Goal: Check status: Check status

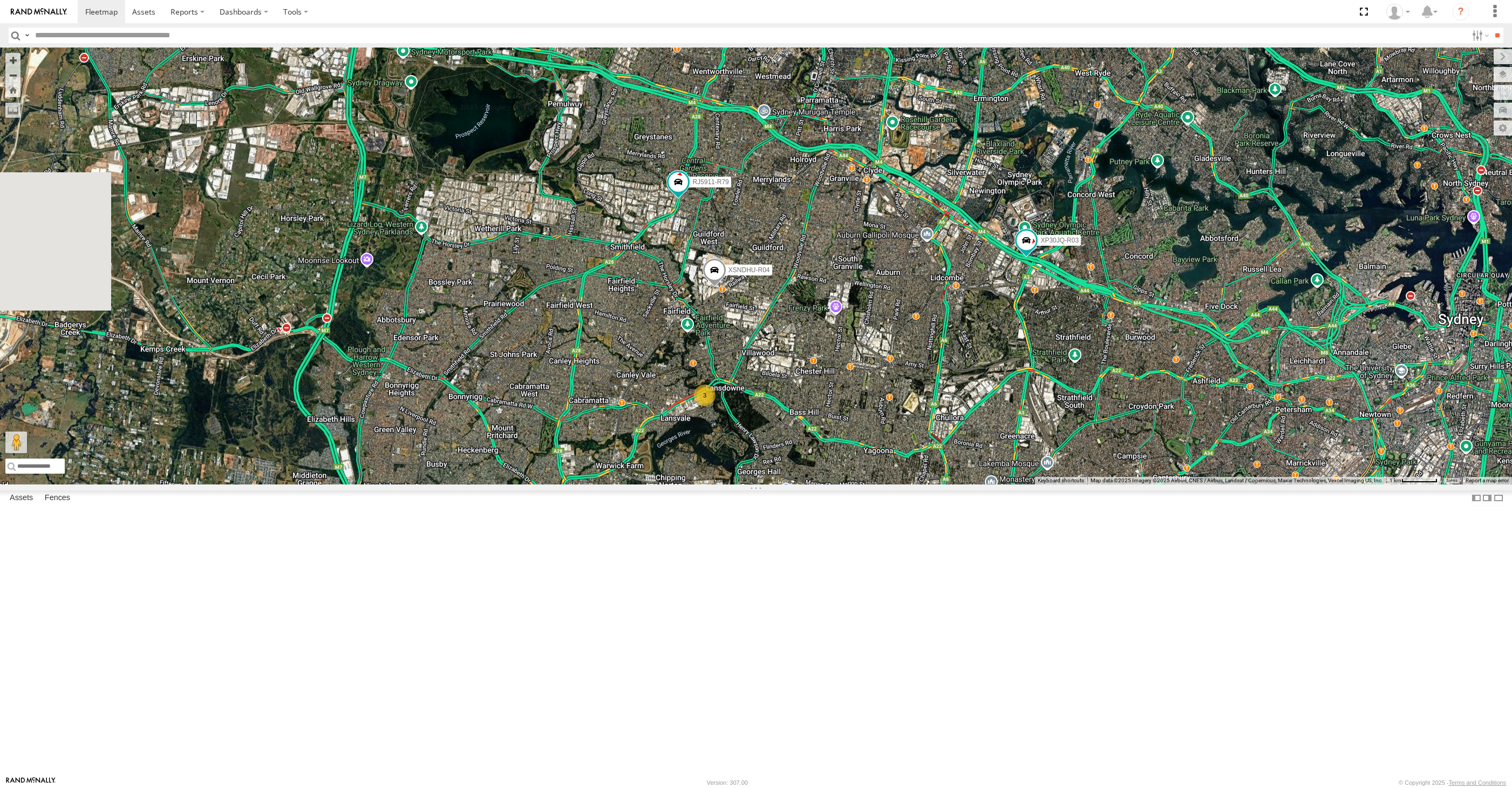
select select "**********"
click at [799, 484] on div "XP30JQ-R03 XSNDHU-R04 3 RJ5911-R79 XP81FE-R59 XO74GU-R69" at bounding box center [756, 266] width 1512 height 437
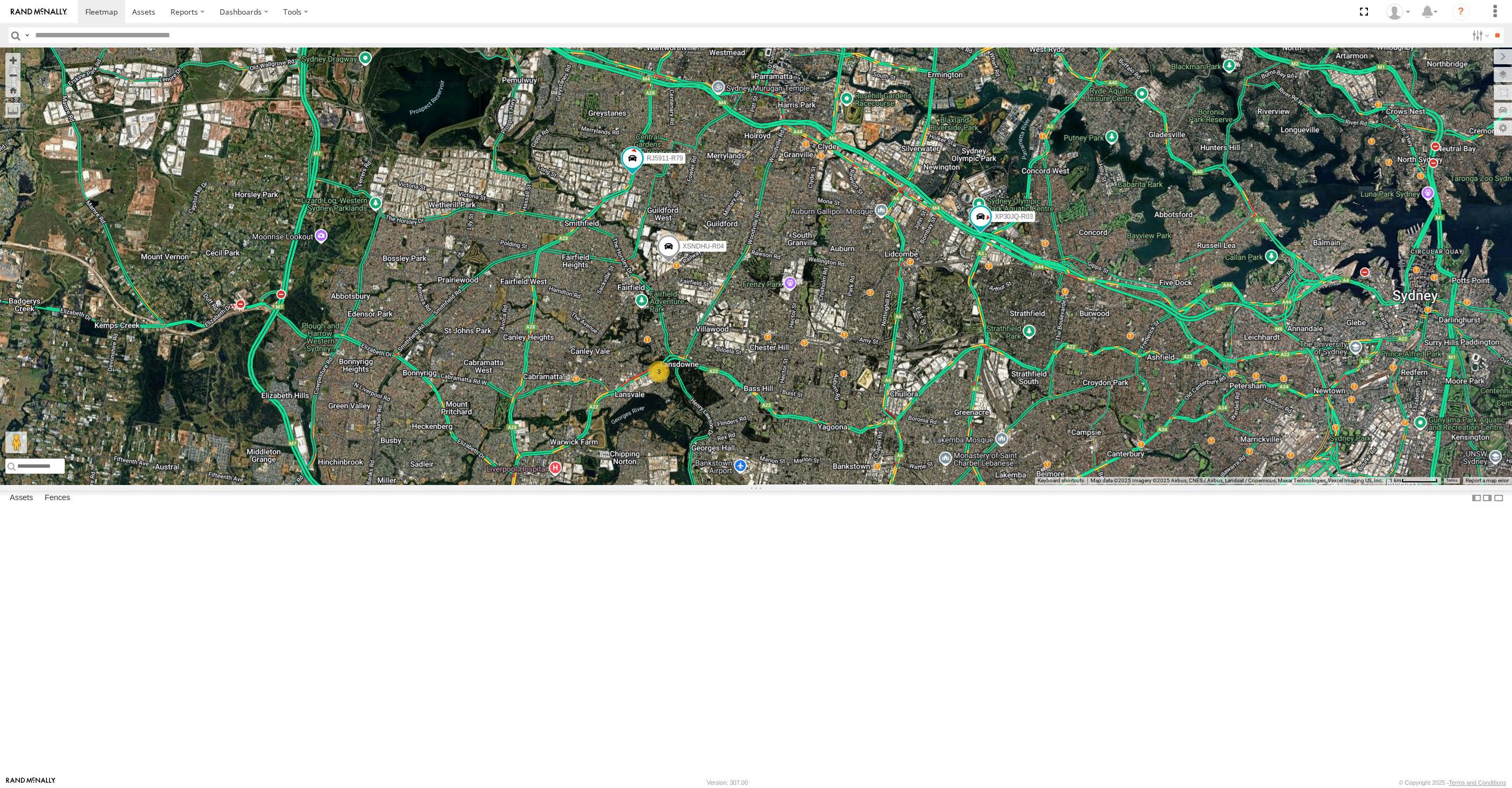
drag, startPoint x: 1006, startPoint y: 506, endPoint x: 971, endPoint y: 471, distance: 49.5
click at [977, 477] on div "XP30JQ-R03 XSNDHU-R04 3 RJ5911-R79 XP81FE-R59 XO74GU-R69" at bounding box center [756, 266] width 1512 height 437
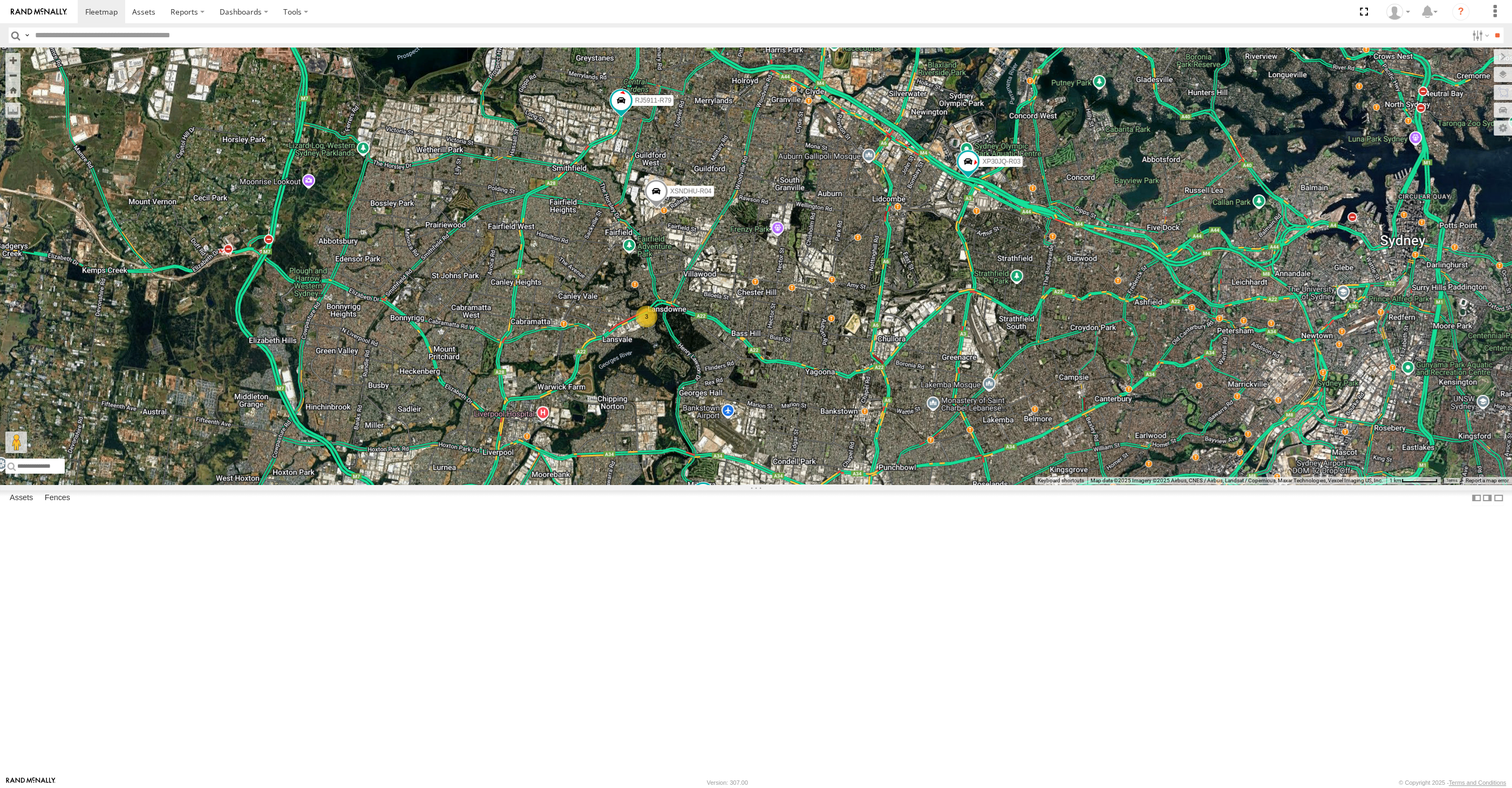
drag, startPoint x: 776, startPoint y: 552, endPoint x: 822, endPoint y: 529, distance: 51.4
click at [821, 484] on div "XP30JQ-R03 XSNDHU-R04 3 RJ5911-R79 XP81FE-R59 XO74GU-R69" at bounding box center [756, 266] width 1512 height 437
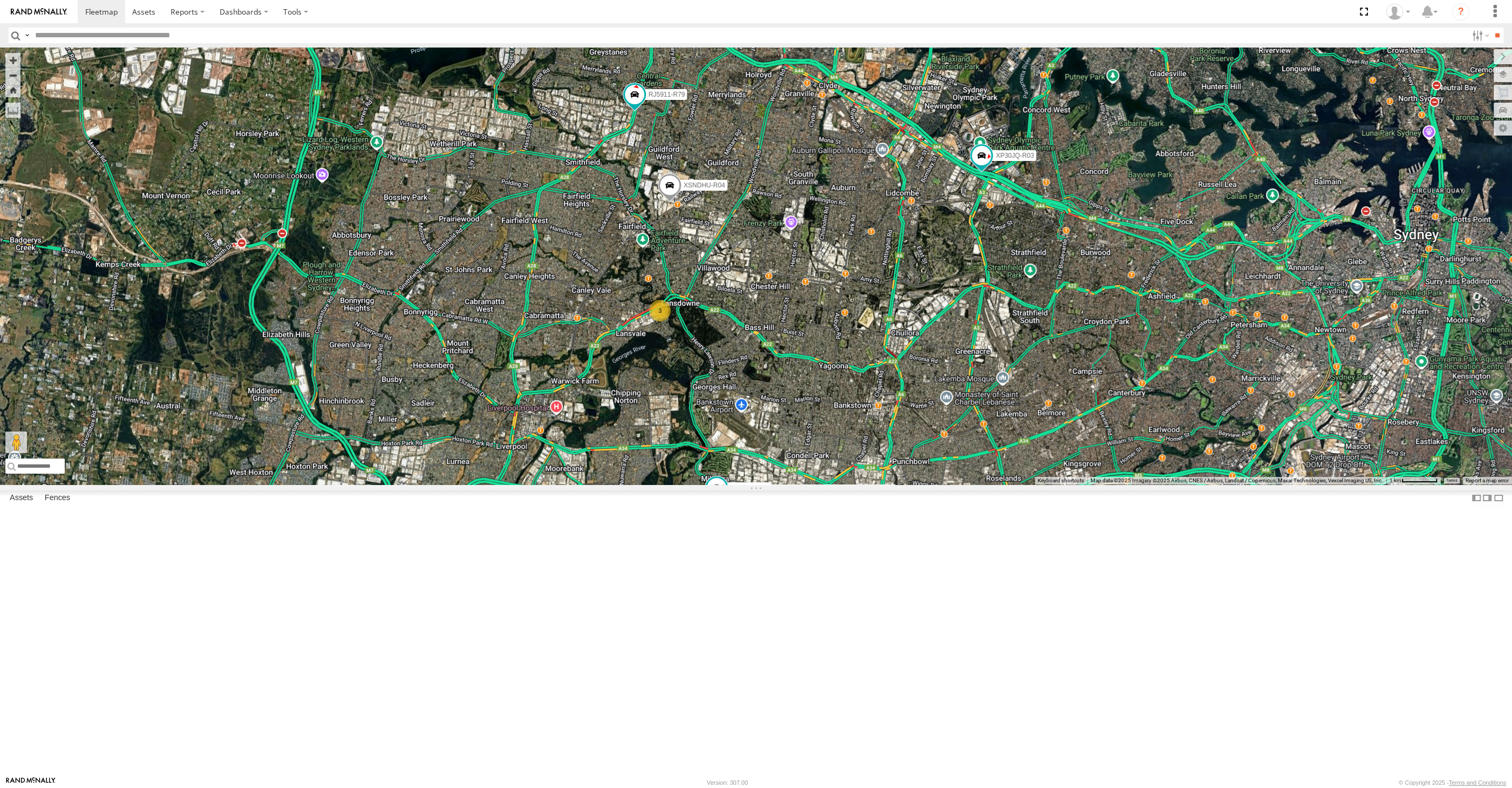
drag, startPoint x: 846, startPoint y: 622, endPoint x: 809, endPoint y: 624, distance: 37.1
click at [821, 484] on div "XP30JQ-R03 XSNDHU-R04 3 RJ5911-R79 XP81FE-R59 XO74GU-R69" at bounding box center [756, 266] width 1512 height 437
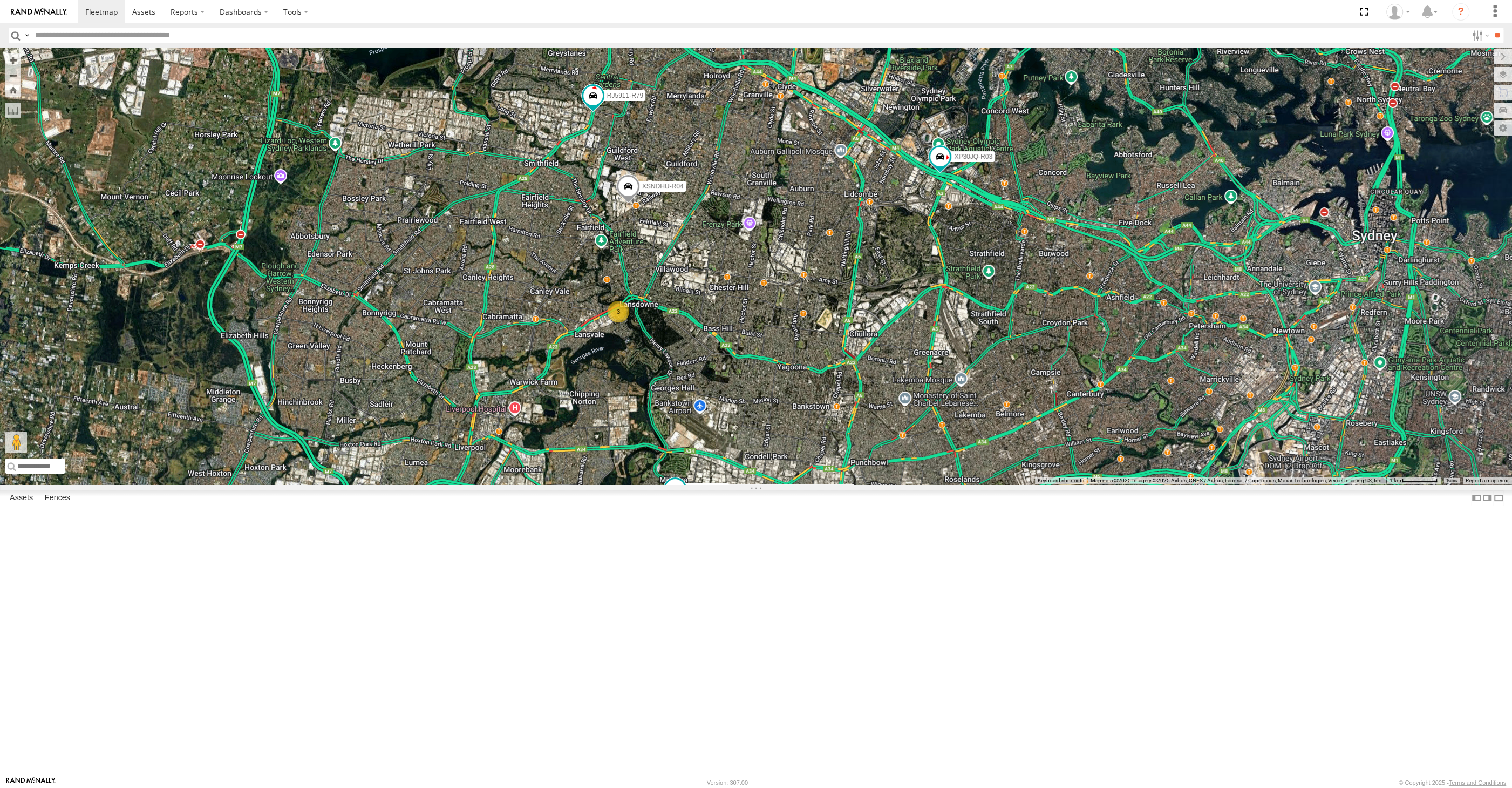
drag, startPoint x: 888, startPoint y: 615, endPoint x: 836, endPoint y: 580, distance: 62.7
click at [869, 484] on div "XP30JQ-R03 XSNDHU-R04 3 RJ5911-R79 XP81FE-R59 XO74GU-R69" at bounding box center [756, 266] width 1512 height 437
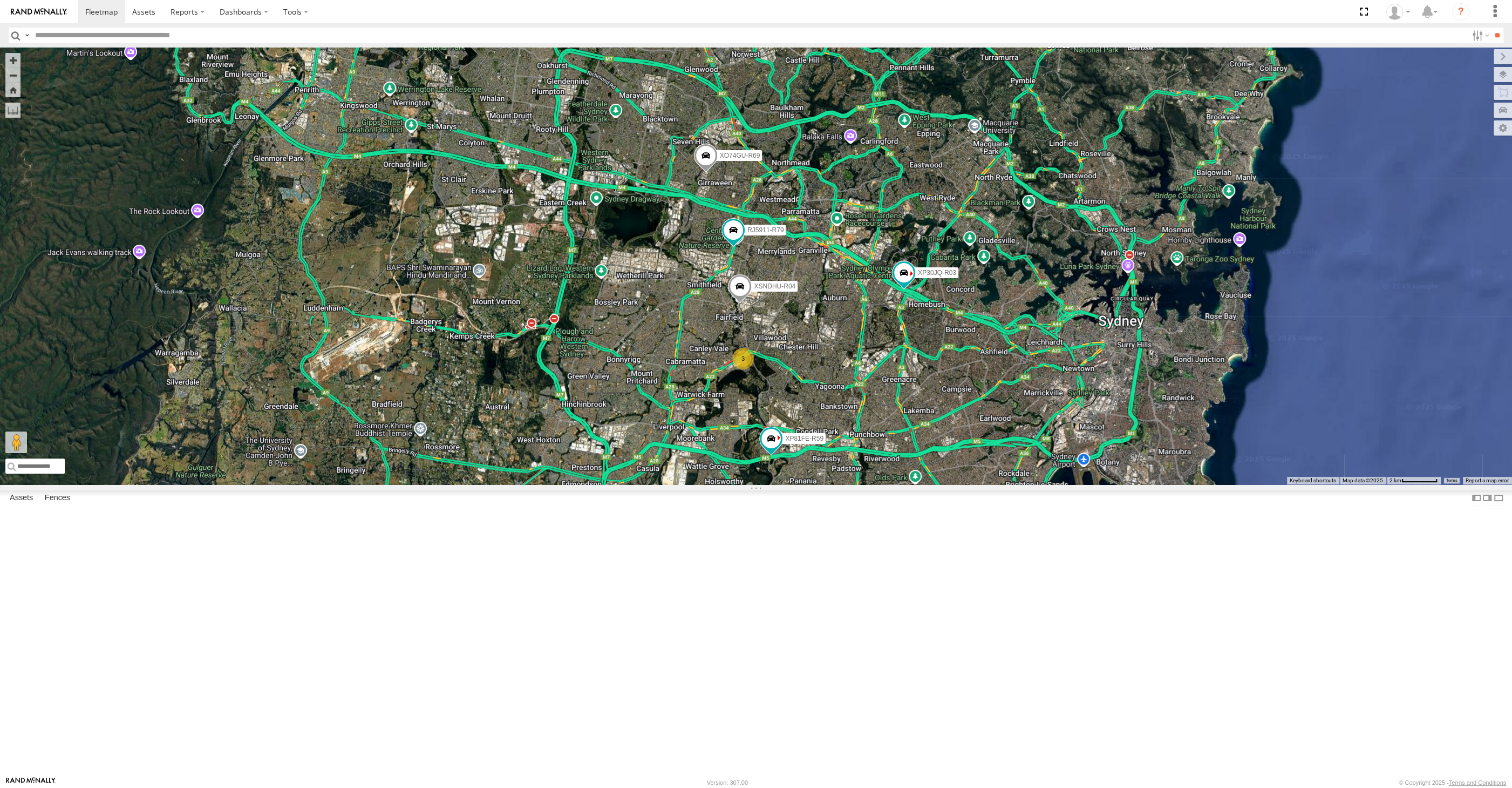
drag, startPoint x: 1020, startPoint y: 640, endPoint x: 965, endPoint y: 632, distance: 55.6
click at [971, 484] on div "XP30JQ-R03 XSNDHU-R04 RJ5911-R79 XP81FE-R59 XO74GU-R69 3" at bounding box center [756, 266] width 1512 height 437
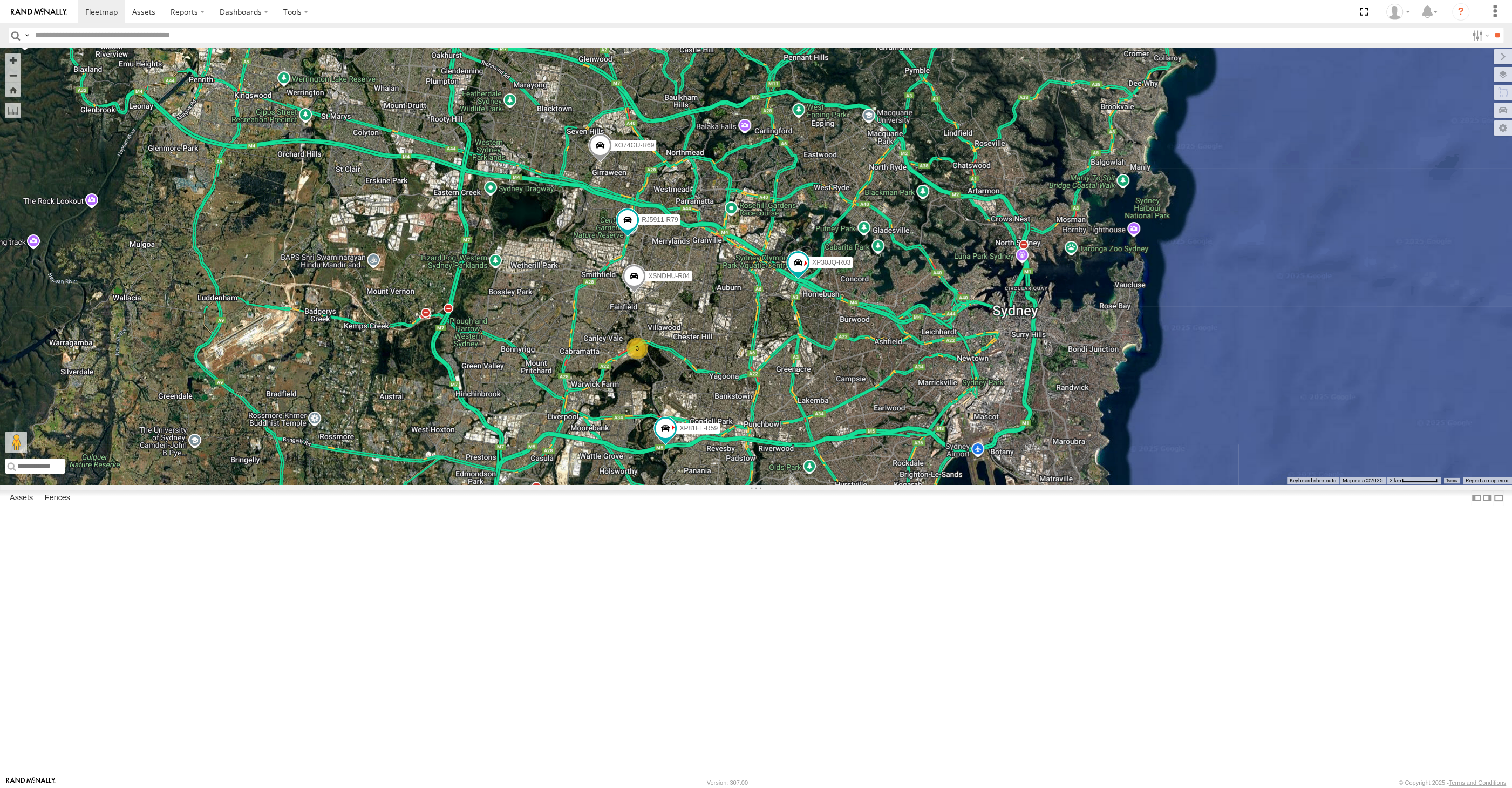
drag, startPoint x: 1048, startPoint y: 627, endPoint x: 1027, endPoint y: 605, distance: 30.4
click at [1033, 484] on div "XP30JQ-R03 XSNDHU-R04 RJ5911-R79 XP81FE-R59 XO74GU-R69 3" at bounding box center [756, 266] width 1512 height 437
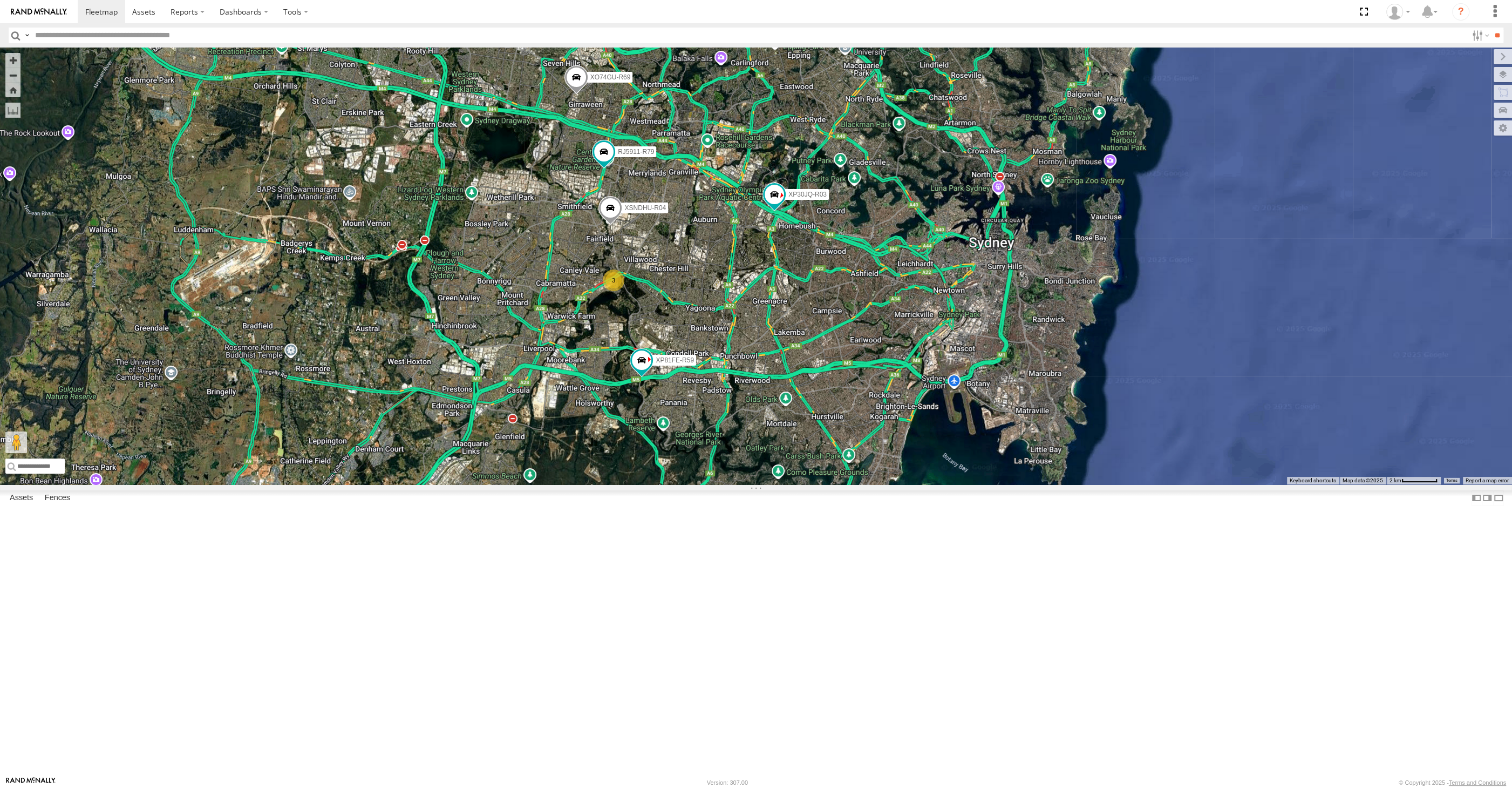
drag, startPoint x: 967, startPoint y: 671, endPoint x: 943, endPoint y: 631, distance: 46.6
click at [949, 484] on div "XP30JQ-R03 XSNDHU-R04 RJ5911-R79 XP81FE-R59 XO74GU-R69 3" at bounding box center [756, 266] width 1512 height 437
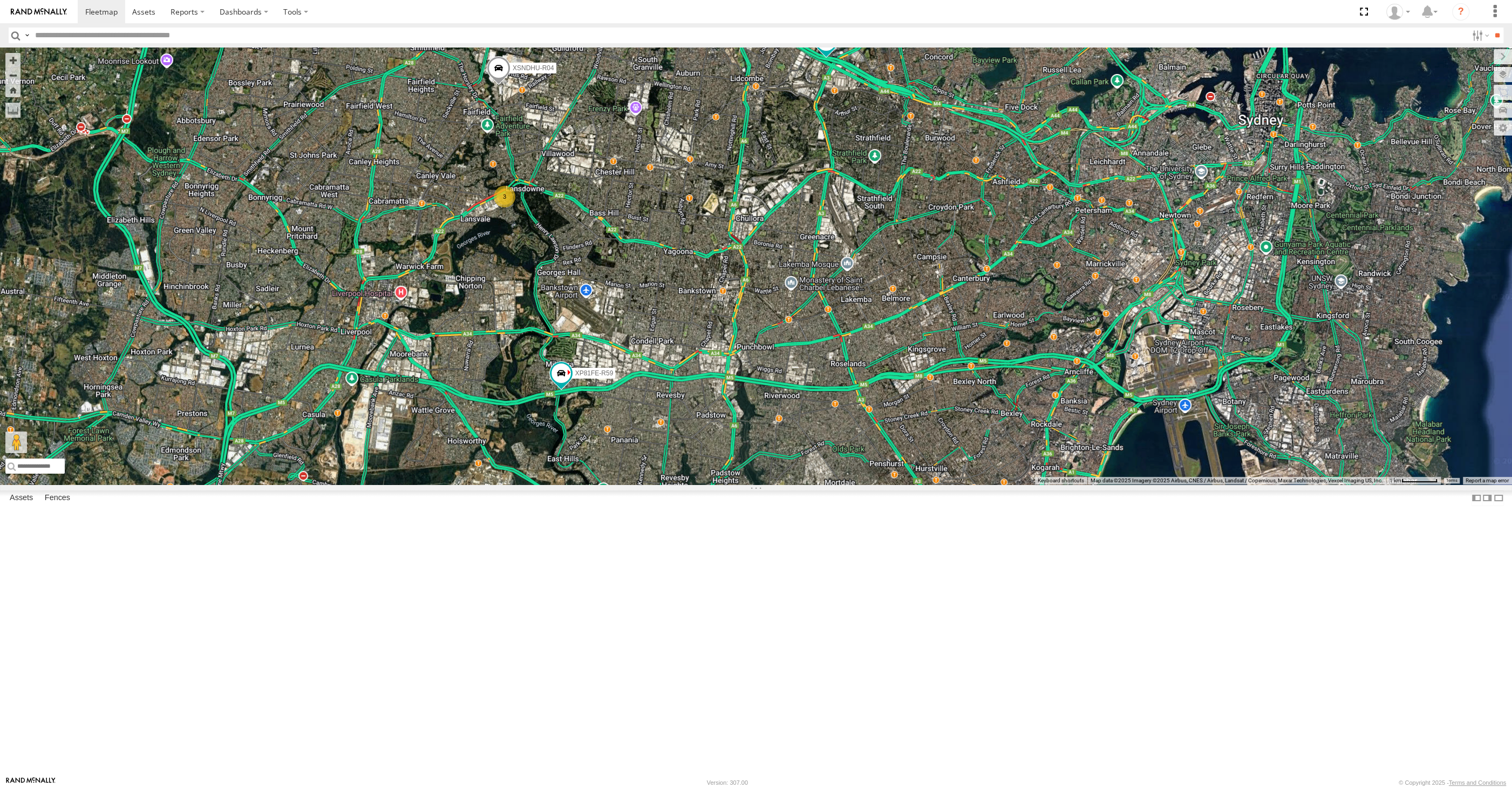
drag, startPoint x: 1024, startPoint y: 567, endPoint x: 1017, endPoint y: 604, distance: 37.7
click at [1017, 484] on div "XP30JQ-R03 XSNDHU-R04 RJ5911-R79 XP81FE-R59 XO74GU-R69 3" at bounding box center [756, 266] width 1512 height 437
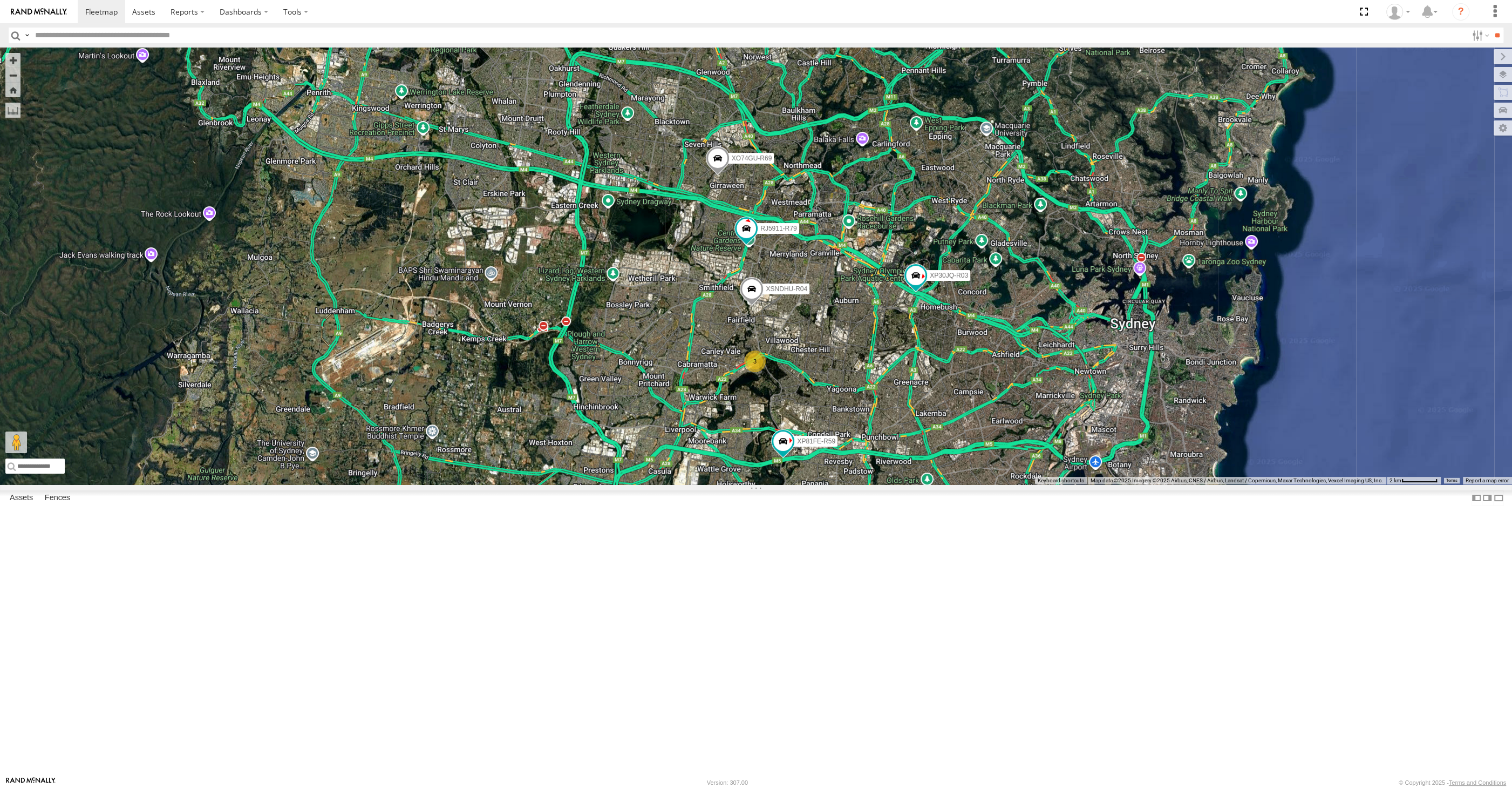
drag, startPoint x: 1028, startPoint y: 588, endPoint x: 986, endPoint y: 575, distance: 44.0
click at [987, 484] on div "XP30JQ-R03 XSNDHU-R04 RJ5911-R79 XP81FE-R59 XO74GU-R69 3" at bounding box center [756, 266] width 1512 height 437
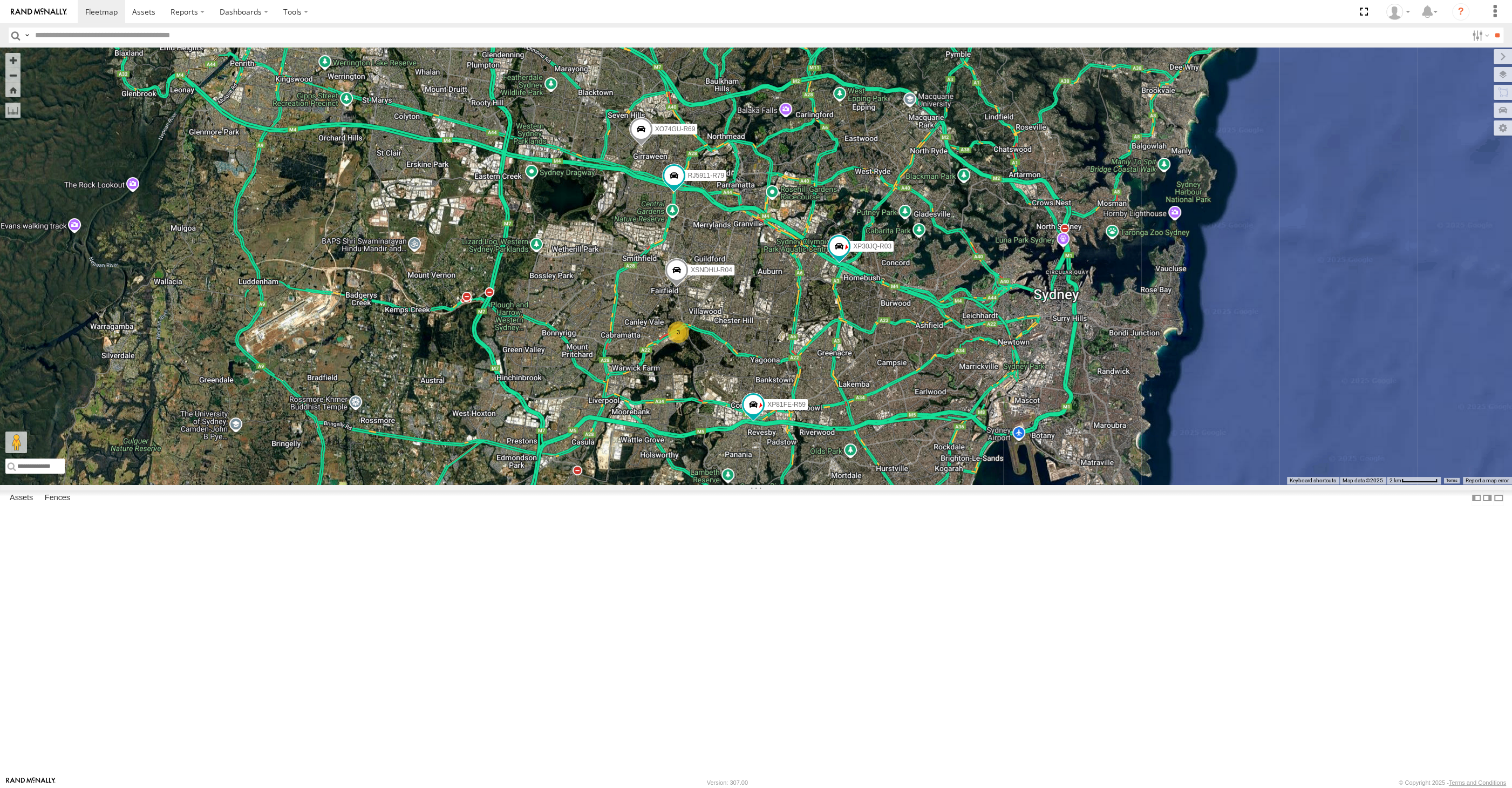
drag, startPoint x: 1084, startPoint y: 603, endPoint x: 1060, endPoint y: 602, distance: 24.0
click at [1065, 484] on div "XP30JQ-R03 XSNDHU-R04 RJ5911-R79 XP81FE-R59 XO74GU-R69 3" at bounding box center [756, 266] width 1512 height 437
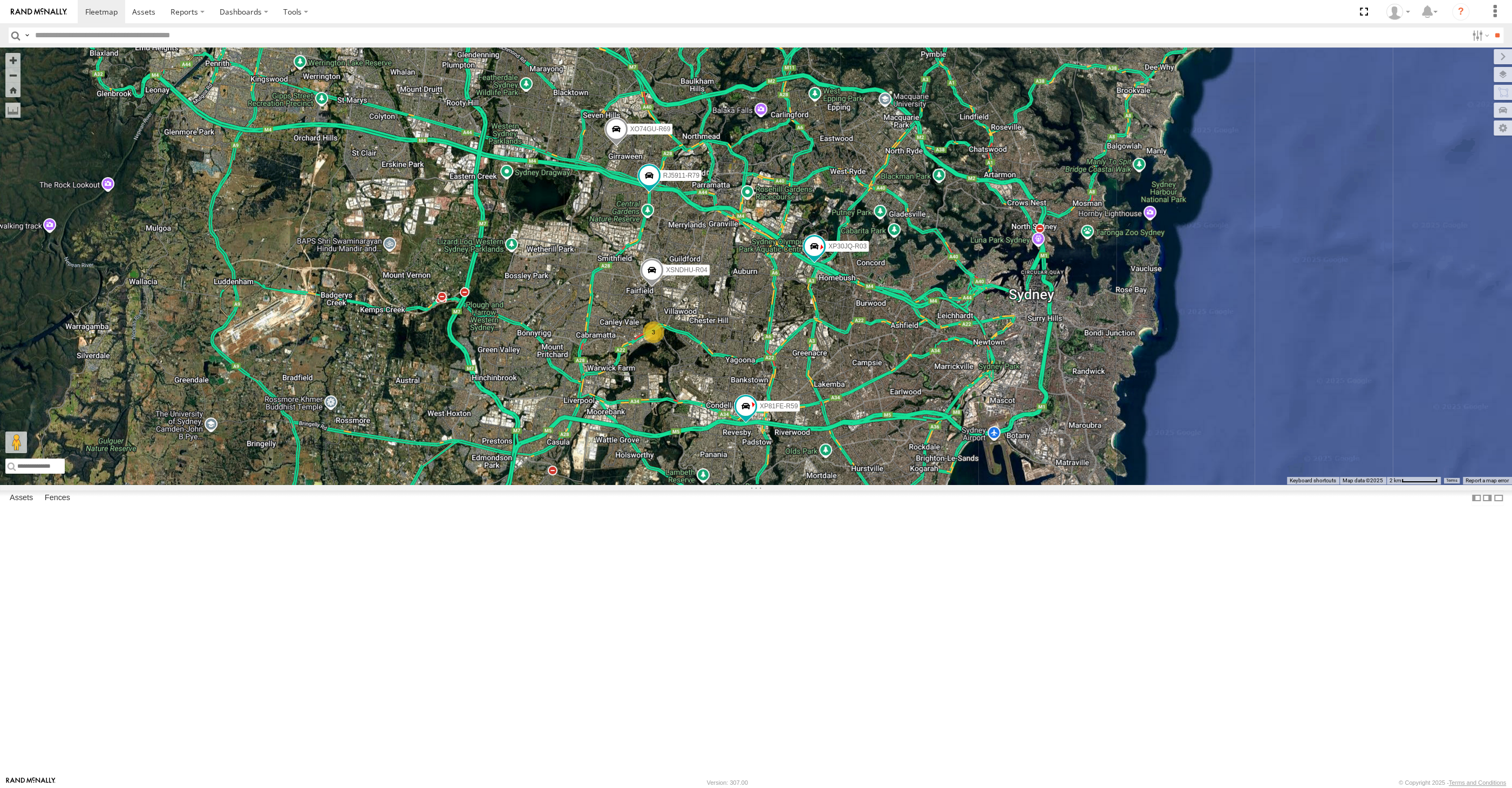
click at [1028, 484] on div "XP30JQ-R03 XSNDHU-R04 RJ5911-R79 XP81FE-R59 XO74GU-R69 3" at bounding box center [756, 266] width 1512 height 437
click at [1020, 484] on div "XP30JQ-R03 XSNDHU-R04 RJ5911-R79 XP81FE-R59 XO74GU-R69 3" at bounding box center [756, 266] width 1512 height 437
drag, startPoint x: 1059, startPoint y: 676, endPoint x: 1008, endPoint y: 653, distance: 55.9
click at [1038, 484] on div "XP30JQ-R03 XSNDHU-R04 RJ5911-R79 XP81FE-R59 XO74GU-R69 3" at bounding box center [756, 266] width 1512 height 437
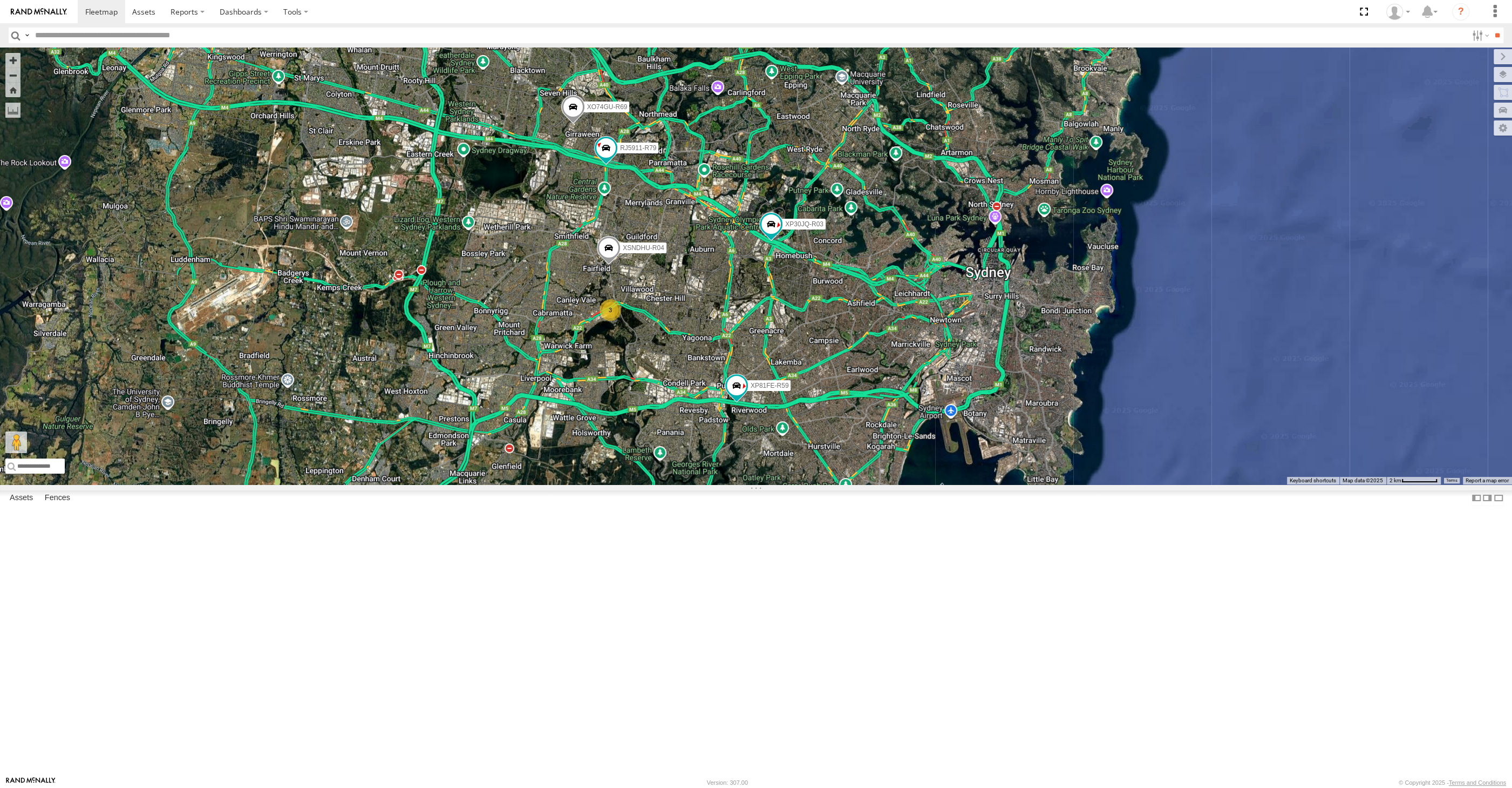
click at [321, 304] on div "XP30JQ-R03 XSNDHU-R04 RJ5911-R79 XP81FE-R59 XO74GU-R69 3" at bounding box center [756, 266] width 1512 height 437
click at [927, 484] on div "XP30JQ-R03 XSNDHU-R04 RJ5911-R79 XP81FE-R59 XO74GU-R69 3" at bounding box center [756, 266] width 1512 height 437
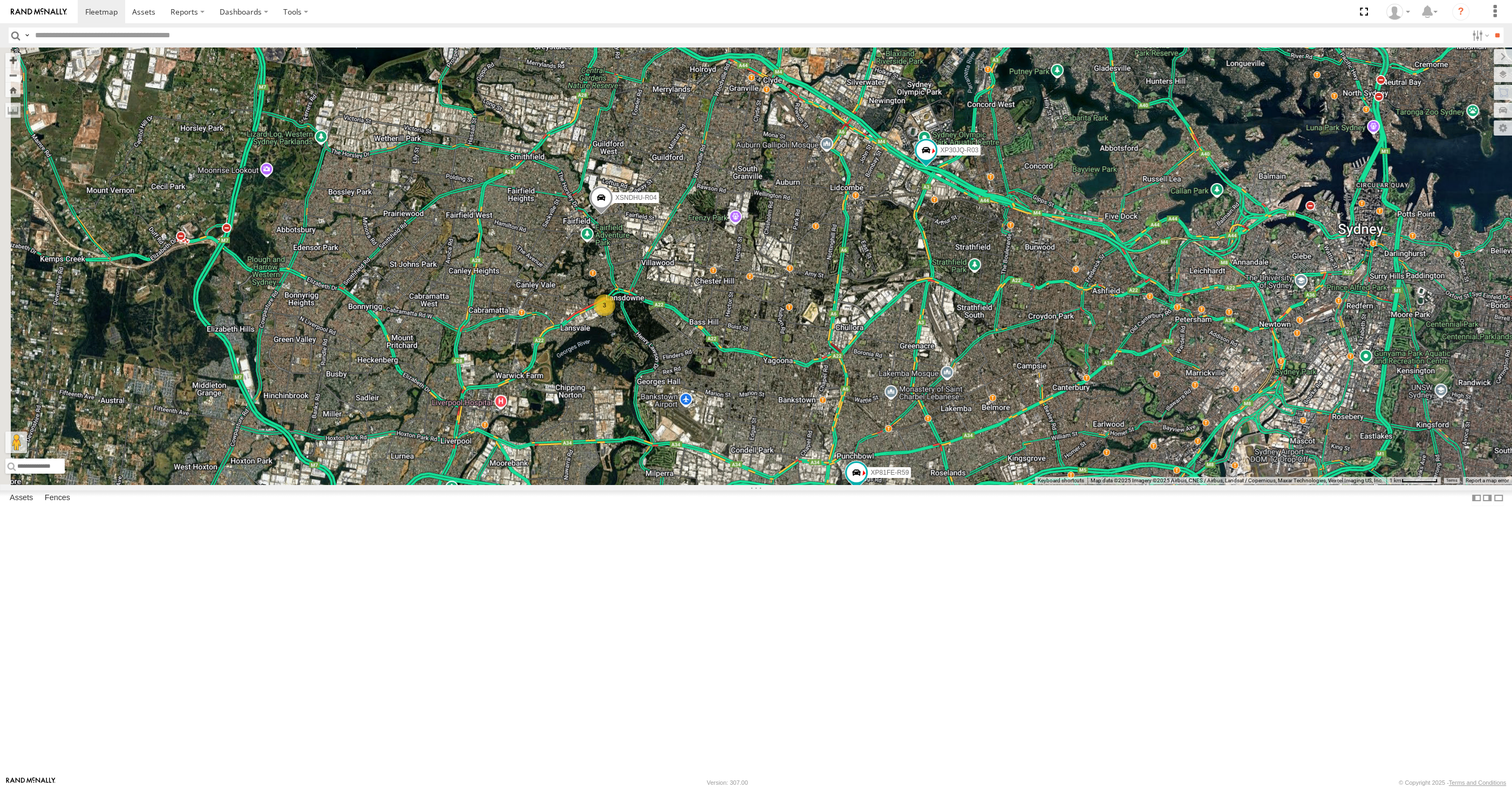
drag, startPoint x: 896, startPoint y: 578, endPoint x: 910, endPoint y: 528, distance: 51.9
click at [910, 484] on div "XP30JQ-R03 XSNDHU-R04 RJ5911-R79 XP81FE-R59 XO74GU-R69 3" at bounding box center [756, 266] width 1512 height 437
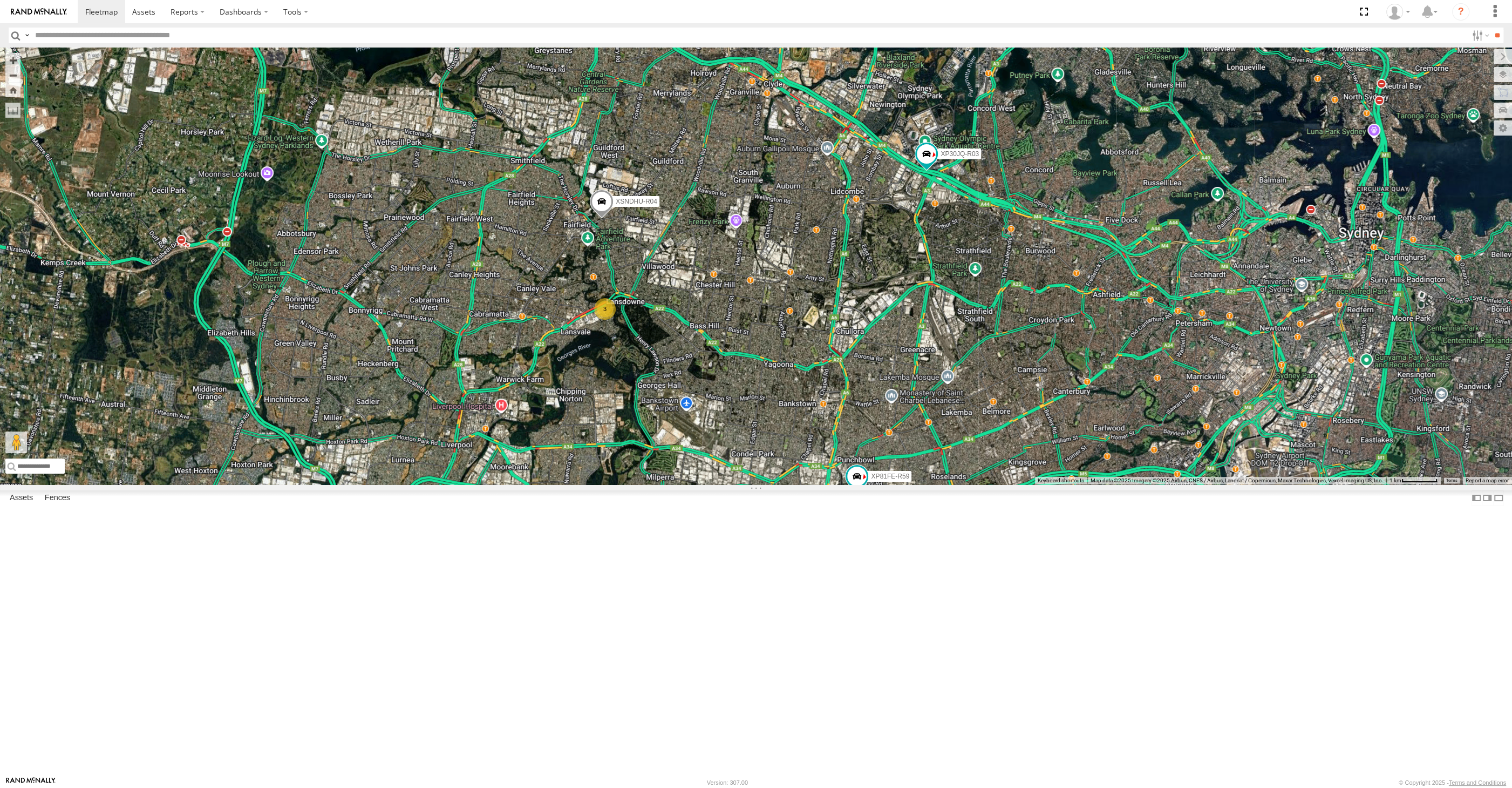
drag, startPoint x: 936, startPoint y: 531, endPoint x: 932, endPoint y: 542, distance: 11.7
click at [932, 484] on div "XP30JQ-R03 XSNDHU-R04 RJ5911-R79 XP81FE-R59 XO74GU-R69 3" at bounding box center [756, 266] width 1512 height 437
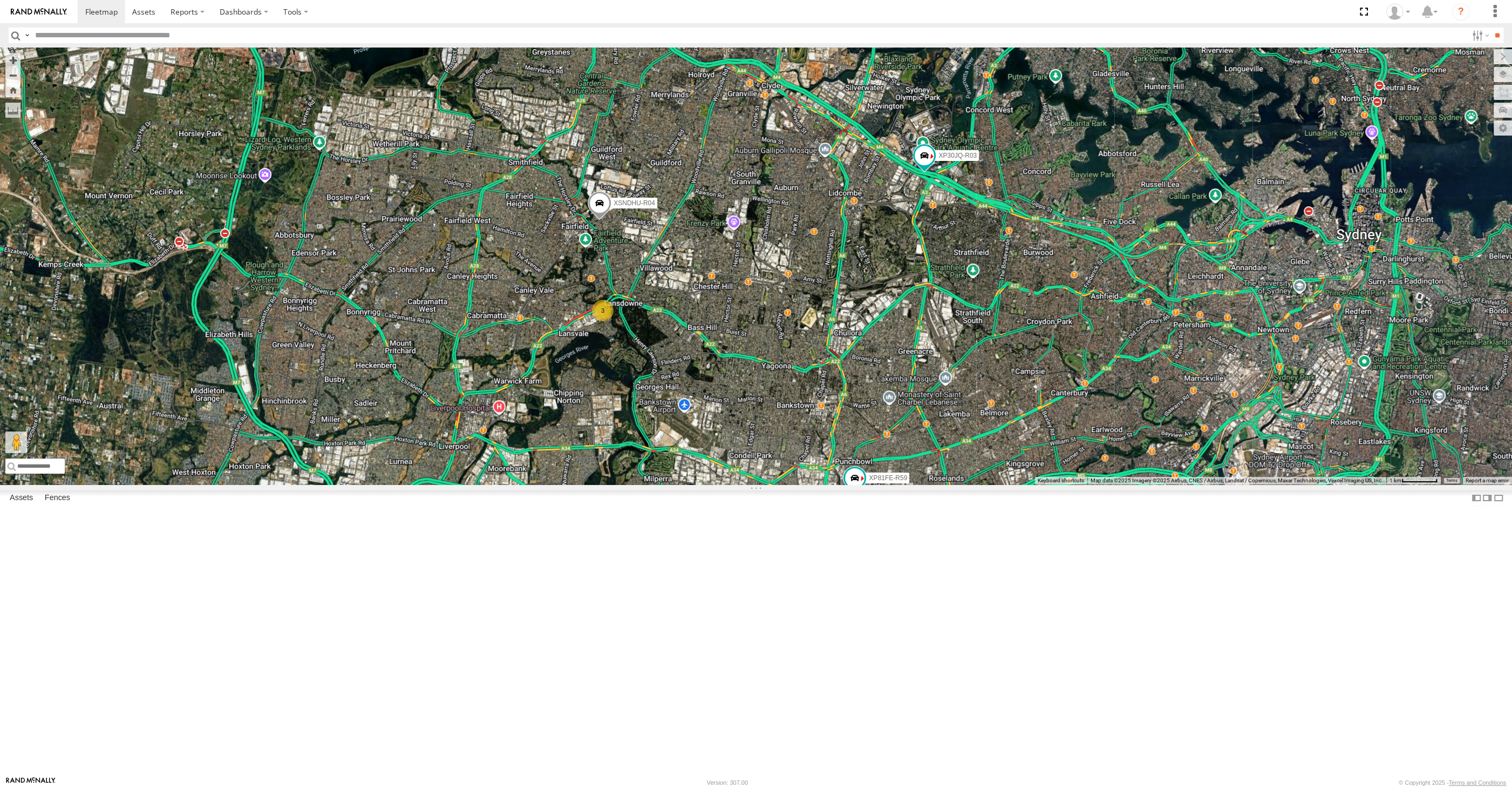
click at [931, 484] on div "XP30JQ-R03 XSNDHU-R04 RJ5911-R79 XP81FE-R59 XO74GU-R69 3" at bounding box center [756, 266] width 1512 height 437
drag, startPoint x: 826, startPoint y: 484, endPoint x: 833, endPoint y: 472, distance: 13.9
click at [833, 472] on div "XP30JQ-R03 XSNDHU-R04 RJ5911-R79 XP81FE-R59 XO74GU-R69 3" at bounding box center [756, 266] width 1512 height 437
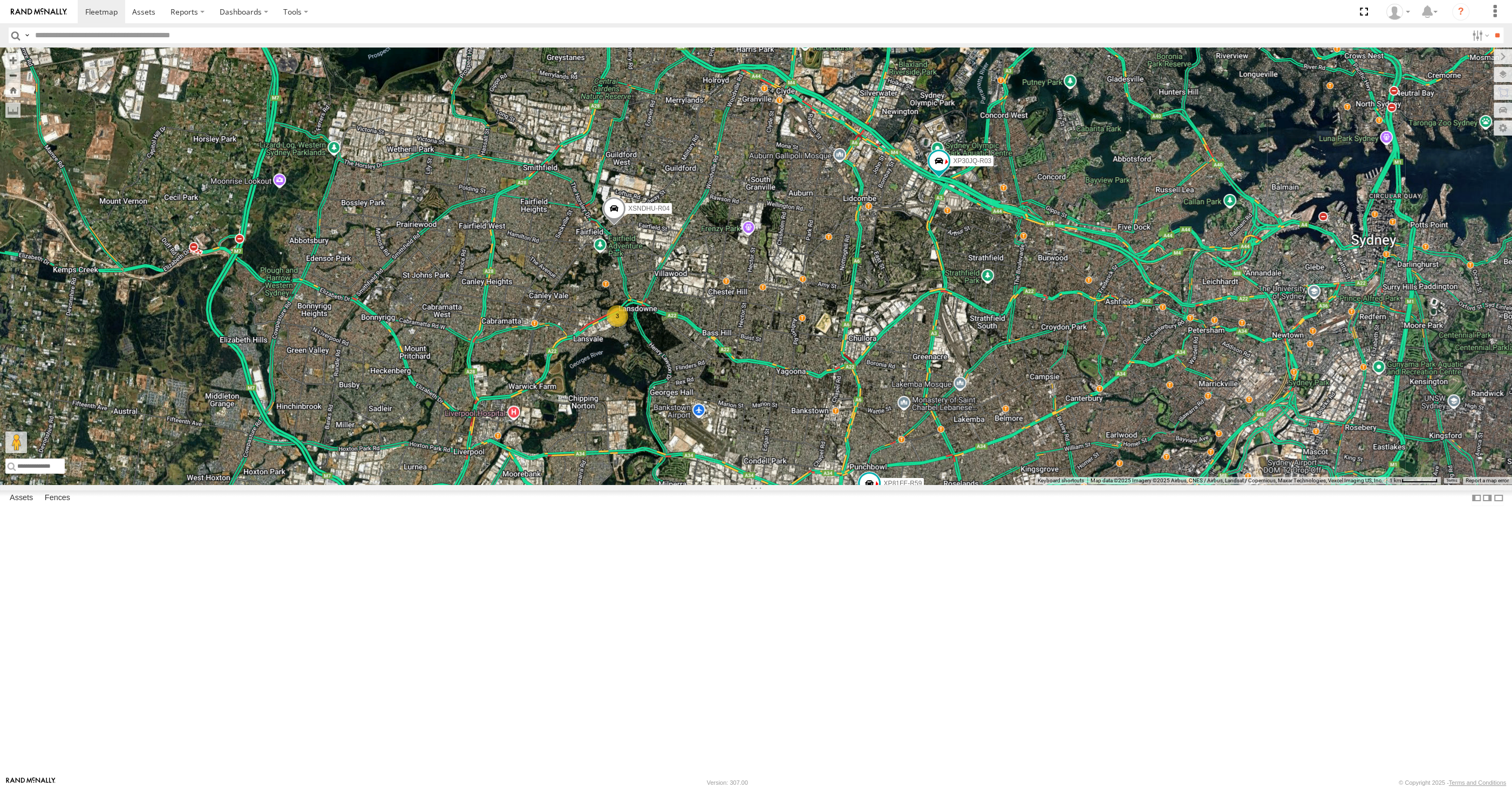
drag, startPoint x: 786, startPoint y: 497, endPoint x: 810, endPoint y: 509, distance: 26.8
click at [808, 484] on div "XP30JQ-R03 XSNDHU-R04 RJ5911-R79 XP81FE-R59 XO74GU-R69 3" at bounding box center [756, 266] width 1512 height 437
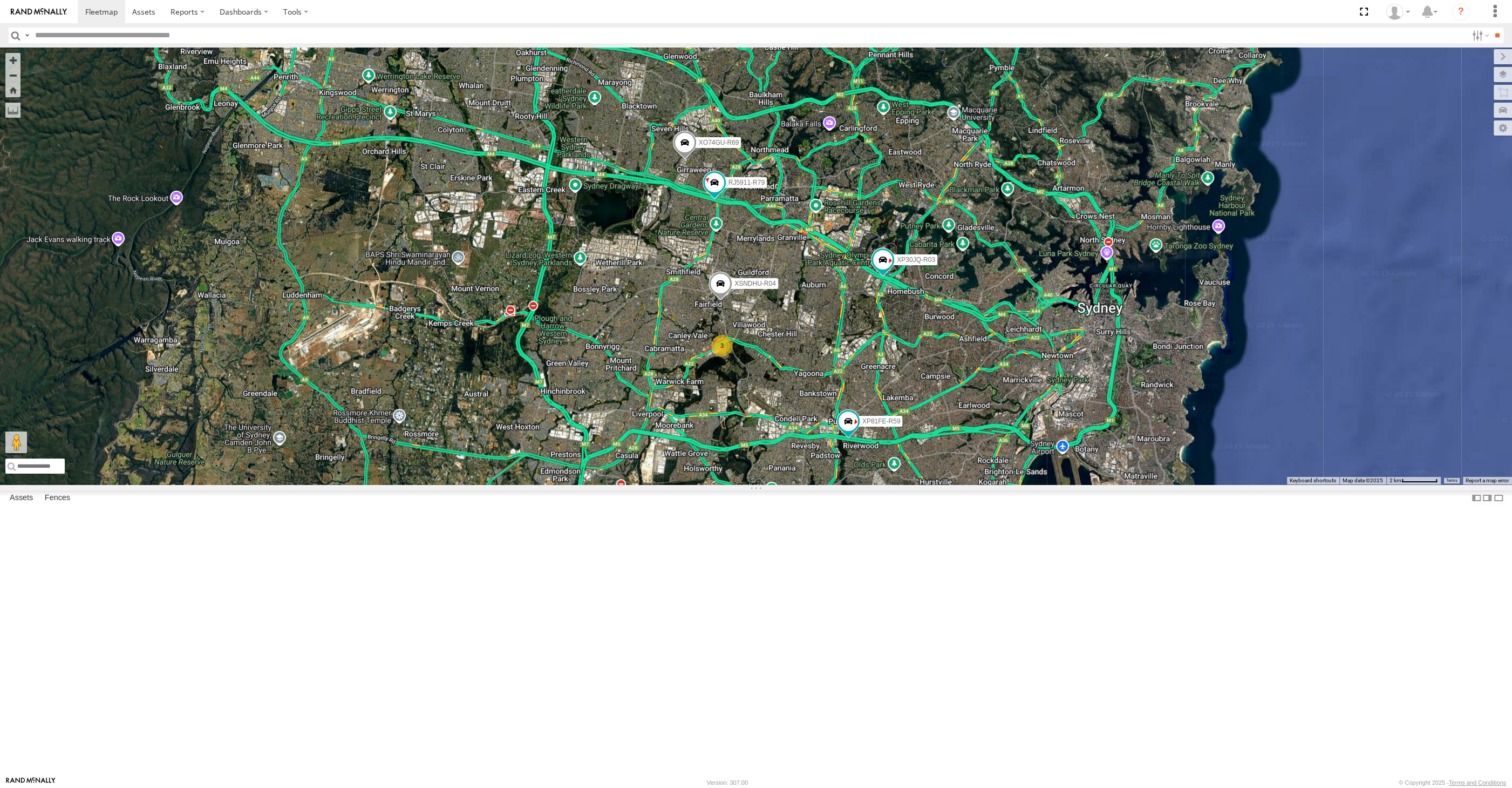
drag, startPoint x: 810, startPoint y: 509, endPoint x: 818, endPoint y: 518, distance: 12.0
click at [812, 484] on div "XP30JQ-R03 XSNDHU-R04 RJ5911-R79 XP81FE-R59 XO74GU-R69 3" at bounding box center [756, 266] width 1512 height 437
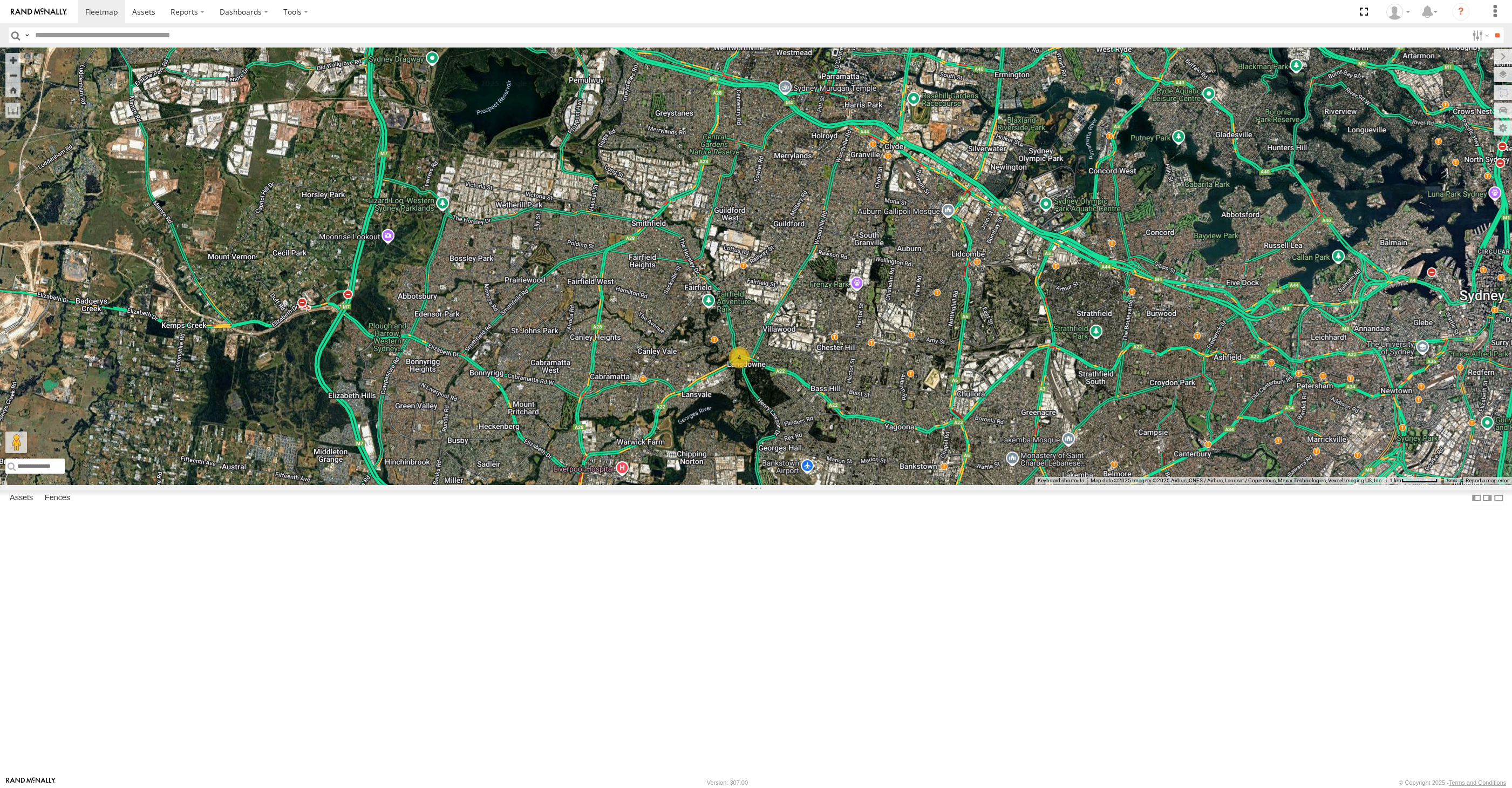
drag, startPoint x: 749, startPoint y: 391, endPoint x: 755, endPoint y: 411, distance: 20.9
click at [755, 411] on div "XP30JQ-R03 RJ5911-R79 XP81FE-R59 XO74GU-R69 4" at bounding box center [756, 266] width 1512 height 437
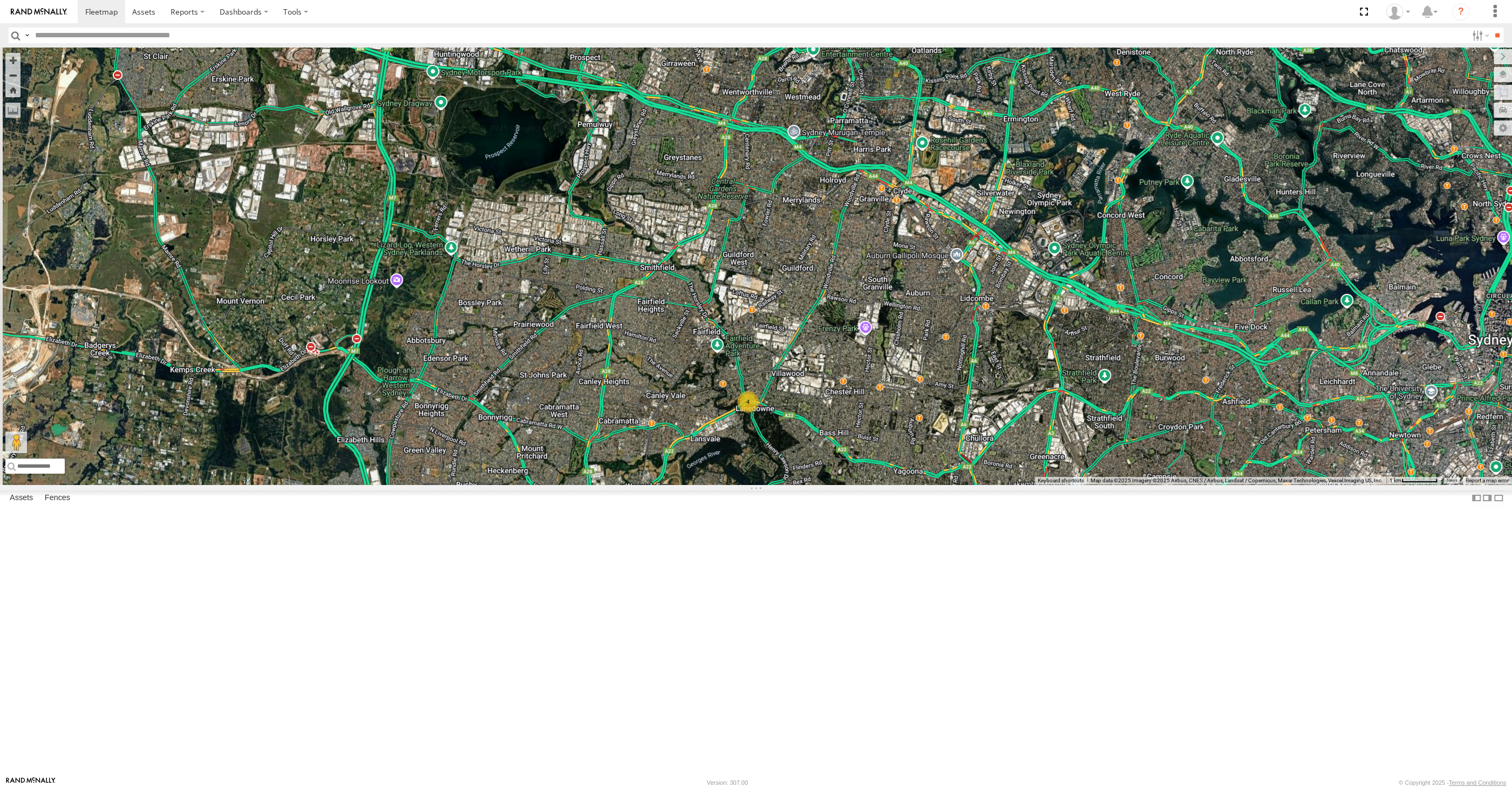
drag, startPoint x: 795, startPoint y: 223, endPoint x: 796, endPoint y: 234, distance: 11.0
click at [796, 234] on div "XP30JQ-R03 RJ5911-R79 XP81FE-R59 XO74GU-R69 4" at bounding box center [756, 266] width 1512 height 437
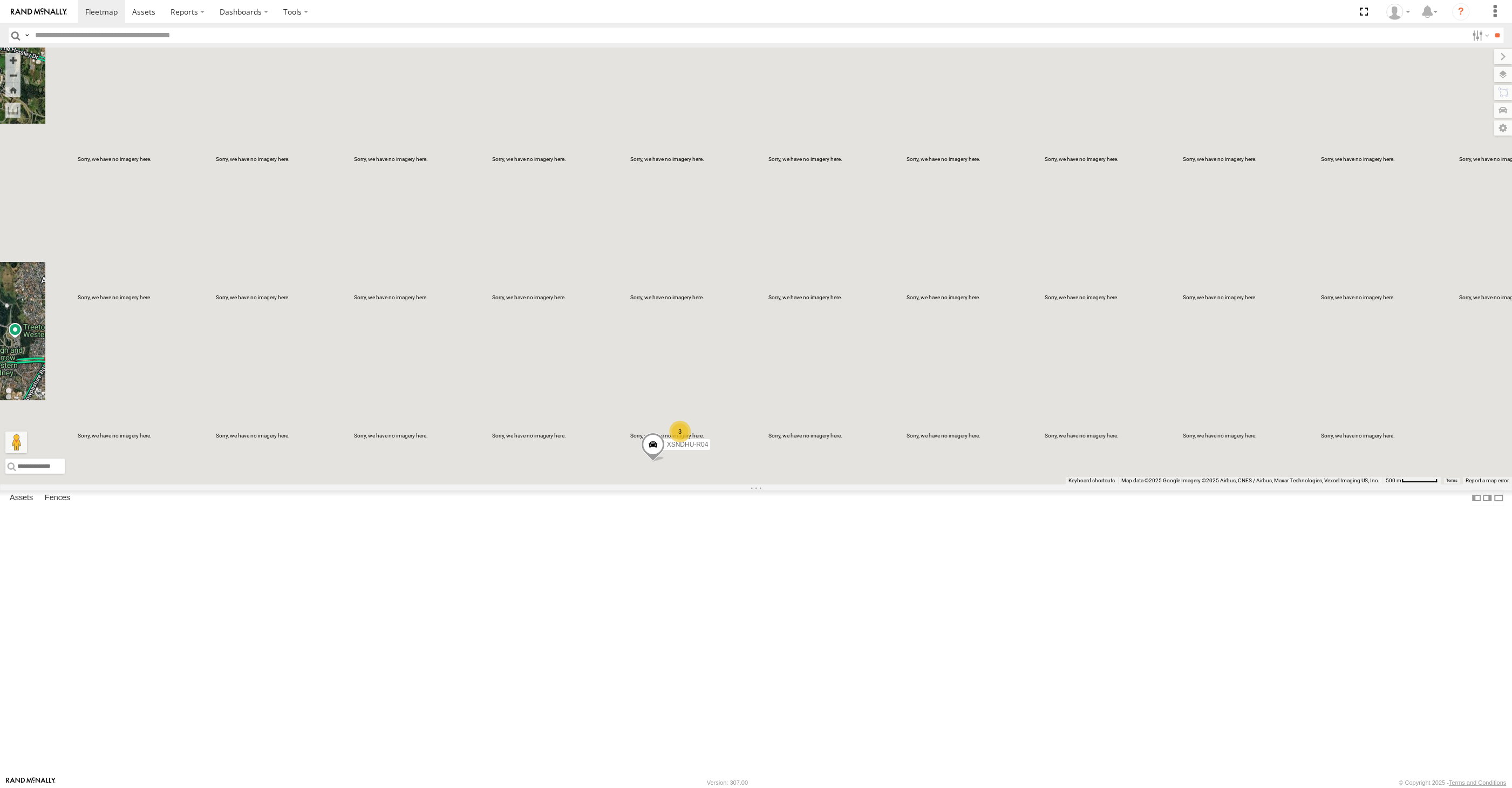
drag, startPoint x: 857, startPoint y: 620, endPoint x: 835, endPoint y: 564, distance: 60.2
click at [850, 484] on div "XSNDHU-R04 3" at bounding box center [756, 266] width 1512 height 437
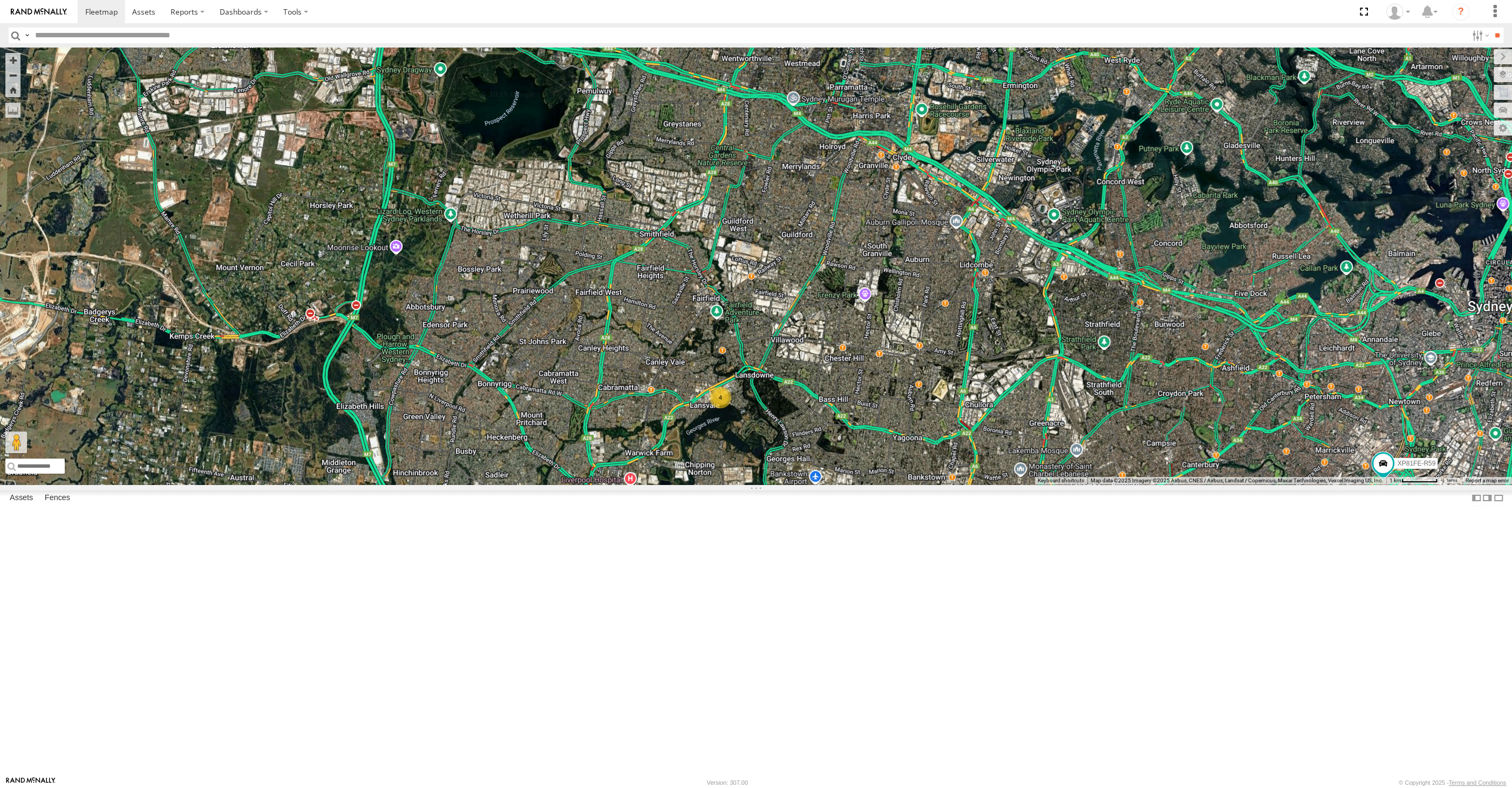
drag, startPoint x: 876, startPoint y: 574, endPoint x: 808, endPoint y: 553, distance: 71.2
click at [822, 484] on div "4 XP81FE-R59 XO74GU-R69" at bounding box center [756, 266] width 1512 height 437
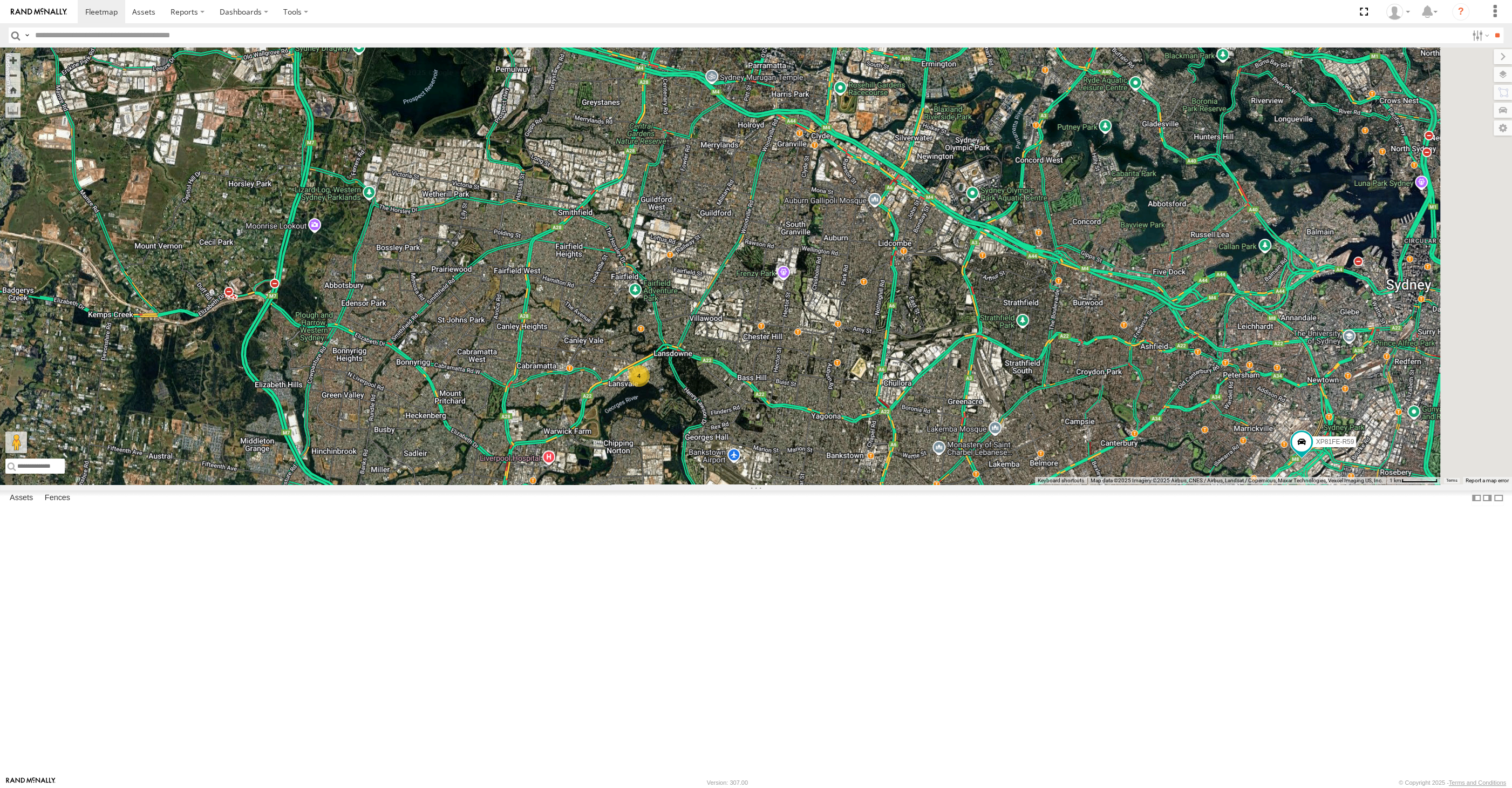
drag, startPoint x: 854, startPoint y: 556, endPoint x: 783, endPoint y: 522, distance: 78.7
click at [783, 484] on div "XP30JQ-R03 4 XP81FE-R59 XO74GU-R69" at bounding box center [756, 266] width 1512 height 437
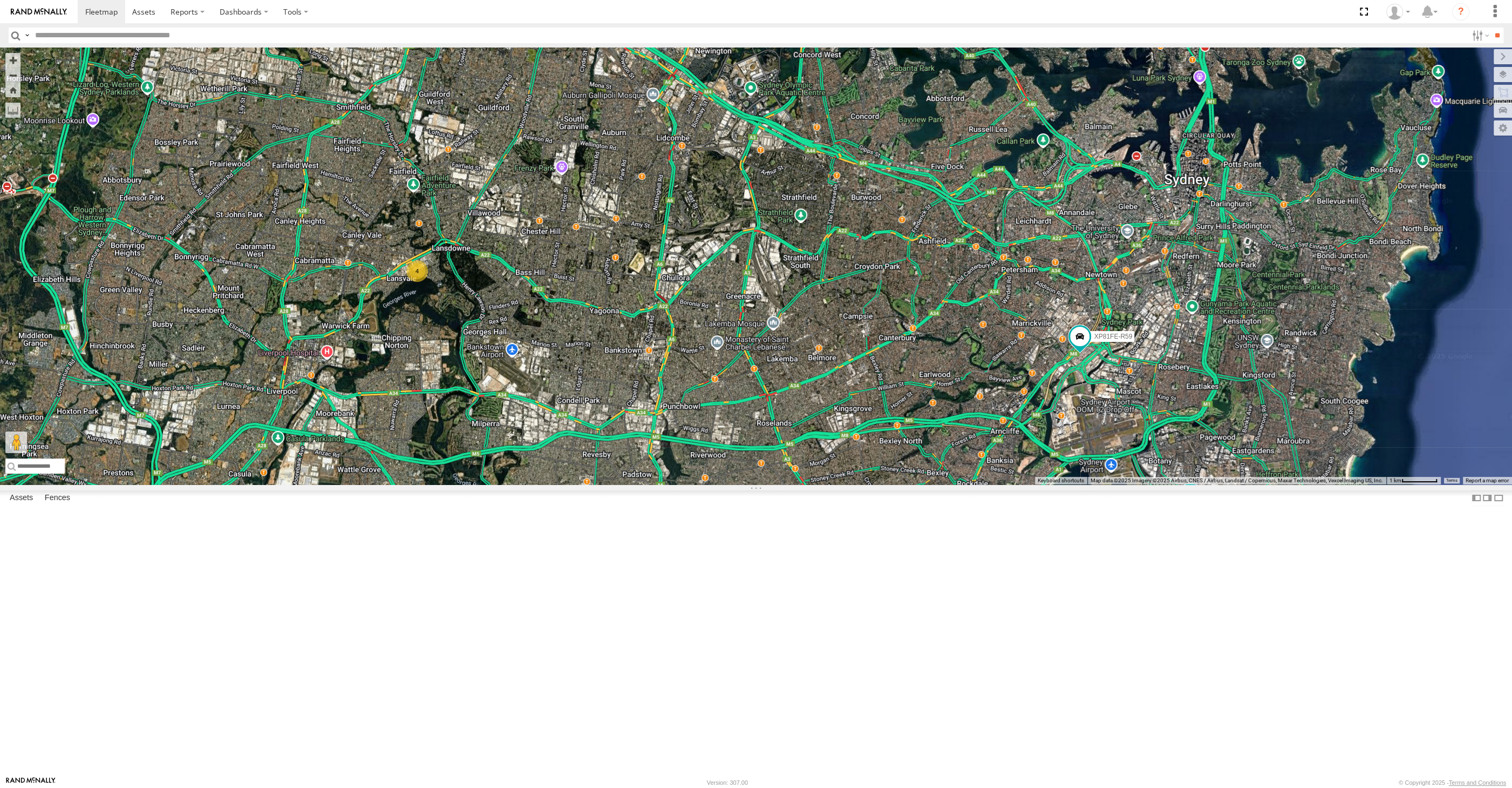
drag, startPoint x: 776, startPoint y: 521, endPoint x: 783, endPoint y: 532, distance: 13.0
click at [783, 484] on div "XP30JQ-R03 4 XP81FE-R59 XO74GU-R69" at bounding box center [756, 266] width 1512 height 437
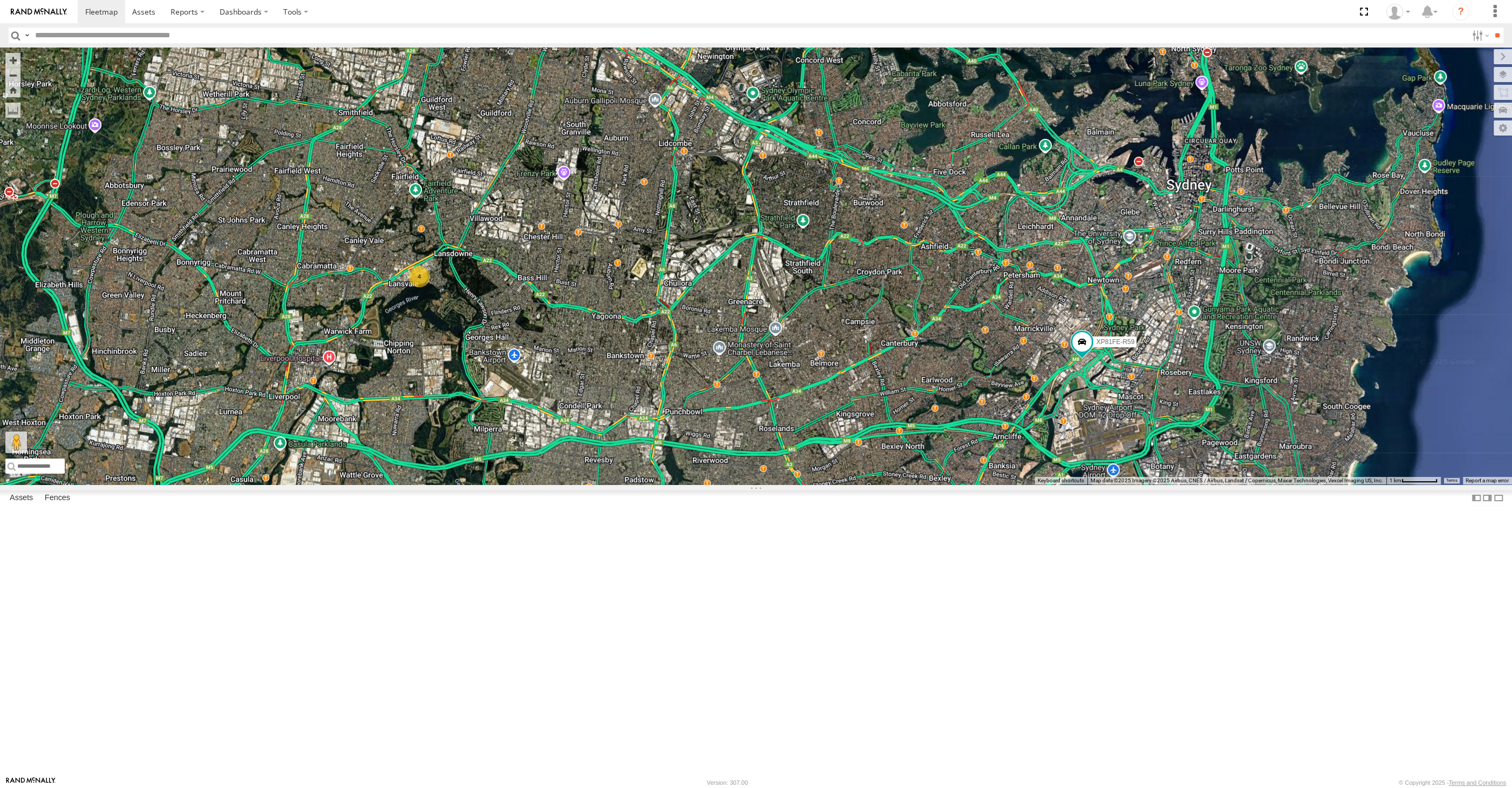
drag, startPoint x: 778, startPoint y: 531, endPoint x: 782, endPoint y: 541, distance: 10.8
click at [782, 484] on div "XP30JQ-R03 4 XP81FE-R59 XO74GU-R69" at bounding box center [756, 266] width 1512 height 437
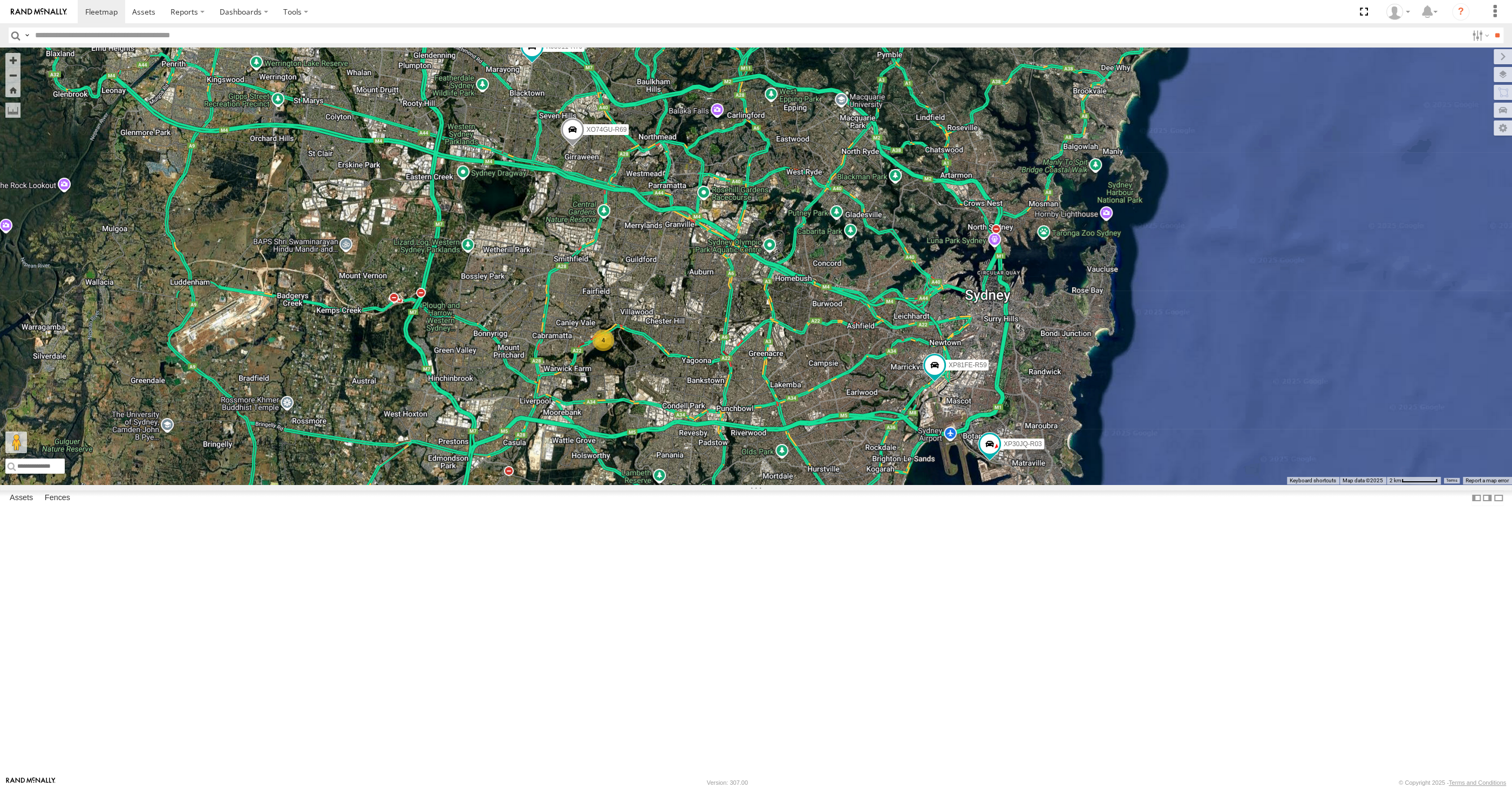
drag, startPoint x: 758, startPoint y: 544, endPoint x: 744, endPoint y: 555, distance: 17.8
click at [746, 484] on div "XP30JQ-R03 XP81FE-R59 XO74GU-R69 4 RJ5911-R79" at bounding box center [756, 266] width 1512 height 437
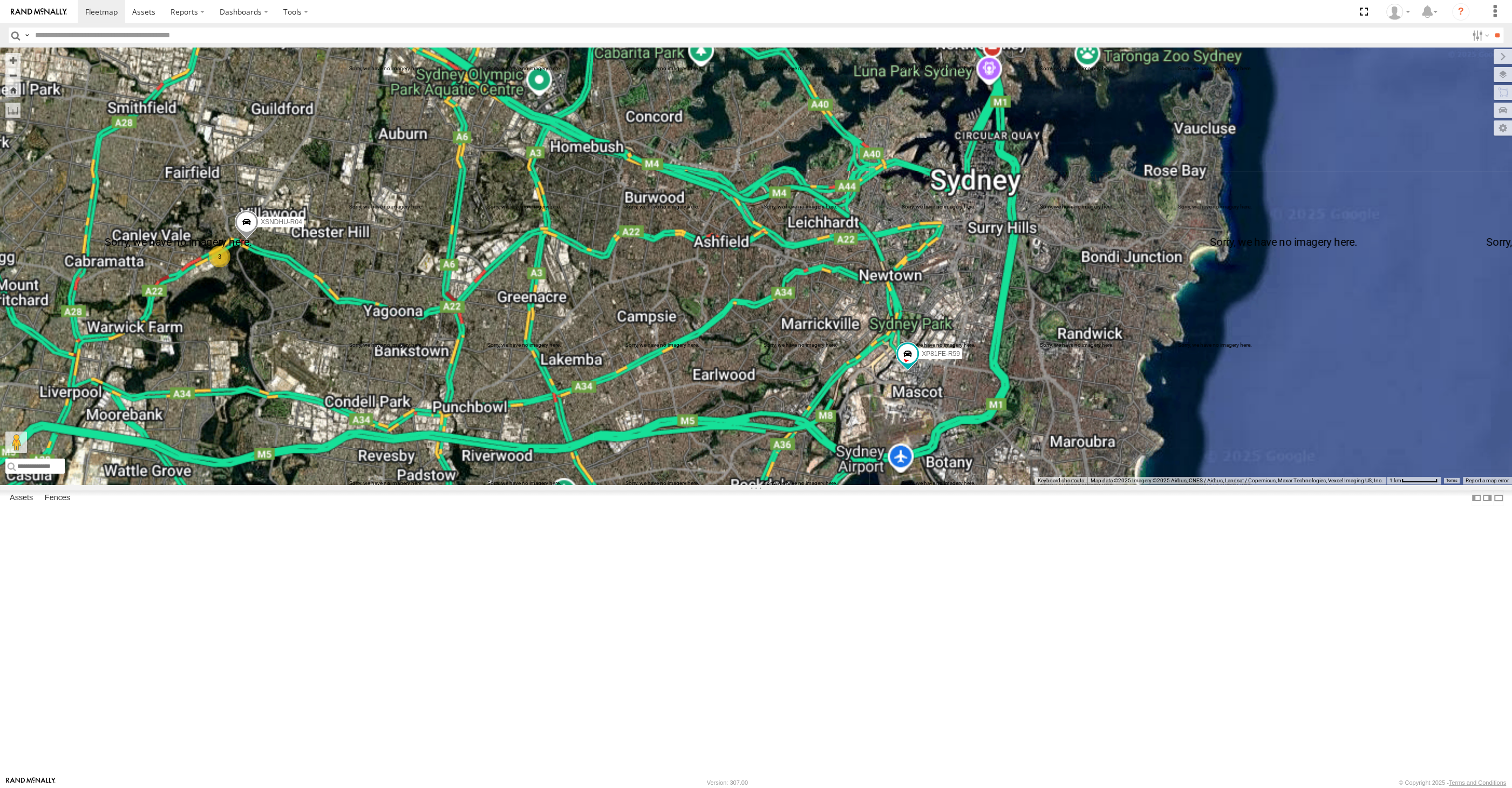
drag, startPoint x: 962, startPoint y: 583, endPoint x: 940, endPoint y: 551, distance: 38.8
click at [946, 484] on div "XP30JQ-R03 RJ5911-R79 XP81FE-R59 XO74GU-R69 XSNDHU-R04 3" at bounding box center [756, 266] width 1512 height 437
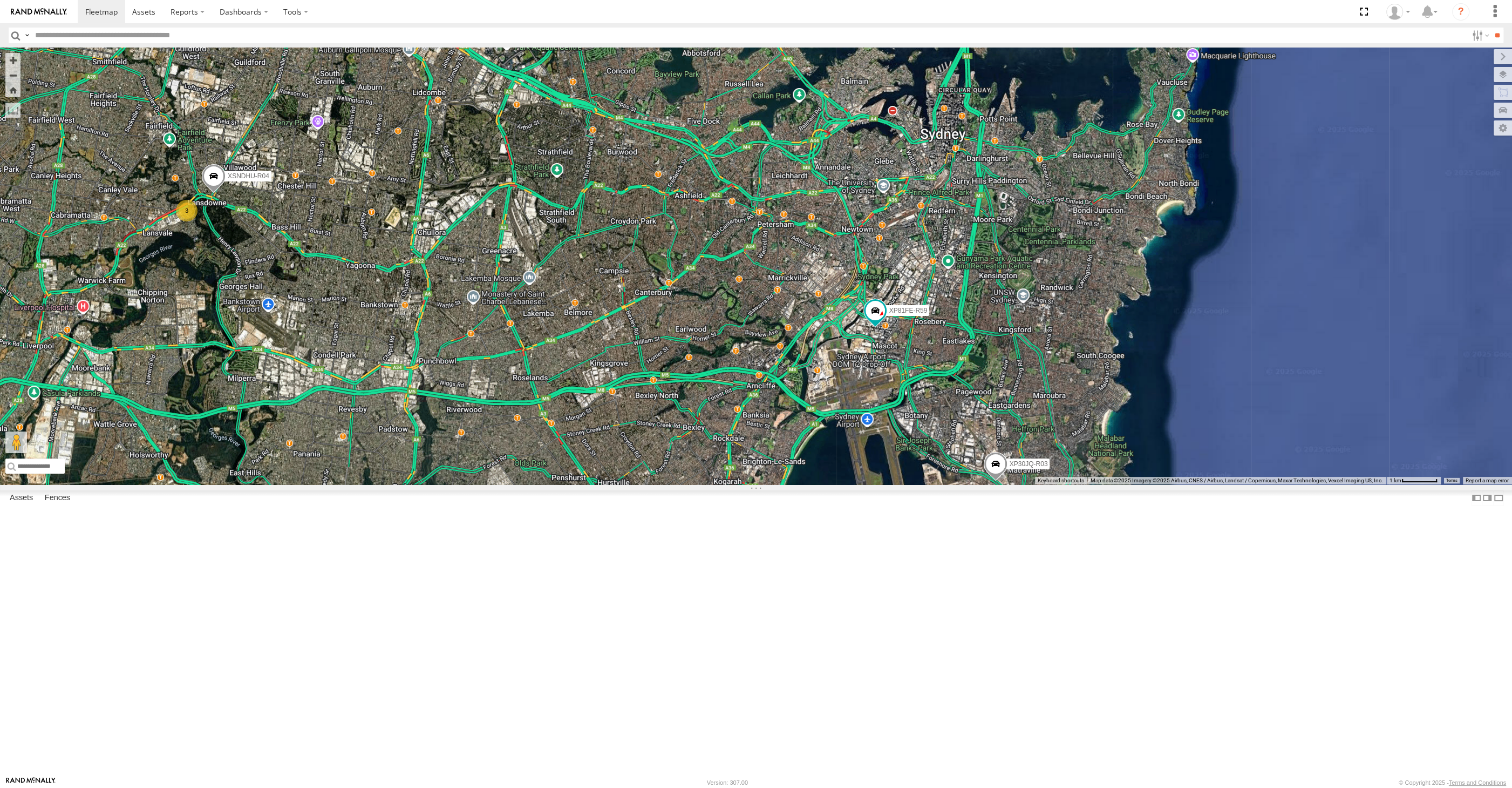
drag, startPoint x: 806, startPoint y: 679, endPoint x: 811, endPoint y: 673, distance: 7.8
click at [810, 484] on div "XP30JQ-R03 RJ5911-R79 XP81FE-R59 XO74GU-R69 XSNDHU-R04 3" at bounding box center [756, 266] width 1512 height 437
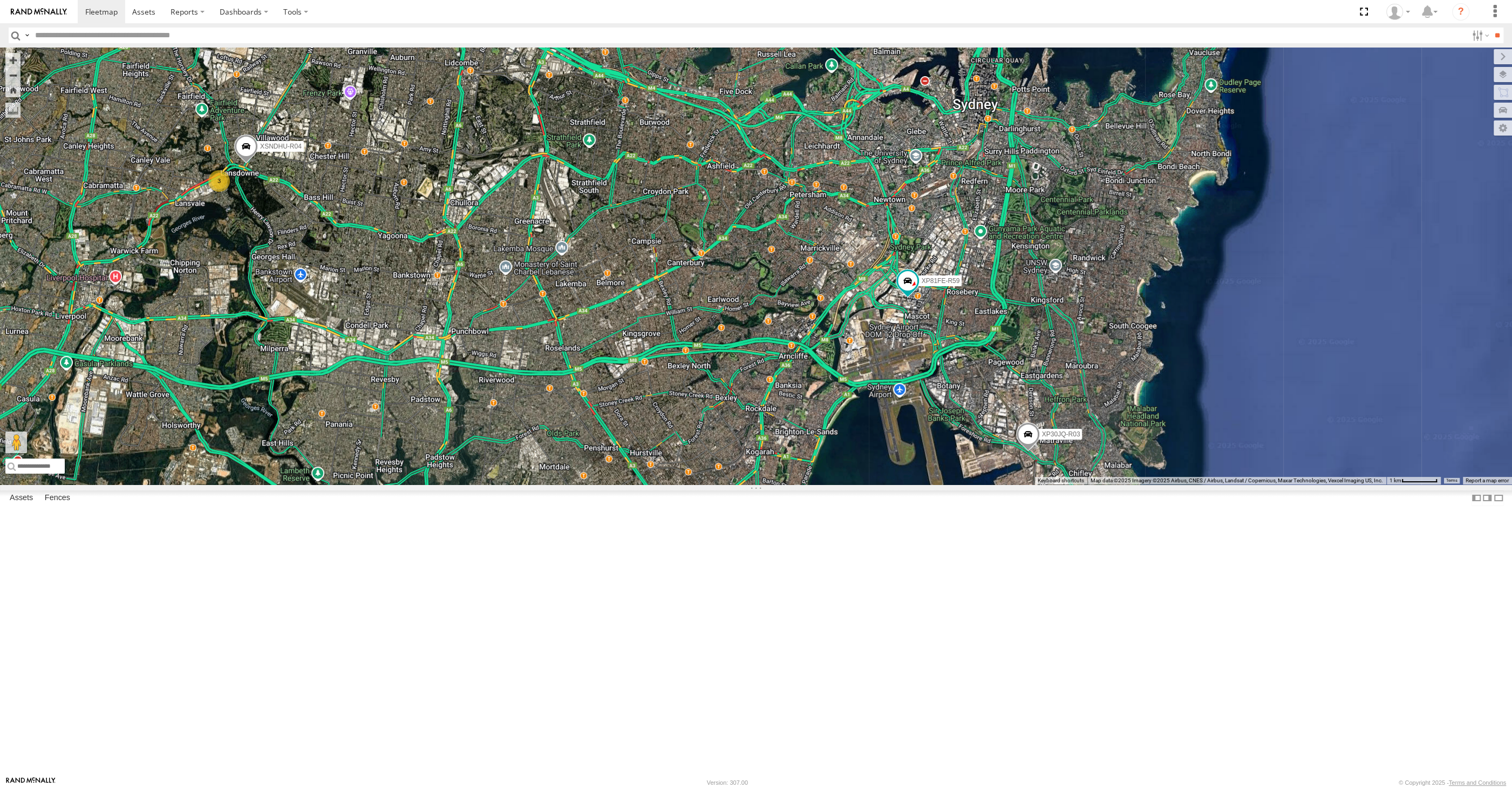
click at [959, 484] on div "XP30JQ-R03 RJ5911-R79 XP81FE-R59 XO74GU-R69 XSNDHU-R04 3" at bounding box center [756, 266] width 1512 height 437
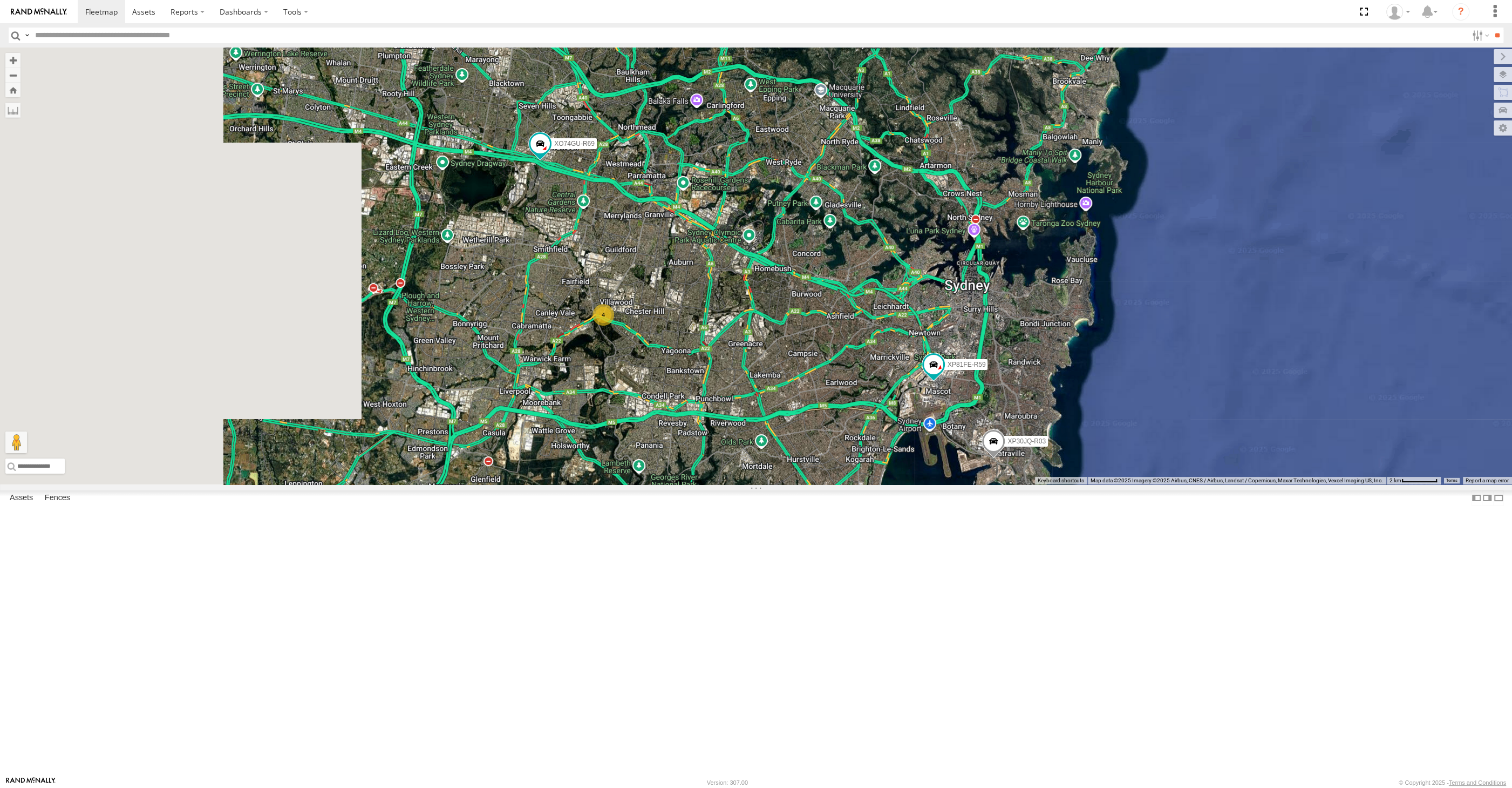
drag, startPoint x: 864, startPoint y: 627, endPoint x: 883, endPoint y: 635, distance: 20.6
click at [883, 484] on div "XP30JQ-R03 RJ5911-R79 XP81FE-R59 XO74GU-R69 4" at bounding box center [756, 266] width 1512 height 437
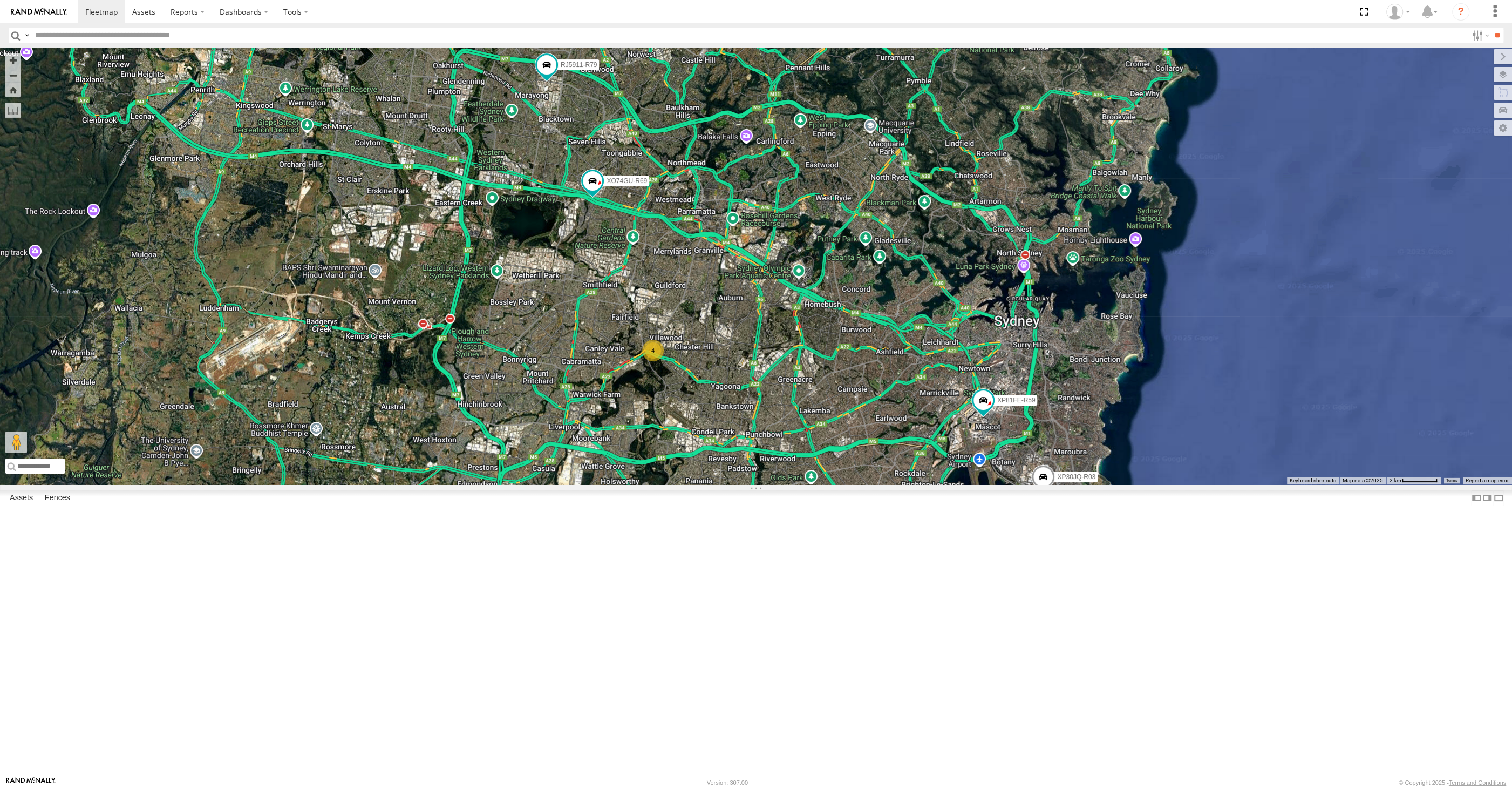
drag, startPoint x: 910, startPoint y: 619, endPoint x: 936, endPoint y: 646, distance: 37.5
click at [936, 484] on div "XP30JQ-R03 RJ5911-R79 XP81FE-R59 XO74GU-R69 4" at bounding box center [756, 266] width 1512 height 437
drag, startPoint x: 935, startPoint y: 627, endPoint x: 929, endPoint y: 620, distance: 9.2
click at [929, 484] on div "XP30JQ-R03 RJ5911-R79 XP81FE-R59 XO74GU-R69 4" at bounding box center [756, 266] width 1512 height 437
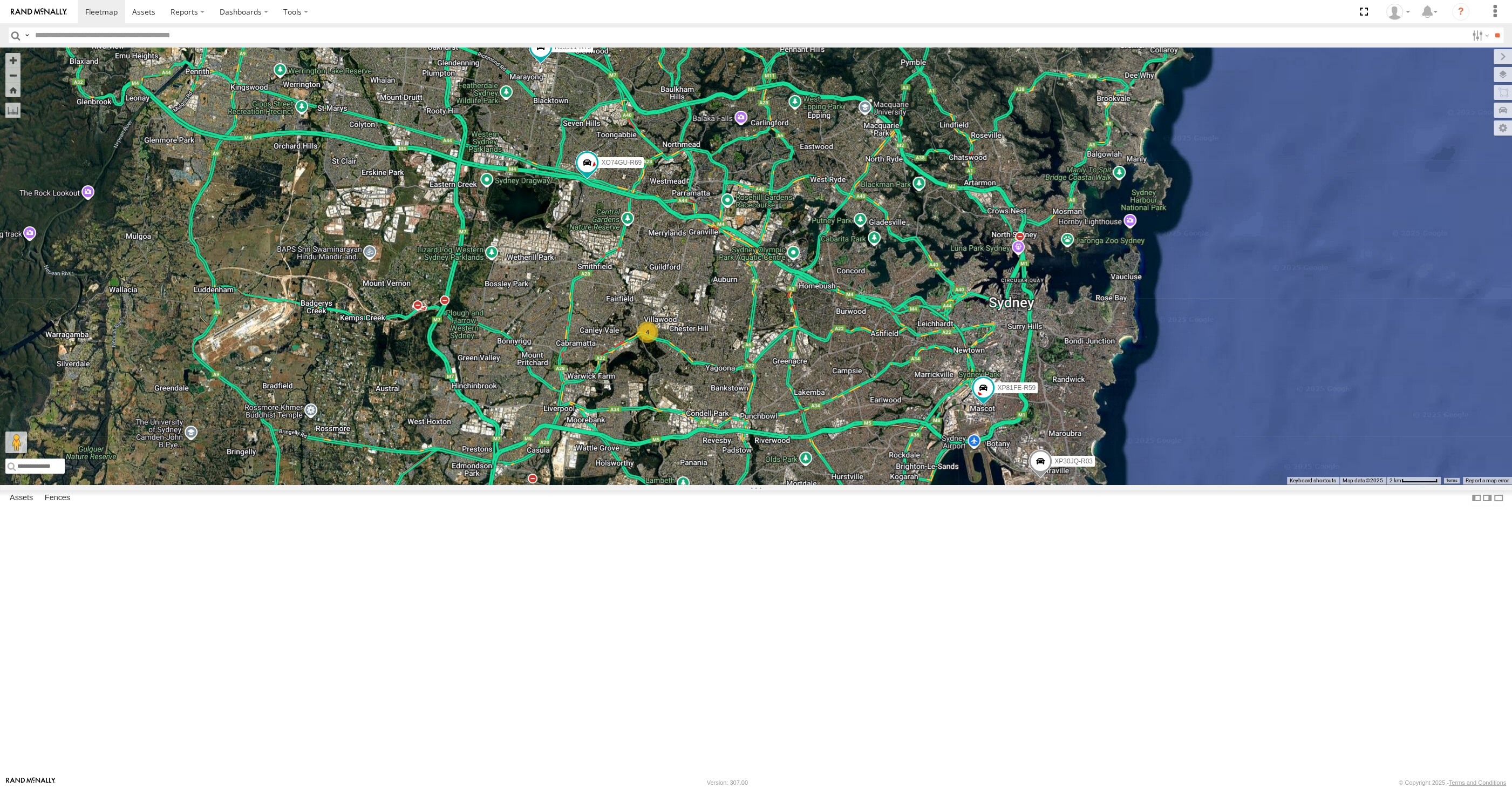
drag, startPoint x: 880, startPoint y: 662, endPoint x: 870, endPoint y: 647, distance: 18.0
click at [871, 484] on div "XP30JQ-R03 RJ5911-R79 XP81FE-R59 XO74GU-R69 4" at bounding box center [756, 266] width 1512 height 437
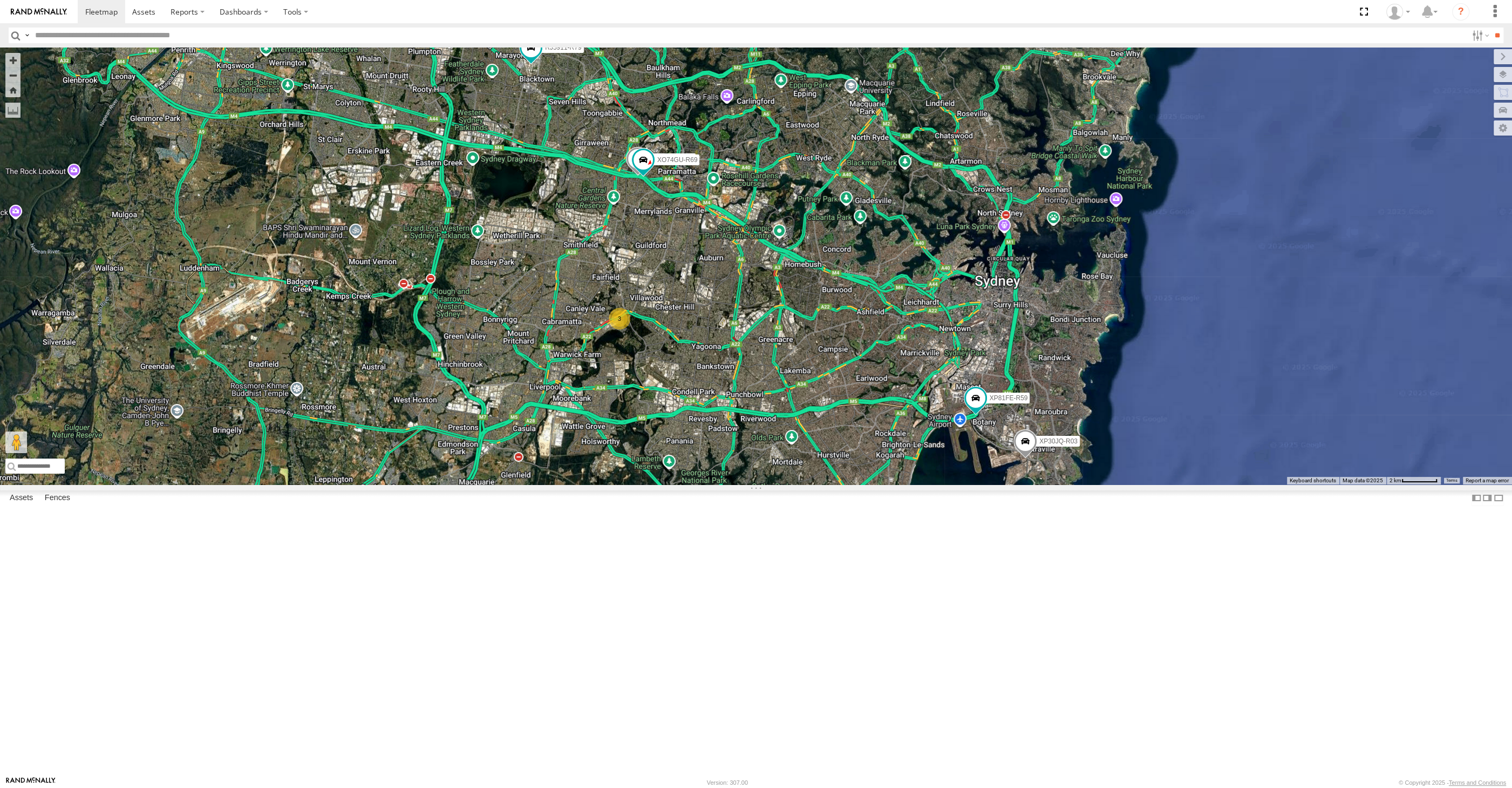
drag, startPoint x: 617, startPoint y: 397, endPoint x: 603, endPoint y: 381, distance: 21.3
click at [610, 384] on div "XP30JQ-R03 XSNDHU-R04 RJ5911-R79 XP81FE-R59 XO74GU-R69 3" at bounding box center [756, 266] width 1512 height 437
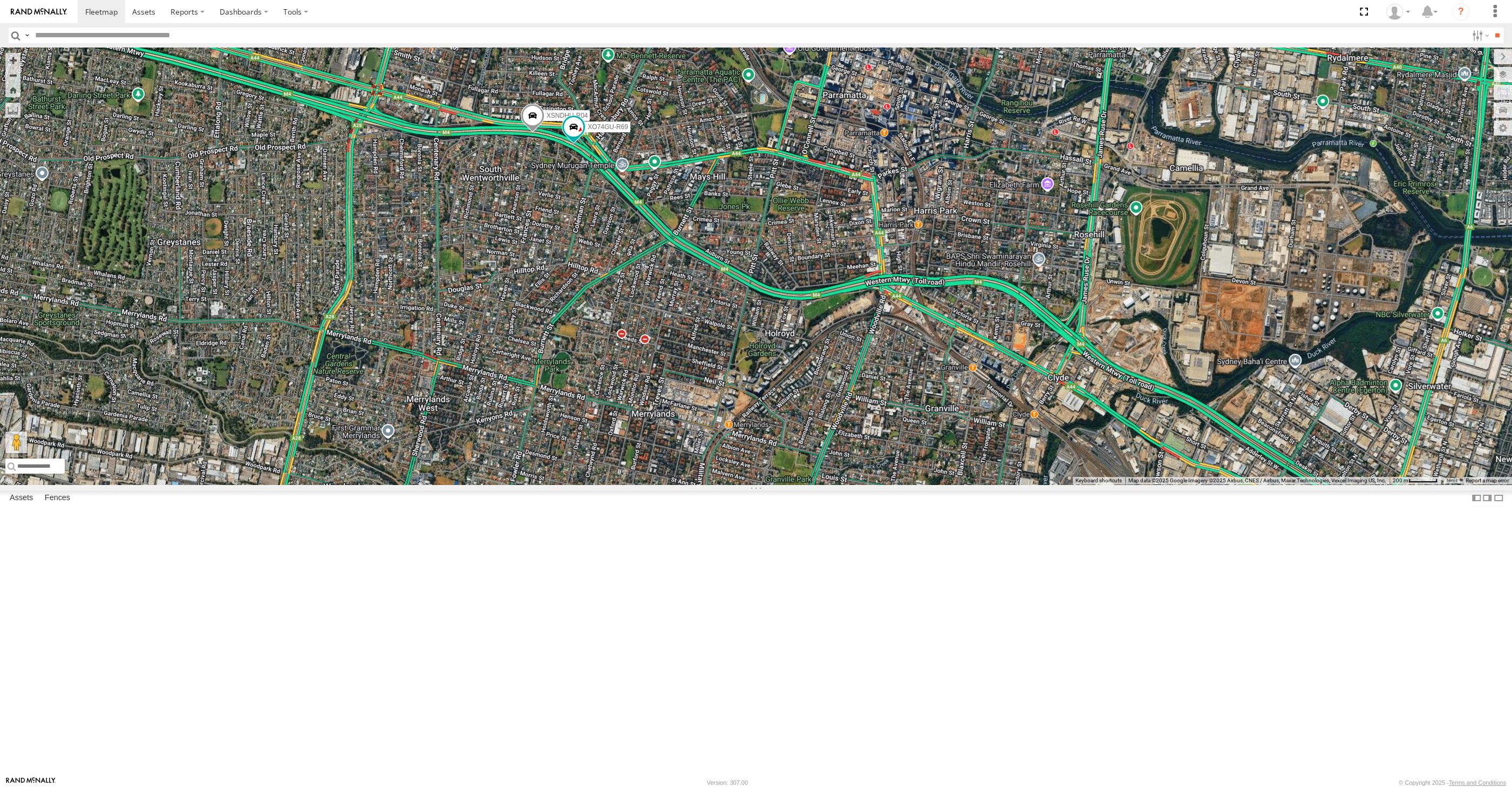
click at [580, 324] on div "XP30JQ-R03 XSNDHU-R04 RJ5911-R79 XP81FE-R59 XO74GU-R69" at bounding box center [756, 266] width 1512 height 437
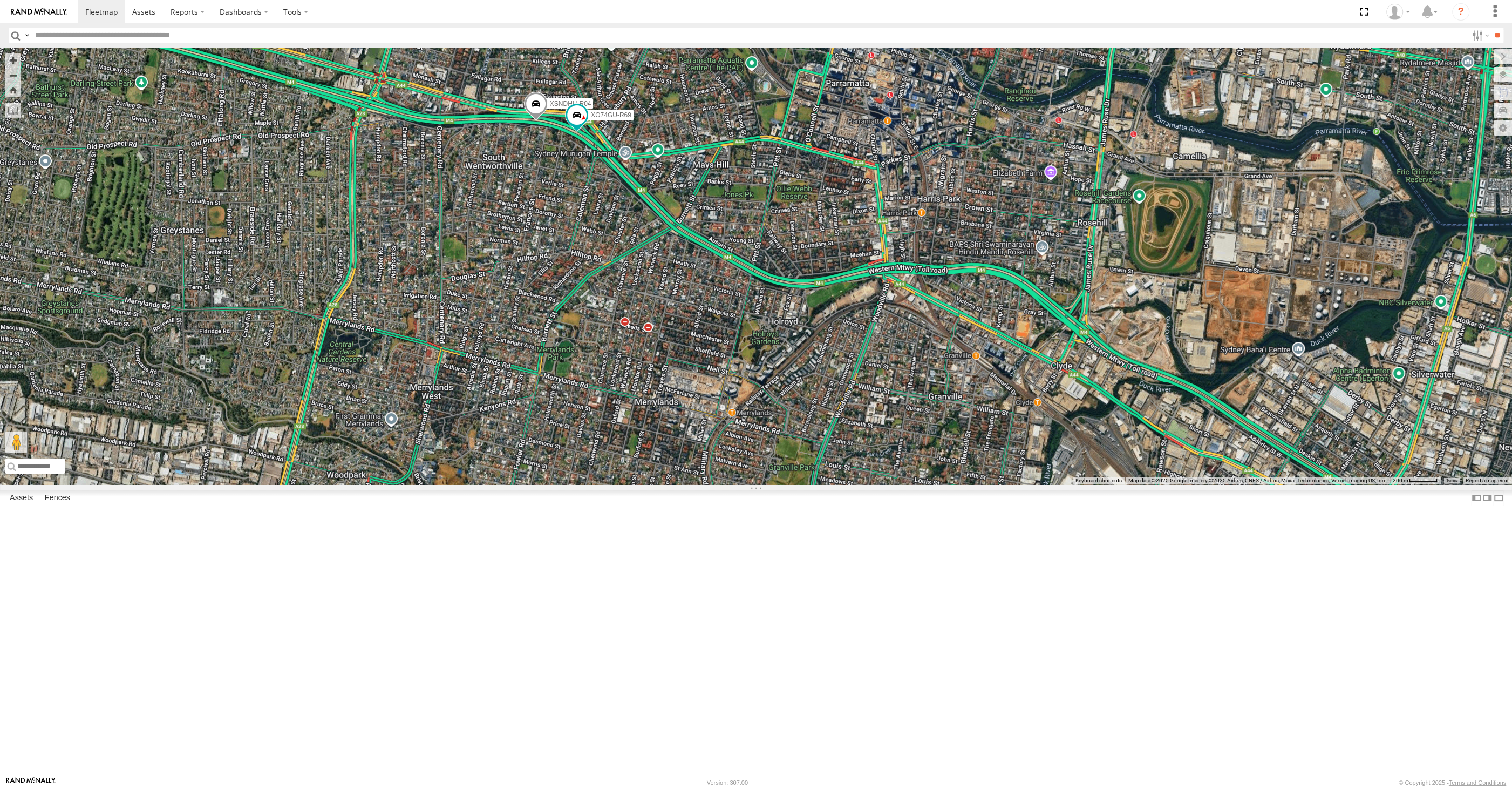
drag, startPoint x: 634, startPoint y: 417, endPoint x: 635, endPoint y: 399, distance: 18.0
click at [634, 404] on div "XP30JQ-R03 XSNDHU-R04 RJ5911-R79 XP81FE-R59 XO74GU-R69" at bounding box center [756, 266] width 1512 height 437
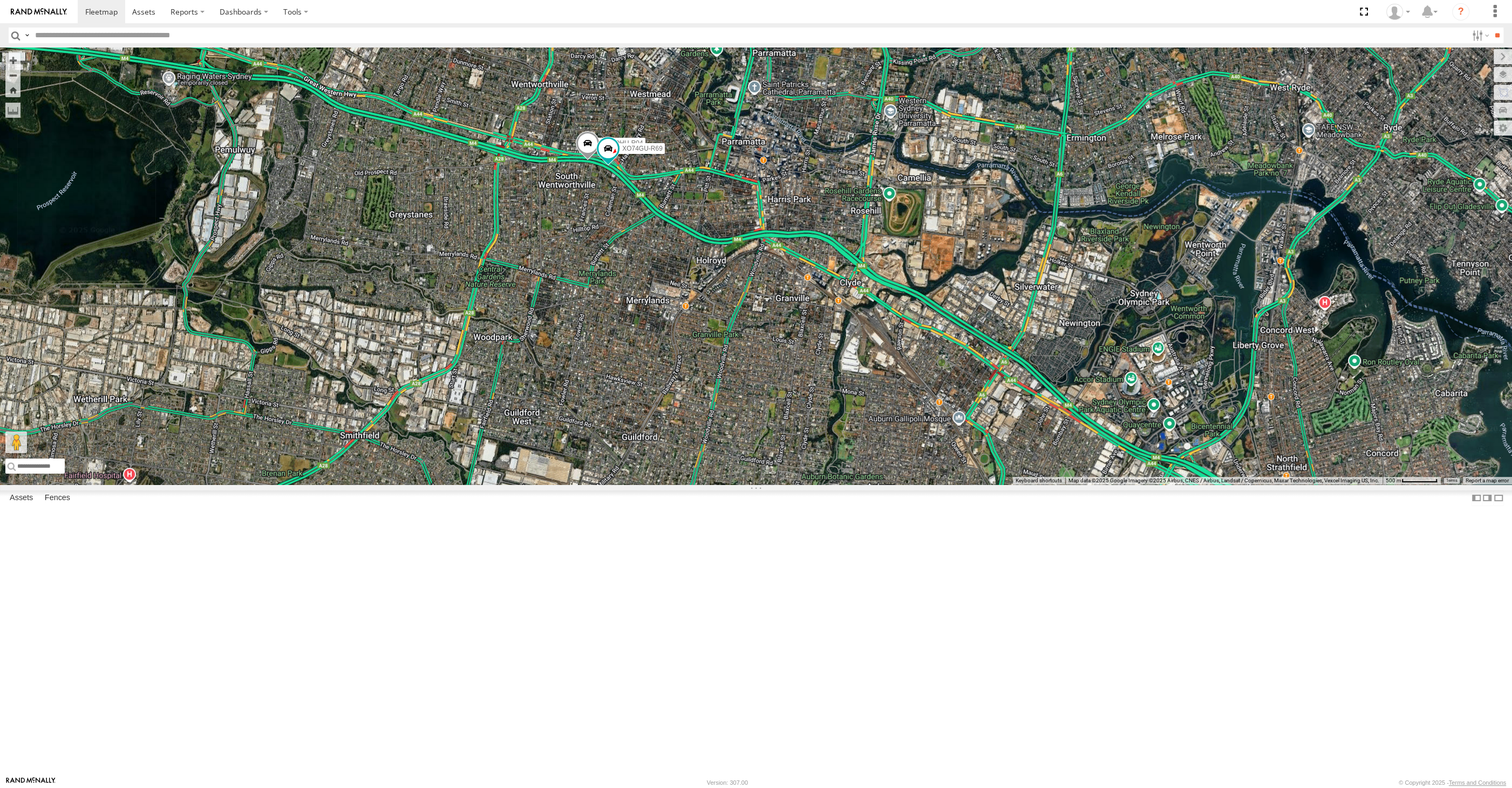
drag, startPoint x: 743, startPoint y: 461, endPoint x: 712, endPoint y: 402, distance: 66.6
click at [742, 446] on div "XP30JQ-R03 XSNDHU-R04 RJ5911-R79 XP81FE-R59 XO74GU-R69" at bounding box center [756, 266] width 1512 height 437
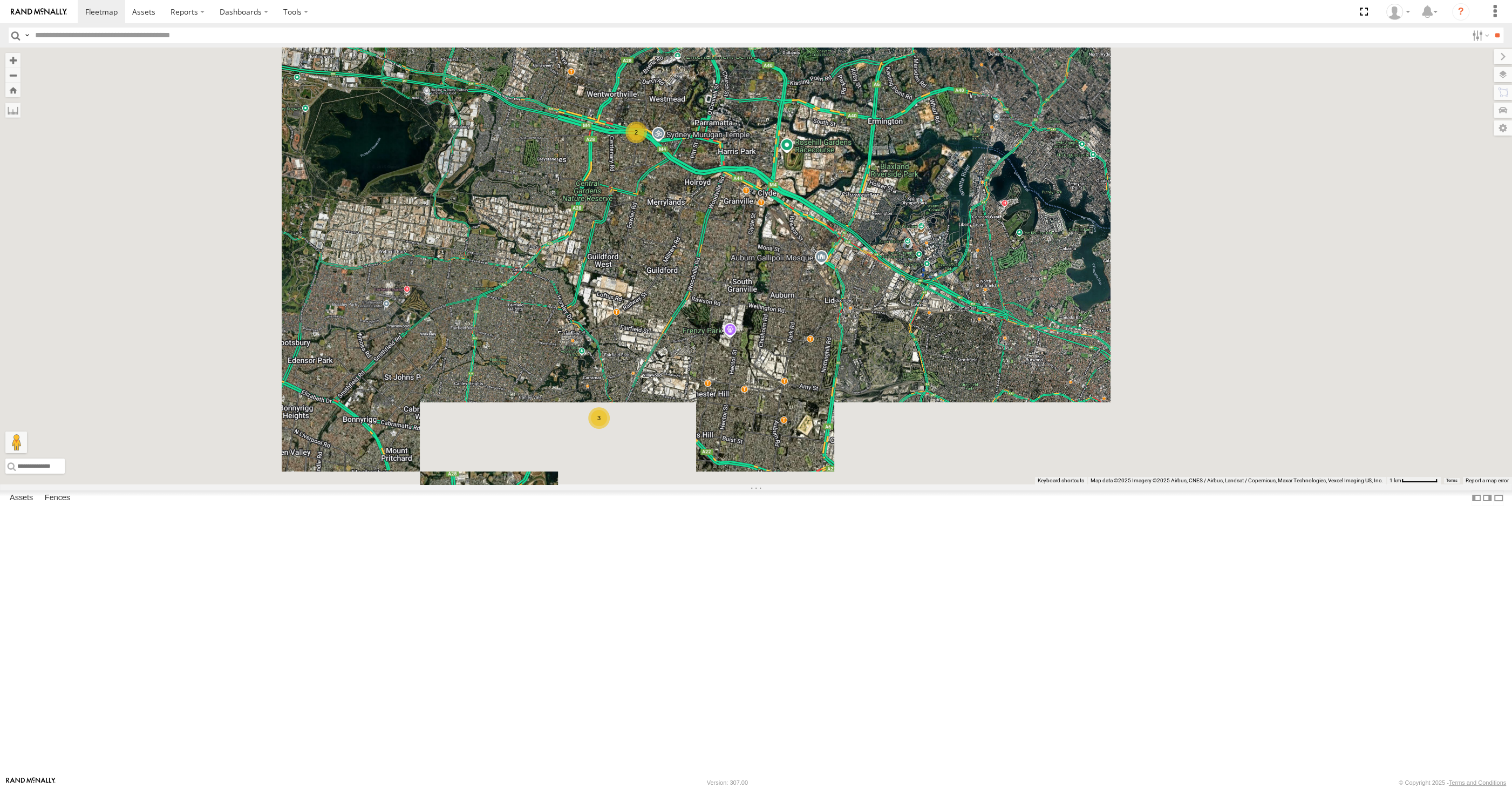
drag, startPoint x: 816, startPoint y: 500, endPoint x: 778, endPoint y: 453, distance: 60.4
click at [778, 453] on div "XP30JQ-R03 RJ5911-R79 XP81FE-R59 2 3" at bounding box center [756, 266] width 1512 height 437
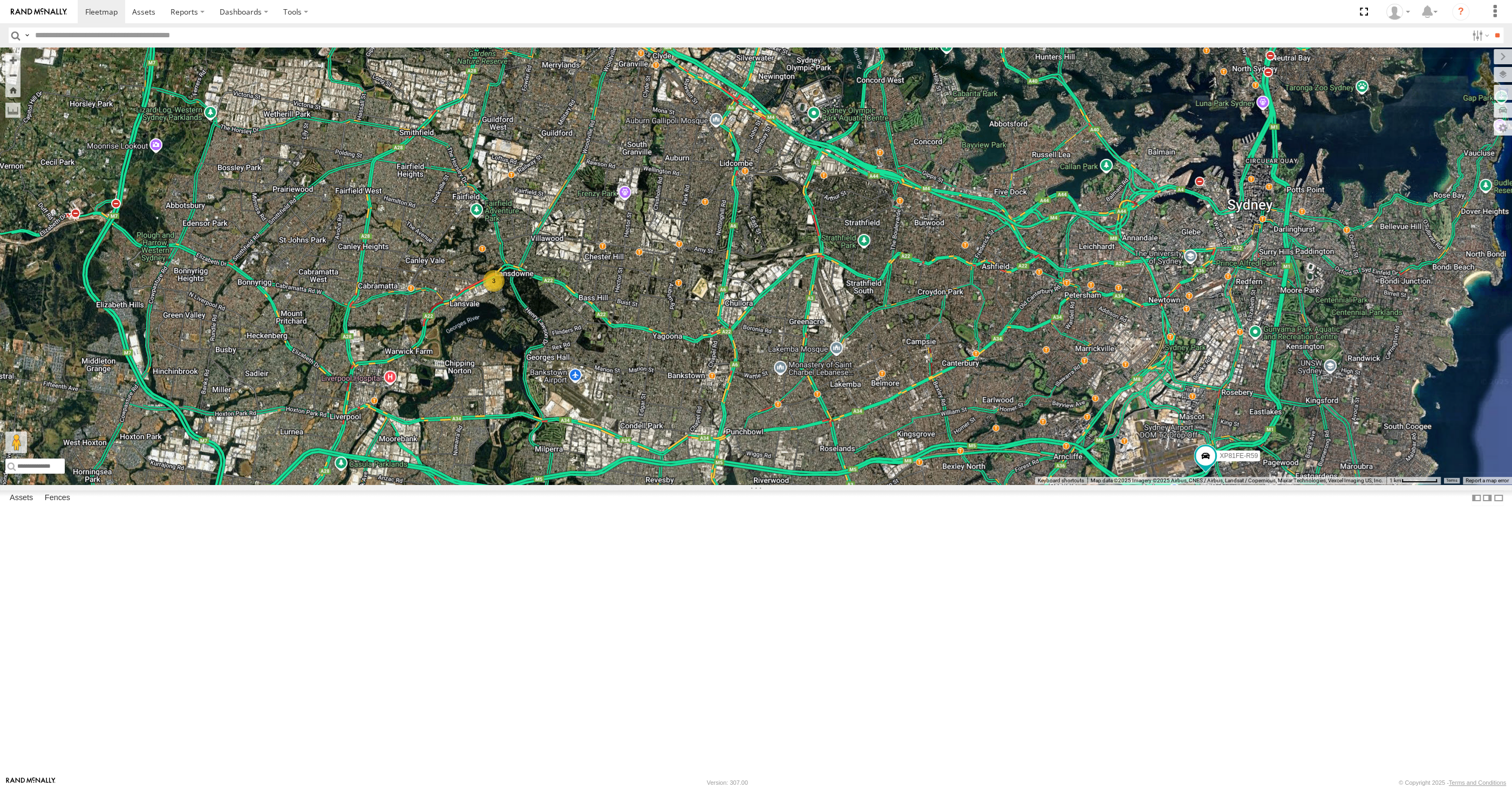
drag, startPoint x: 817, startPoint y: 518, endPoint x: 804, endPoint y: 515, distance: 13.3
click at [808, 484] on div "XP30JQ-R03 RJ5911-R79 XP81FE-R59 2 3" at bounding box center [756, 266] width 1512 height 437
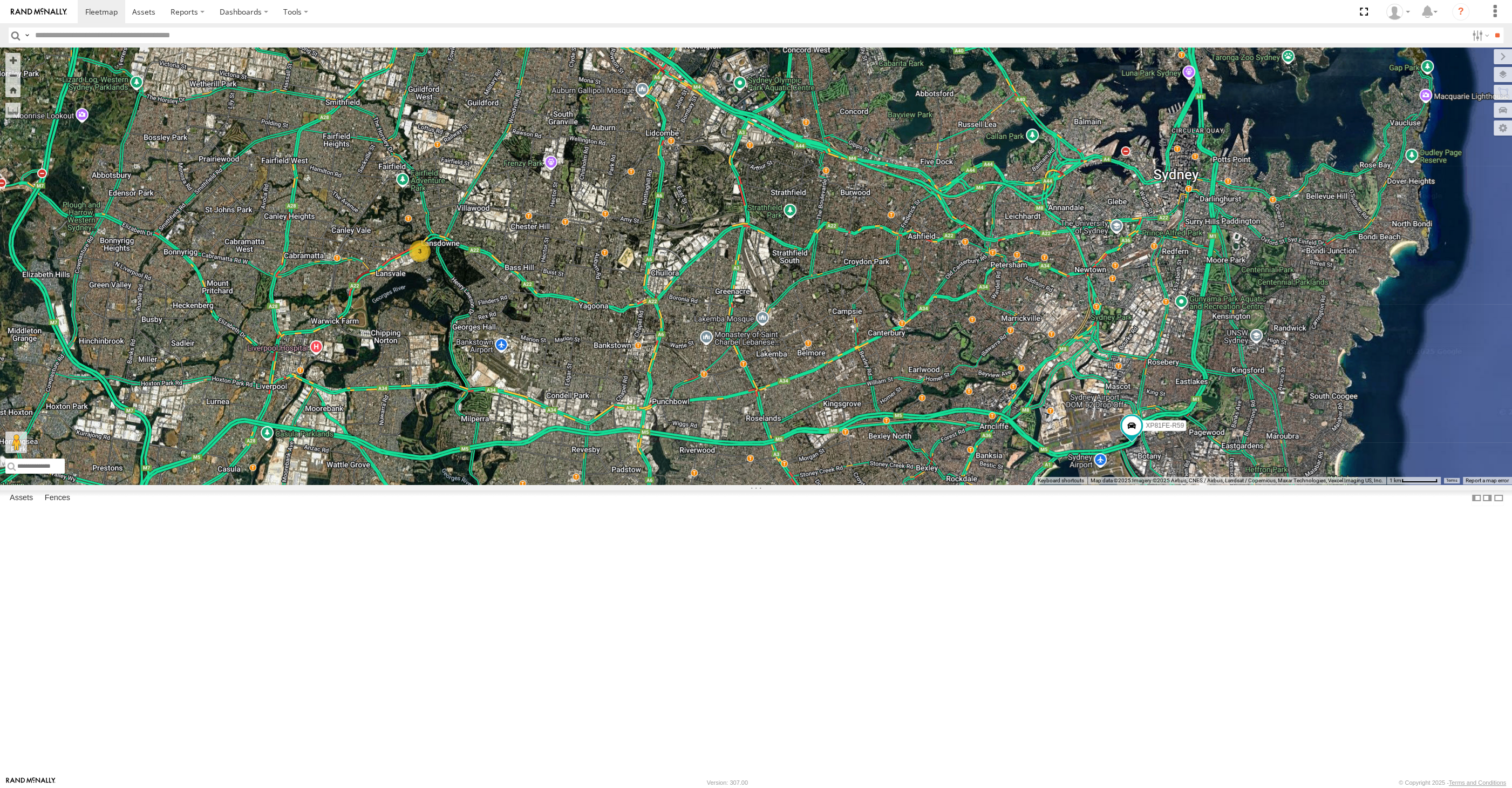
drag, startPoint x: 816, startPoint y: 571, endPoint x: 809, endPoint y: 558, distance: 14.8
click at [815, 484] on div "XP30JQ-R03 RJ5911-R79 XP81FE-R59 2 3" at bounding box center [756, 266] width 1512 height 437
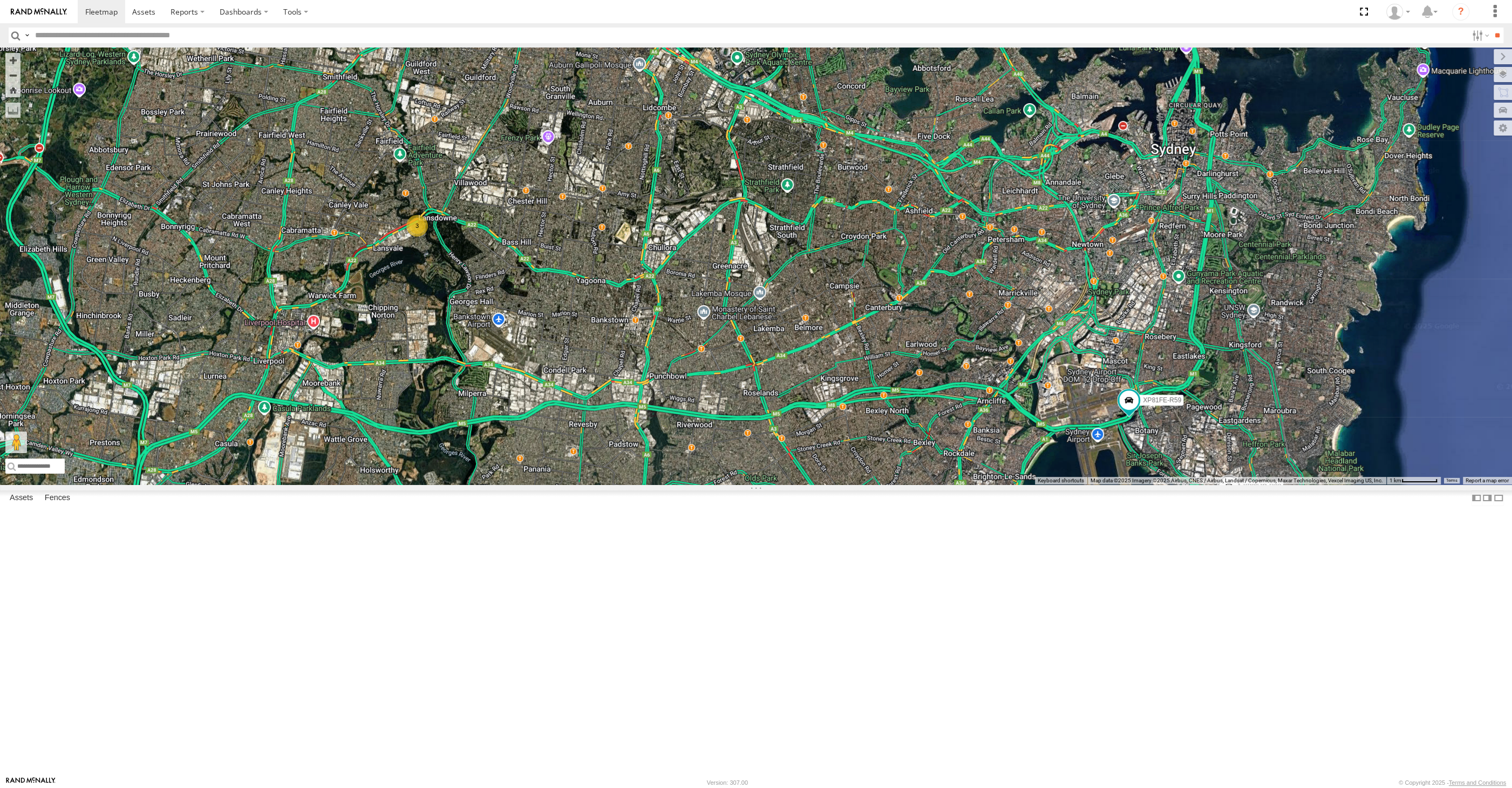
drag, startPoint x: 443, startPoint y: 592, endPoint x: 454, endPoint y: 583, distance: 14.2
click at [453, 484] on div "XP30JQ-R03 RJ5911-R79 XP81FE-R59 2 3" at bounding box center [756, 266] width 1512 height 437
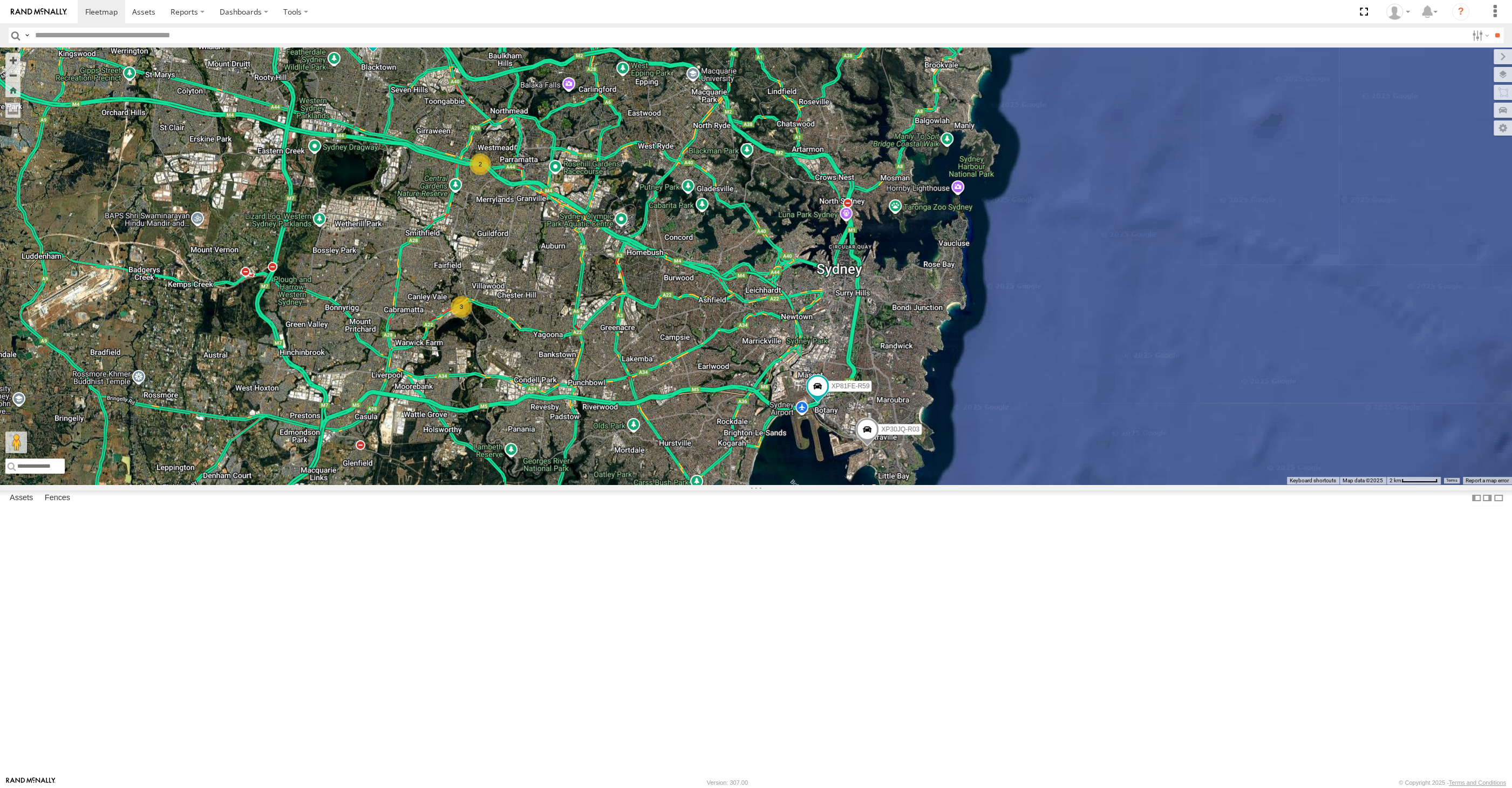
drag, startPoint x: 584, startPoint y: 593, endPoint x: 594, endPoint y: 587, distance: 11.7
click at [594, 484] on div "XP30JQ-R03 RJ5911-R79 XP81FE-R59 2 3" at bounding box center [756, 266] width 1512 height 437
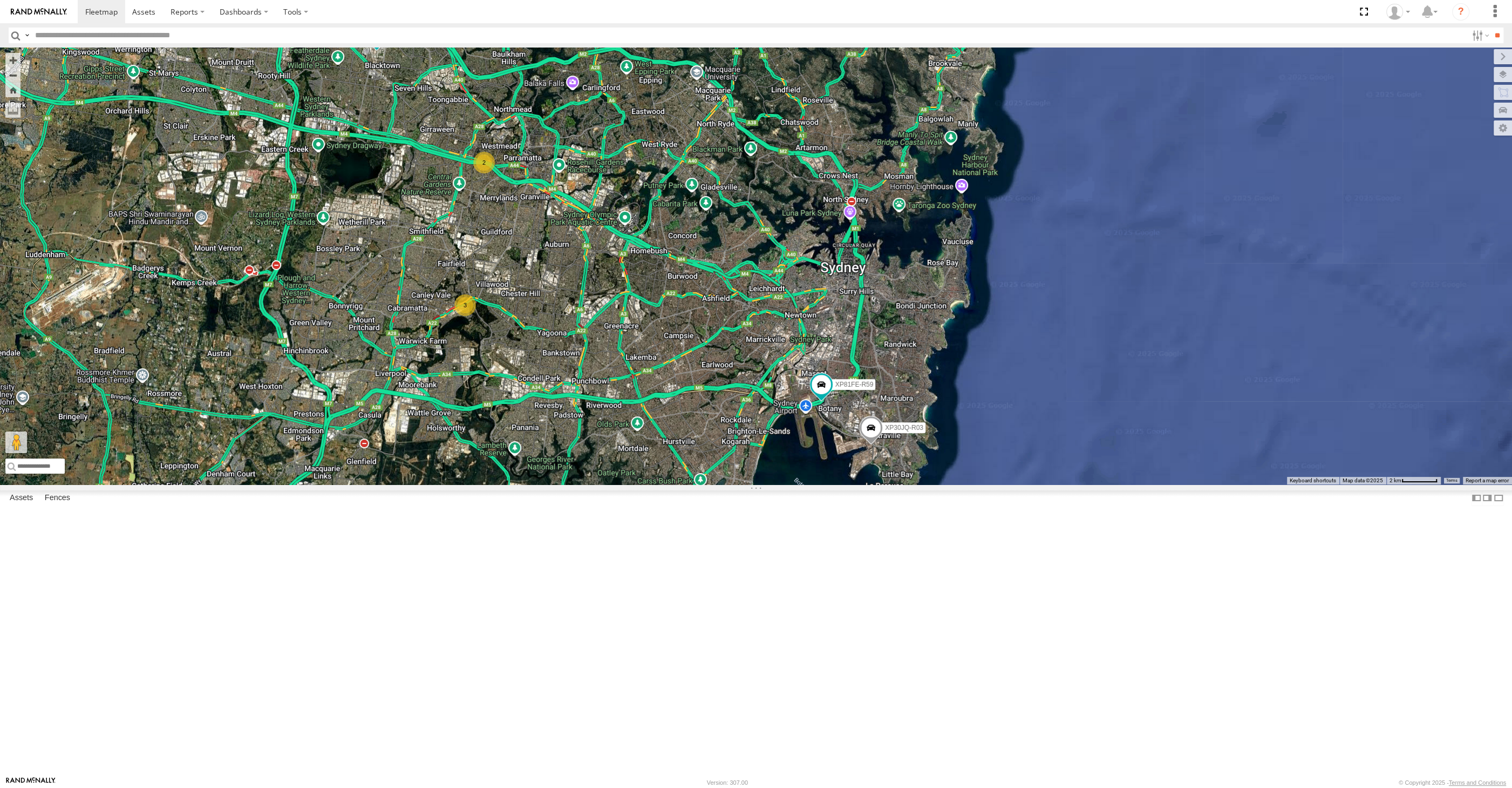
click at [768, 484] on div "XP30JQ-R03 RJ5911-R79 XP81FE-R59 2 3" at bounding box center [756, 266] width 1512 height 437
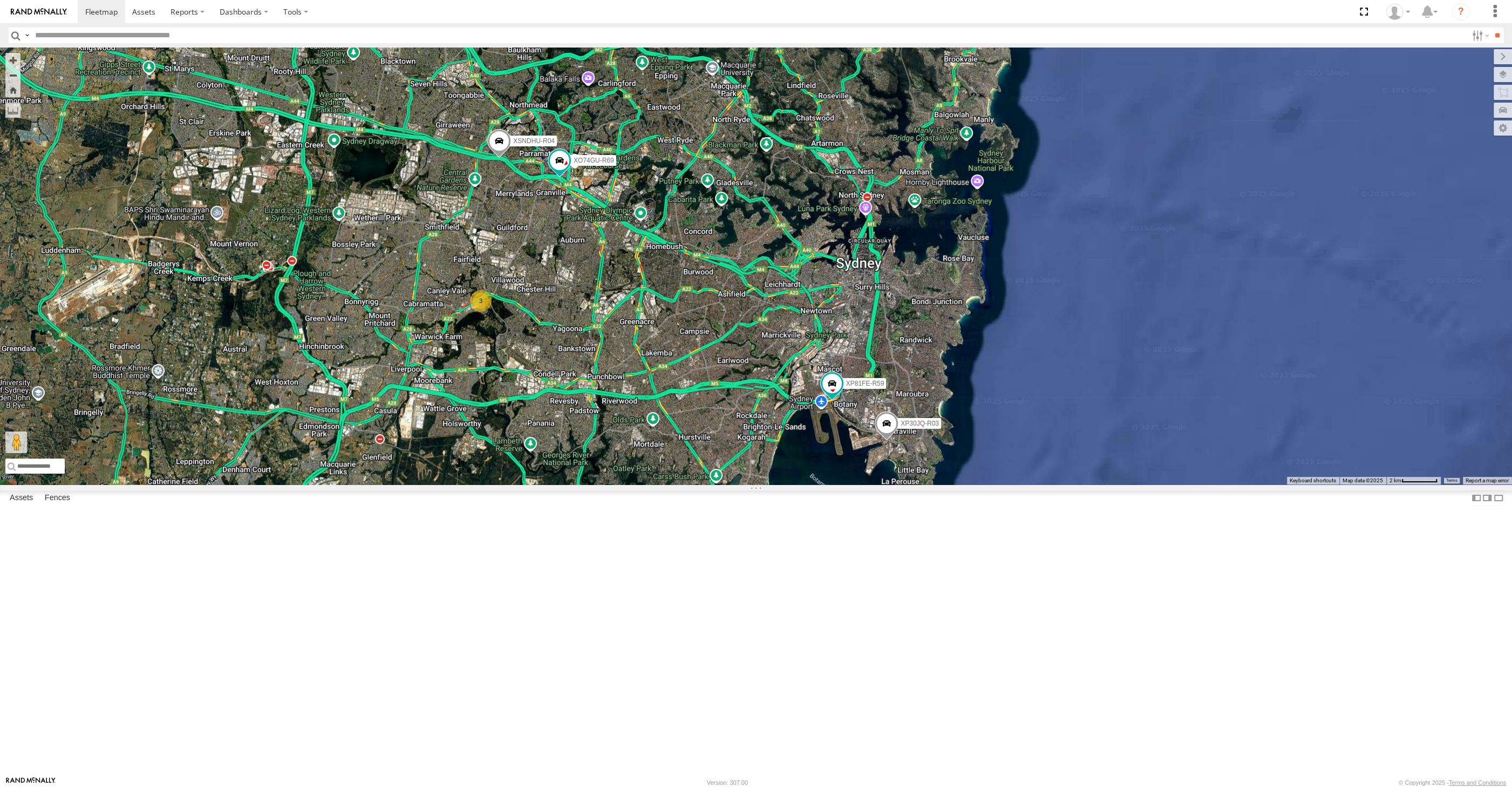
click at [743, 484] on div "XP30JQ-R03 XSNDHU-R04 RJ5911-R79 XP81FE-R59 XO74GU-R69 3" at bounding box center [756, 266] width 1512 height 437
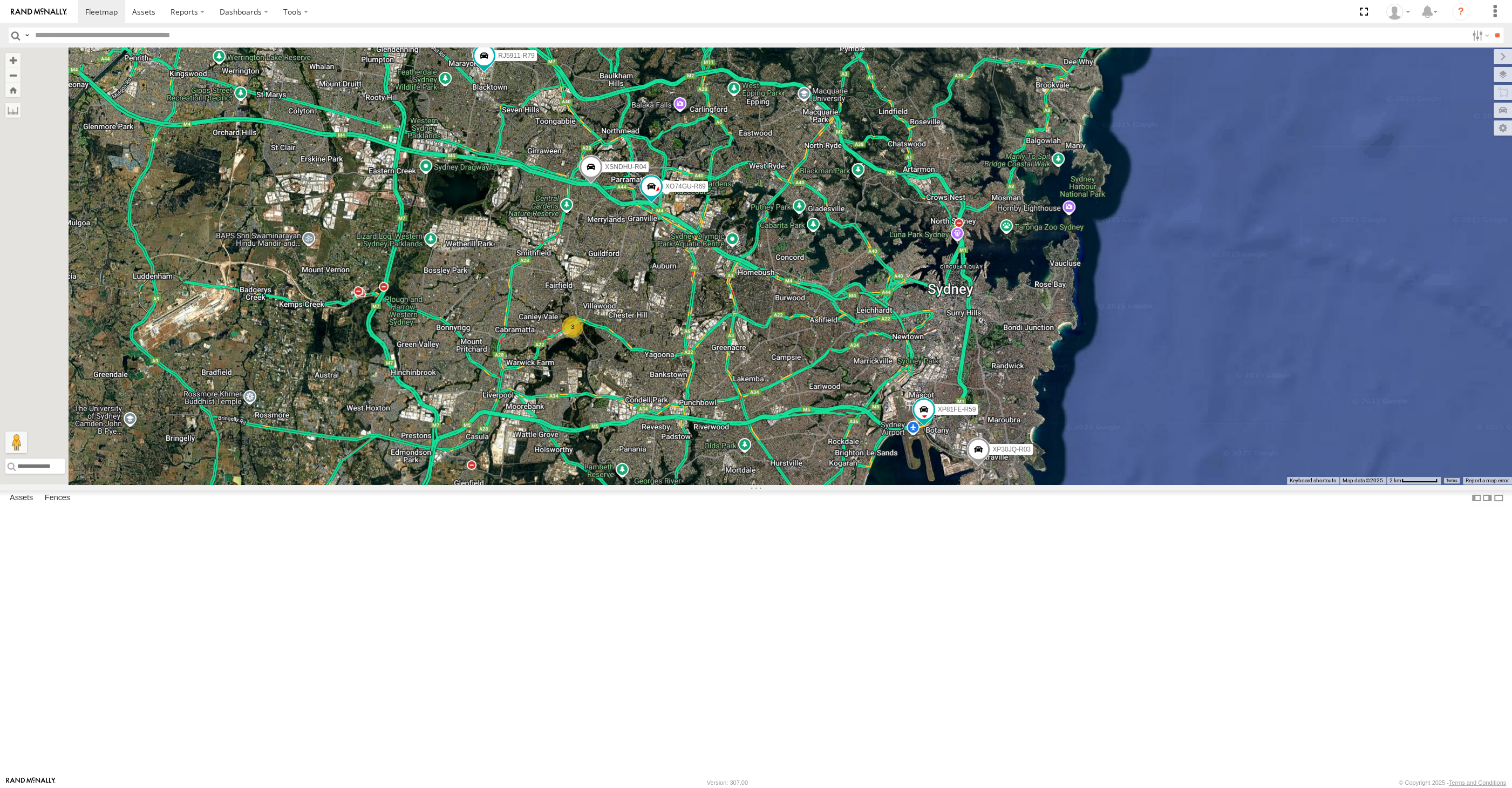
drag, startPoint x: 743, startPoint y: 608, endPoint x: 836, endPoint y: 636, distance: 97.1
click at [836, 484] on div "XP30JQ-R03 XSNDHU-R04 RJ5911-R79 XP81FE-R59 XO74GU-R69 3" at bounding box center [756, 266] width 1512 height 437
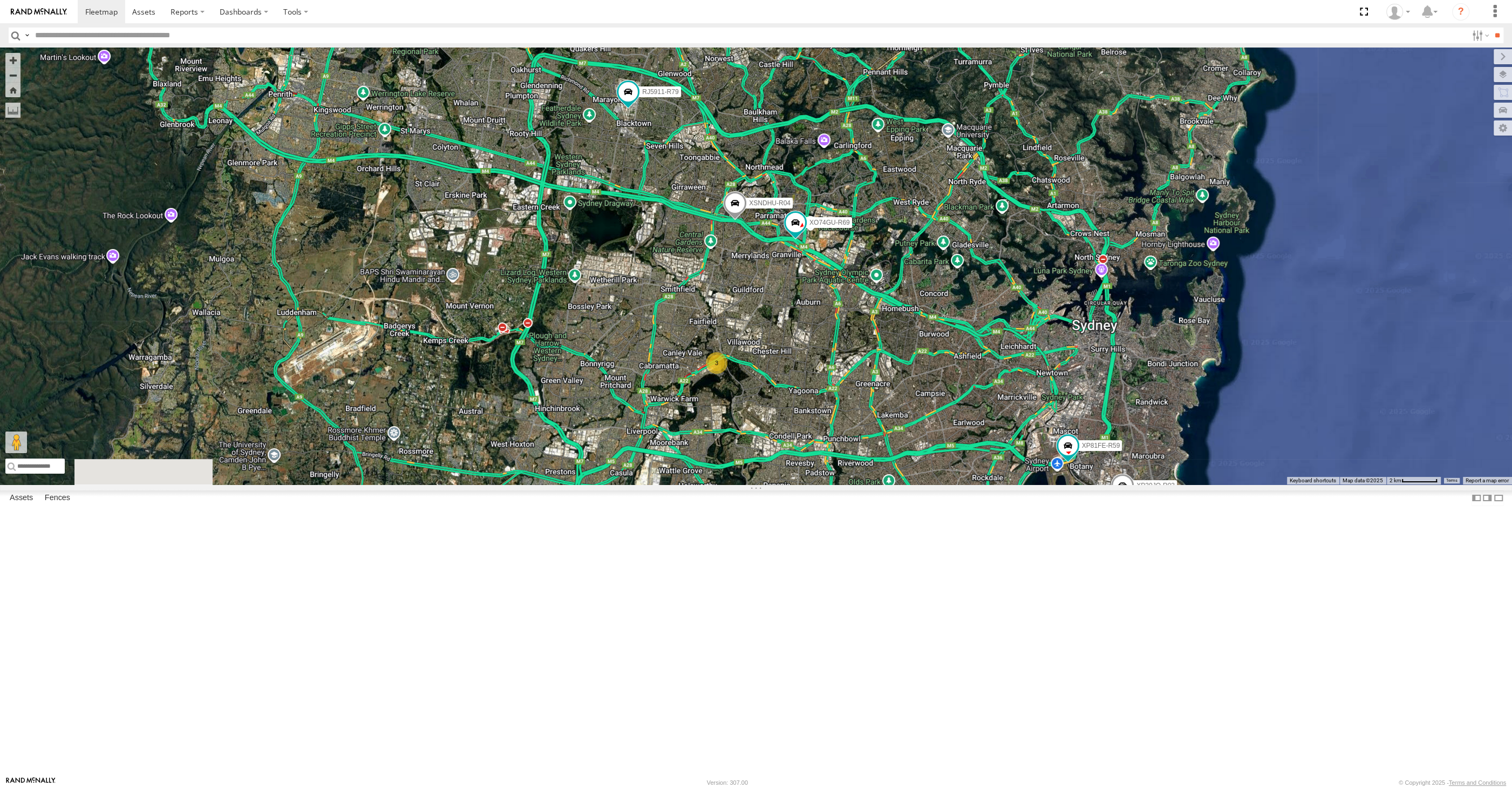
drag, startPoint x: 876, startPoint y: 638, endPoint x: 821, endPoint y: 613, distance: 60.4
click at [821, 484] on div "XP30JQ-R03 XSNDHU-R04 RJ5911-R79 XP81FE-R59 XO74GU-R69 3" at bounding box center [756, 266] width 1512 height 437
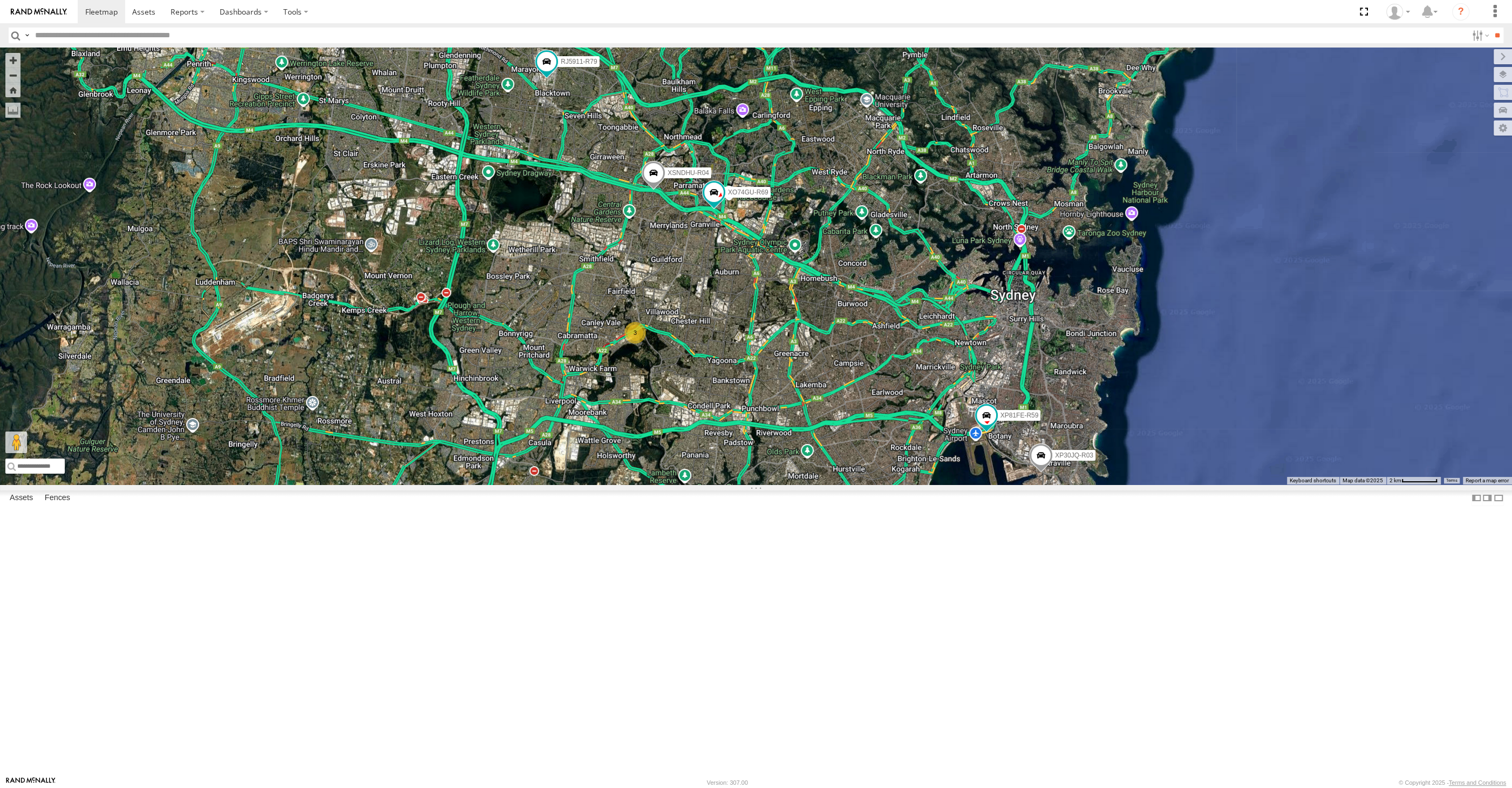
drag, startPoint x: 842, startPoint y: 631, endPoint x: 836, endPoint y: 640, distance: 10.8
click at [836, 484] on div "XP30JQ-R03 XSNDHU-R04 RJ5911-R79 XP81FE-R59 XO74GU-R69 3" at bounding box center [756, 266] width 1512 height 437
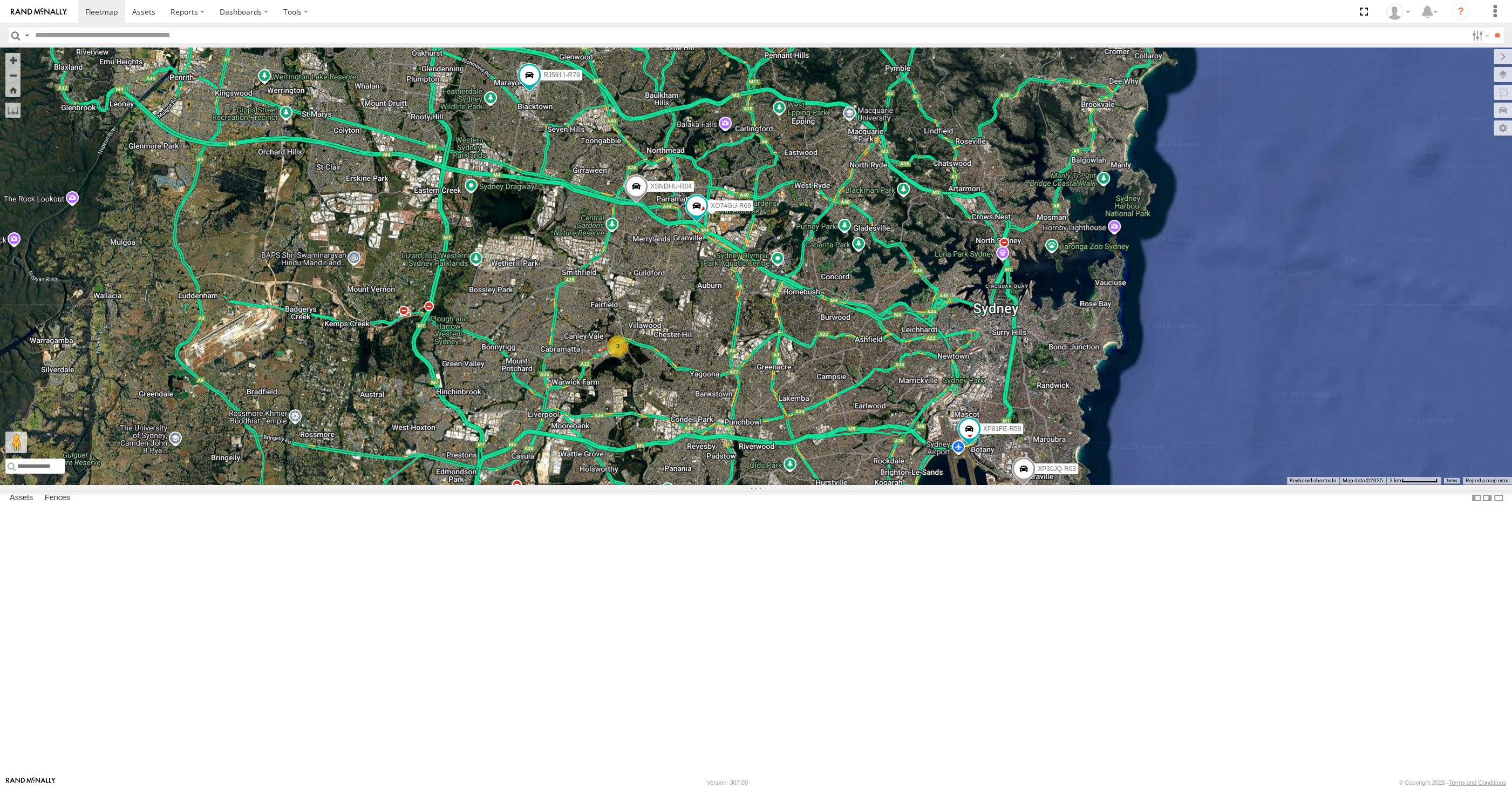
drag, startPoint x: 835, startPoint y: 640, endPoint x: 786, endPoint y: 647, distance: 49.5
click at [815, 484] on div "XP30JQ-R03 XSNDHU-R04 RJ5911-R79 XP81FE-R59 XO74GU-R69 3" at bounding box center [756, 266] width 1512 height 437
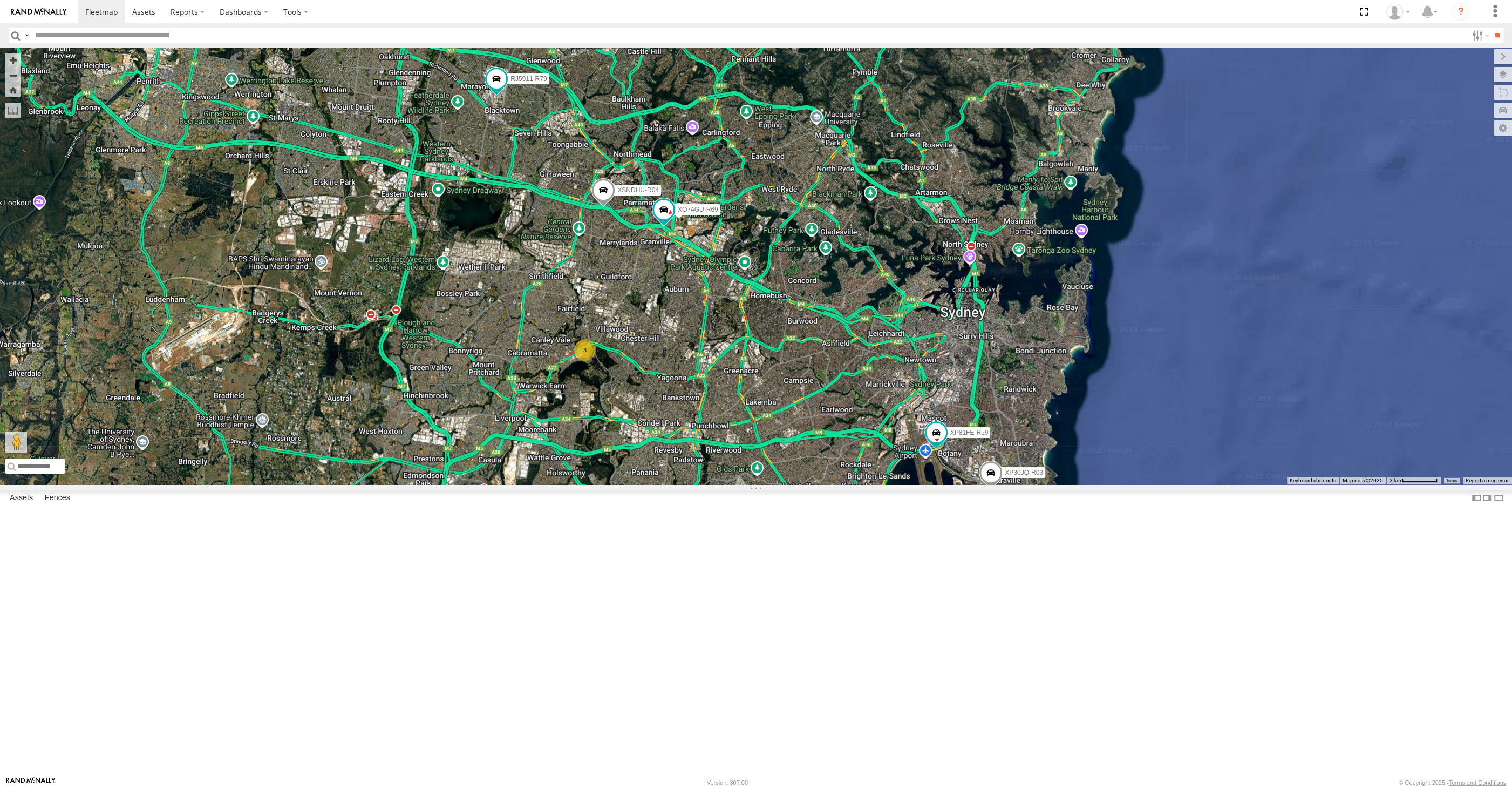
drag, startPoint x: 796, startPoint y: 655, endPoint x: 809, endPoint y: 644, distance: 17.0
click at [809, 484] on div "XP30JQ-R03 XSNDHU-R04 RJ5911-R79 XP81FE-R59 XO74GU-R69 3" at bounding box center [756, 266] width 1512 height 437
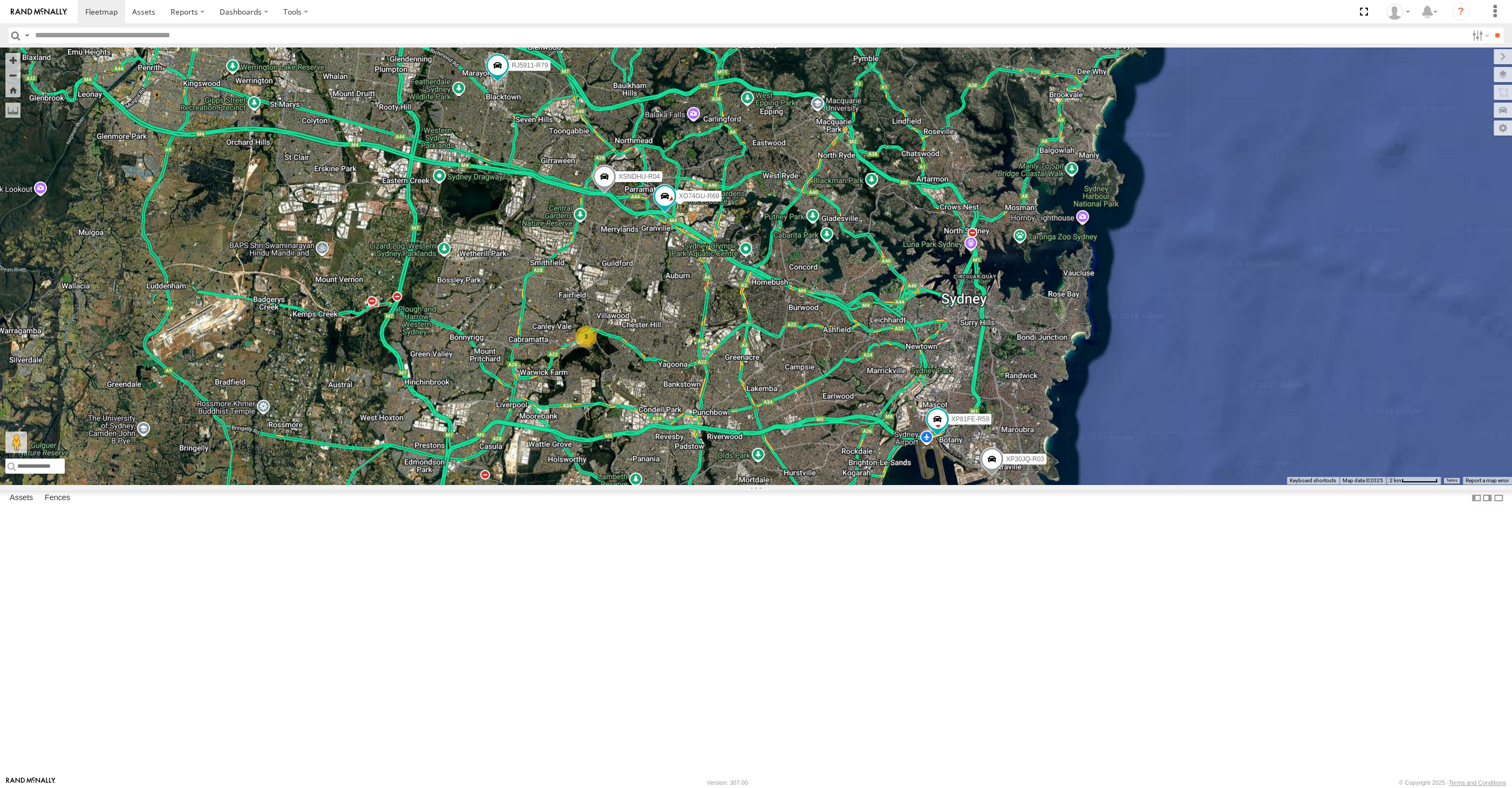
click at [800, 484] on div "XP30JQ-R03 XSNDHU-R04 RJ5911-R79 XP81FE-R59 XO74GU-R69 3" at bounding box center [756, 266] width 1512 height 437
click at [742, 484] on div "XP30JQ-R03 XSNDHU-R04 RJ5911-R79 XP81FE-R59 XO74GU-R69 3" at bounding box center [756, 266] width 1512 height 437
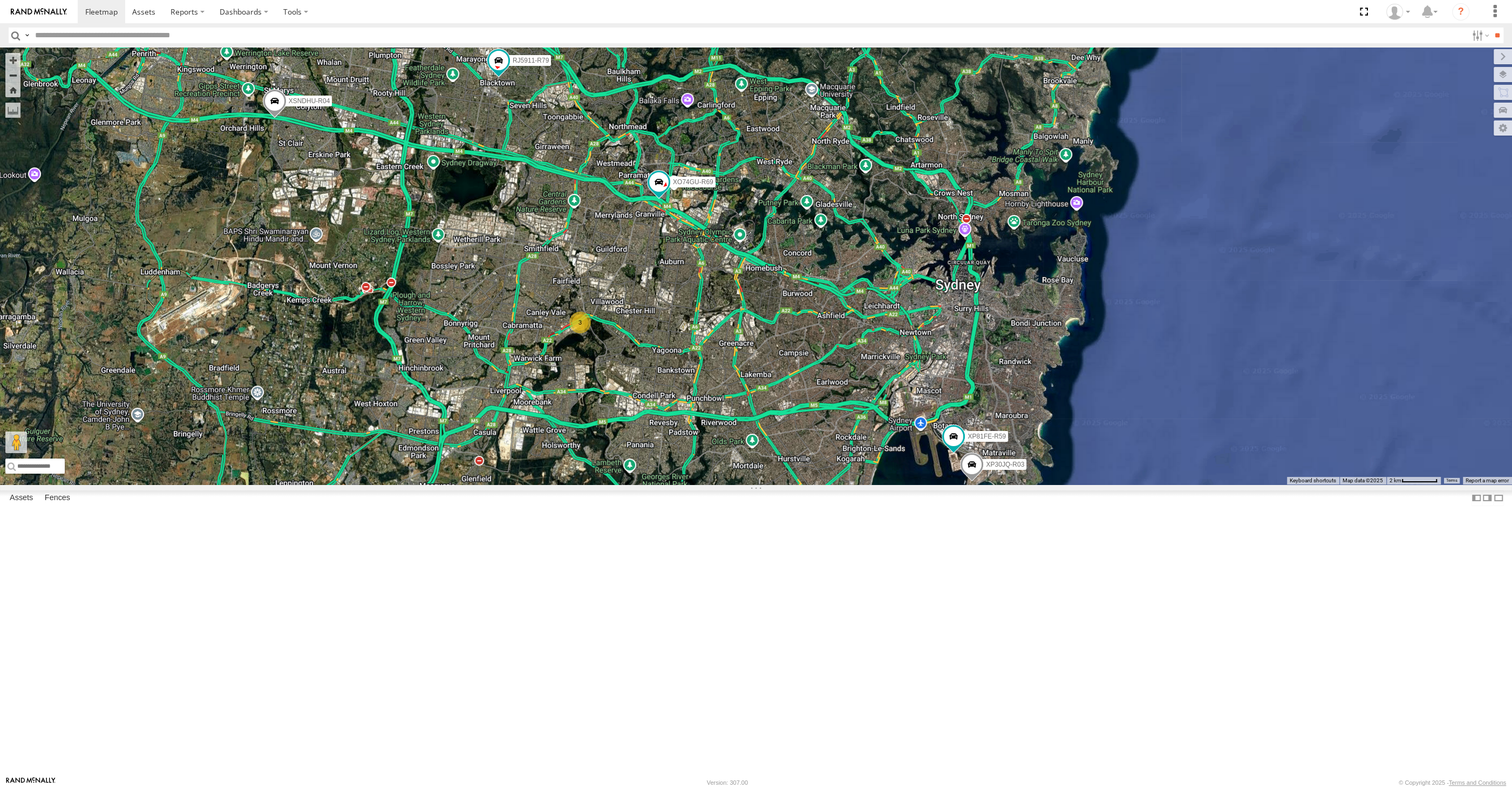
drag, startPoint x: 765, startPoint y: 617, endPoint x: 747, endPoint y: 613, distance: 18.4
click at [747, 484] on div "XP30JQ-R03 XSNDHU-R04 RJ5911-R79 XP81FE-R59 XO74GU-R69 3" at bounding box center [756, 266] width 1512 height 437
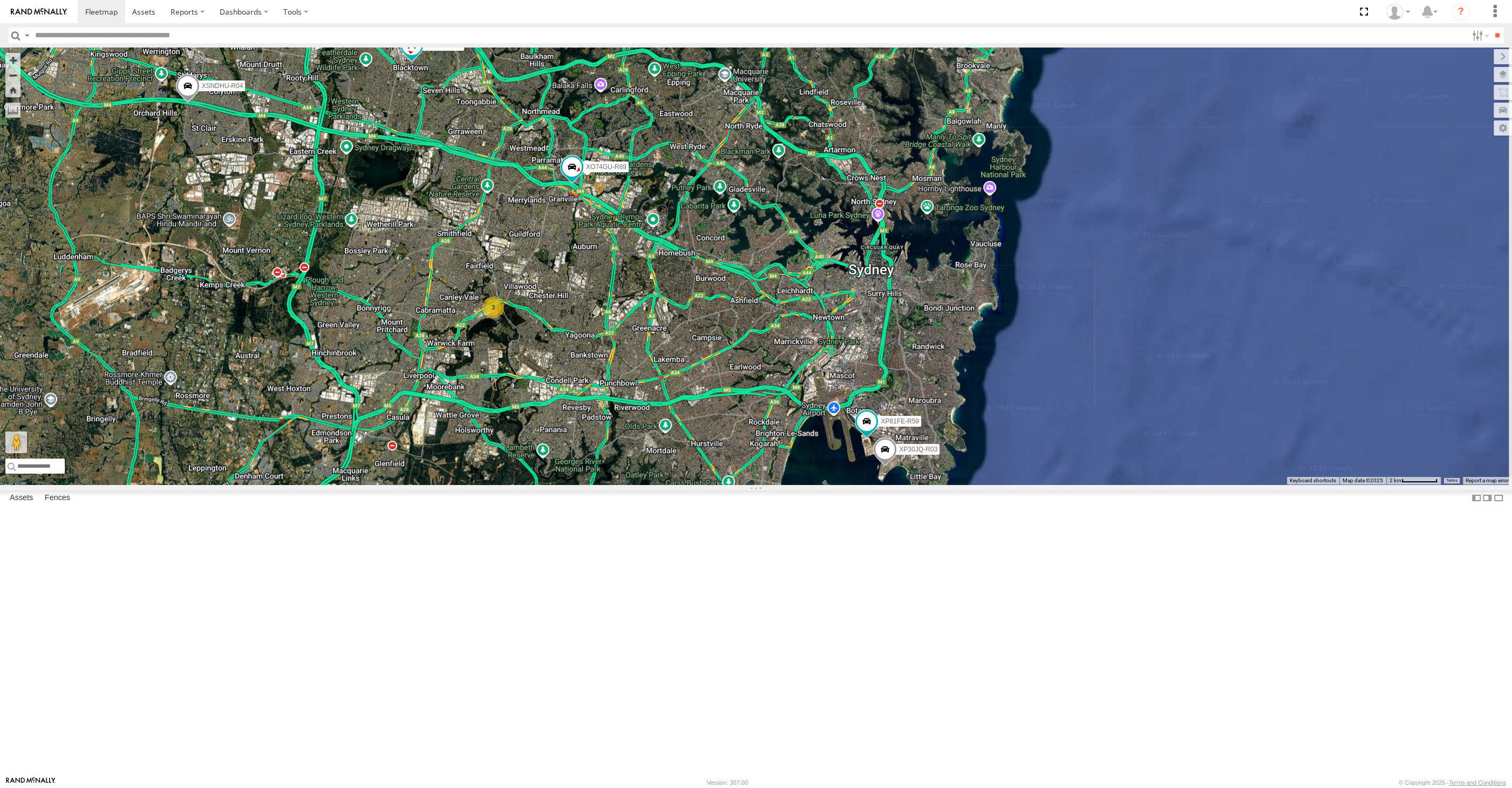
drag, startPoint x: 729, startPoint y: 611, endPoint x: 696, endPoint y: 575, distance: 48.8
click at [709, 484] on div "XP30JQ-R03 XSNDHU-R04 RJ5911-R79 XP81FE-R59 XO74GU-R69 3" at bounding box center [756, 266] width 1512 height 437
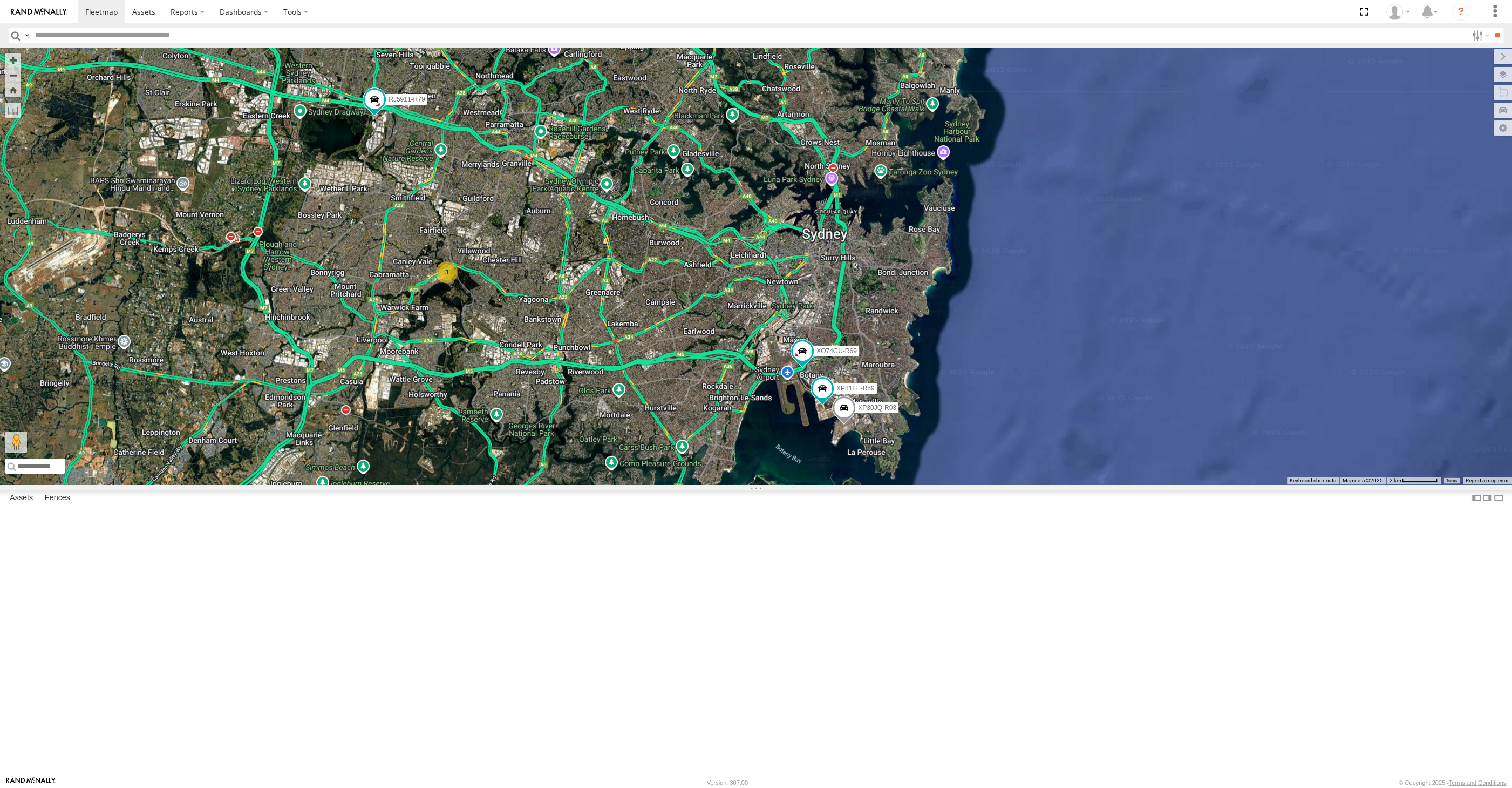
drag, startPoint x: 611, startPoint y: 480, endPoint x: 620, endPoint y: 491, distance: 14.2
click at [620, 484] on div "XP30JQ-R03 XSNDHU-R04 RJ5911-R79 XP81FE-R59 XO74GU-R69 3" at bounding box center [756, 266] width 1512 height 437
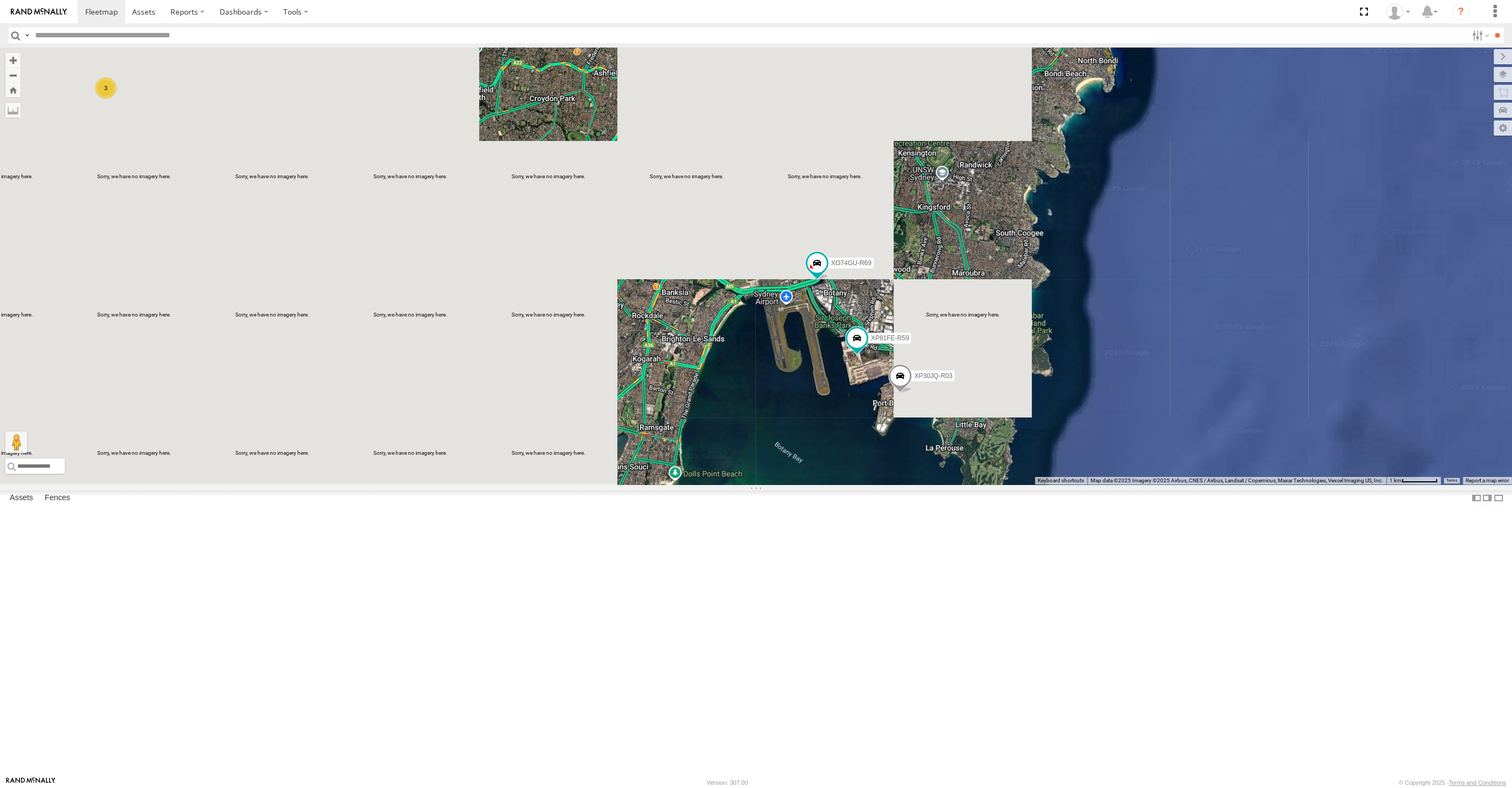
click at [902, 484] on div "XP30JQ-R03 XSNDHU-R04 RJ5911-R79 XP81FE-R59 XO74GU-R69 3" at bounding box center [756, 266] width 1512 height 437
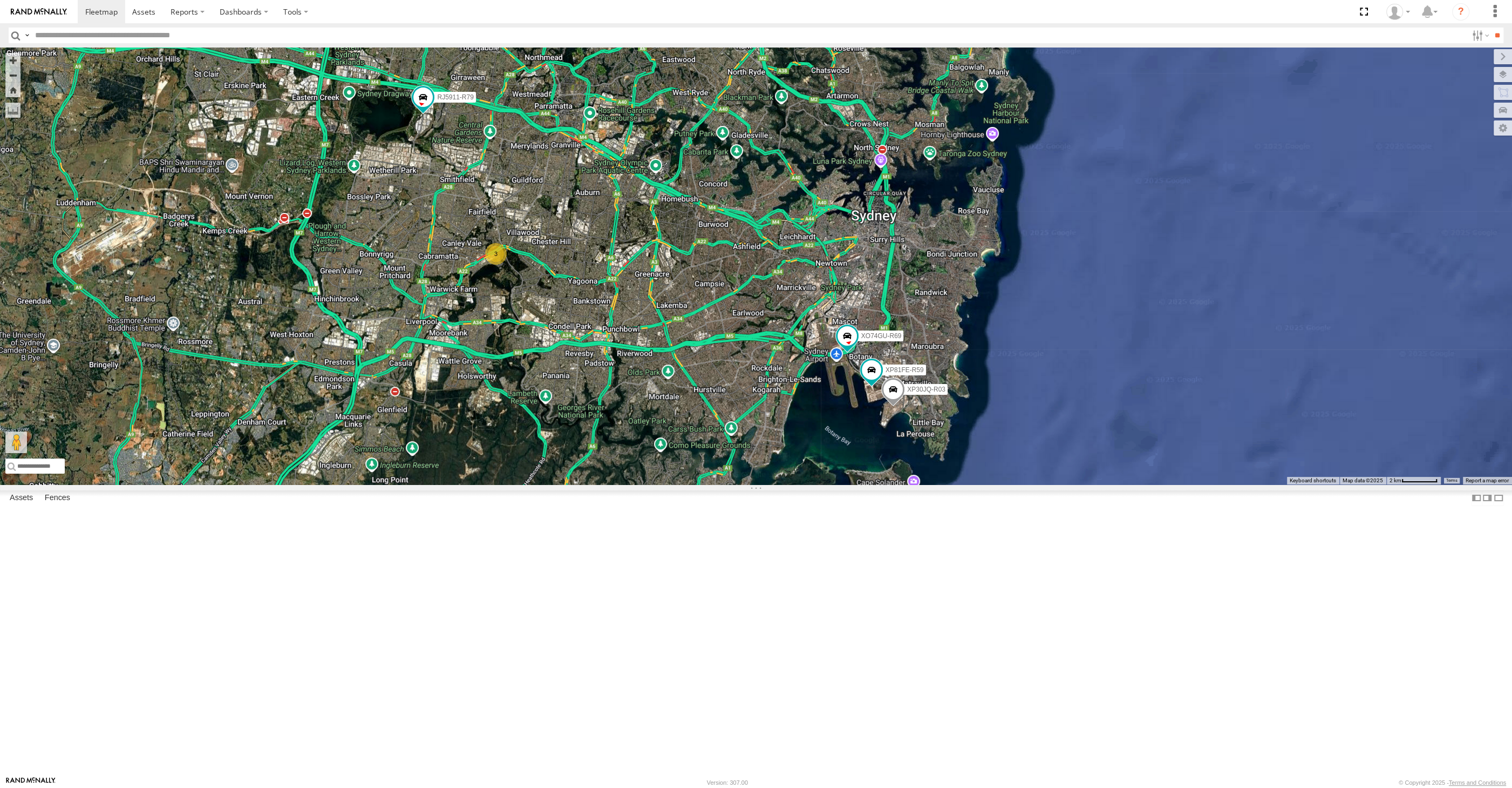
click at [554, 484] on div "XP30JQ-R03 XSNDHU-R04 RJ5911-R79 XP81FE-R59 XO74GU-R69 3" at bounding box center [756, 266] width 1512 height 437
drag, startPoint x: 675, startPoint y: 581, endPoint x: 687, endPoint y: 594, distance: 17.7
click at [687, 484] on div "XP30JQ-R03 XSNDHU-R04 RJ5911-R79 XP81FE-R59 XO74GU-R69 3" at bounding box center [756, 266] width 1512 height 437
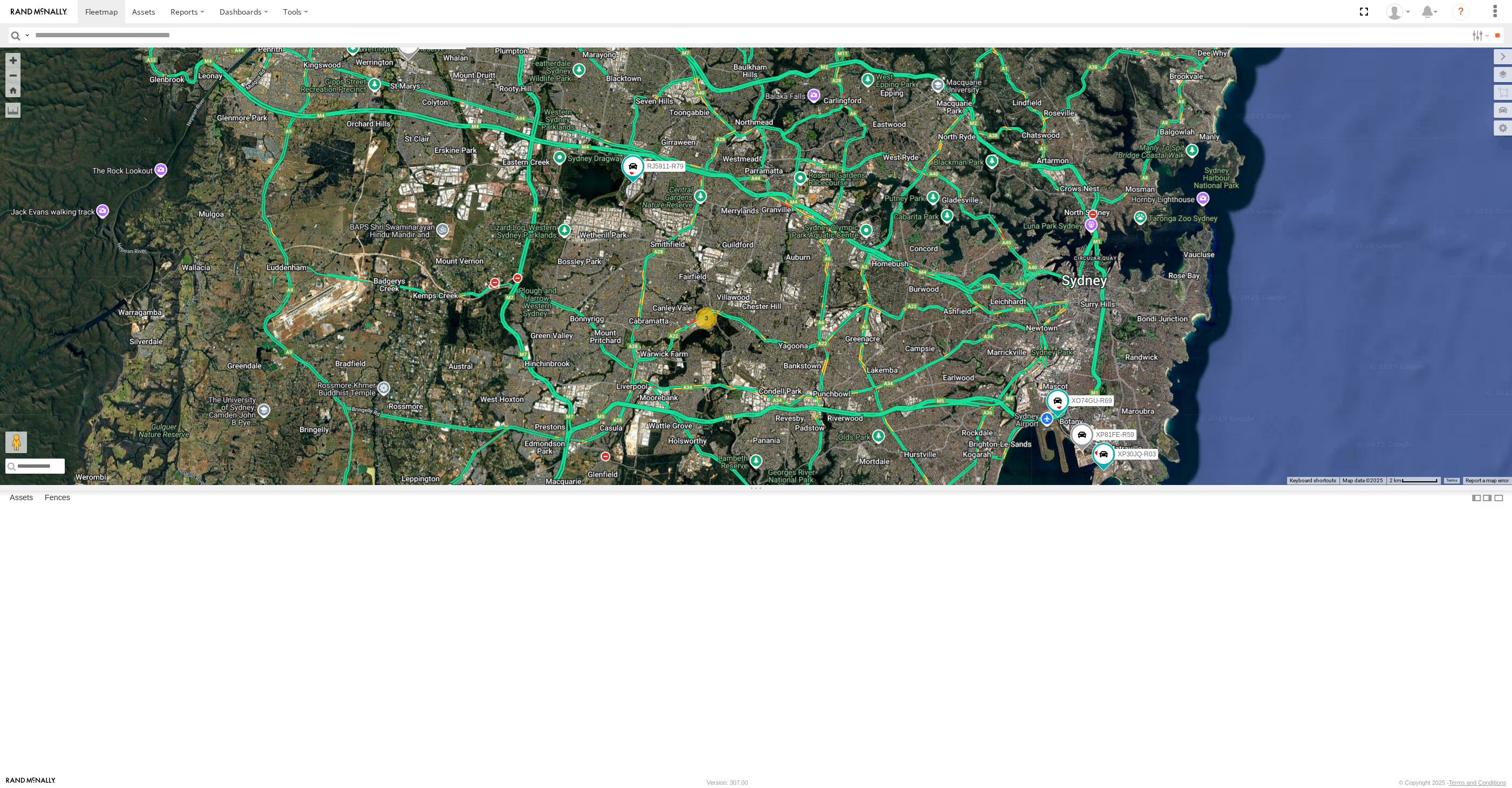
drag, startPoint x: 943, startPoint y: 611, endPoint x: 929, endPoint y: 606, distance: 14.9
click at [929, 484] on div "XP30JQ-R03 XSNDHU-R04 3 RJ5911-R79 XP81FE-R59 XO74GU-R69" at bounding box center [756, 266] width 1512 height 437
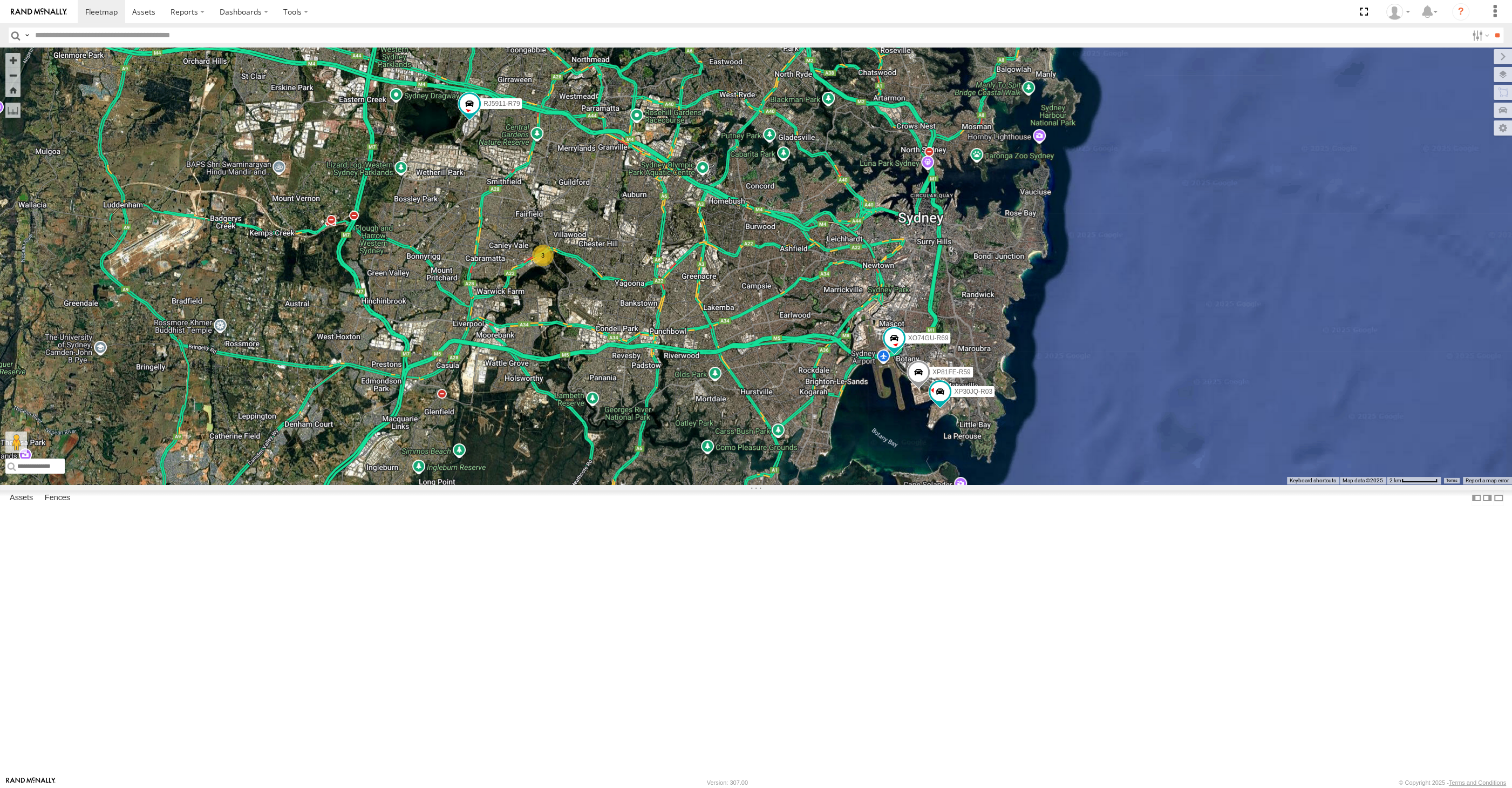
drag, startPoint x: 903, startPoint y: 611, endPoint x: 1125, endPoint y: 656, distance: 226.5
click at [1125, 484] on div "XP30JQ-R03 XSNDHU-R04 3 RJ5911-R79 XP81FE-R59 XO74GU-R69" at bounding box center [756, 266] width 1512 height 437
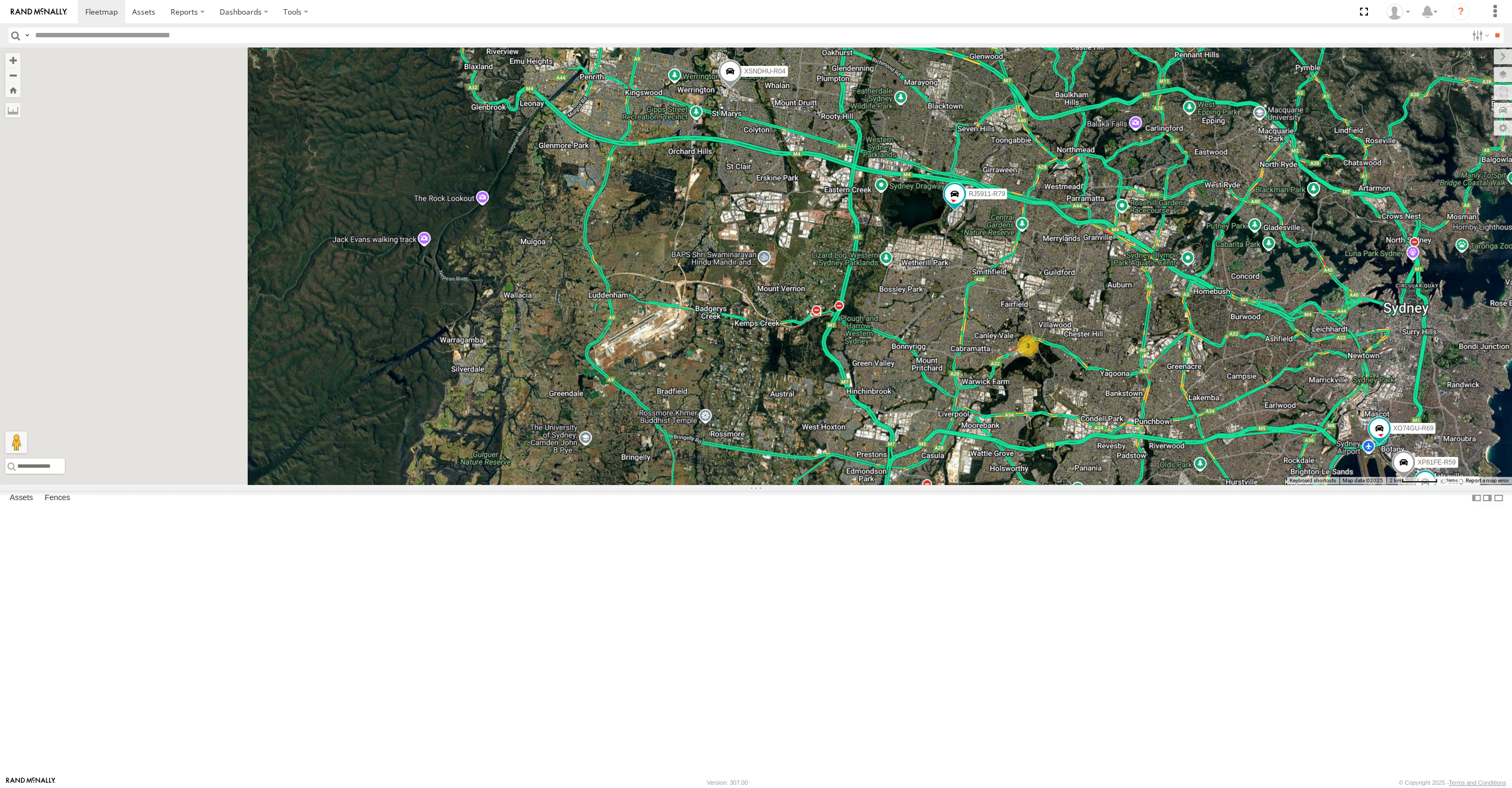
drag, startPoint x: 1076, startPoint y: 647, endPoint x: 1036, endPoint y: 645, distance: 40.0
click at [1049, 484] on div "XP30JQ-R03 XSNDHU-R04 3 RJ5911-R79 XP81FE-R59 XO74GU-R69" at bounding box center [756, 266] width 1512 height 437
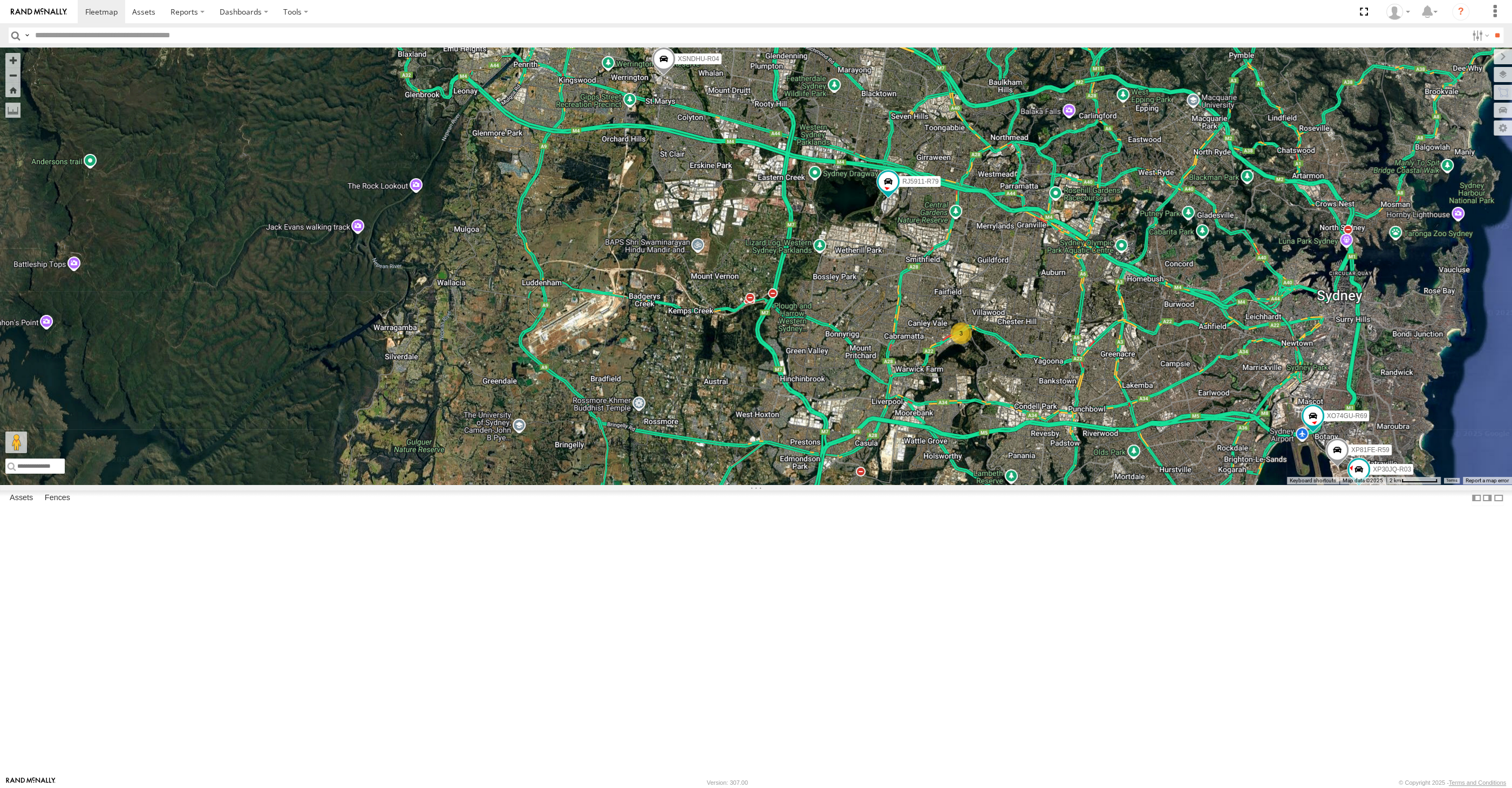
drag, startPoint x: 1116, startPoint y: 665, endPoint x: 1047, endPoint y: 649, distance: 70.8
click at [1060, 484] on div "XP30JQ-R03 XSNDHU-R04 3 RJ5911-R79 XP81FE-R59 XO74GU-R69" at bounding box center [756, 266] width 1512 height 437
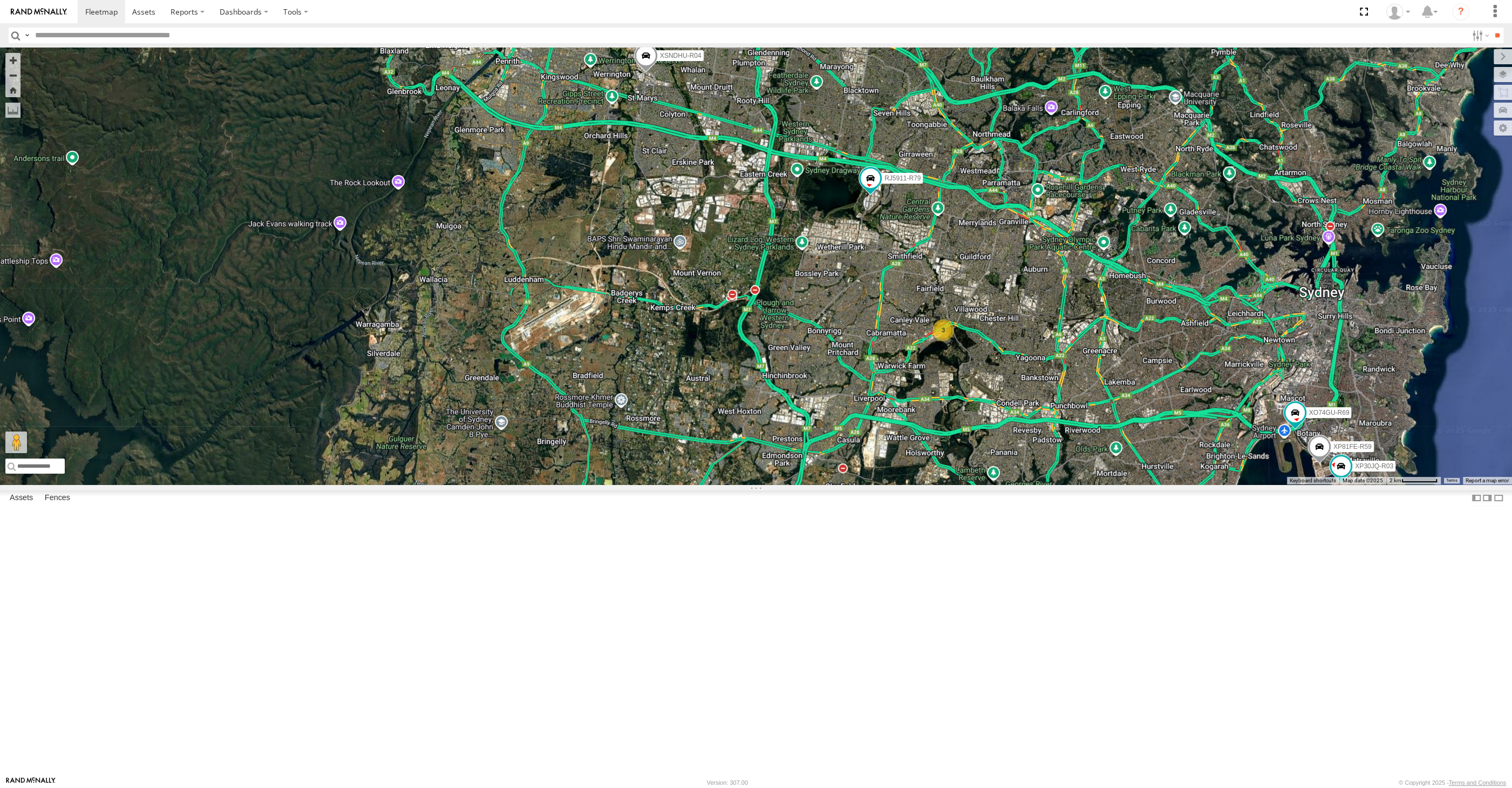
drag, startPoint x: 1142, startPoint y: 664, endPoint x: 1116, endPoint y: 651, distance: 29.1
click at [1123, 484] on div "XP30JQ-R03 XSNDHU-R04 3 RJ5911-R79 XP81FE-R59 XO74GU-R69" at bounding box center [756, 266] width 1512 height 437
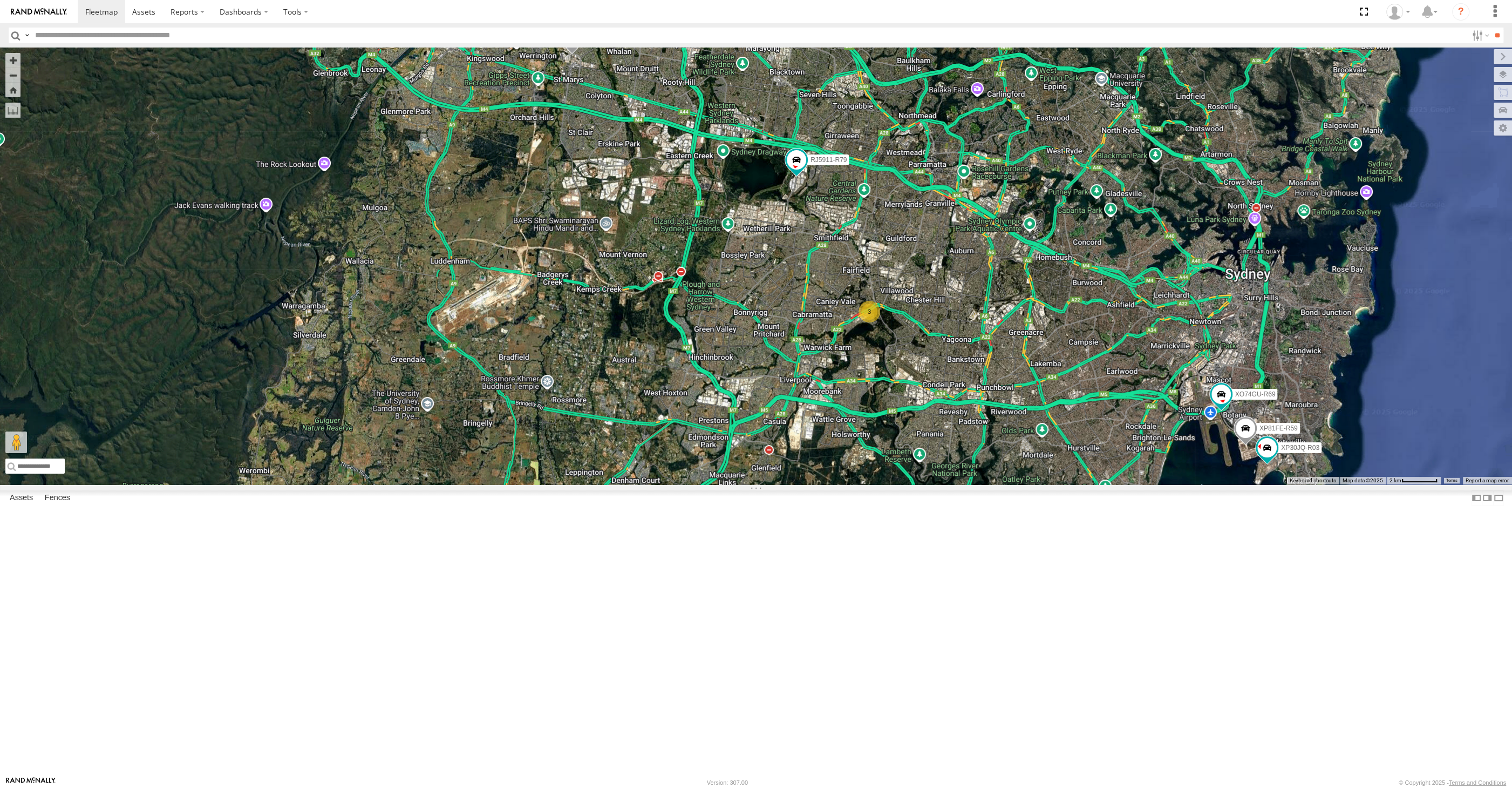
drag, startPoint x: 1116, startPoint y: 651, endPoint x: 1082, endPoint y: 647, distance: 34.2
click at [1082, 484] on div "XP30JQ-R03 XSNDHU-R04 3 RJ5911-R79 XP81FE-R59 XO74GU-R69" at bounding box center [756, 266] width 1512 height 437
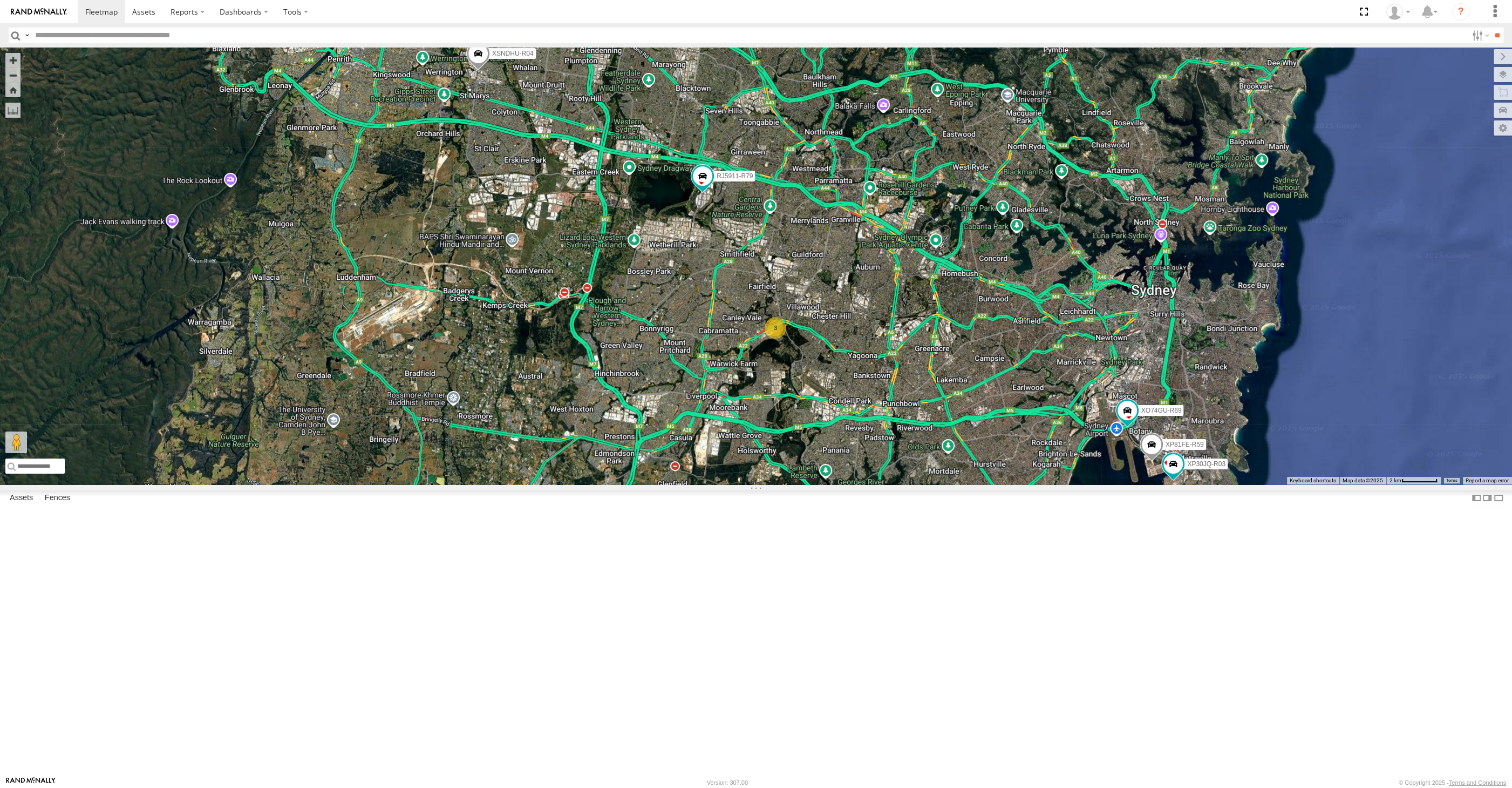
drag, startPoint x: 1067, startPoint y: 578, endPoint x: 987, endPoint y: 573, distance: 80.2
click at [987, 484] on div "XP30JQ-R03 XSNDHU-R04 3 RJ5911-R79 XP81FE-R59 XO74GU-R69" at bounding box center [756, 266] width 1512 height 437
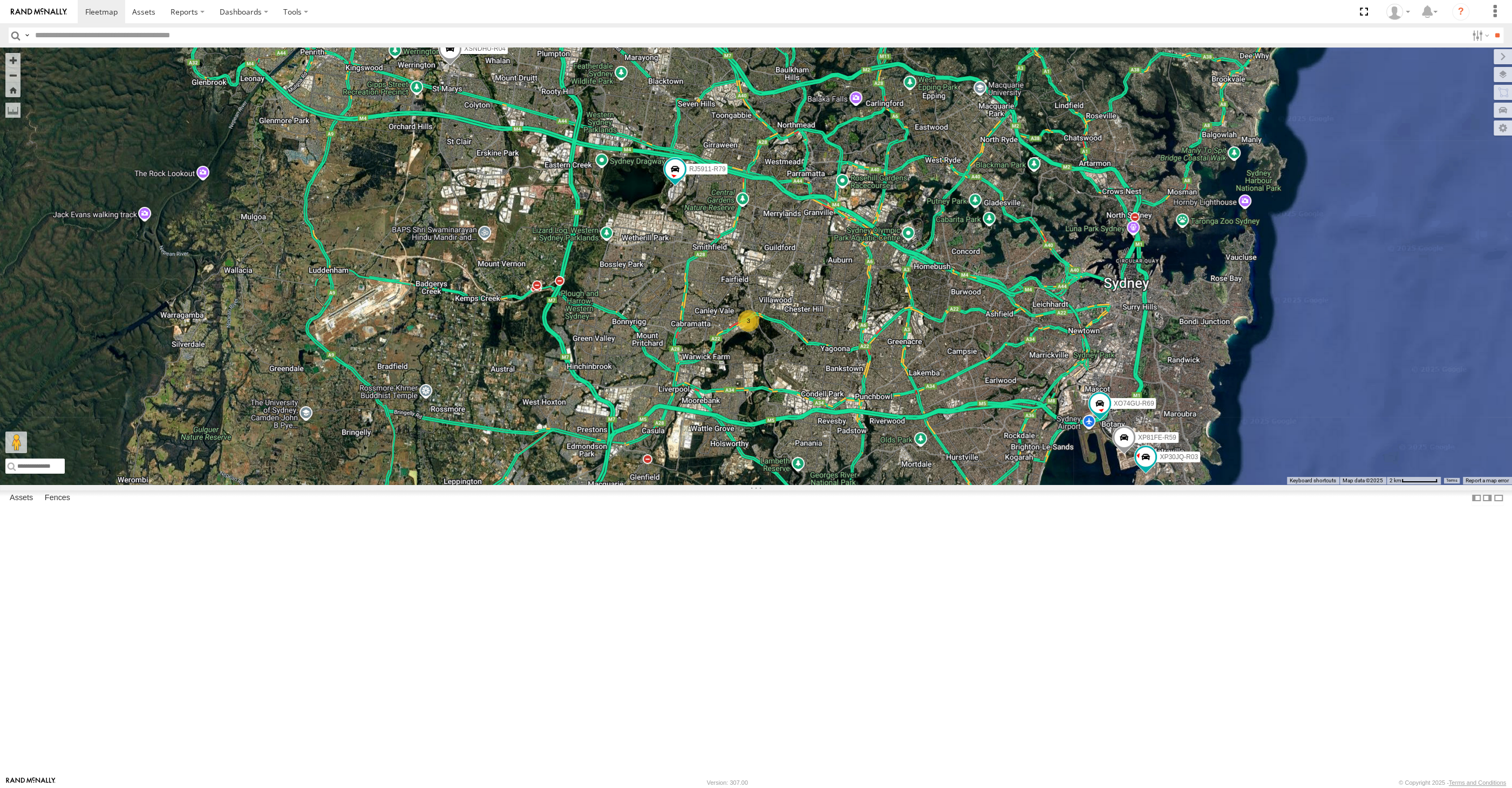
drag, startPoint x: 1001, startPoint y: 596, endPoint x: 987, endPoint y: 604, distance: 16.1
click at [987, 484] on div "XP30JQ-R03 XSNDHU-R04 3 RJ5911-R79 XP81FE-R59 XO74GU-R69" at bounding box center [756, 266] width 1512 height 437
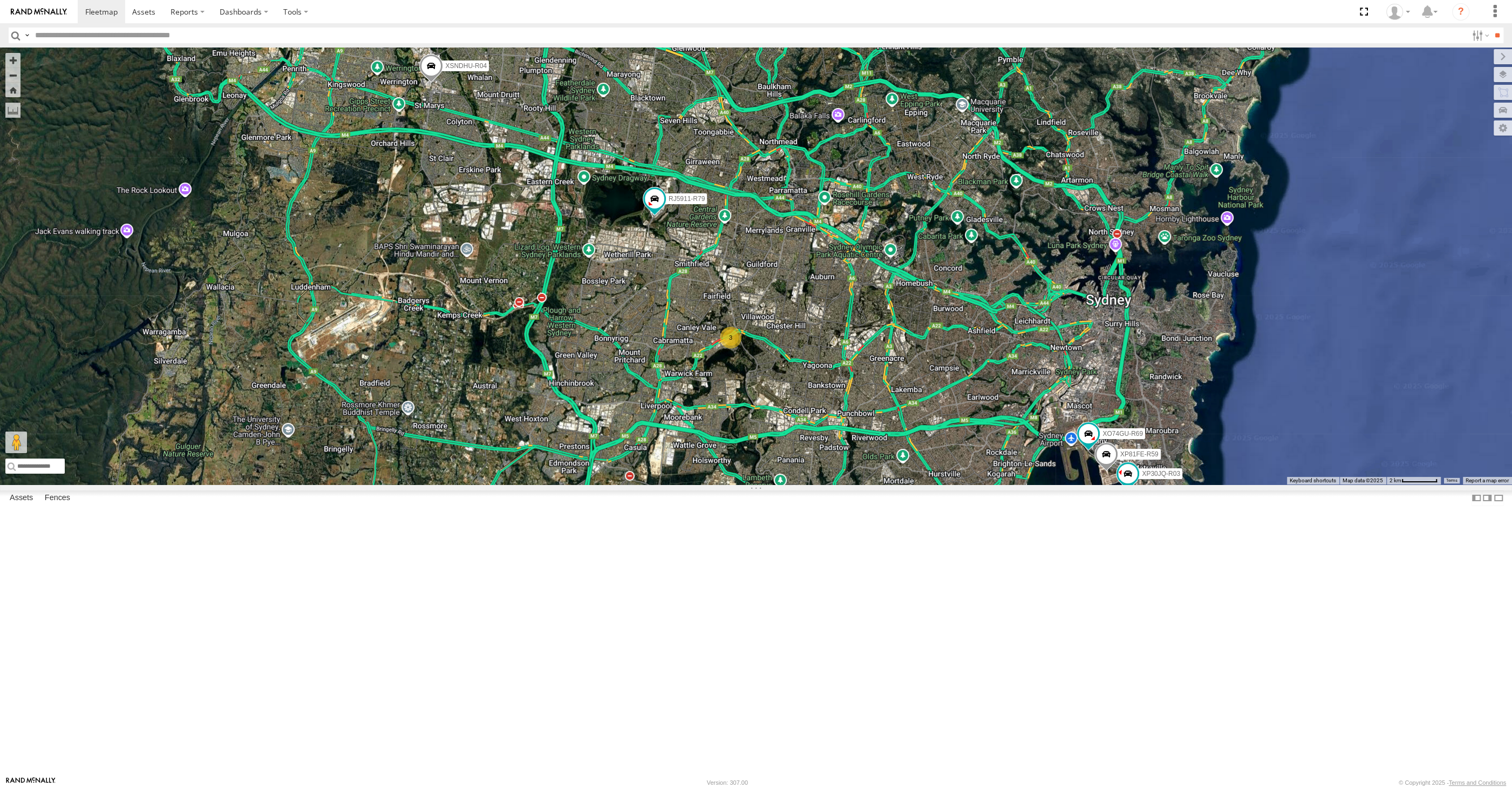
click at [176, 341] on div "XP30JQ-R03 XSNDHU-R04 3 RJ5911-R79 XP81FE-R59 XO74GU-R69" at bounding box center [756, 266] width 1512 height 437
click at [779, 484] on div "XP30JQ-R03 XSNDHU-R04 3 RJ5911-R79 XP81FE-R59 XO74GU-R69" at bounding box center [756, 266] width 1512 height 437
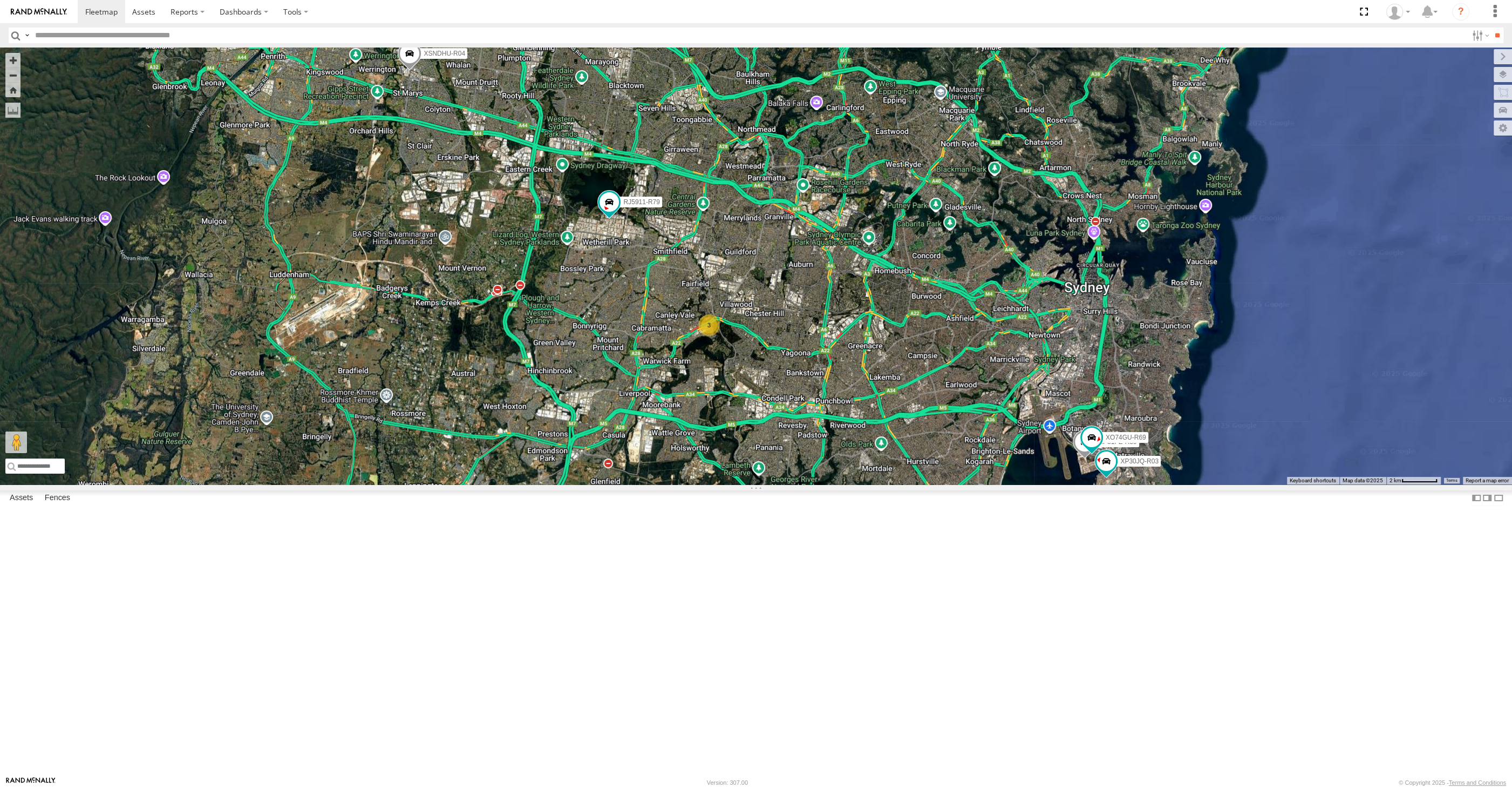
click at [1369, 461] on div "XP30JQ-R03 XSNDHU-R04 3 RJ5911-R79 XP81FE-R59 XO74GU-R69" at bounding box center [756, 266] width 1512 height 437
drag, startPoint x: 902, startPoint y: 620, endPoint x: 900, endPoint y: 611, distance: 9.2
click at [900, 484] on div "XP30JQ-R03 XSNDHU-R04 3 RJ5911-R79 XP81FE-R59 XO74GU-R69" at bounding box center [756, 266] width 1512 height 437
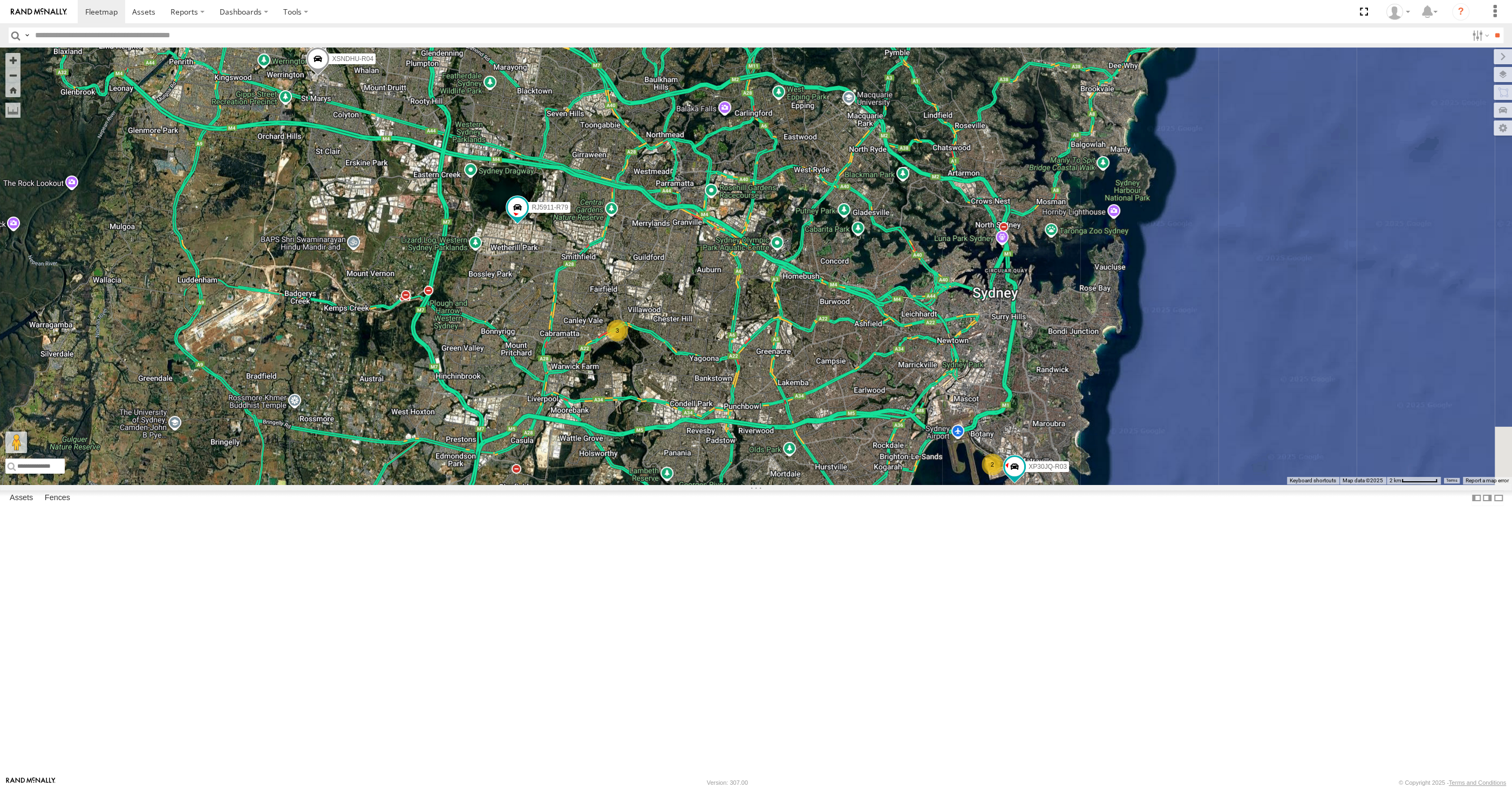
drag, startPoint x: 810, startPoint y: 600, endPoint x: 818, endPoint y: 594, distance: 10.0
click at [820, 484] on div "XP30JQ-R03 XSNDHU-R04 RJ5911-R79 3 2" at bounding box center [756, 266] width 1512 height 437
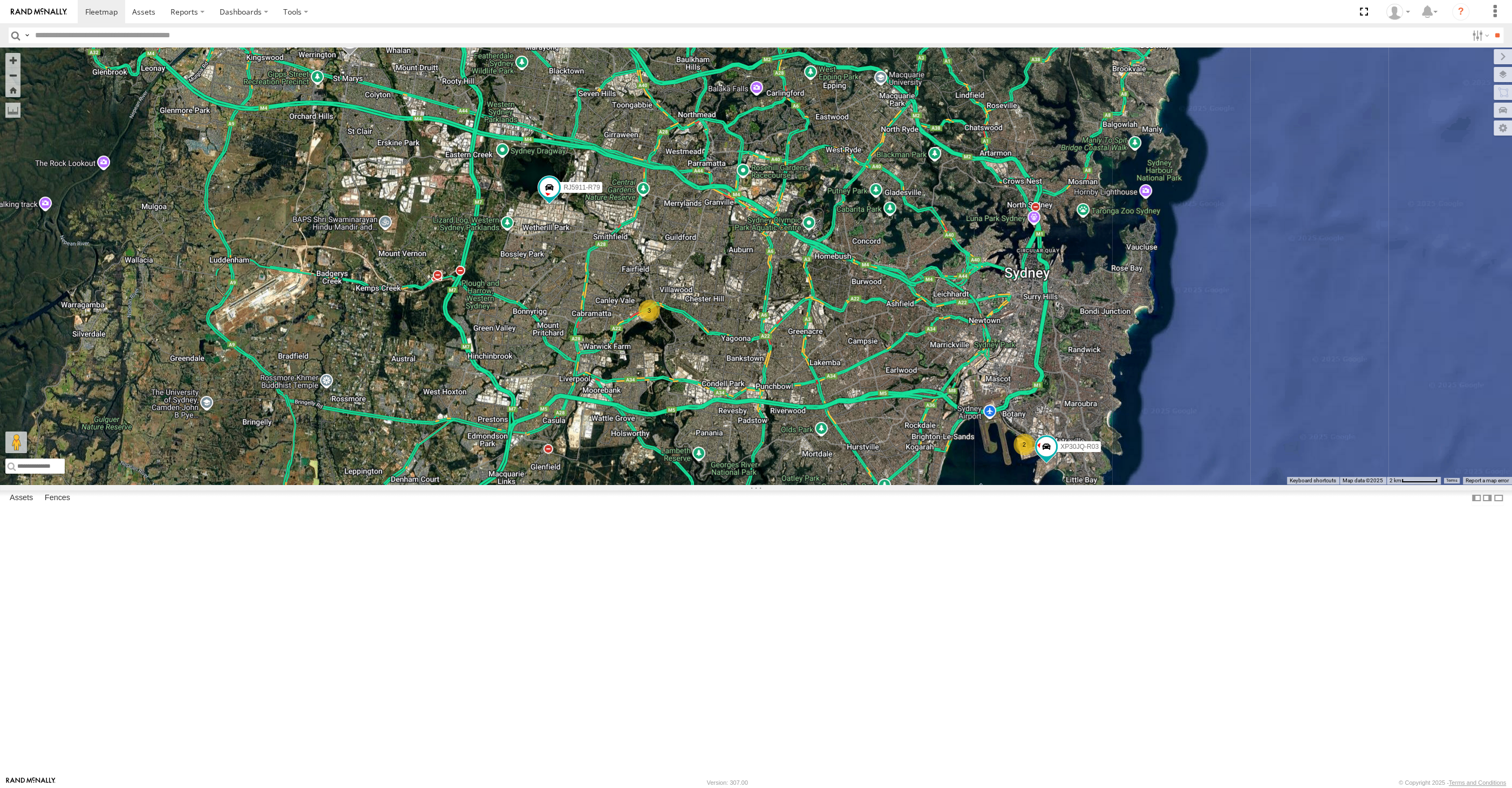
click at [783, 484] on div "XP30JQ-R03 XSNDHU-R04 RJ5911-R79 3 2" at bounding box center [756, 266] width 1512 height 437
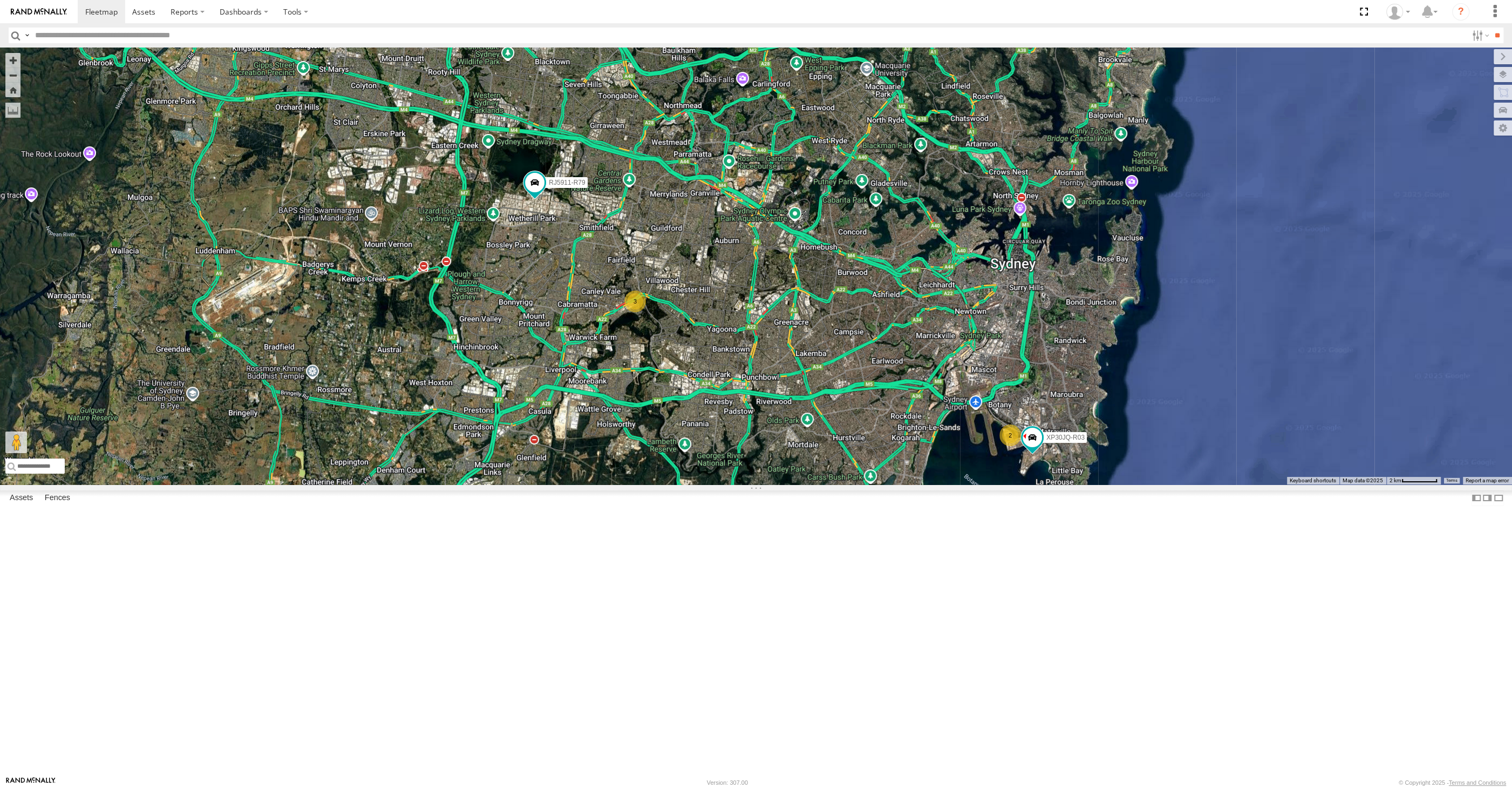
click at [768, 484] on div "XP30JQ-R03 XSNDHU-R04 RJ5911-R79 3 2" at bounding box center [756, 266] width 1512 height 437
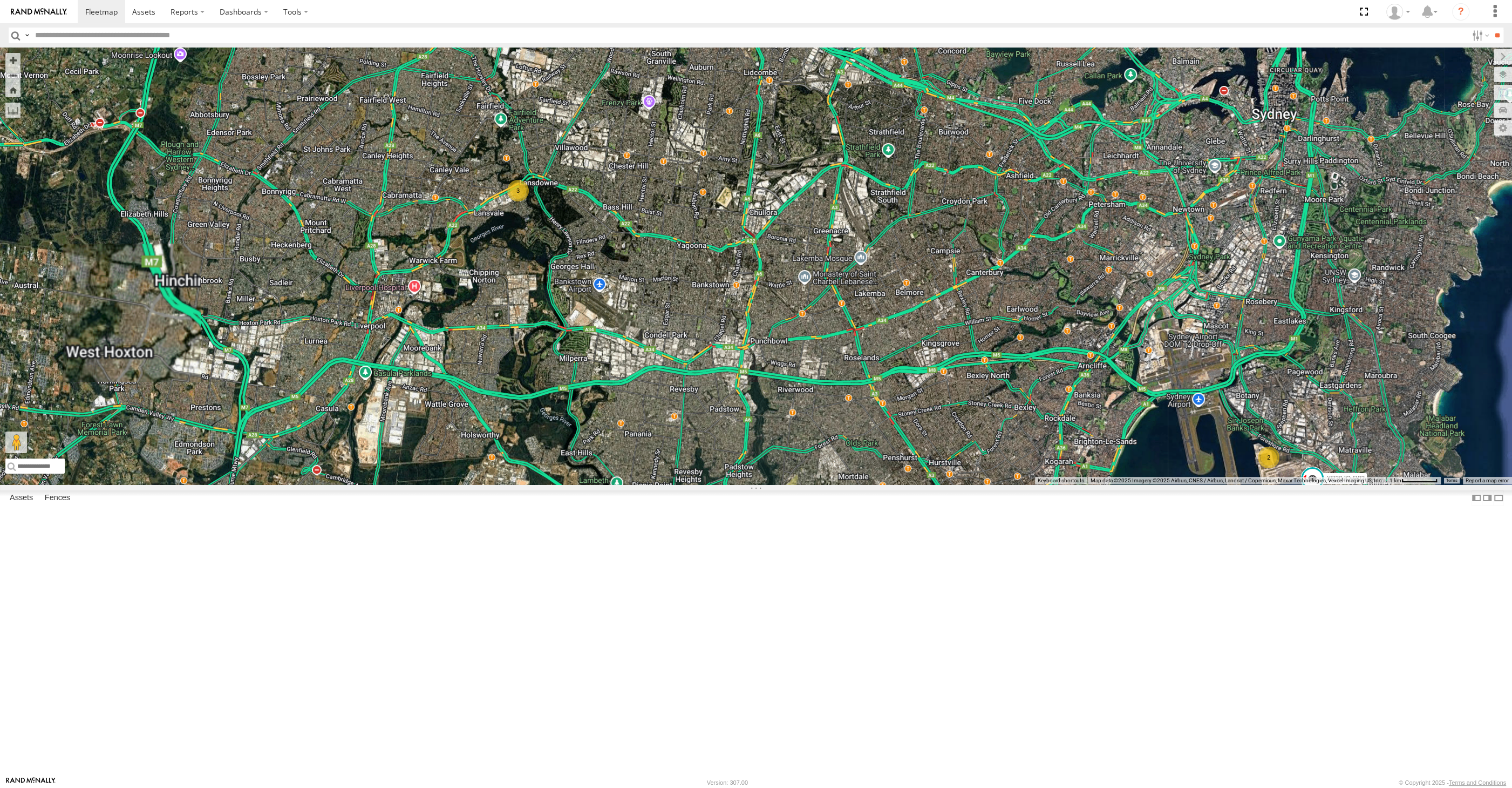
click at [961, 484] on div "XP30JQ-R03 XSNDHU-R04 RJ5911-R79 3 2" at bounding box center [756, 266] width 1512 height 437
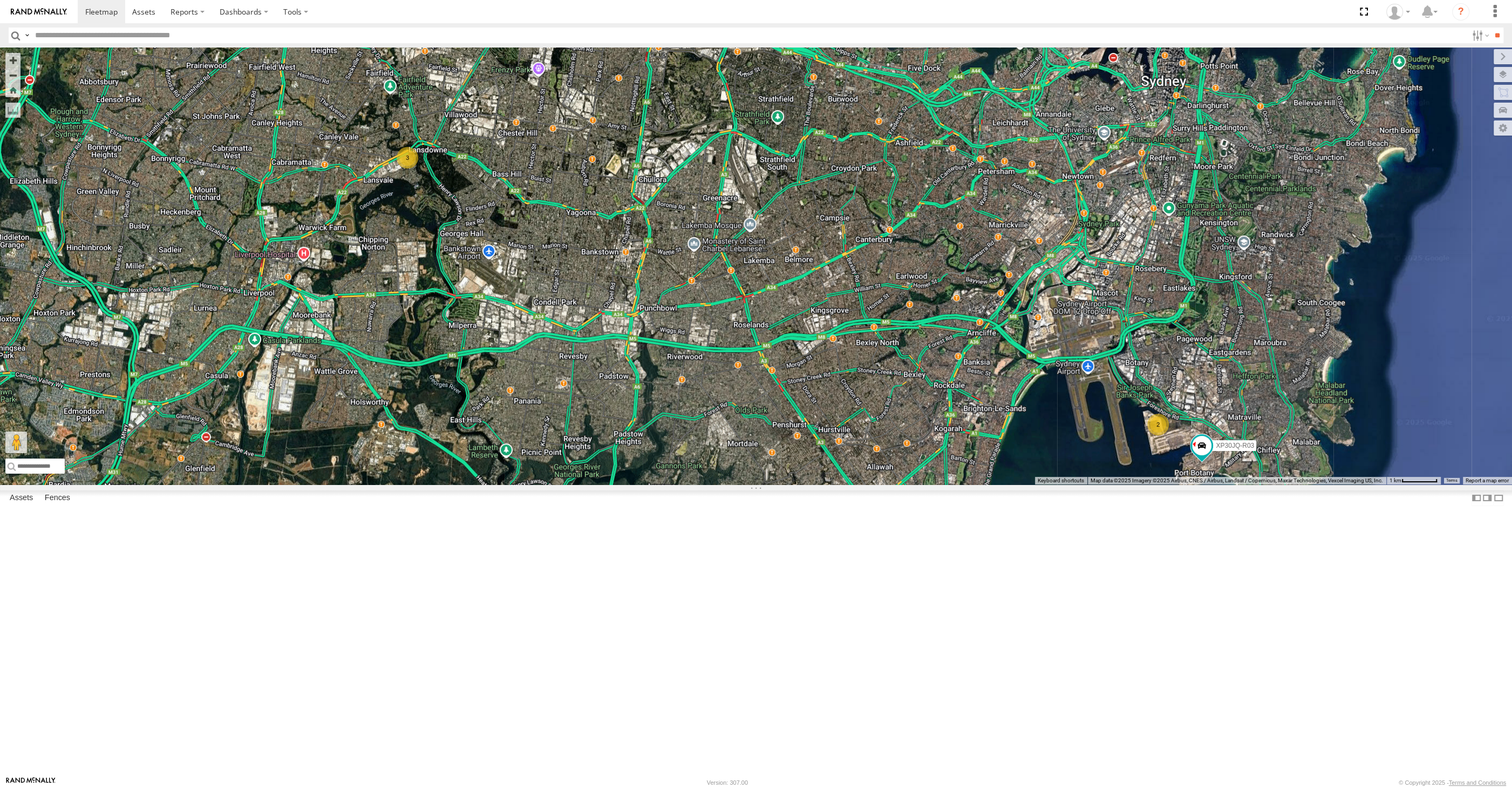
drag, startPoint x: 792, startPoint y: 531, endPoint x: 795, endPoint y: 565, distance: 34.1
click at [795, 484] on div "XP30JQ-R03 XSNDHU-R04 RJ5911-R79 3 2" at bounding box center [756, 266] width 1512 height 437
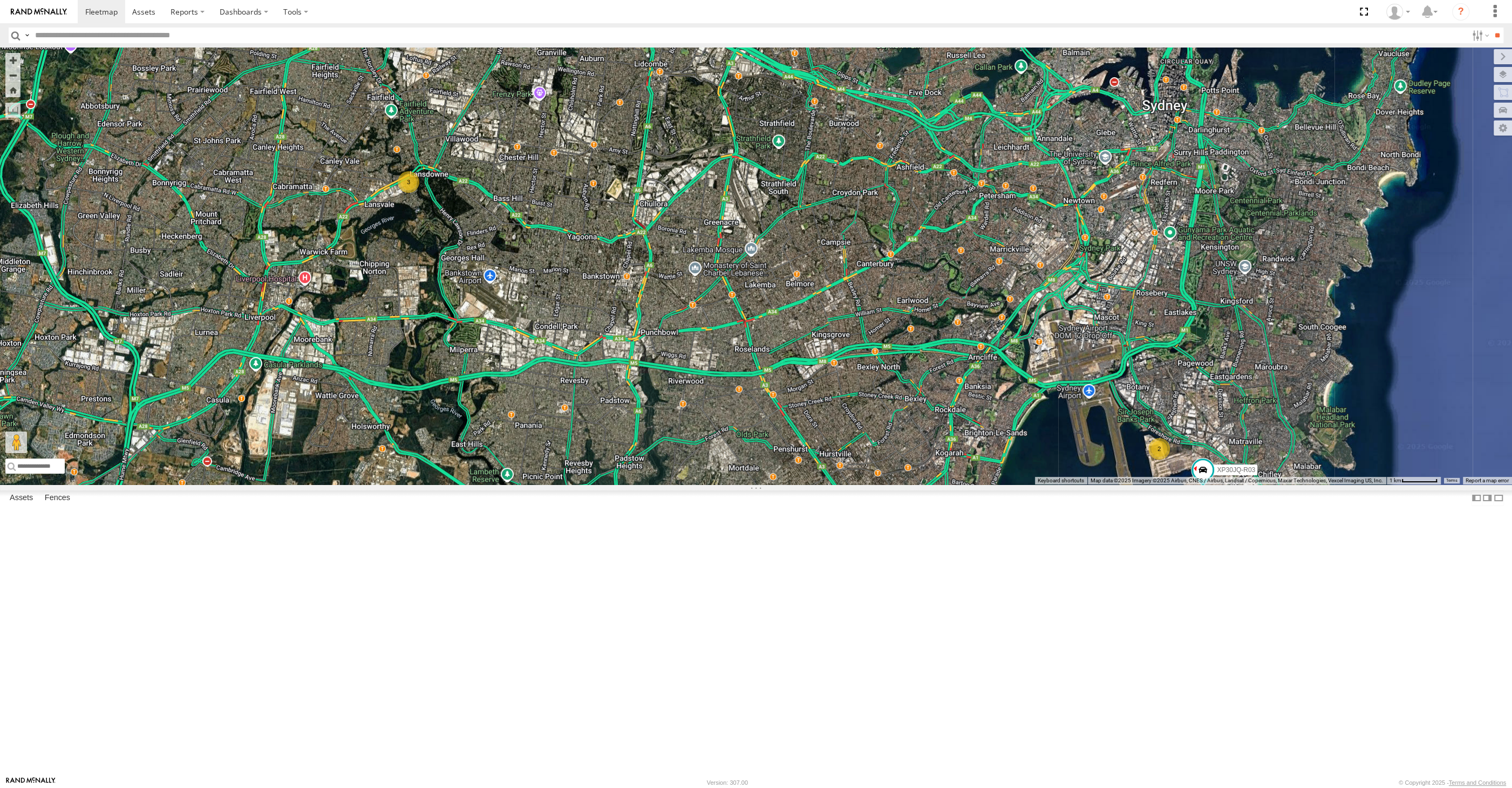
drag, startPoint x: 768, startPoint y: 538, endPoint x: 758, endPoint y: 573, distance: 36.4
click at [758, 484] on div "XP30JQ-R03 XSNDHU-R04 RJ5911-R79 3 2" at bounding box center [756, 266] width 1512 height 437
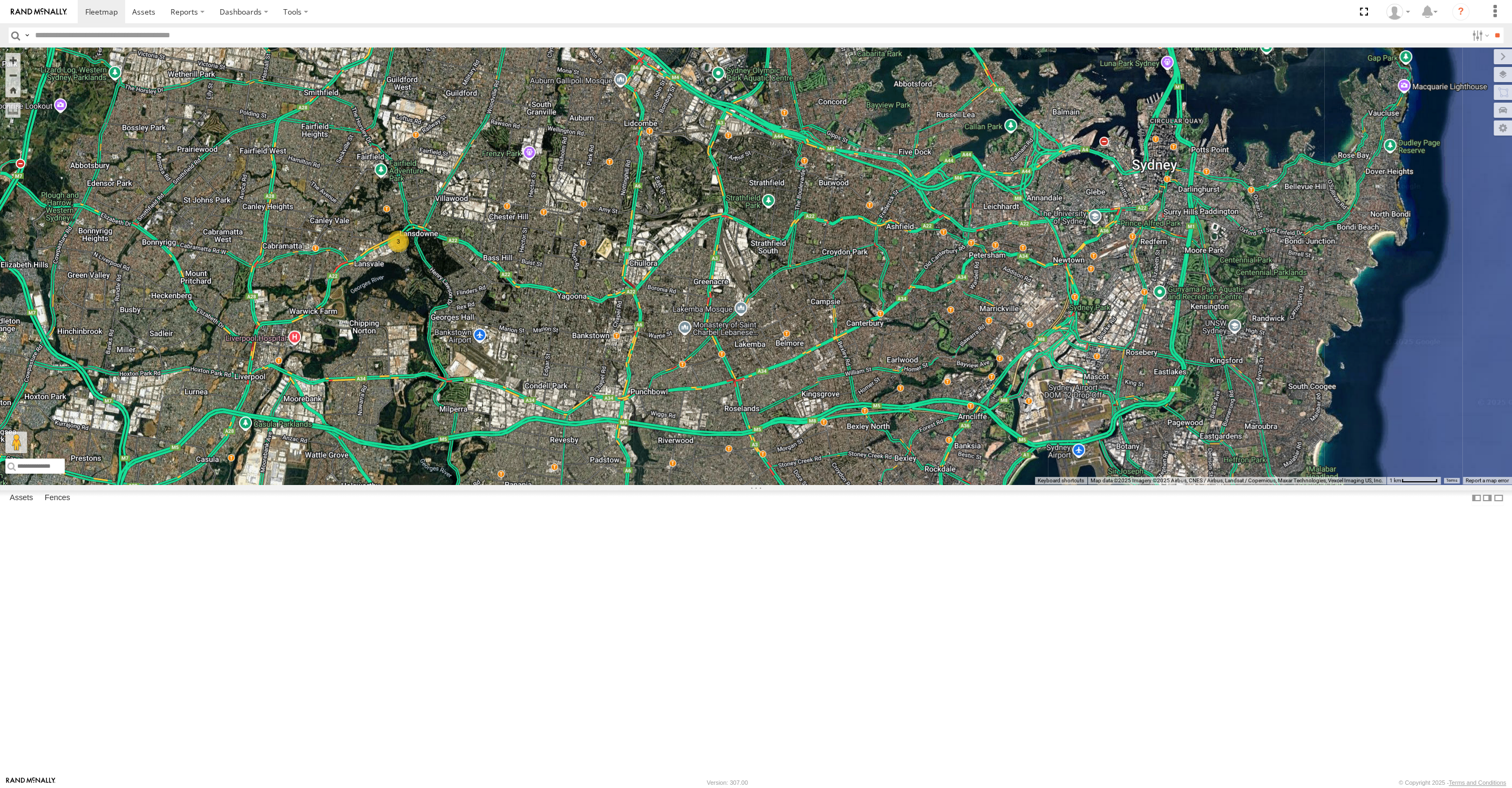
drag, startPoint x: 665, startPoint y: 518, endPoint x: 665, endPoint y: 542, distance: 24.0
click at [665, 484] on div "XP30JQ-R03 XSNDHU-R04 RJ5911-R79 3 2" at bounding box center [756, 266] width 1512 height 437
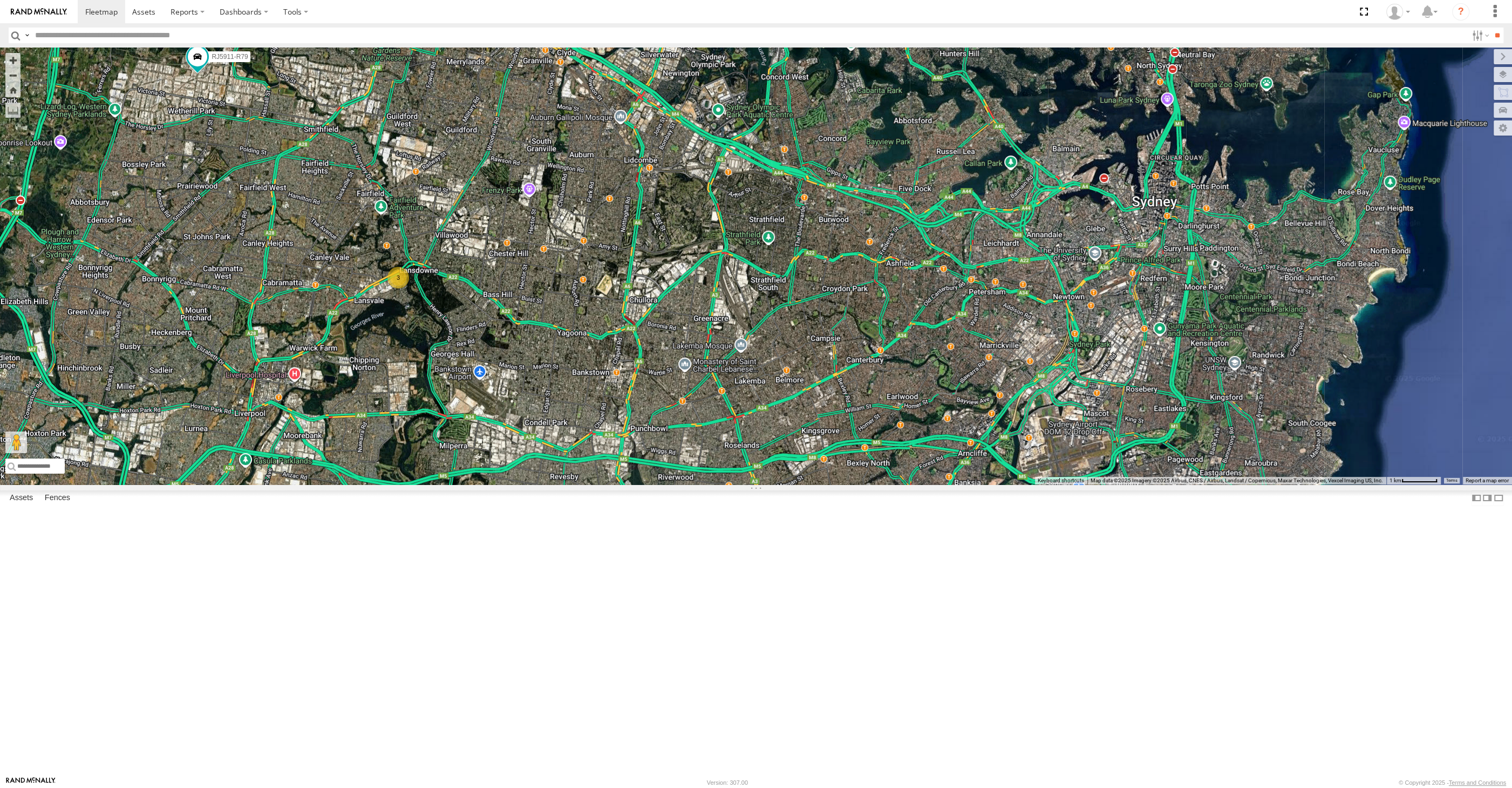
drag, startPoint x: 718, startPoint y: 592, endPoint x: 689, endPoint y: 558, distance: 44.7
click at [692, 484] on div "XP30JQ-R03 XSNDHU-R04 RJ5911-R79 3 2" at bounding box center [756, 266] width 1512 height 437
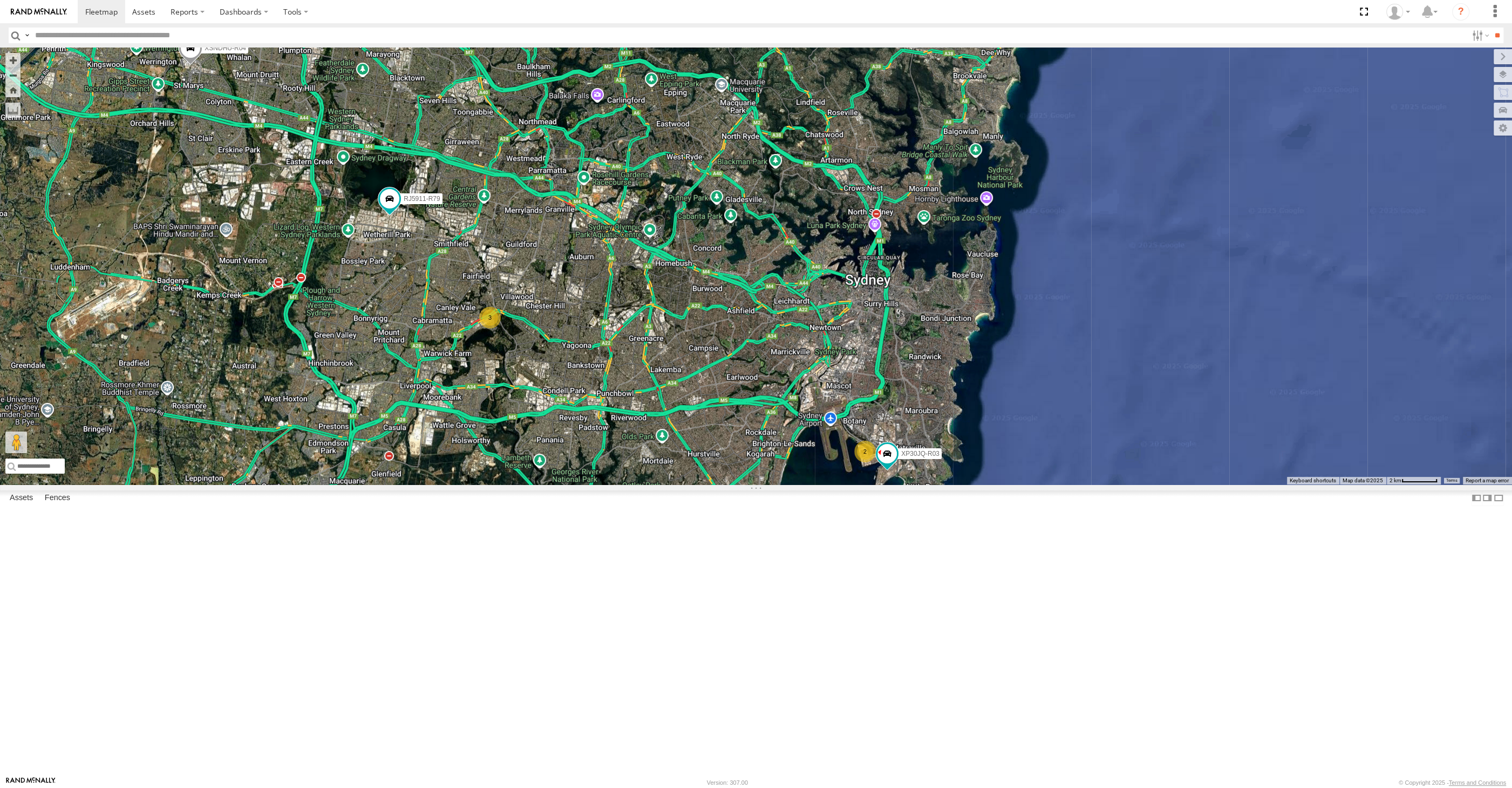
drag, startPoint x: 557, startPoint y: 558, endPoint x: 577, endPoint y: 558, distance: 20.0
click at [577, 484] on div "XP30JQ-R03 XSNDHU-R04 RJ5911-R79 3 2" at bounding box center [756, 266] width 1512 height 437
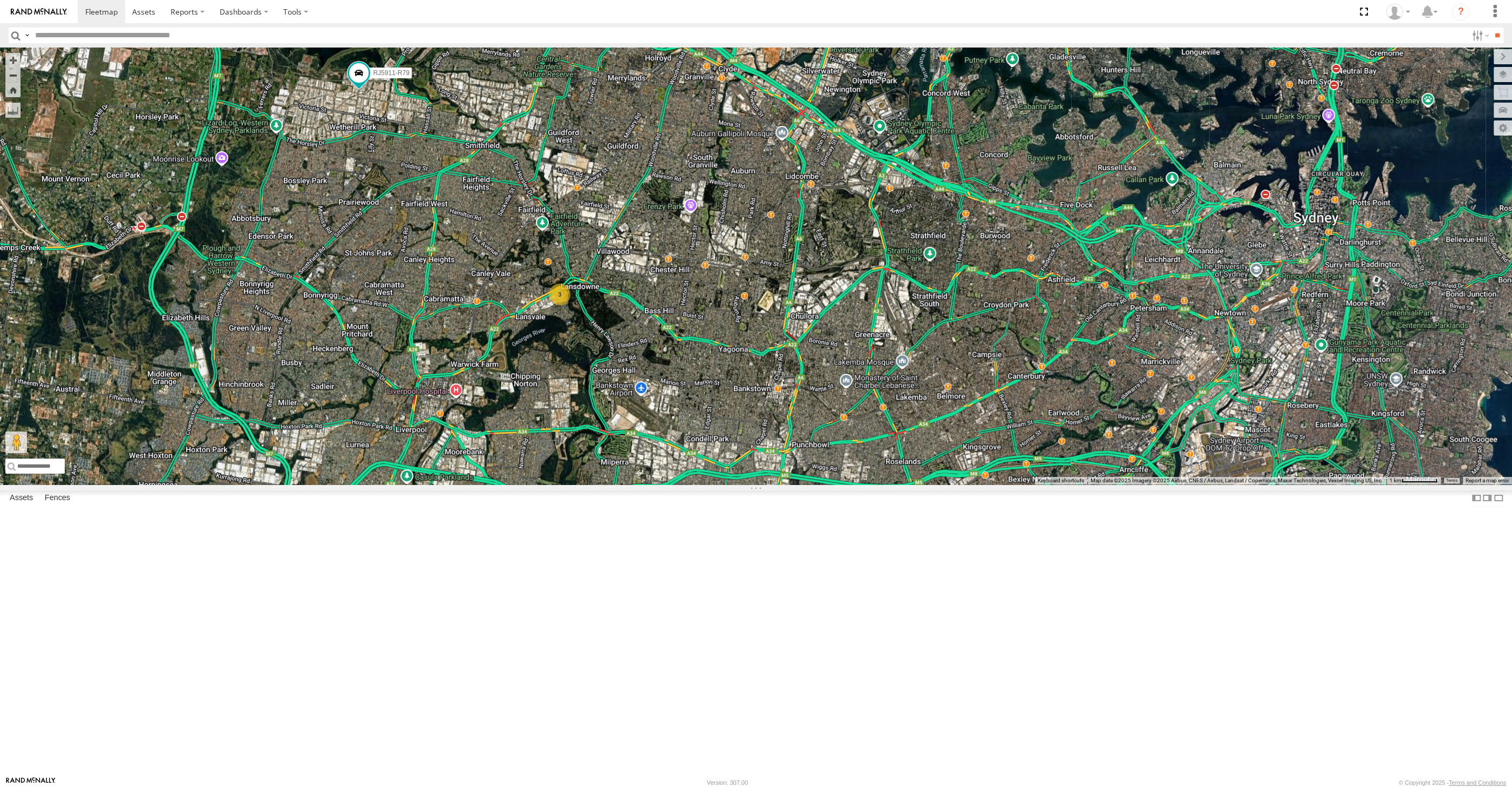
drag, startPoint x: 554, startPoint y: 424, endPoint x: 586, endPoint y: 484, distance: 68.0
click at [580, 484] on div "XP30JQ-R03 XSNDHU-R04 RJ5911-R79 3 2" at bounding box center [756, 266] width 1512 height 437
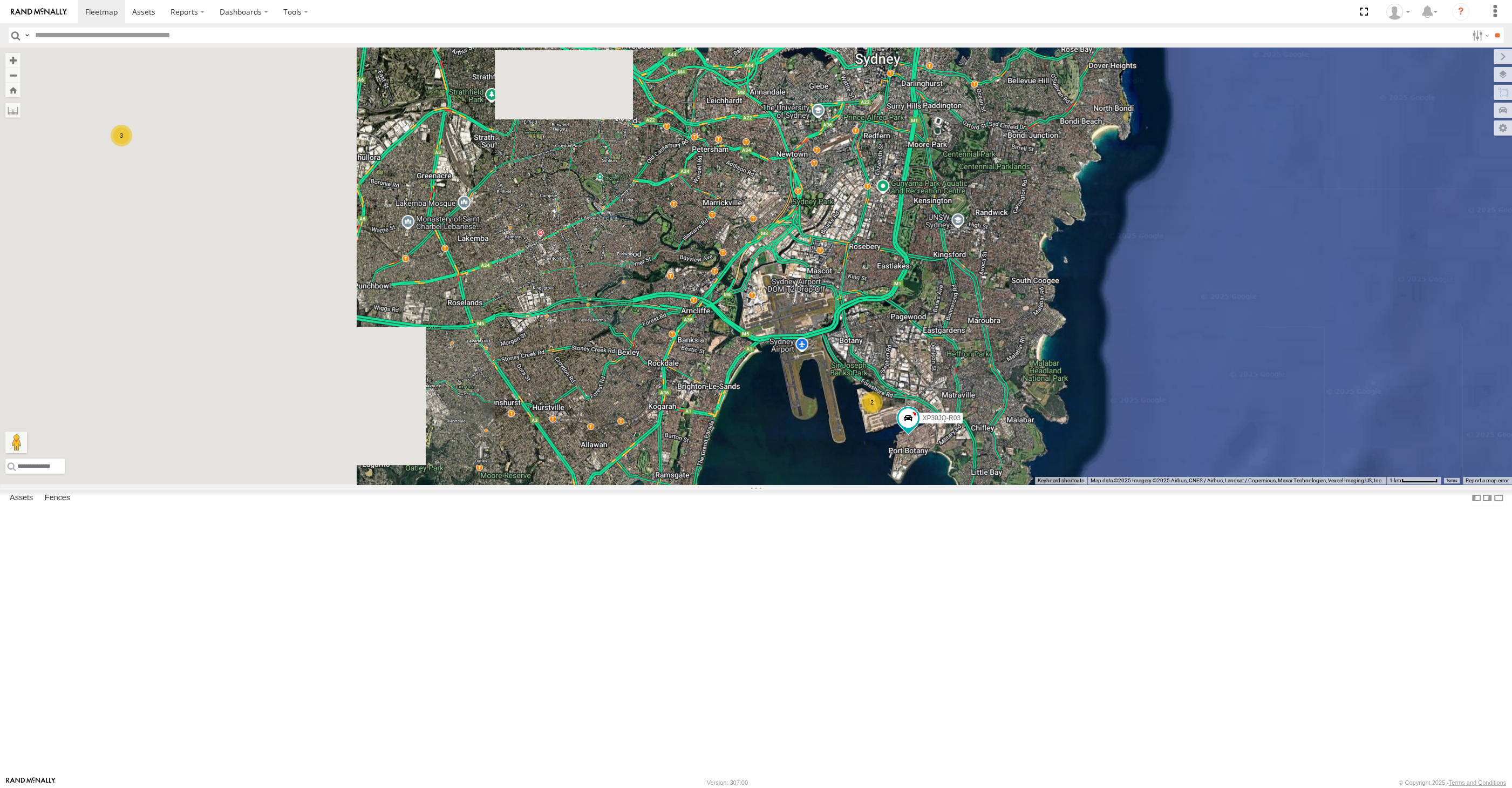
drag, startPoint x: 758, startPoint y: 564, endPoint x: 814, endPoint y: 561, distance: 56.1
click at [801, 484] on div "XP30JQ-R03 XSNDHU-R04 RJ5911-R79 3 2" at bounding box center [756, 266] width 1512 height 437
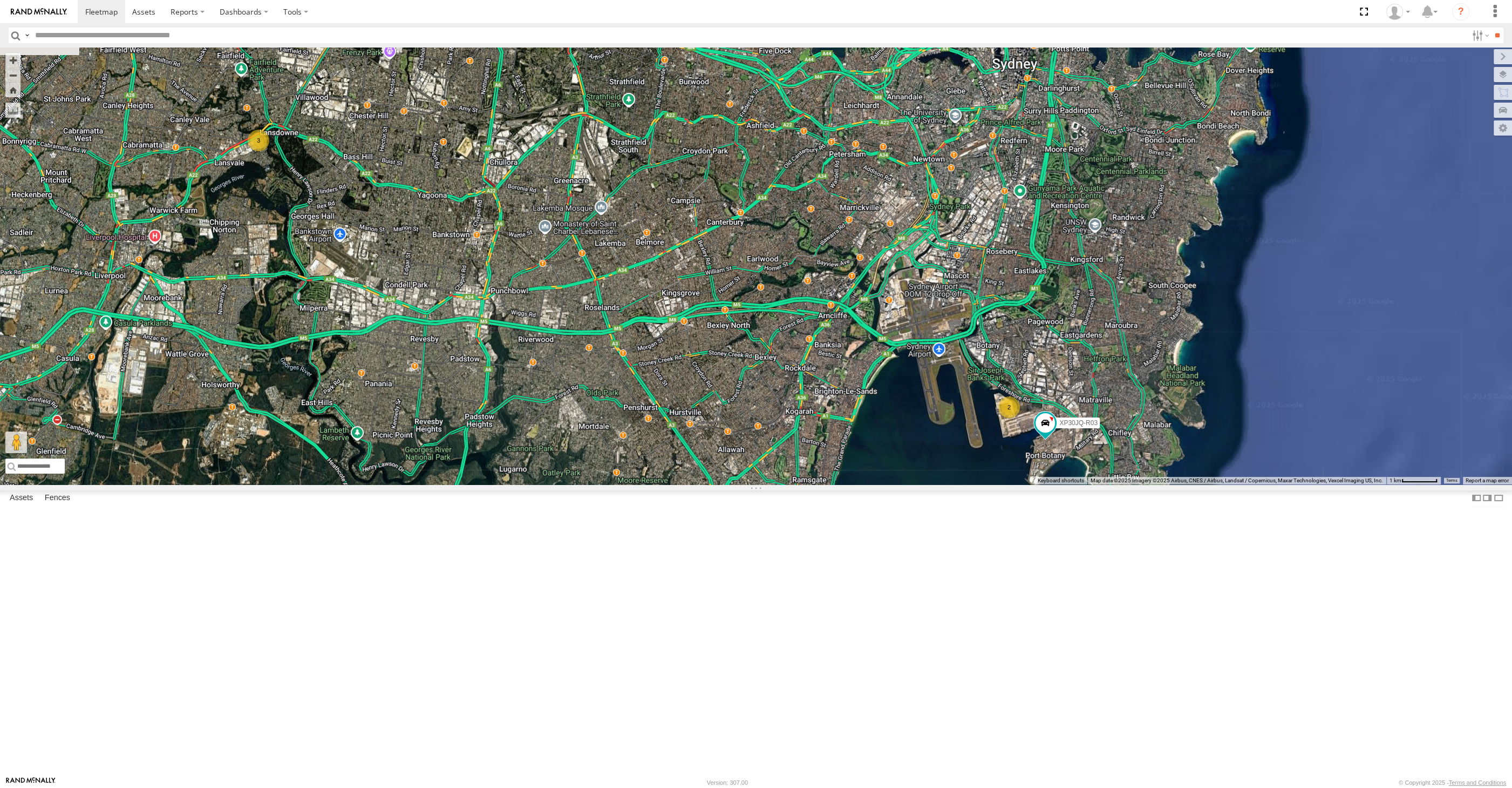
drag, startPoint x: 679, startPoint y: 569, endPoint x: 787, endPoint y: 582, distance: 108.8
click at [785, 484] on div "XP30JQ-R03 XSNDHU-R04 RJ5911-R79 3 2" at bounding box center [756, 266] width 1512 height 437
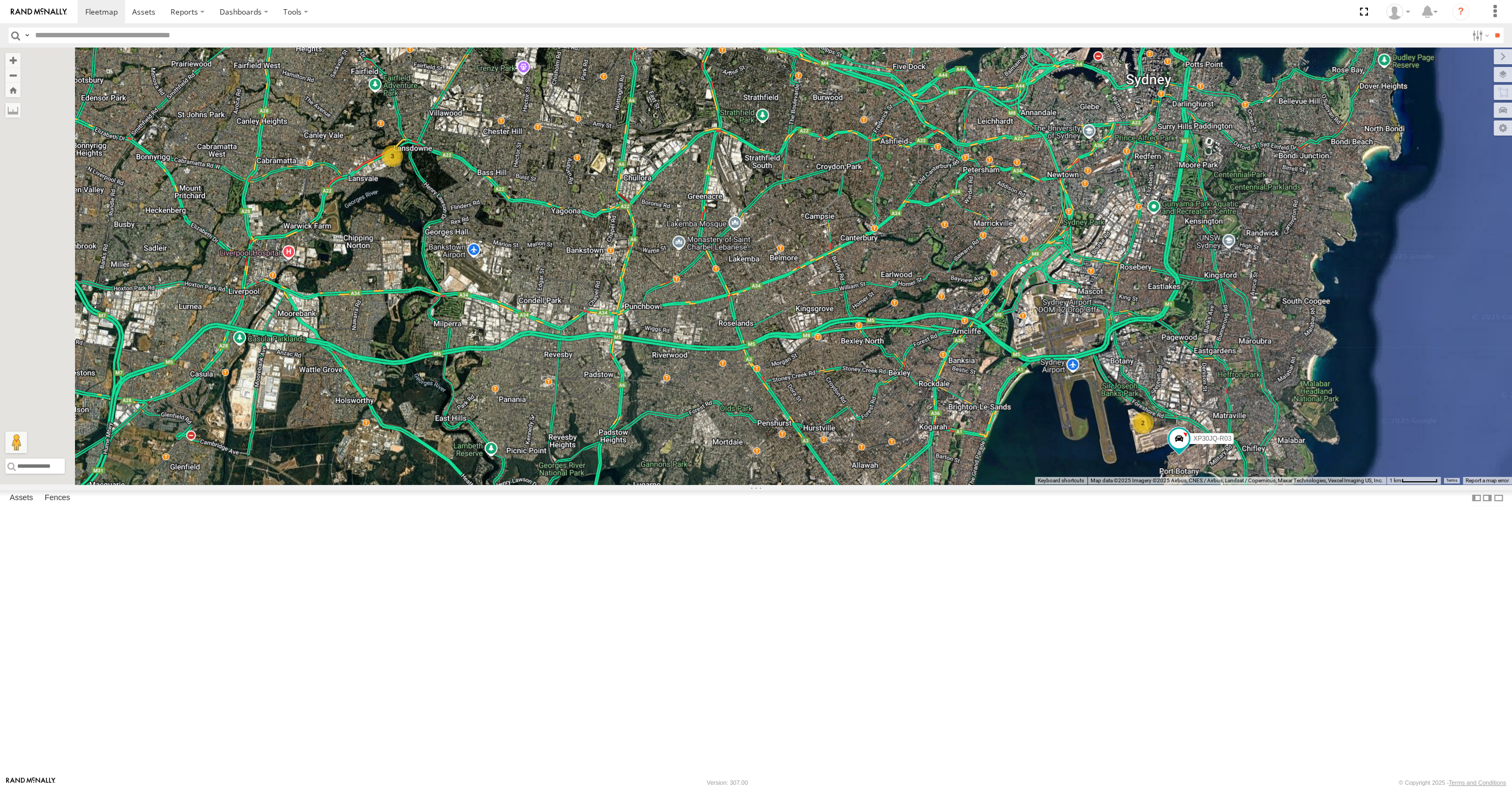
drag, startPoint x: 729, startPoint y: 583, endPoint x: 753, endPoint y: 613, distance: 38.4
click at [753, 484] on div "XP30JQ-R03 XSNDHU-R04 RJ5911-R79 3 2" at bounding box center [756, 266] width 1512 height 437
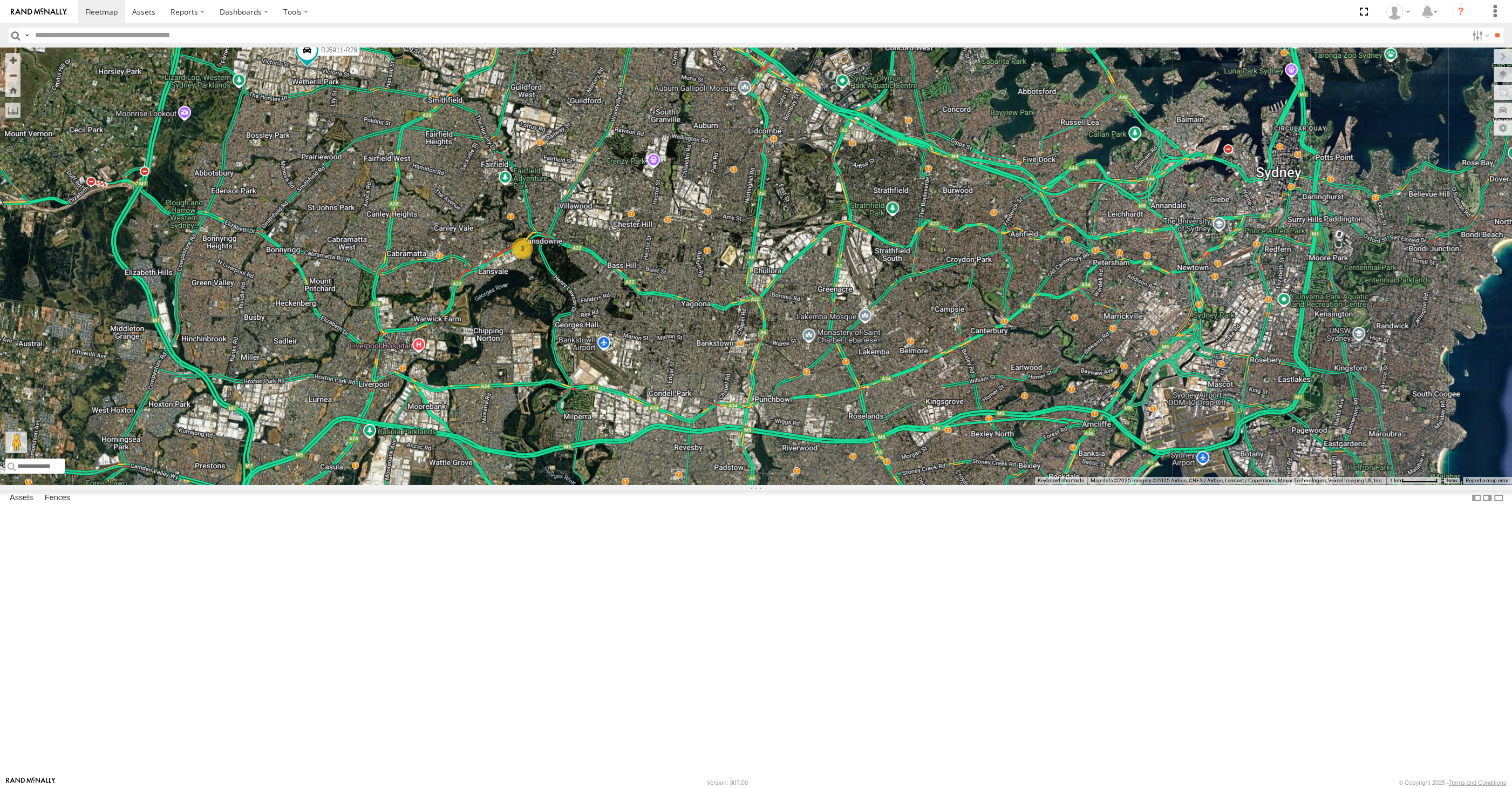
drag, startPoint x: 1026, startPoint y: 571, endPoint x: 1024, endPoint y: 520, distance: 51.0
click at [1023, 484] on div "XP30JQ-R03 XSNDHU-R04 RJ5911-R79 3 2" at bounding box center [756, 266] width 1512 height 437
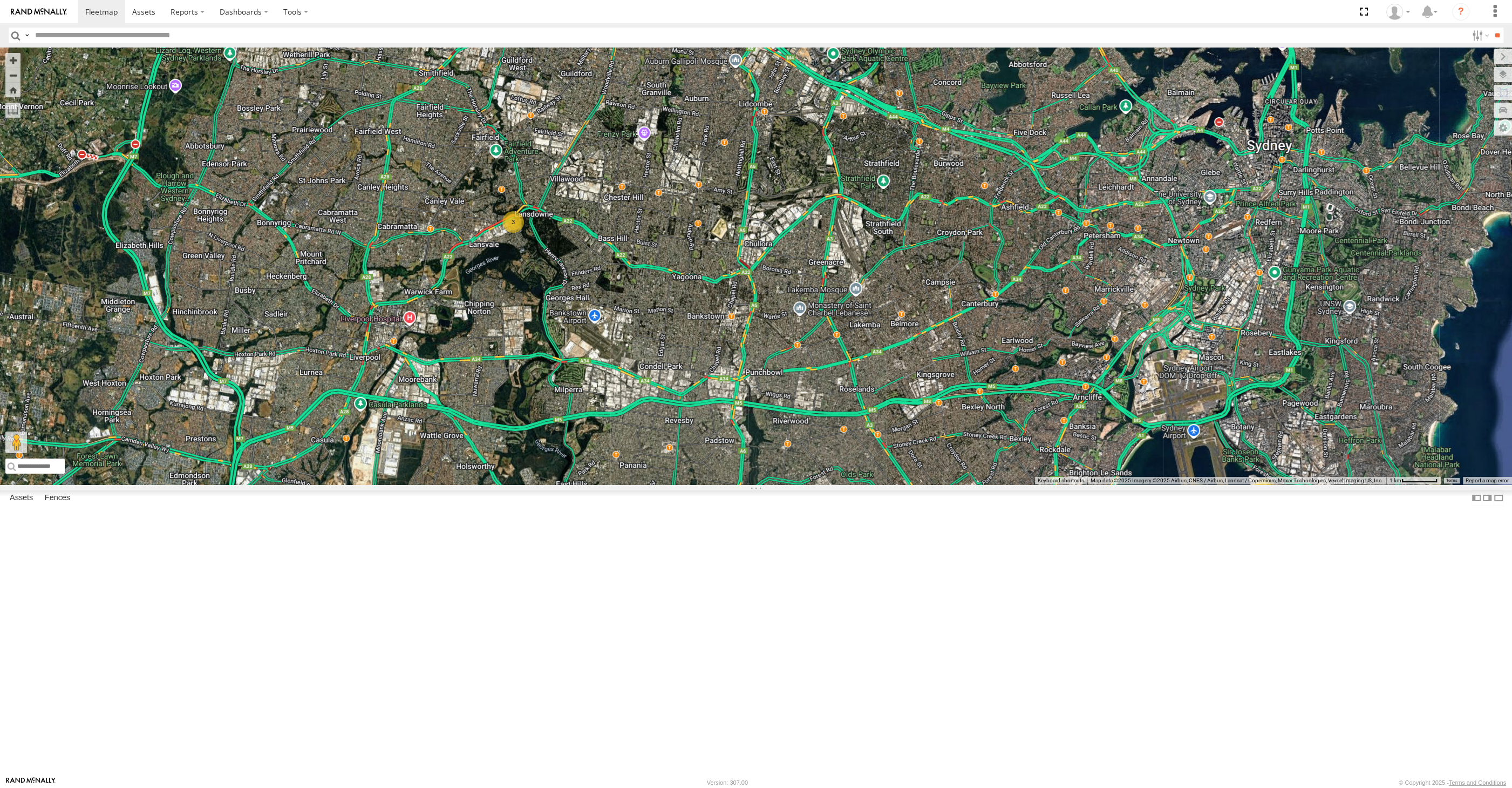
drag, startPoint x: 1063, startPoint y: 547, endPoint x: 1060, endPoint y: 535, distance: 12.4
click at [1060, 484] on div "XP30JQ-R03 XSNDHU-R04 RJ5911-R79 3 2" at bounding box center [756, 266] width 1512 height 437
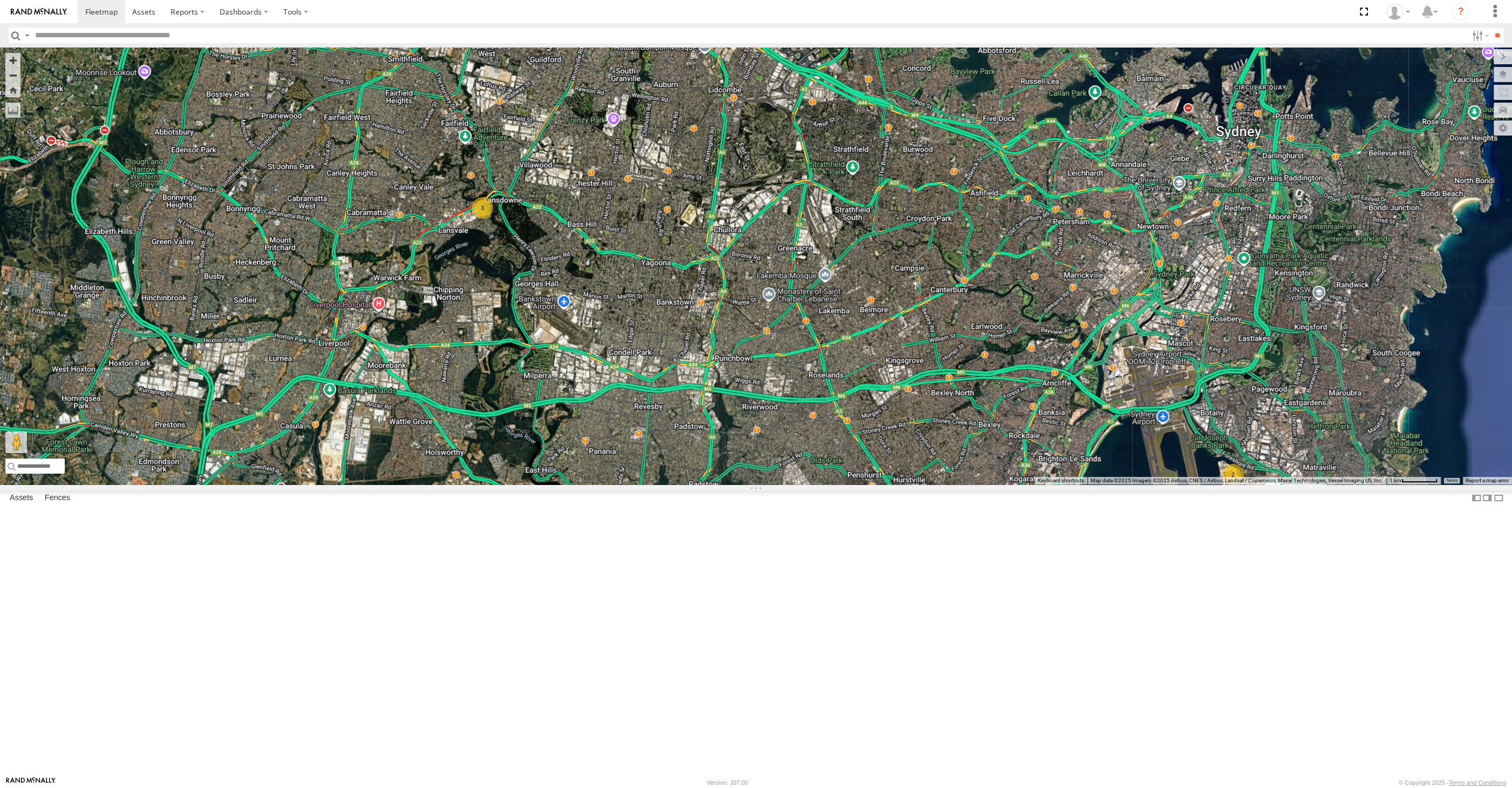
drag, startPoint x: 1049, startPoint y: 533, endPoint x: 1003, endPoint y: 515, distance: 49.4
click at [1003, 484] on div "XP30JQ-R03 XSNDHU-R04 RJ5911-R79 3 2" at bounding box center [756, 266] width 1512 height 437
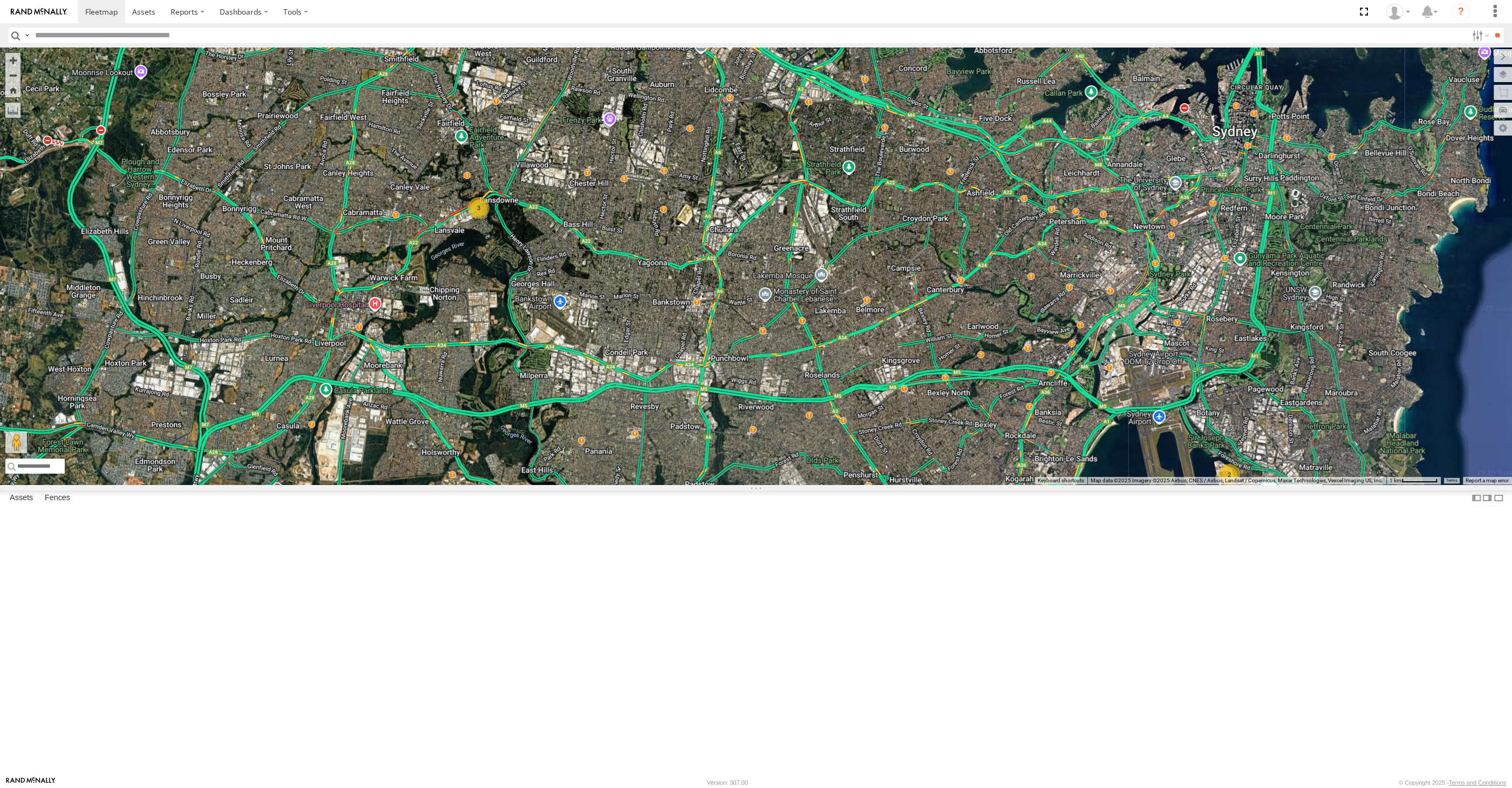
drag, startPoint x: 1003, startPoint y: 515, endPoint x: 1016, endPoint y: 521, distance: 14.3
click at [1016, 484] on div "XP30JQ-R03 XSNDHU-R04 RJ5911-R79 3 2" at bounding box center [756, 266] width 1512 height 437
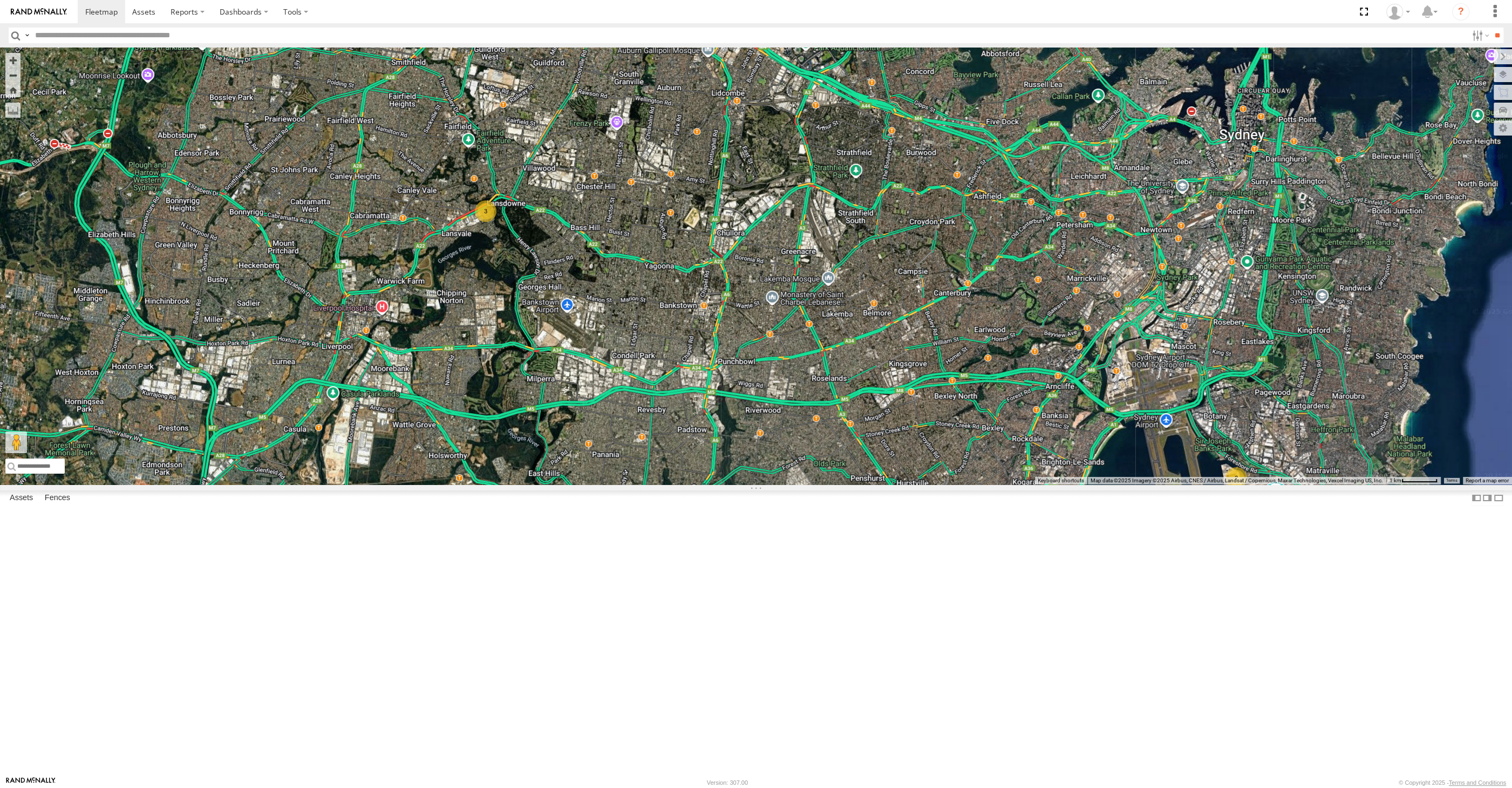
drag, startPoint x: 878, startPoint y: 576, endPoint x: 886, endPoint y: 575, distance: 8.1
click at [886, 484] on div "XP30JQ-R03 XSNDHU-R04 RJ5911-R79 3 2" at bounding box center [756, 266] width 1512 height 437
click at [264, 22] on span at bounding box center [270, 12] width 19 height 19
click at [281, 205] on div "XP30JQ-R03 XSNDHU-R04 RJ5911-R79 3 2 RJ5911-R79 -33.84504 , 150.89667 0 11:43:3…" at bounding box center [756, 266] width 1512 height 437
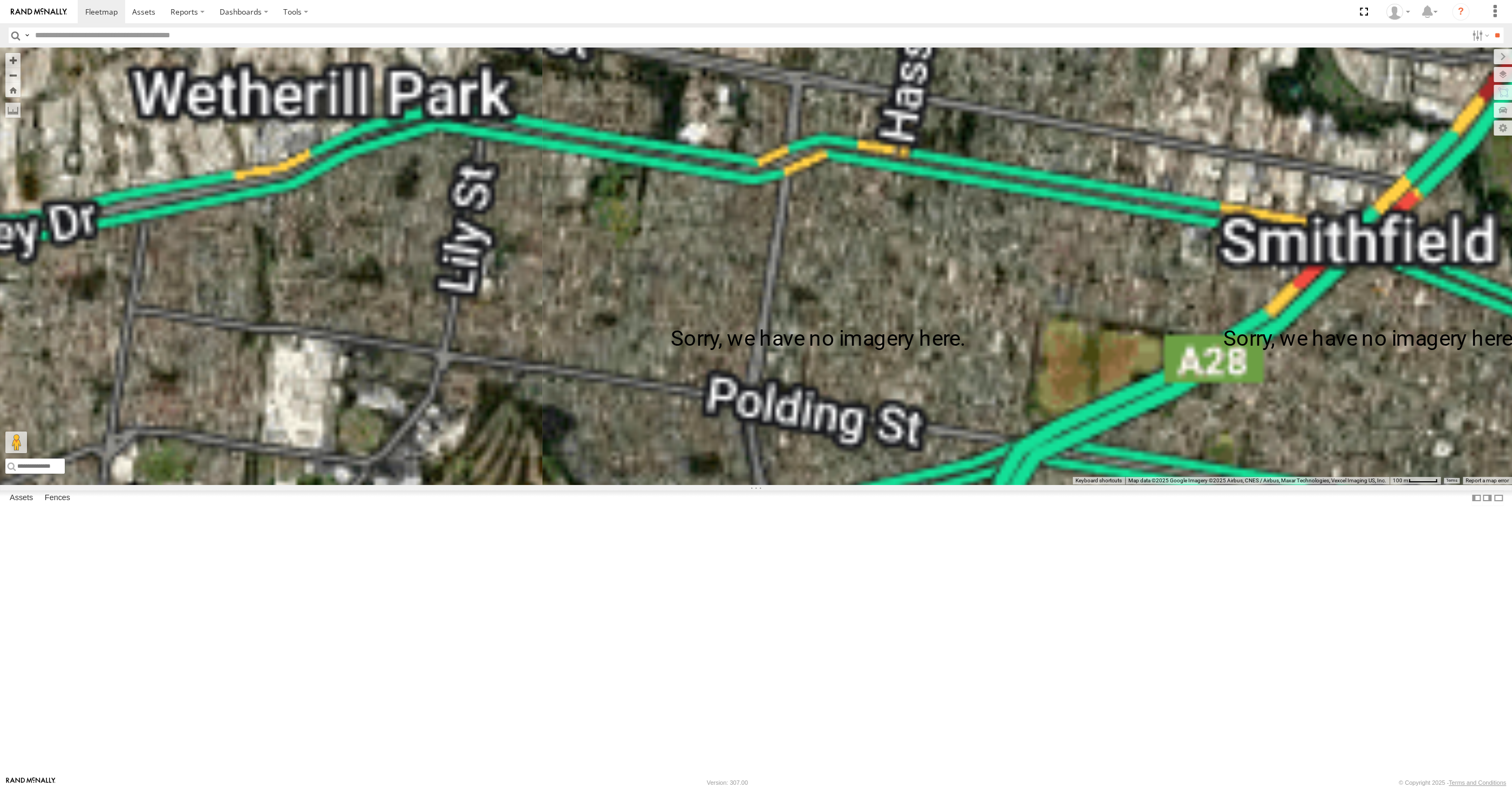
drag, startPoint x: 299, startPoint y: 171, endPoint x: 327, endPoint y: 225, distance: 60.8
click at [327, 225] on div "XP30JQ-R03 XSNDHU-R04 RJ5911-R79" at bounding box center [756, 266] width 1512 height 437
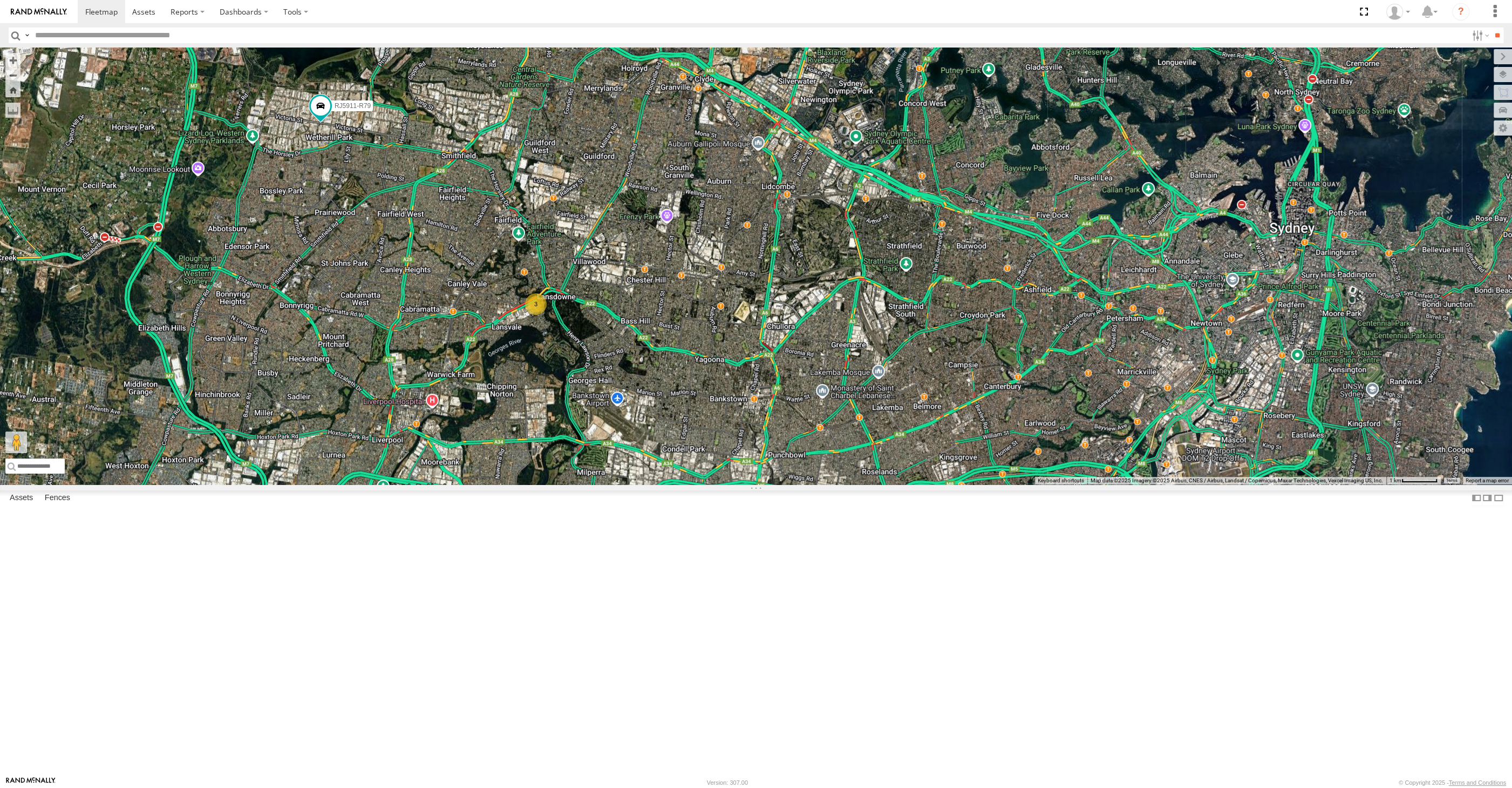
drag, startPoint x: 618, startPoint y: 423, endPoint x: 598, endPoint y: 396, distance: 33.6
click at [600, 398] on div "XP30JQ-R03 XSNDHU-R04 RJ5911-R79 3 2" at bounding box center [756, 266] width 1512 height 437
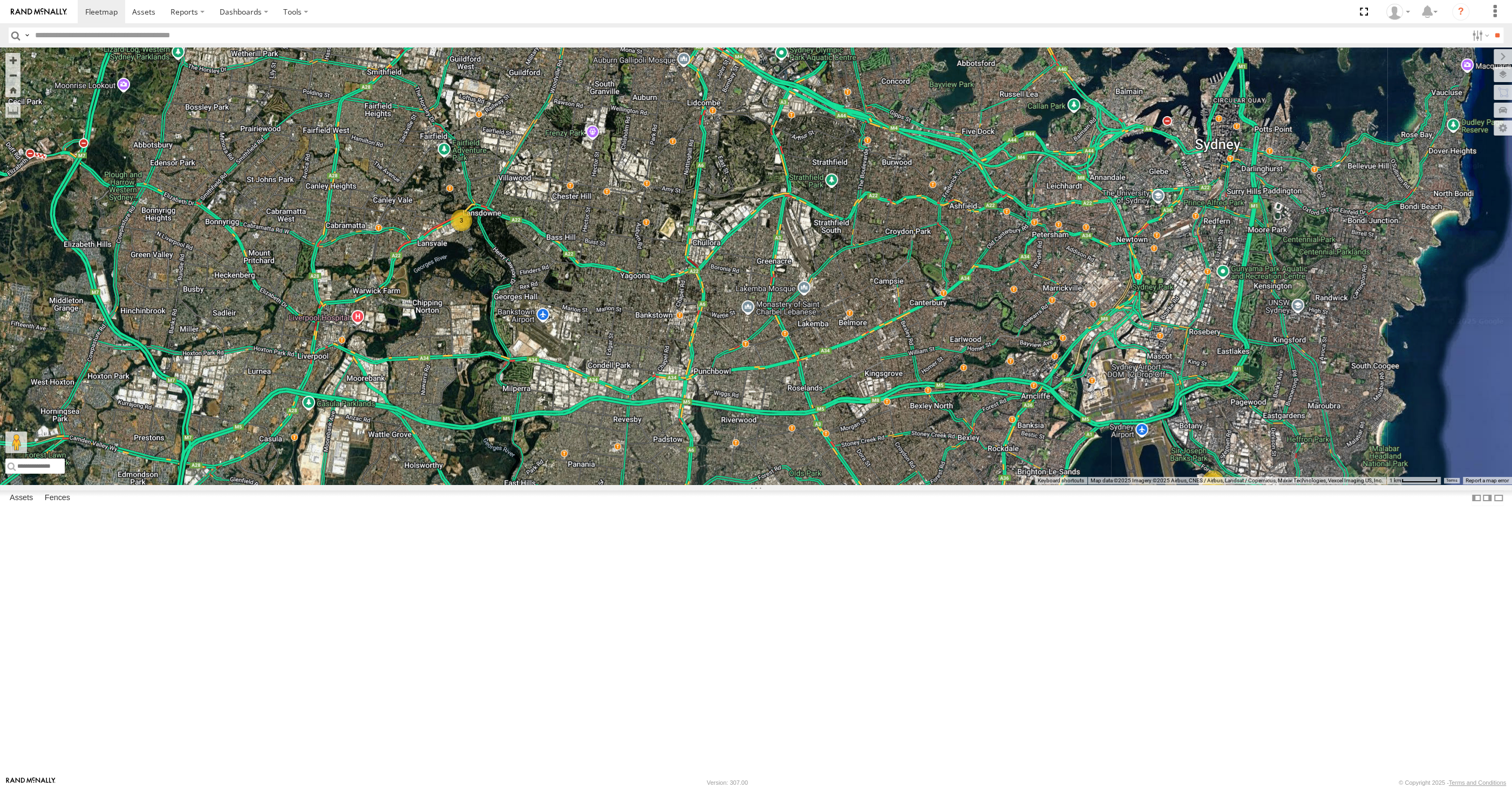
click at [637, 444] on div "XP30JQ-R03 XSNDHU-R04 RJ5911-R79 3 2" at bounding box center [756, 266] width 1512 height 437
click at [802, 417] on div "XP30JQ-R03 RJ5911-R79 3 2" at bounding box center [756, 266] width 1512 height 437
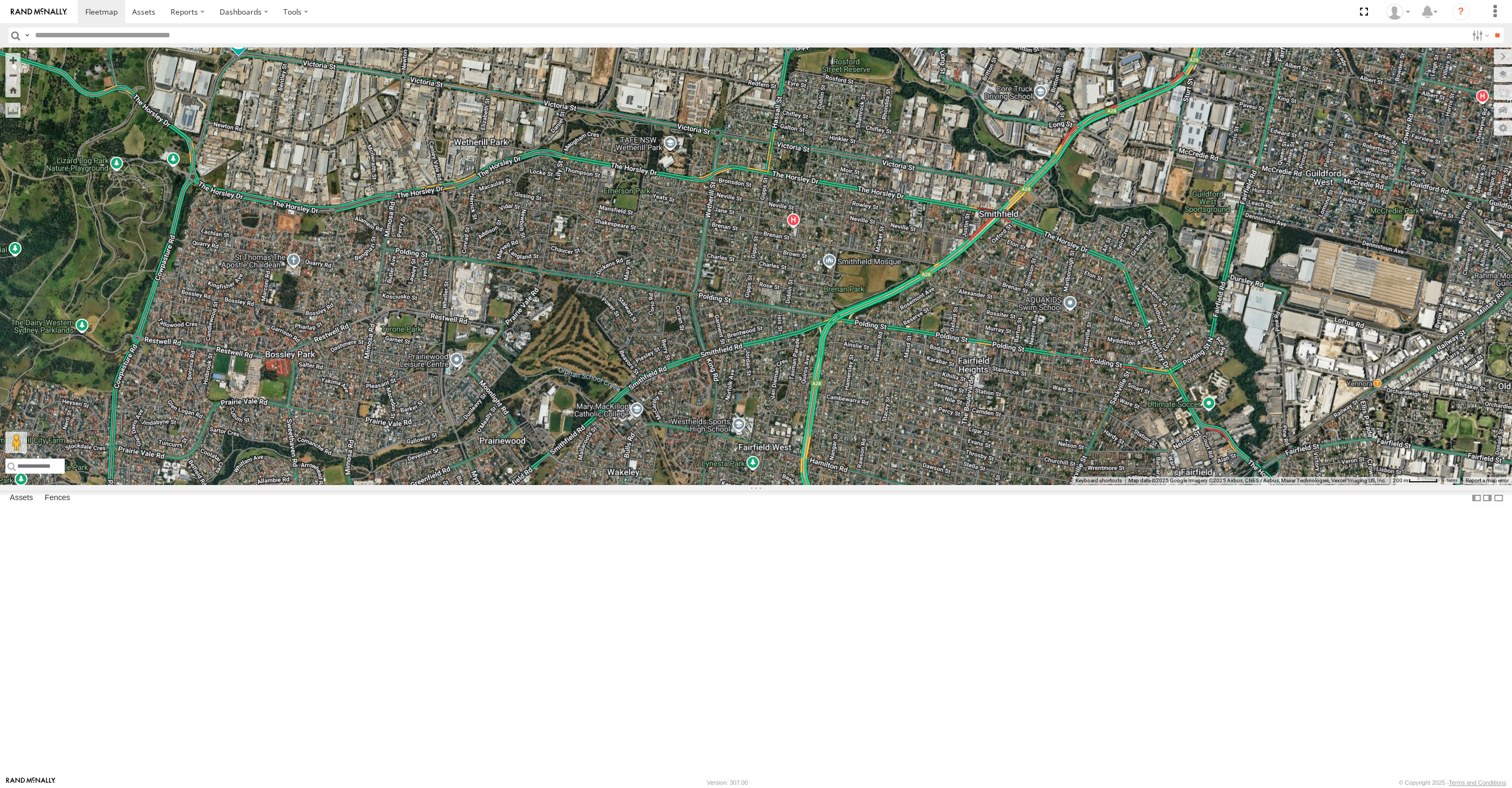
drag, startPoint x: 243, startPoint y: 228, endPoint x: 273, endPoint y: 234, distance: 30.6
click at [272, 234] on div "XP30JQ-R03 RJ5911-R79" at bounding box center [756, 266] width 1512 height 437
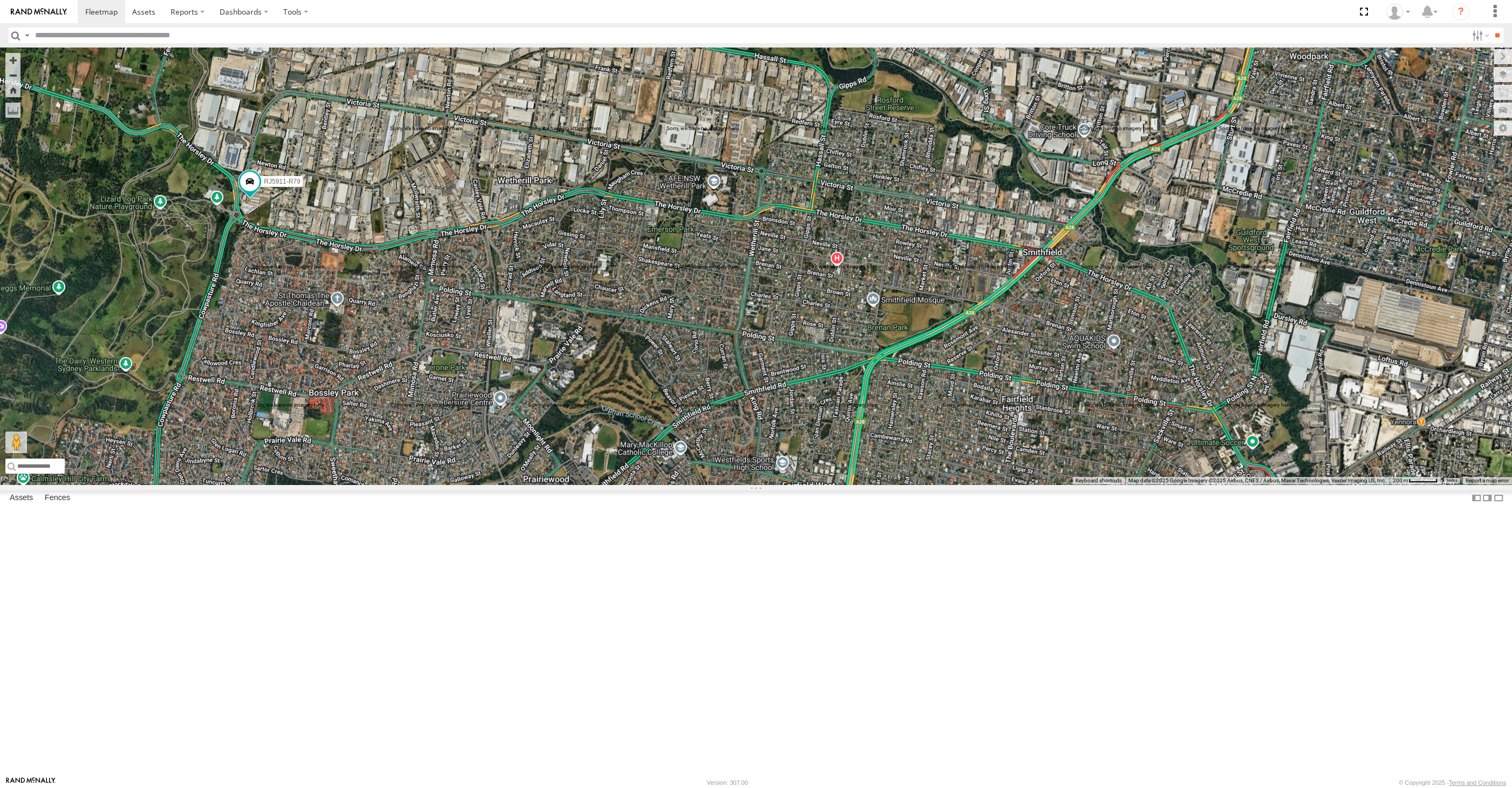
drag, startPoint x: 491, startPoint y: 542, endPoint x: 502, endPoint y: 533, distance: 14.2
click at [502, 484] on div "RJ5911-R79" at bounding box center [756, 266] width 1512 height 437
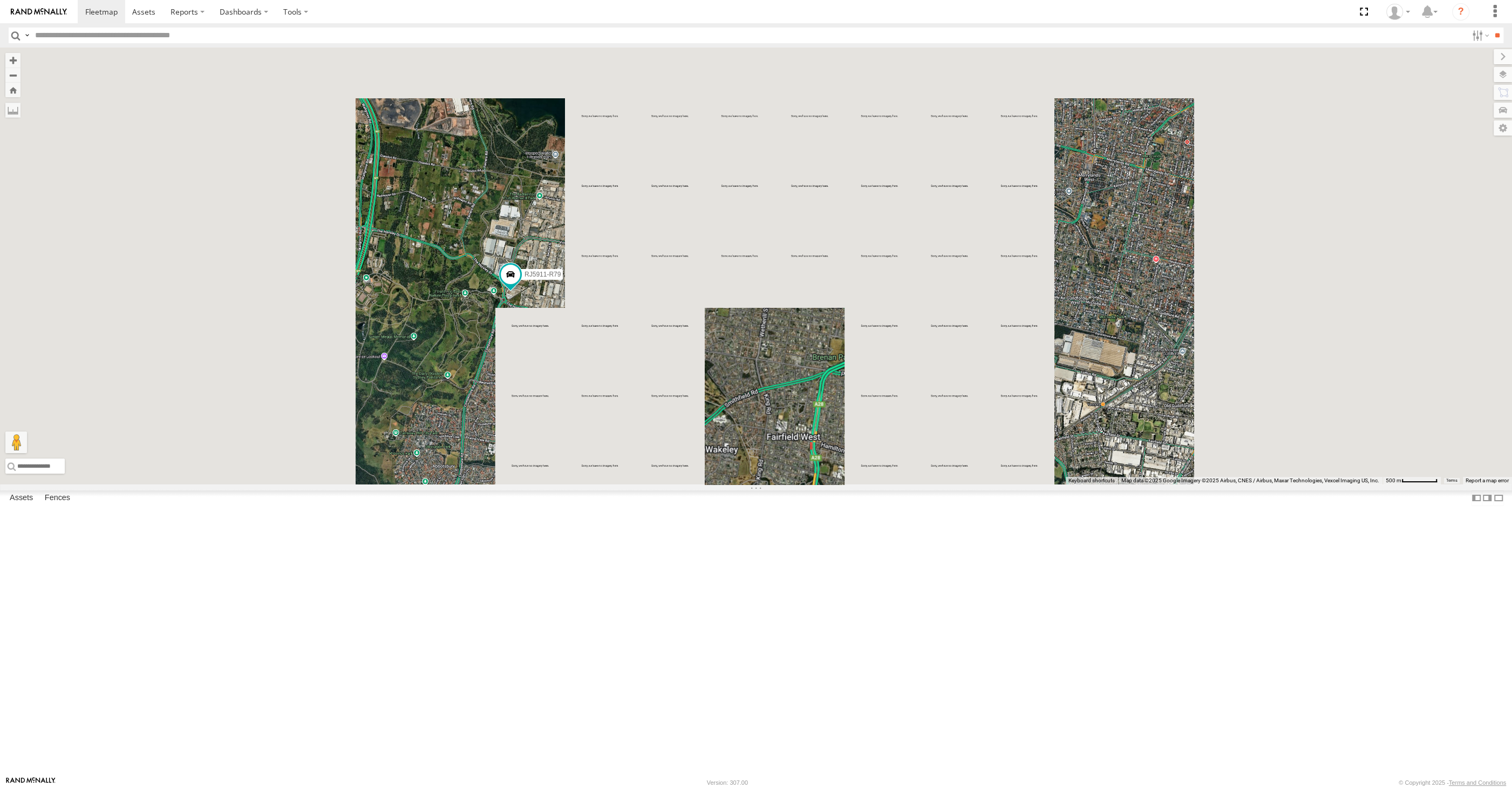
click at [796, 484] on div "RJ5911-R79" at bounding box center [756, 266] width 1512 height 437
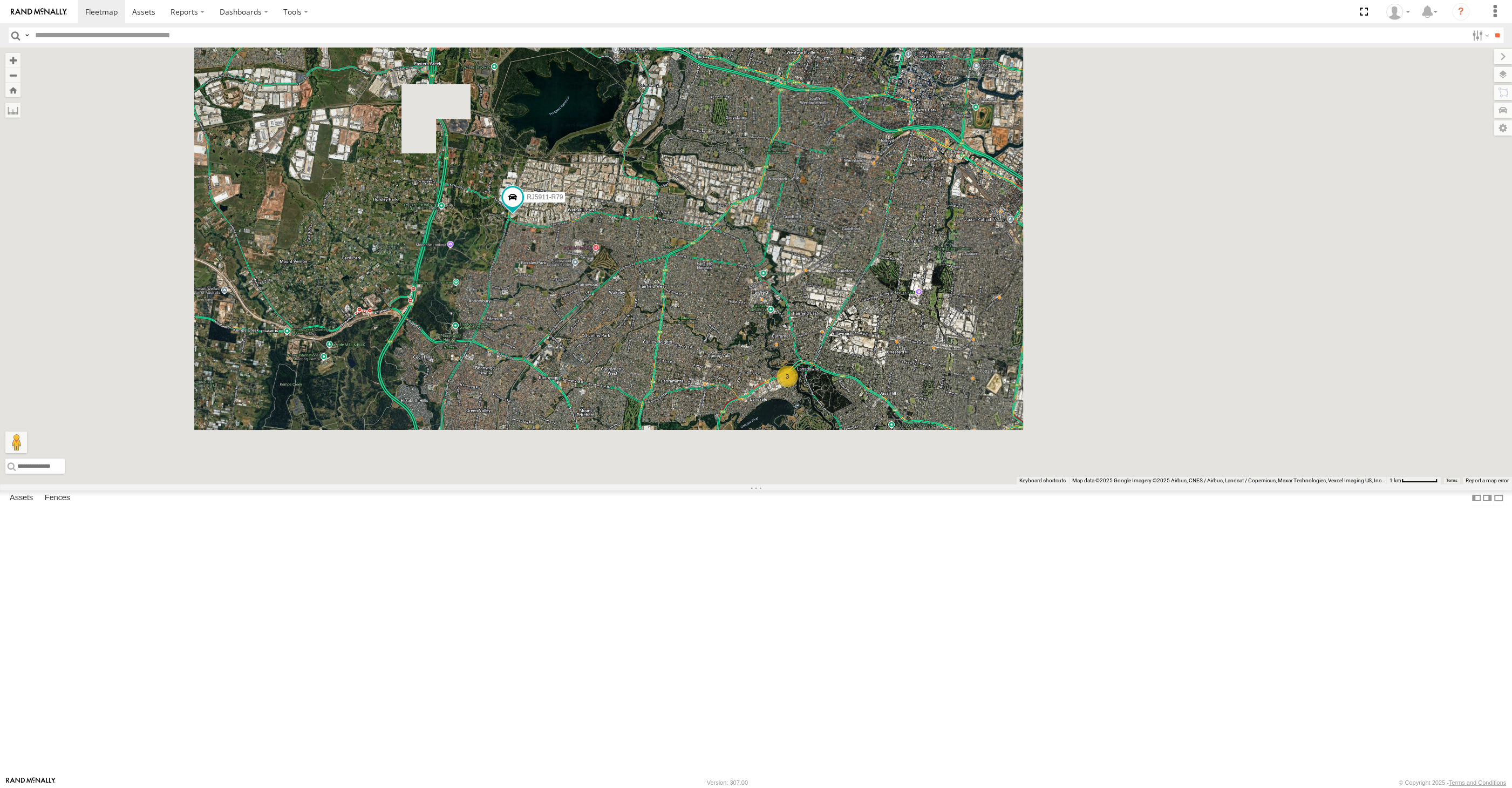
click at [889, 484] on div "RJ5911-R79 XSNDHU-R04 3" at bounding box center [756, 266] width 1512 height 437
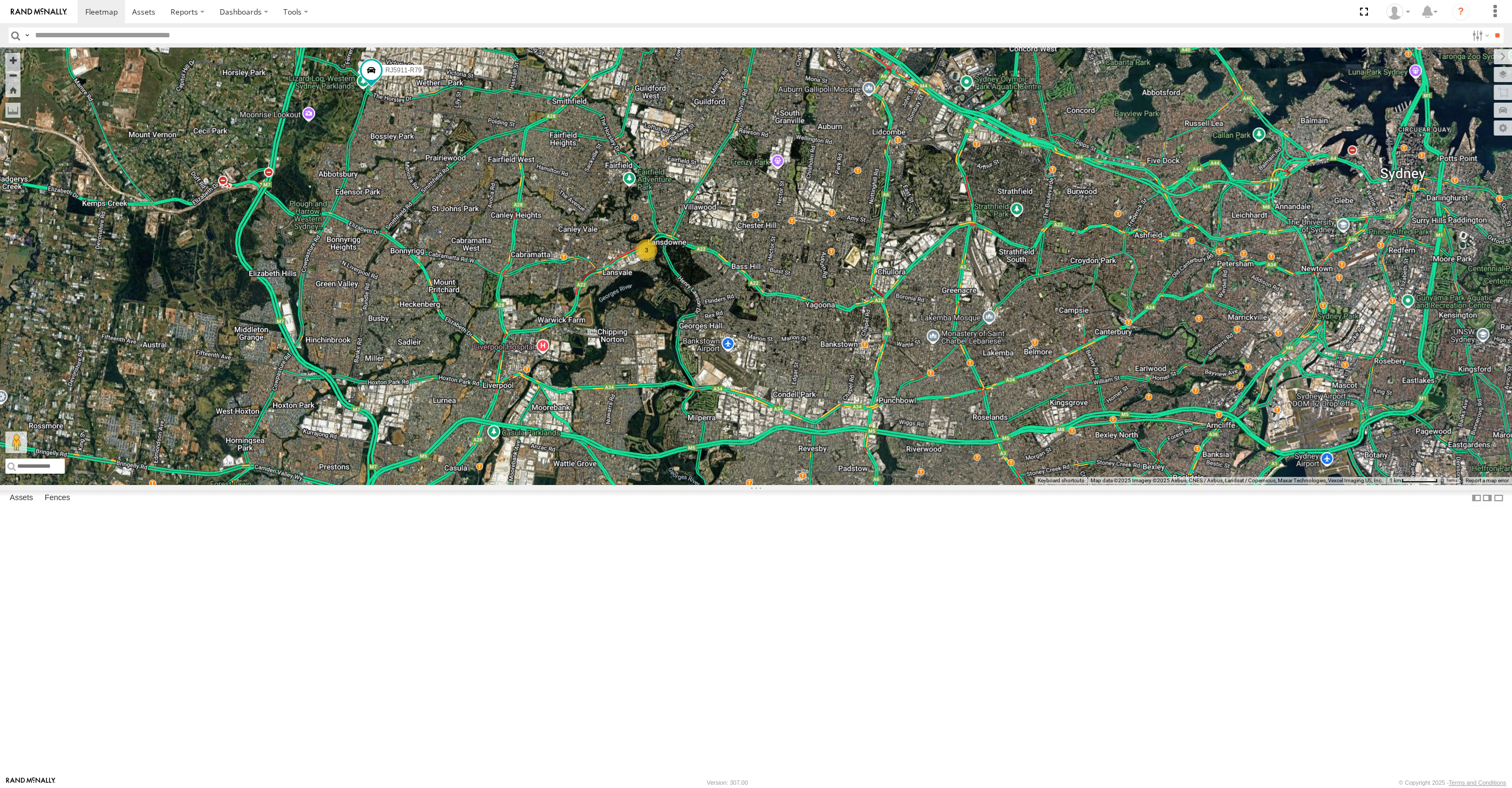
drag, startPoint x: 892, startPoint y: 526, endPoint x: 914, endPoint y: 527, distance: 22.0
click at [914, 484] on div "RJ5911-R79 XSNDHU-R04 3 XP30JQ-R03 2" at bounding box center [756, 266] width 1512 height 437
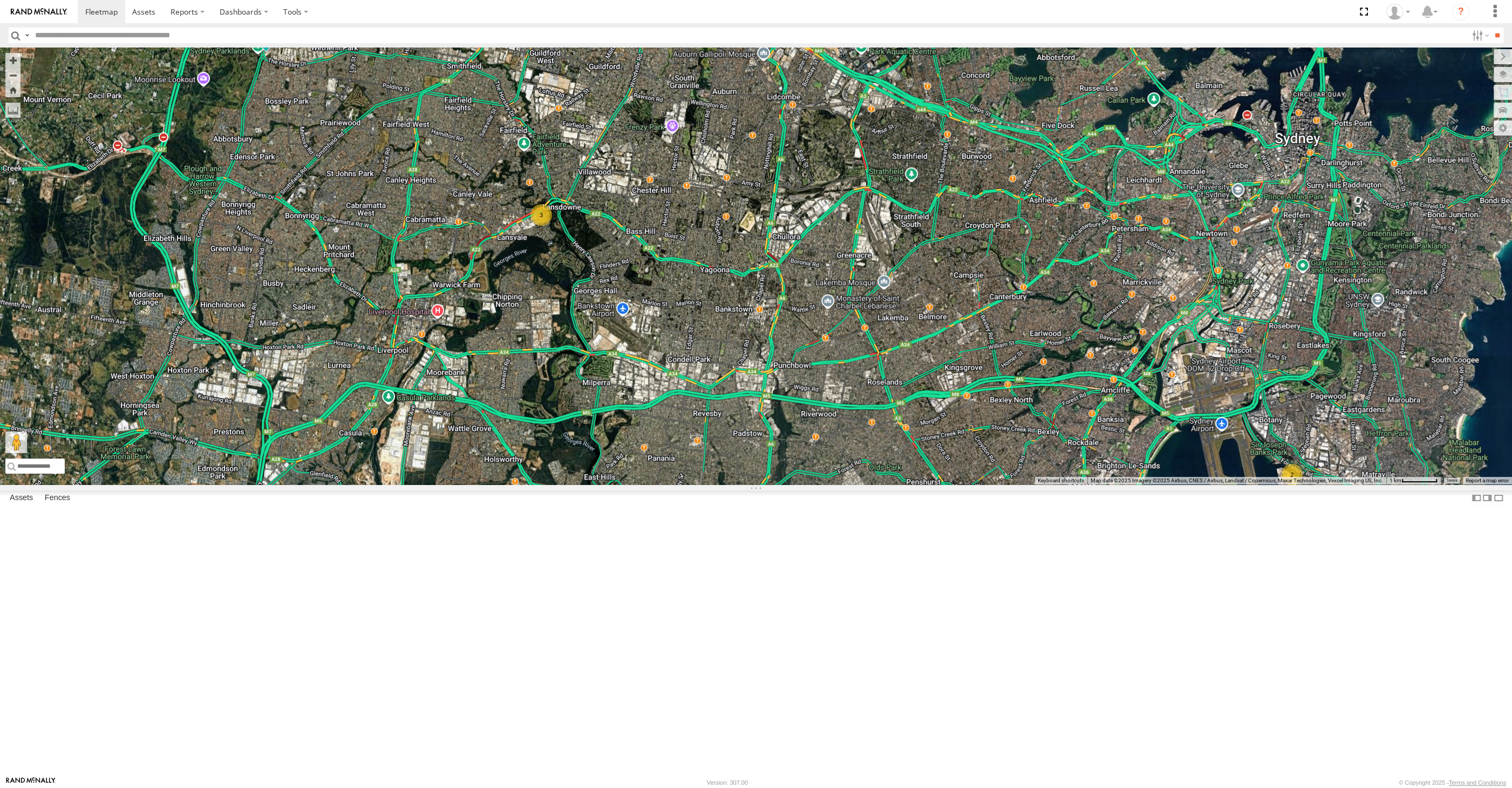
drag, startPoint x: 910, startPoint y: 542, endPoint x: 763, endPoint y: 506, distance: 151.3
click at [763, 484] on div "RJ5911-R79 XSNDHU-R04 3 XP30JQ-R03 2" at bounding box center [756, 266] width 1512 height 437
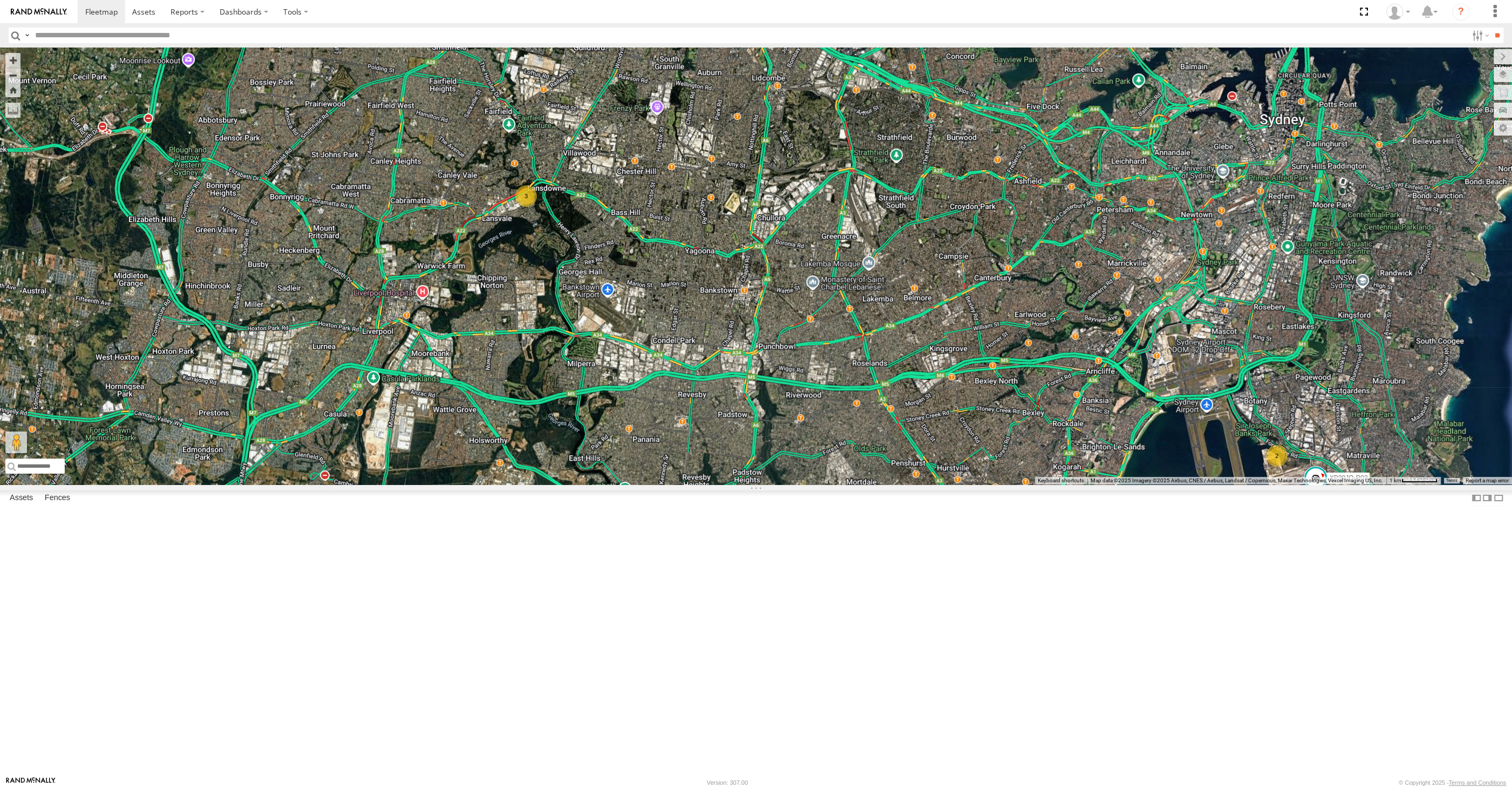
drag, startPoint x: 781, startPoint y: 520, endPoint x: 766, endPoint y: 500, distance: 25.0
click at [766, 484] on div "RJ5911-R79 XSNDHU-R04 3 XP30JQ-R03 2" at bounding box center [756, 266] width 1512 height 437
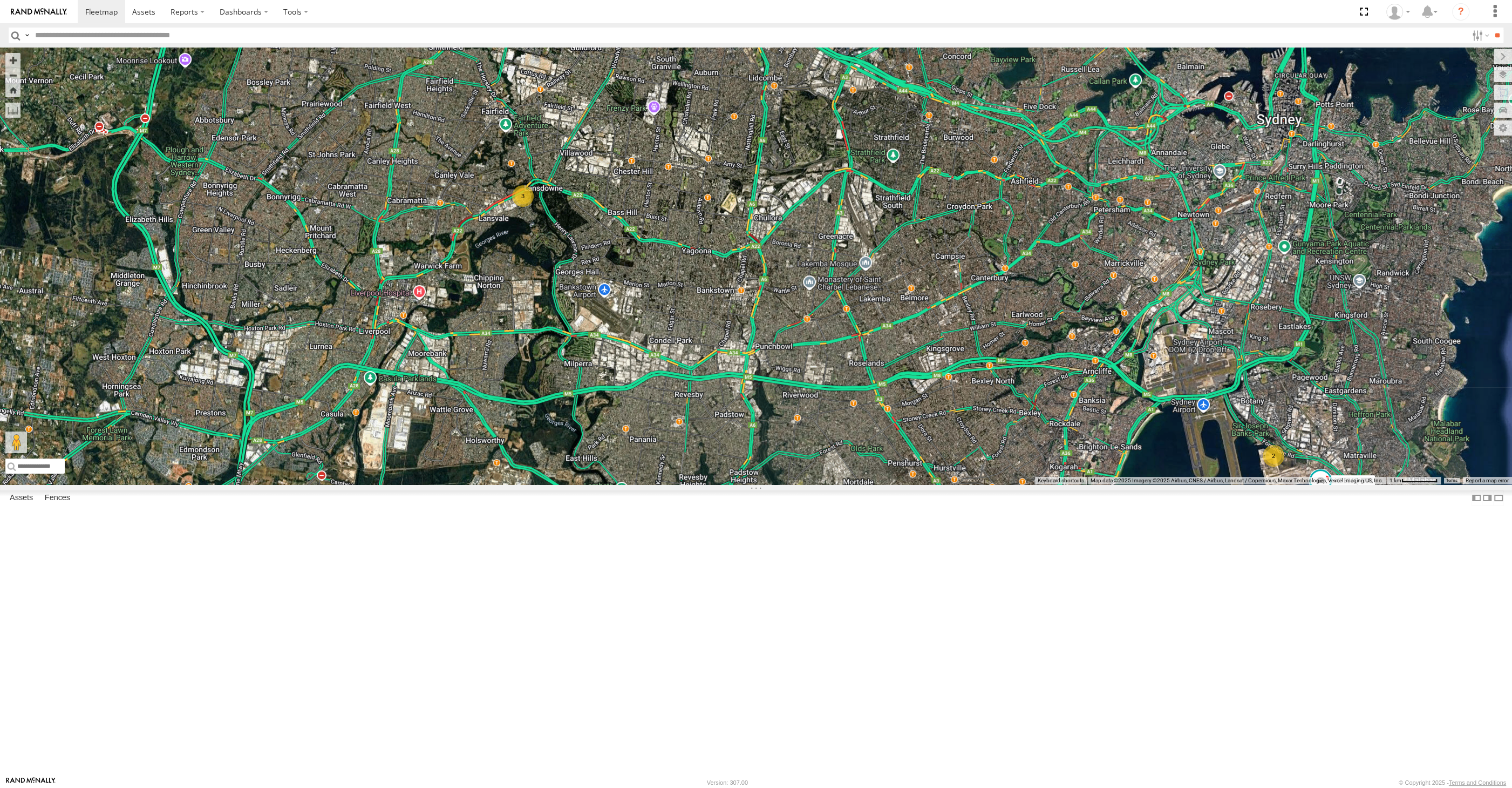
drag, startPoint x: 973, startPoint y: 573, endPoint x: 947, endPoint y: 563, distance: 27.9
click at [952, 484] on div "RJ5911-R79 XSNDHU-R04 3 XP30JQ-R03 2" at bounding box center [756, 266] width 1512 height 437
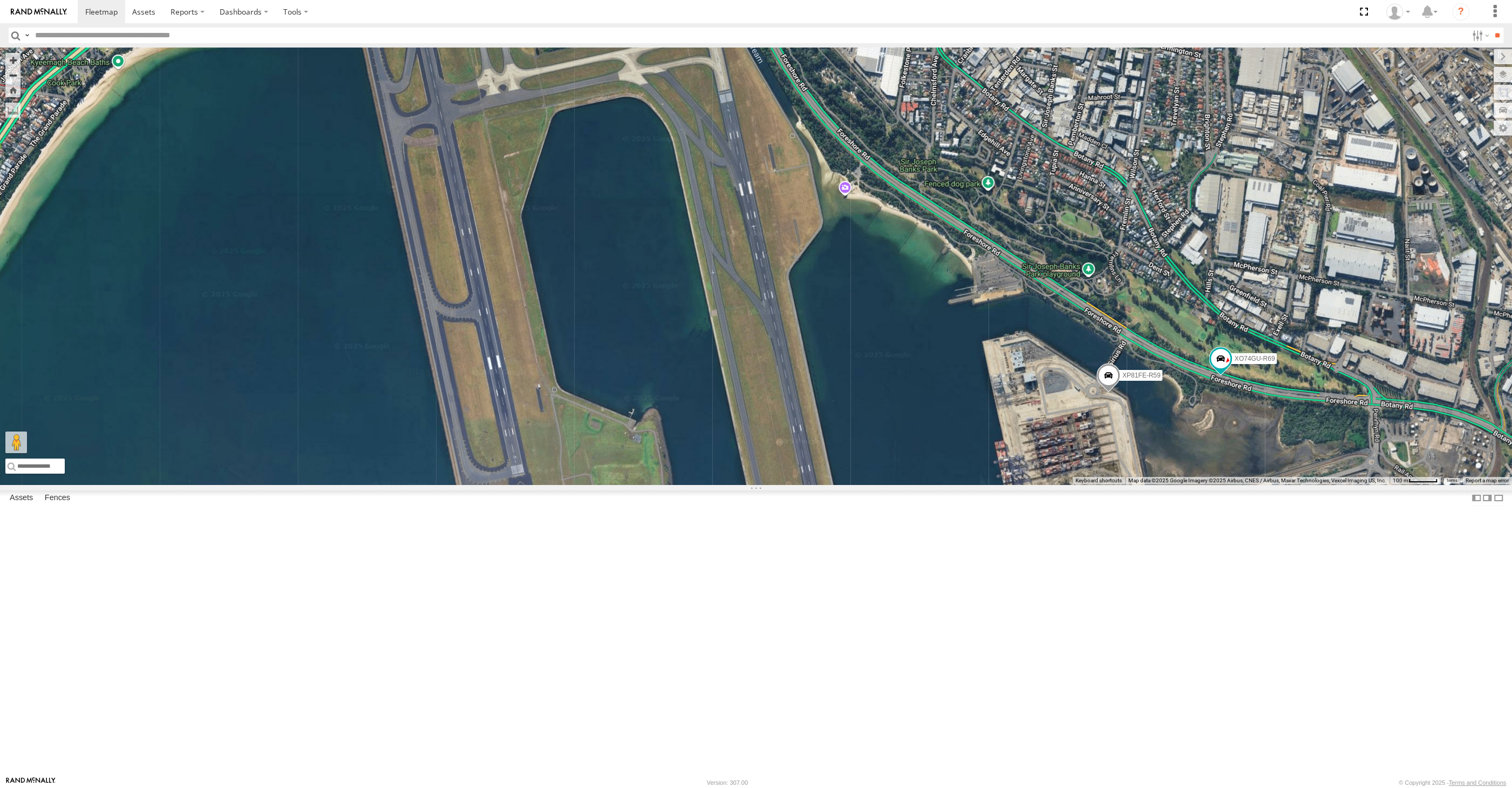
drag, startPoint x: 1150, startPoint y: 573, endPoint x: 1131, endPoint y: 551, distance: 29.1
click at [1142, 484] on div "RJ5911-R79 XSNDHU-R04 XP30JQ-R03 XP81FE-R59 XO74GU-R69" at bounding box center [756, 266] width 1512 height 437
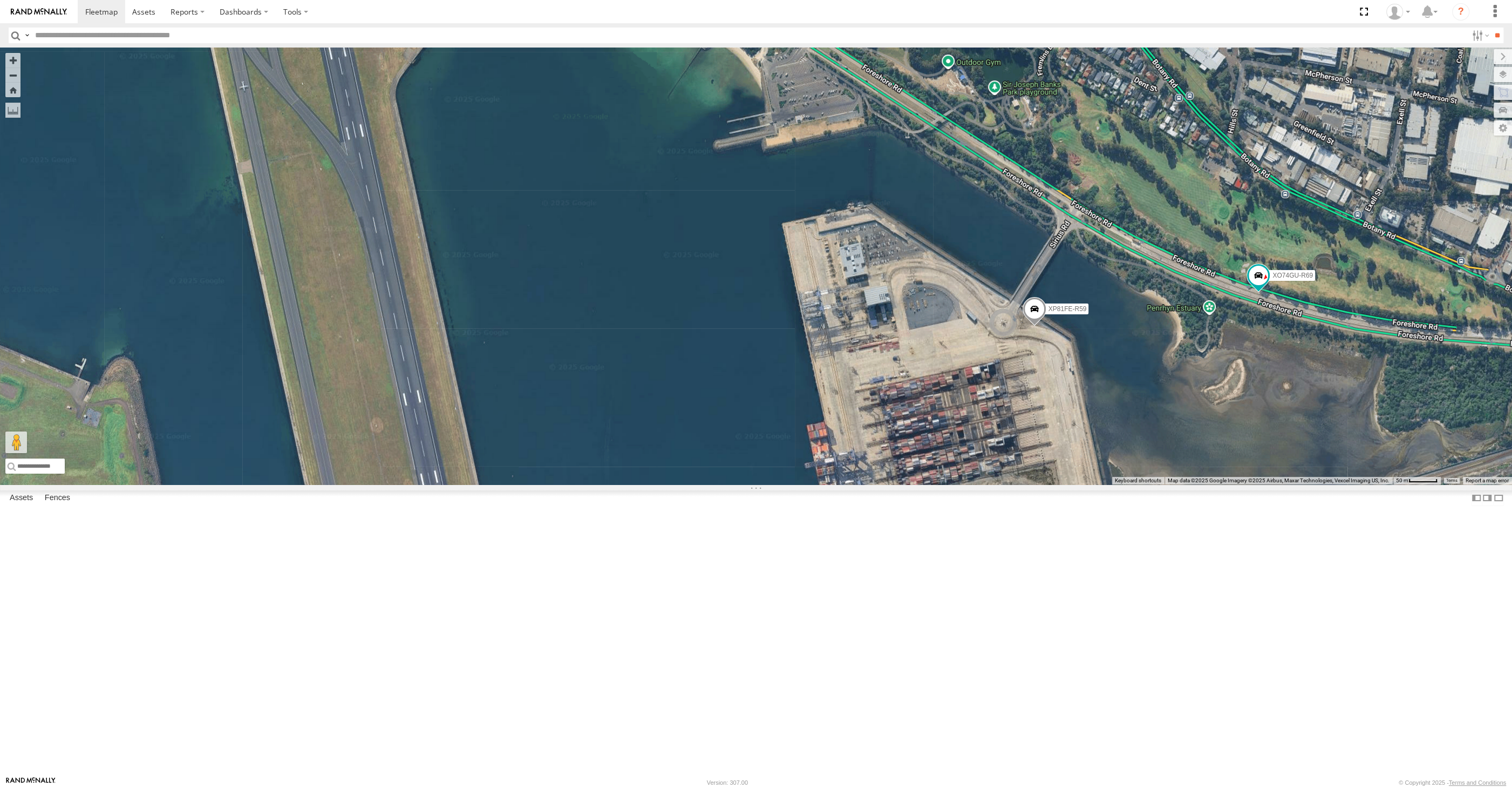
drag, startPoint x: 1189, startPoint y: 551, endPoint x: 1172, endPoint y: 527, distance: 29.4
click at [1172, 484] on div "RJ5911-R79 XSNDHU-R04 XP30JQ-R03 XP81FE-R59 XO74GU-R69" at bounding box center [756, 266] width 1512 height 437
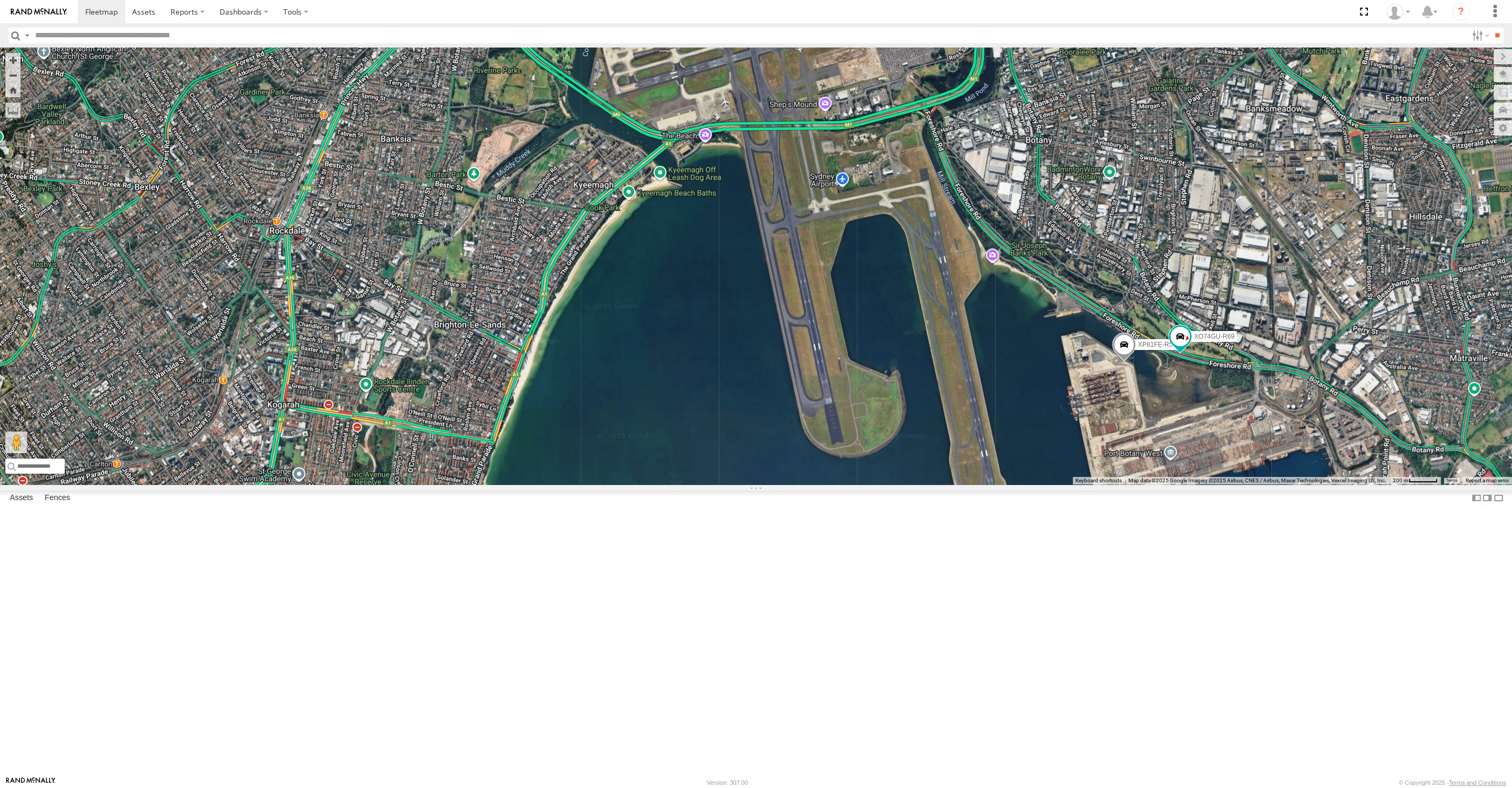
click at [1188, 484] on div "RJ5911-R79 XSNDHU-R04 XP30JQ-R03 XP81FE-R59 XO74GU-R69" at bounding box center [756, 266] width 1512 height 437
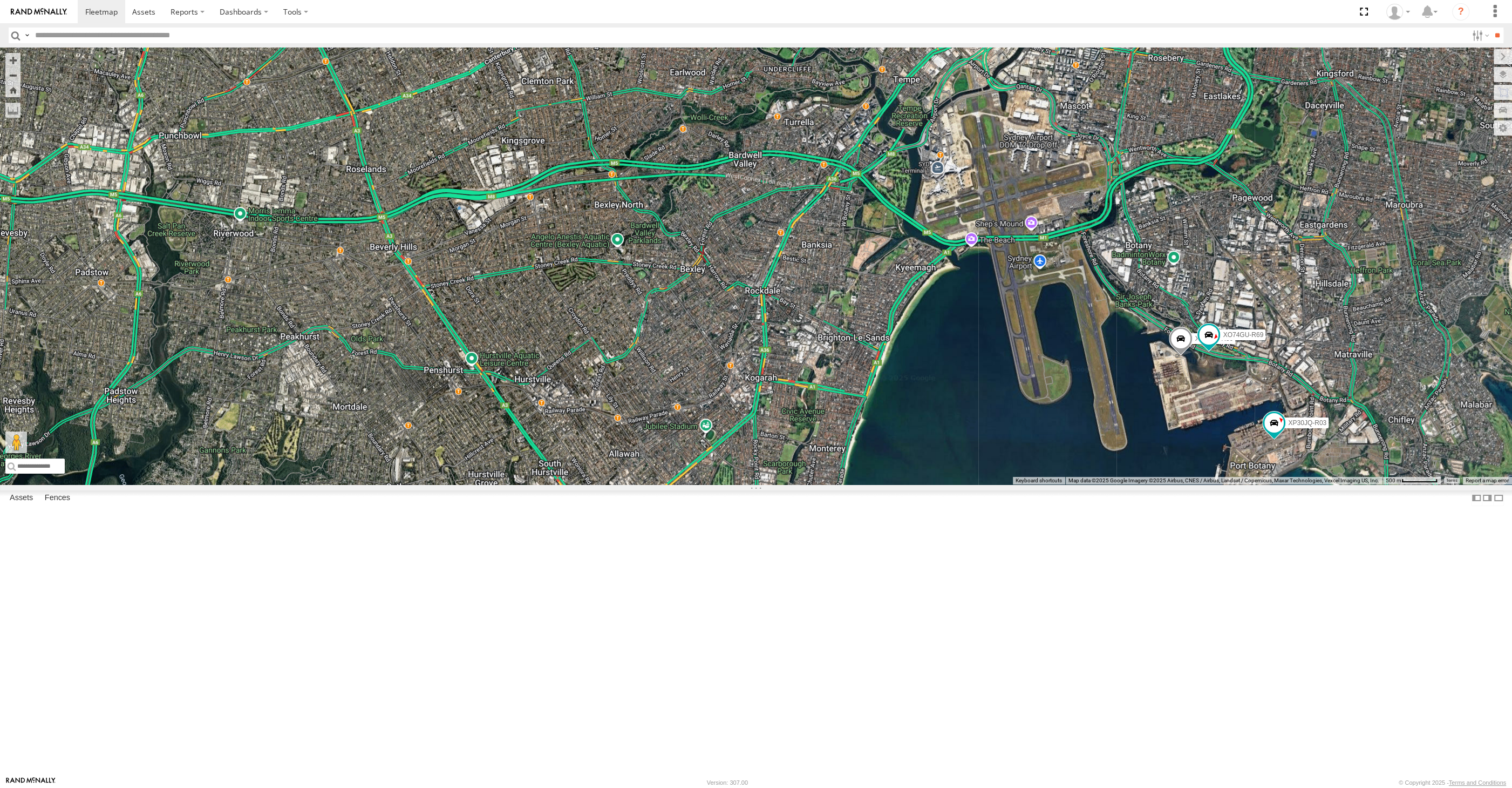
click at [1102, 484] on div "RJ5911-R79 XSNDHU-R04 XP30JQ-R03 XP81FE-R59 XO74GU-R69" at bounding box center [756, 266] width 1512 height 437
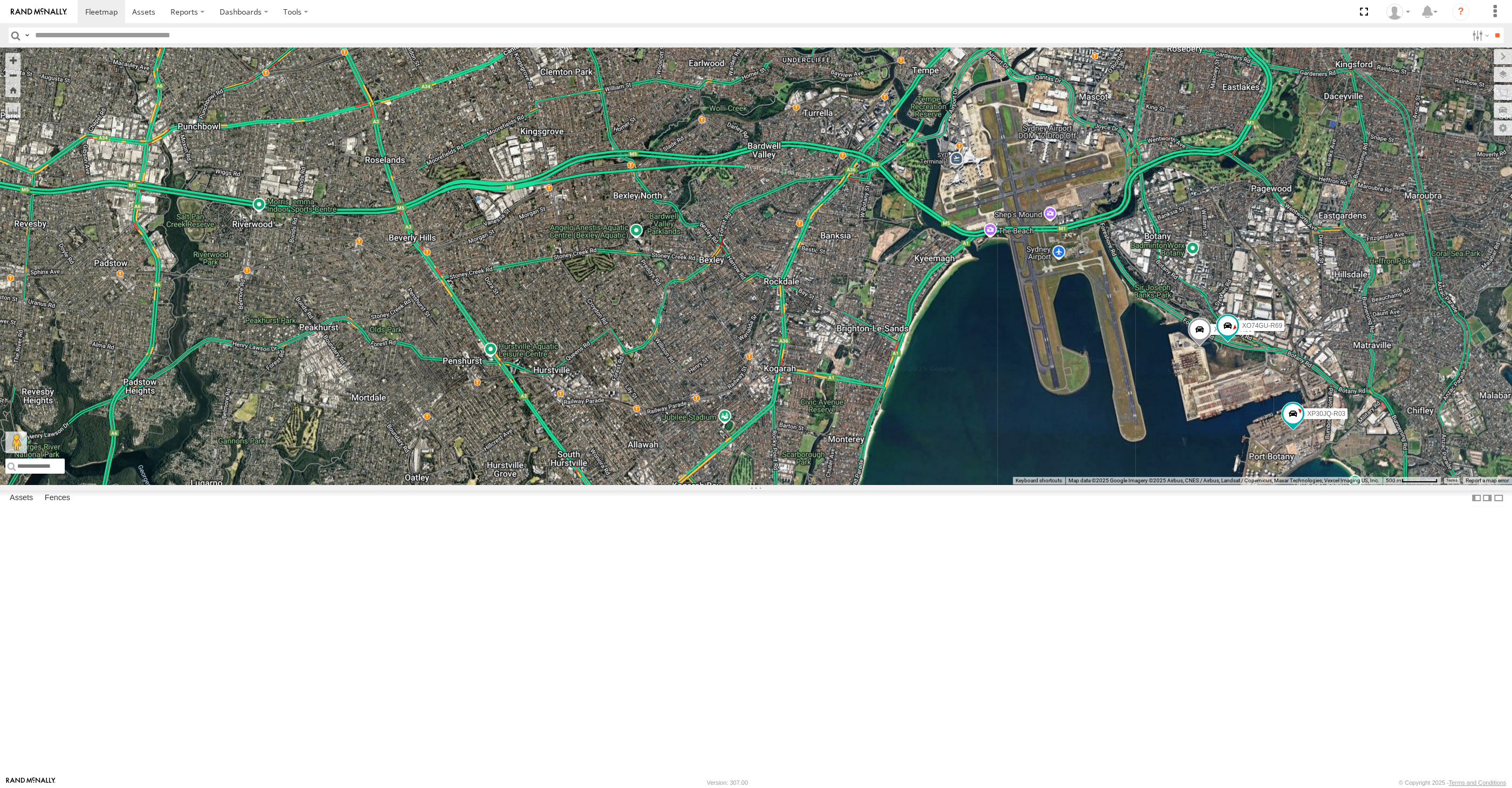
click at [1222, 484] on div "RJ5911-R79 XSNDHU-R04 XP30JQ-R03 XP81FE-R59 XO74GU-R69" at bounding box center [756, 266] width 1512 height 437
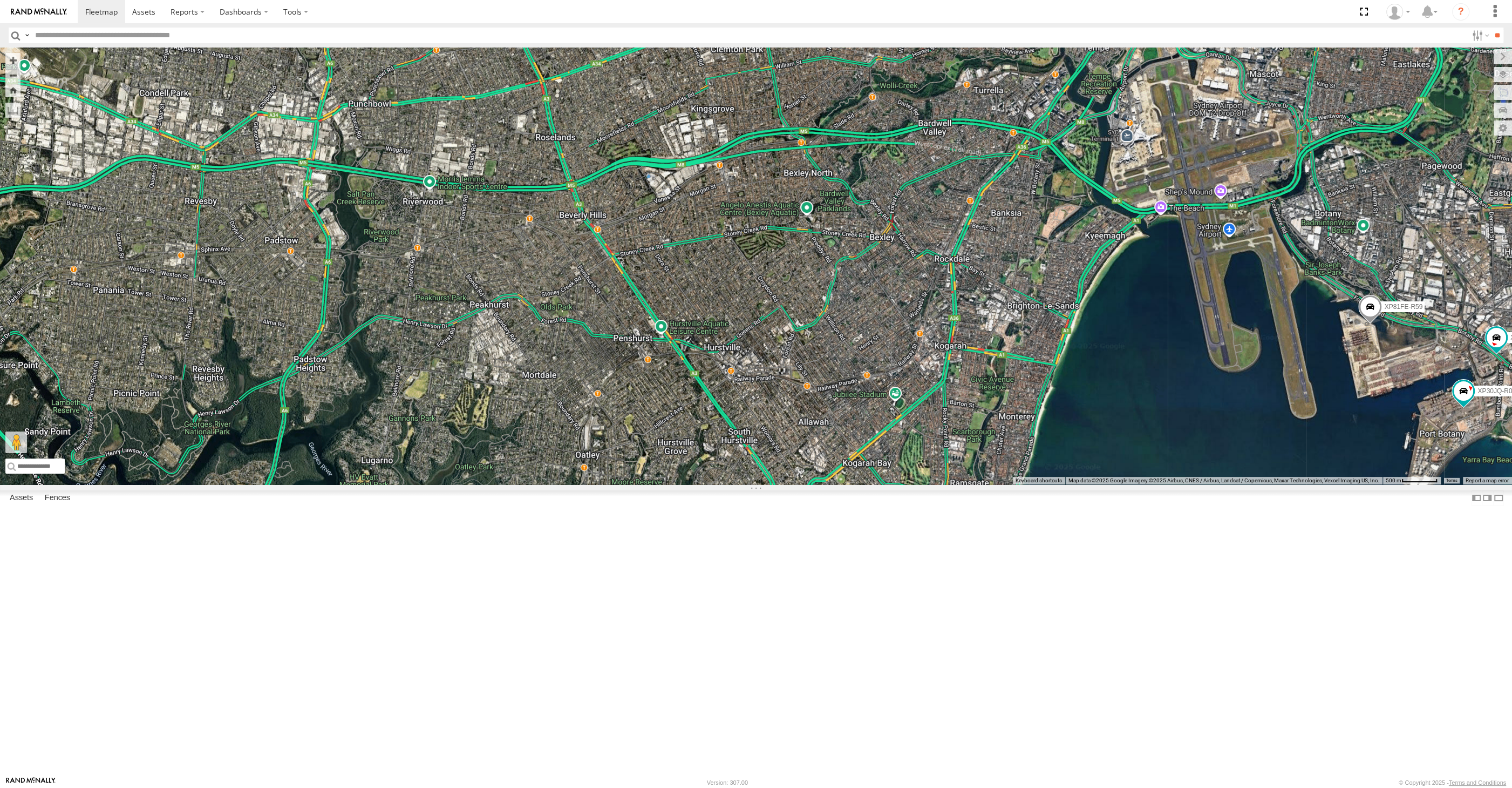
drag, startPoint x: 785, startPoint y: 539, endPoint x: 826, endPoint y: 538, distance: 41.0
click at [826, 484] on div "RJ5911-R79 XSNDHU-R04 XP30JQ-R03 XP81FE-R59 XO74GU-R69" at bounding box center [756, 266] width 1512 height 437
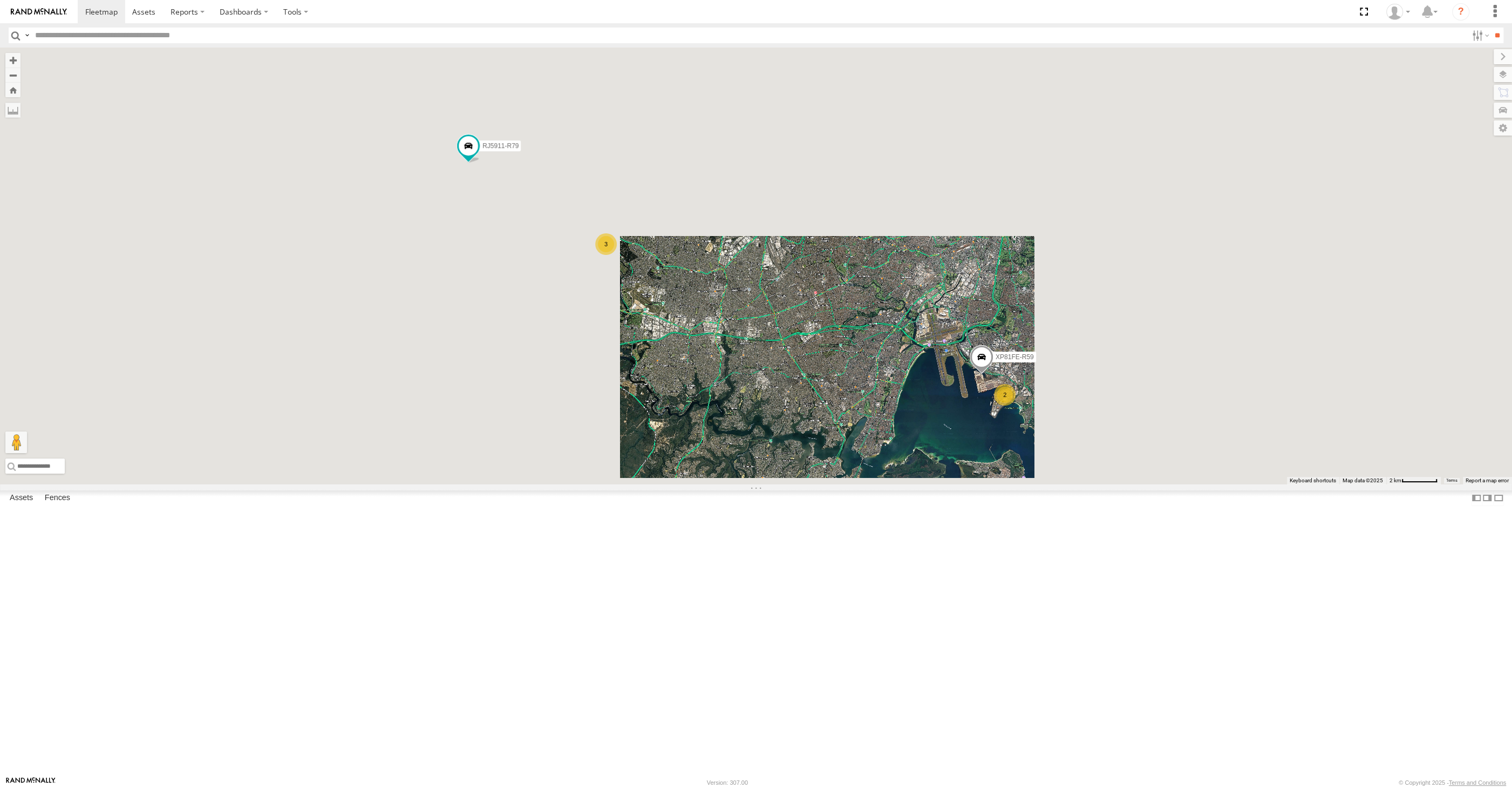
drag, startPoint x: 763, startPoint y: 566, endPoint x: 775, endPoint y: 572, distance: 13.4
click at [775, 484] on div "RJ5911-R79 XSNDHU-R04 XP81FE-R59 2 3" at bounding box center [756, 266] width 1512 height 437
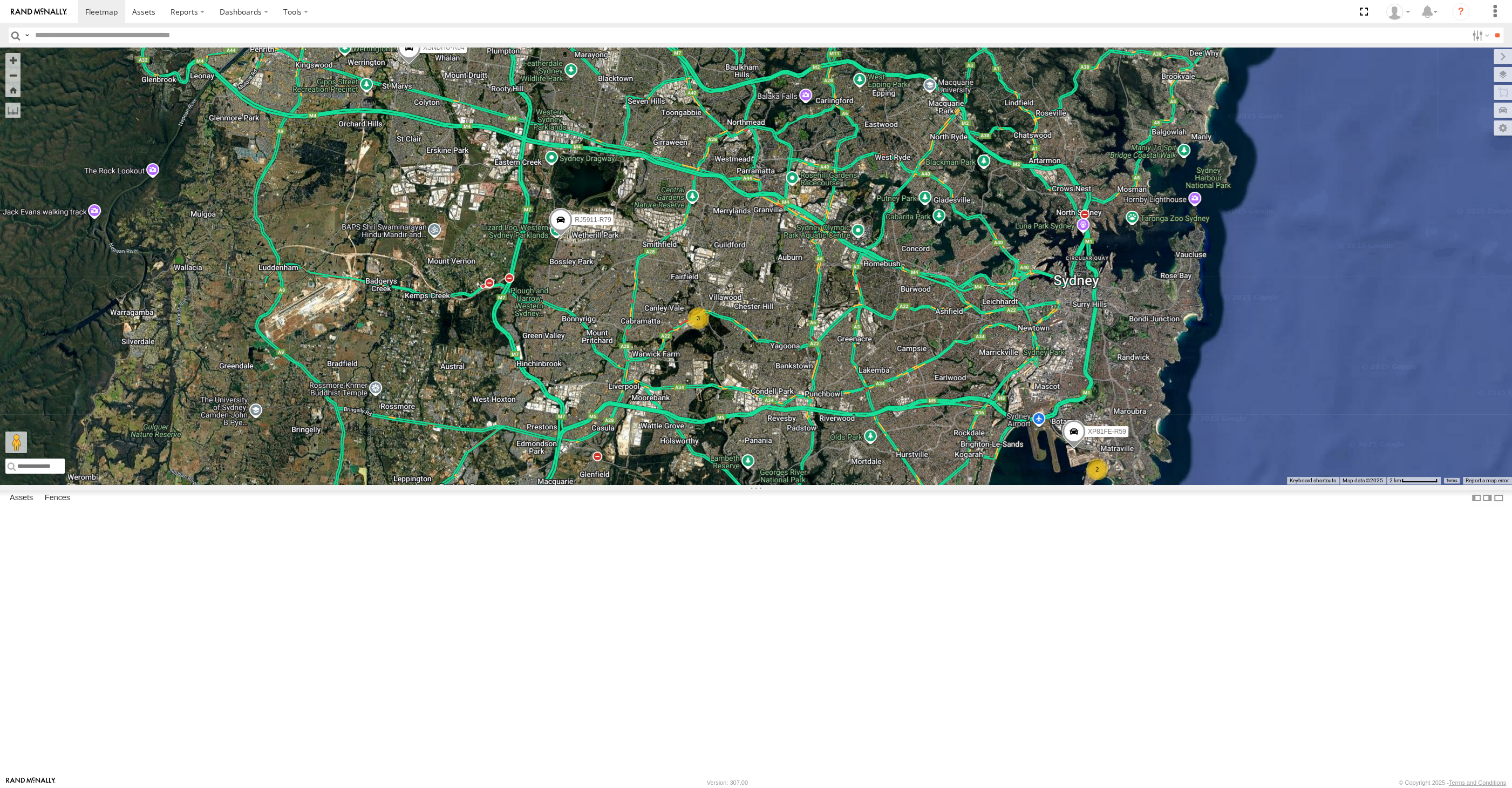
drag, startPoint x: 804, startPoint y: 618, endPoint x: 766, endPoint y: 604, distance: 40.5
click at [769, 484] on div "2 XSNDHU-R04 3 RJ5911-R79 XP81FE-R59" at bounding box center [756, 266] width 1512 height 437
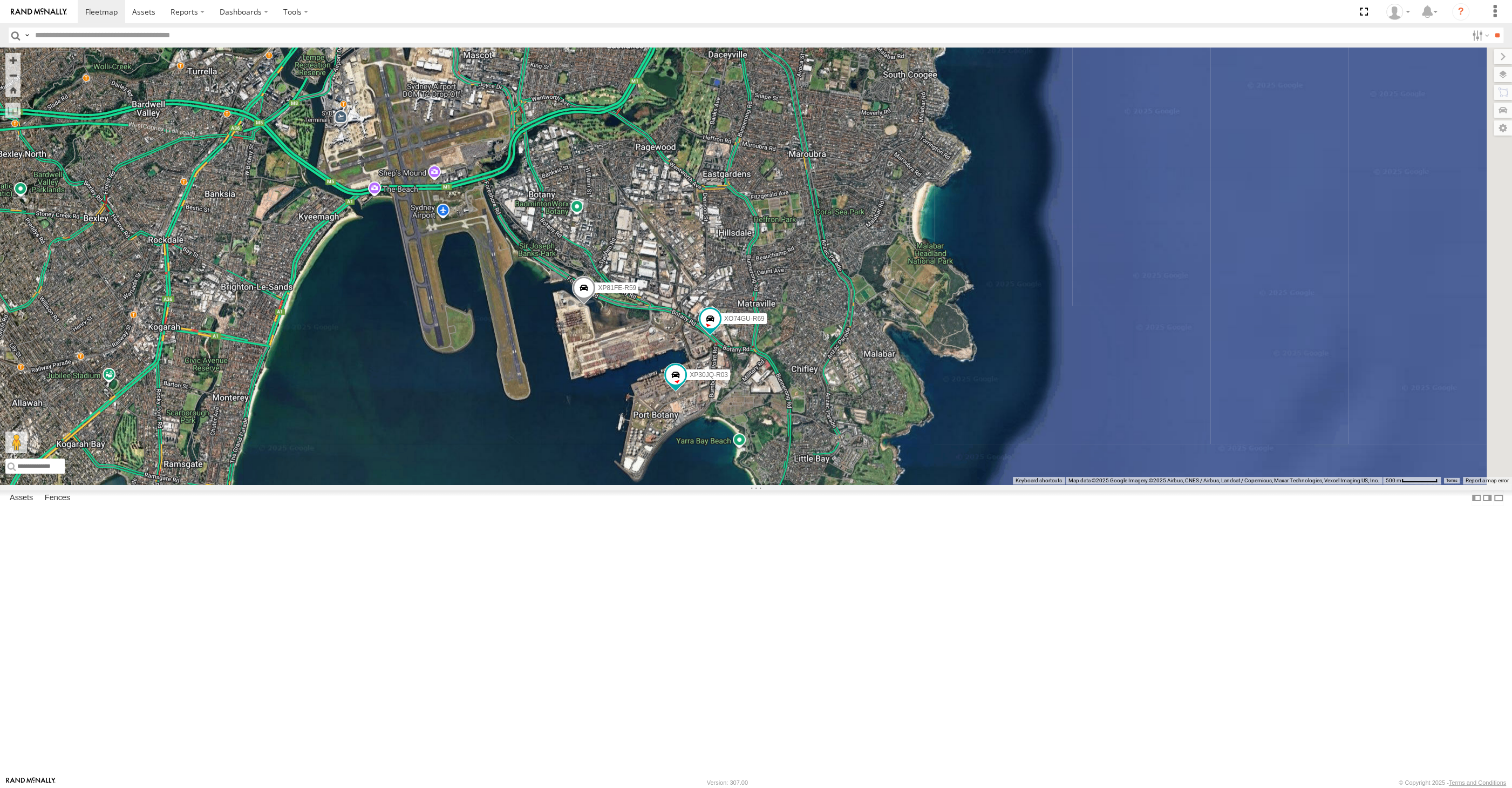
click at [583, 305] on span at bounding box center [583, 290] width 23 height 30
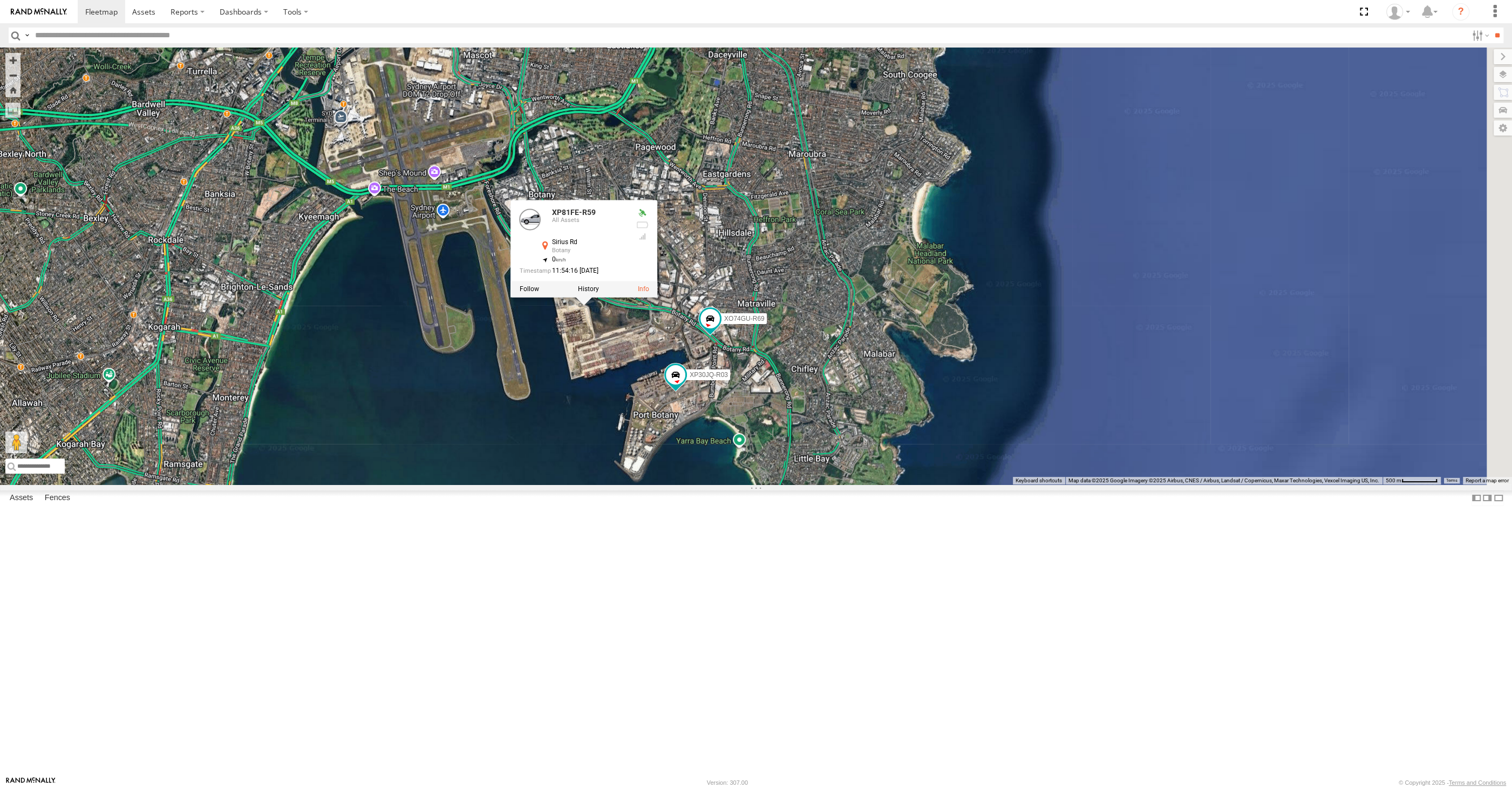
click at [583, 484] on div "XSNDHU-R04 RJ5911-R79 XP81FE-R59 XP30JQ-R03 XO74GU-R69 XP81FE-R59 All Assets Si…" at bounding box center [756, 266] width 1512 height 437
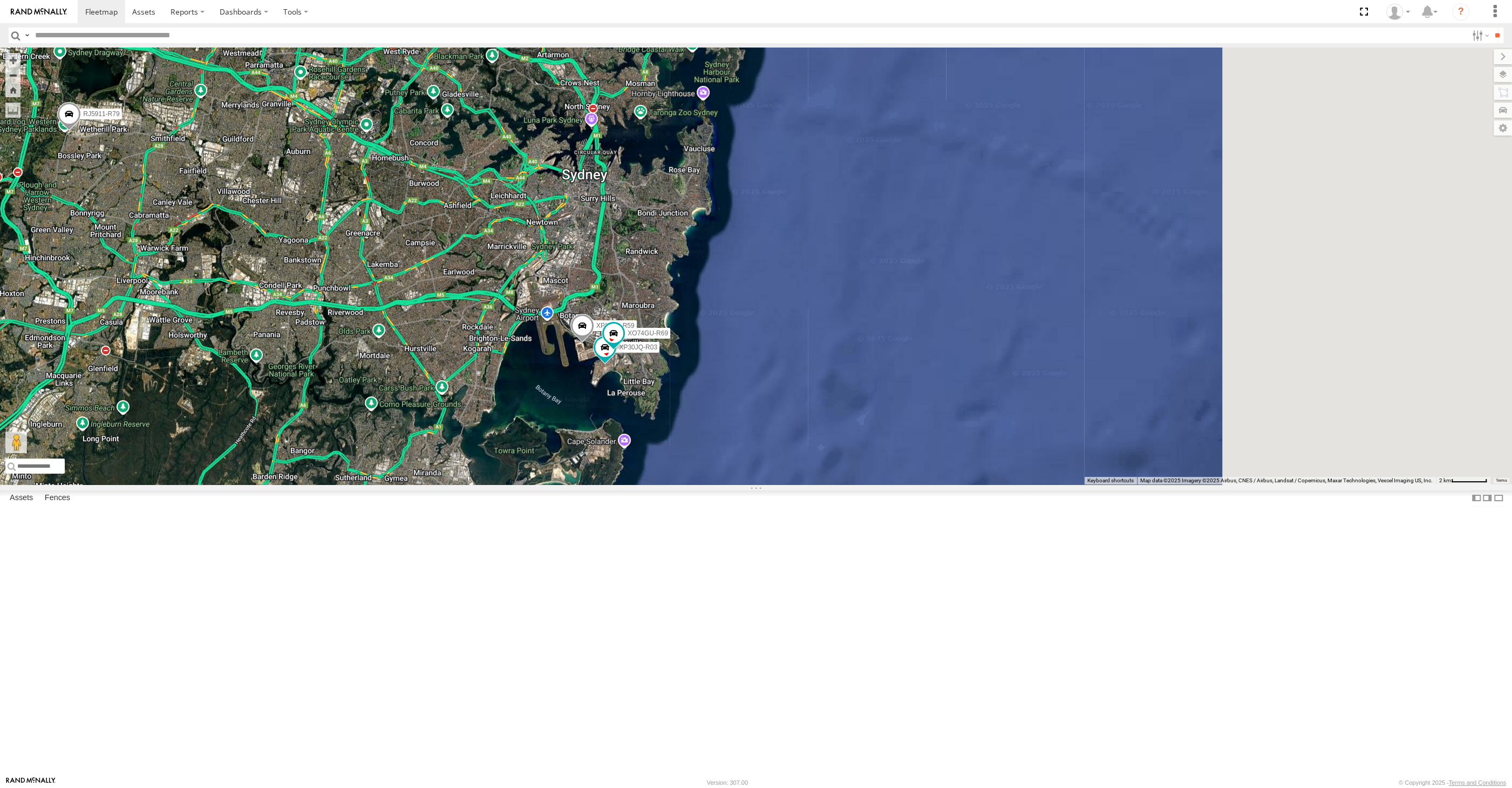
drag, startPoint x: 551, startPoint y: 536, endPoint x: 581, endPoint y: 540, distance: 30.3
click at [575, 484] on div "XSNDHU-R04 RJ5911-R79 XP81FE-R59 XP30JQ-R03 XO74GU-R69" at bounding box center [756, 266] width 1512 height 437
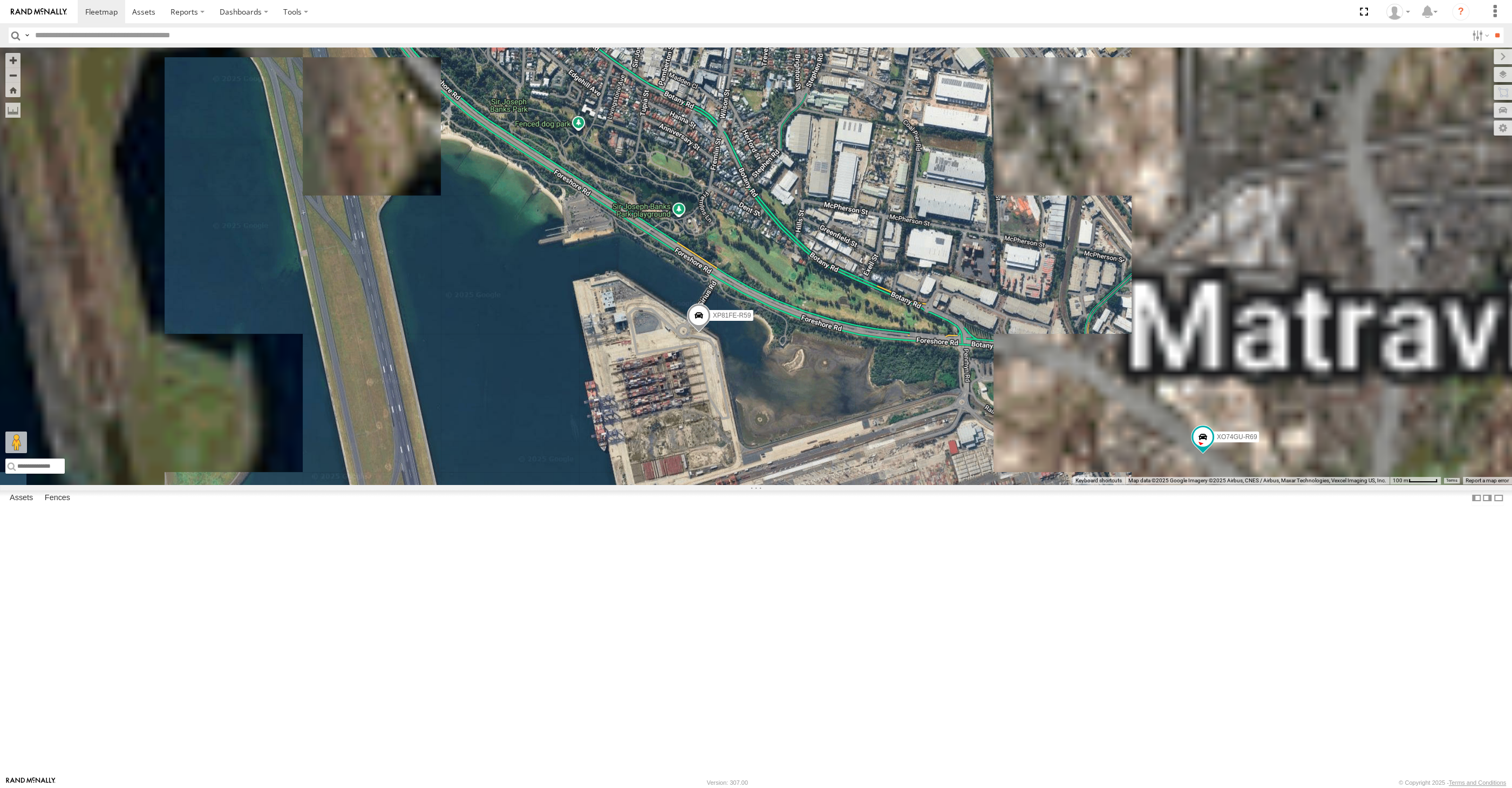
click at [723, 484] on div "XSNDHU-R04 RJ5911-R79 XP81FE-R59 XP30JQ-R03 XO74GU-R69" at bounding box center [756, 266] width 1512 height 437
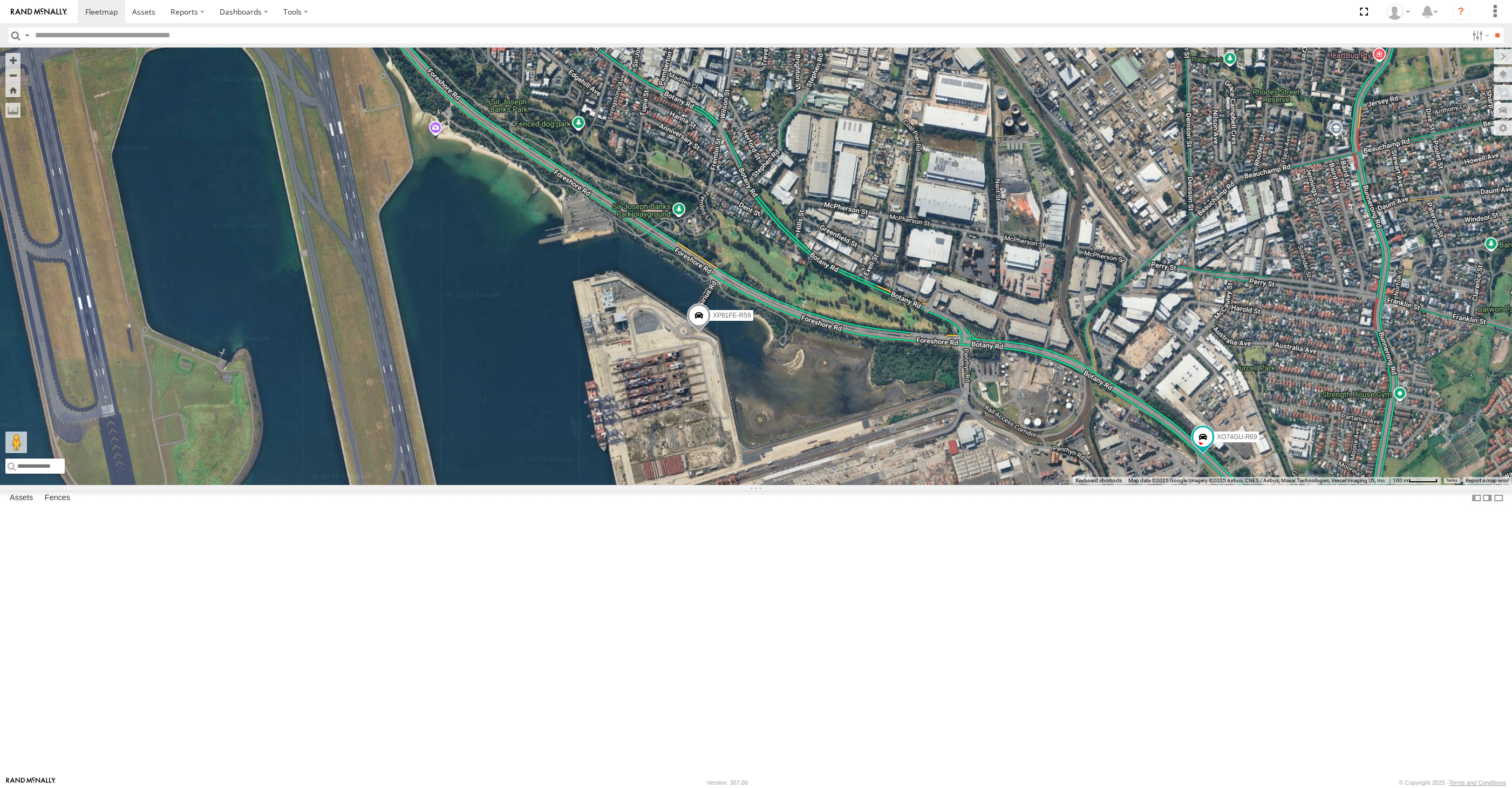
click at [694, 332] on span at bounding box center [698, 318] width 23 height 30
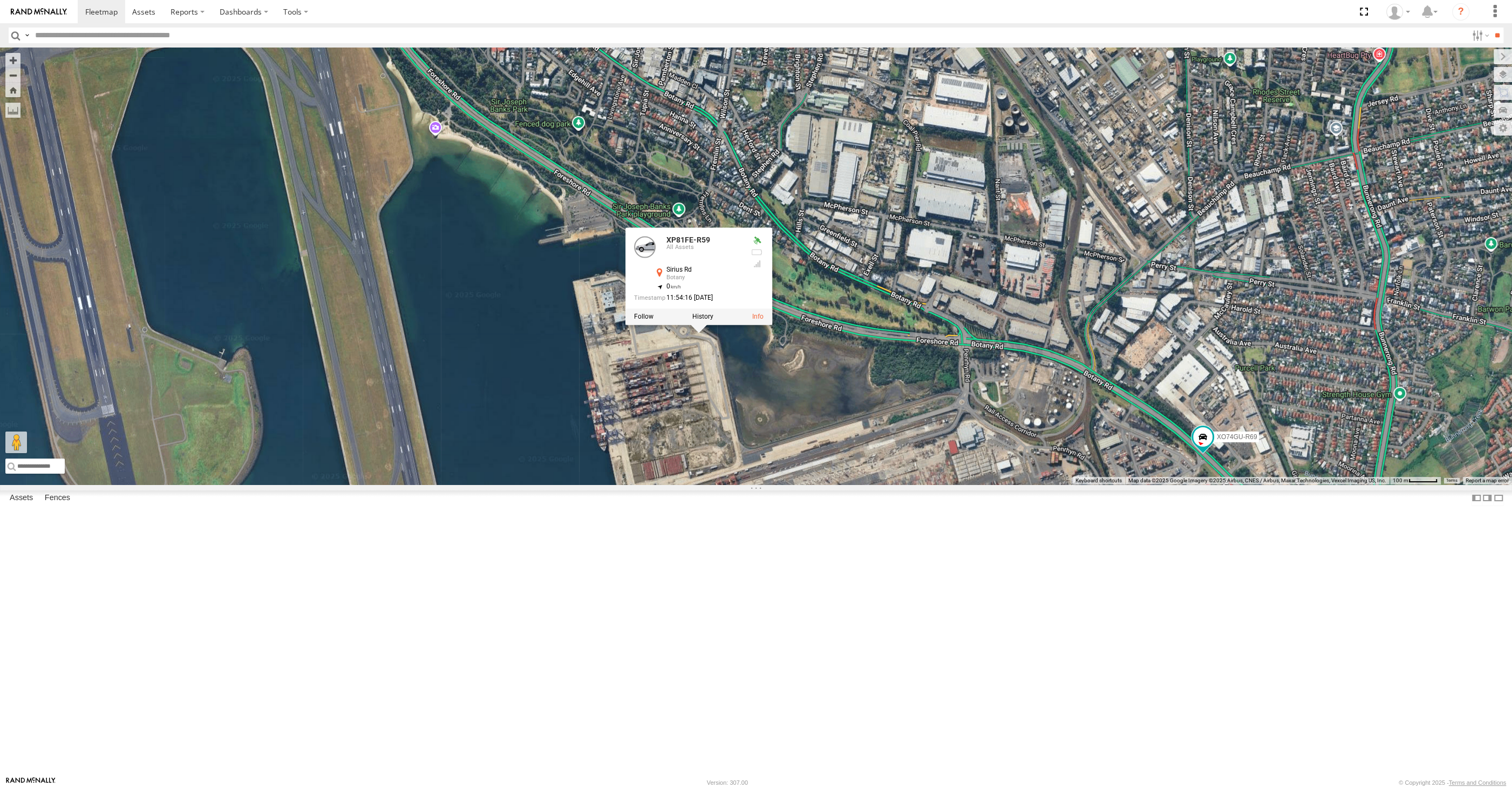
click at [716, 484] on div "XSNDHU-R04 RJ5911-R79 XP81FE-R59 XP30JQ-R03 XO74GU-R69 XP81FE-R59 All Assets Si…" at bounding box center [756, 266] width 1512 height 437
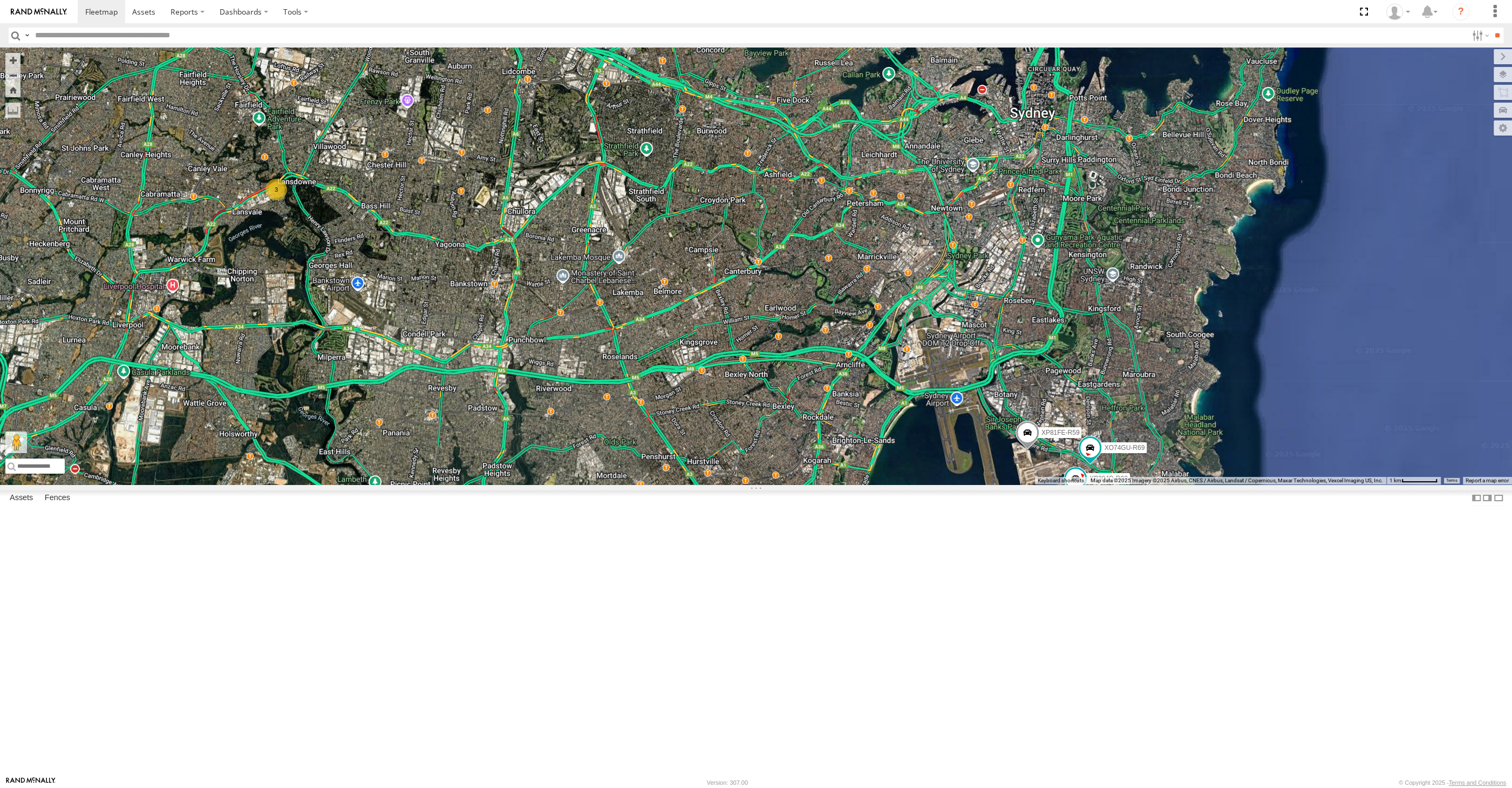
drag, startPoint x: 629, startPoint y: 587, endPoint x: 660, endPoint y: 625, distance: 49.0
click at [659, 484] on div "XSNDHU-R04 RJ5911-R79 XP81FE-R59 XP30JQ-R03 XO74GU-R69 3" at bounding box center [756, 266] width 1512 height 437
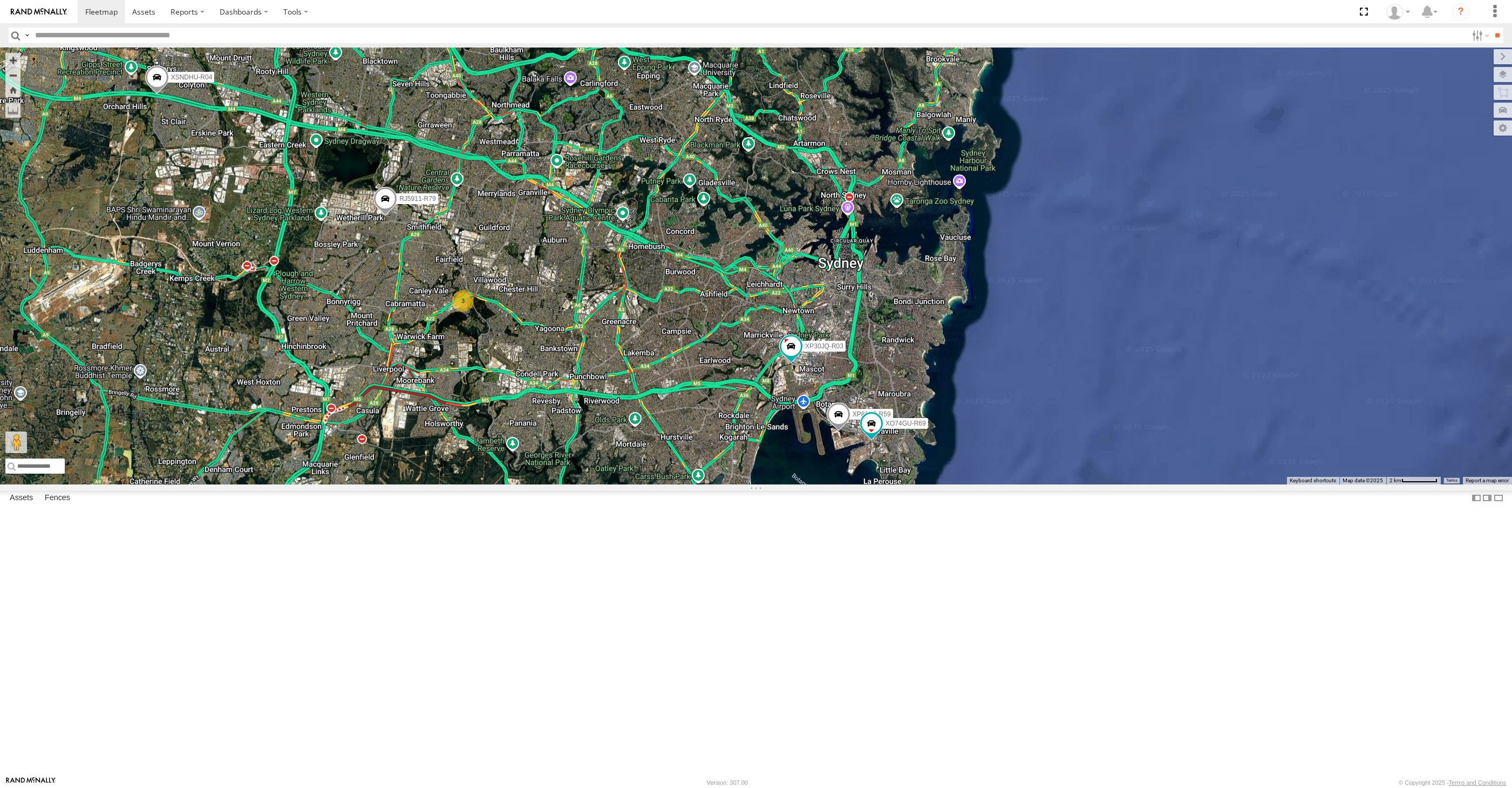
select select "**********"
drag, startPoint x: 757, startPoint y: 667, endPoint x: 781, endPoint y: 654, distance: 27.3
click at [781, 484] on div "XP30JQ-R03 XSNDHU-R04 RJ5911-R79 XP81FE-R59 XO74GU-R69 3" at bounding box center [756, 266] width 1512 height 437
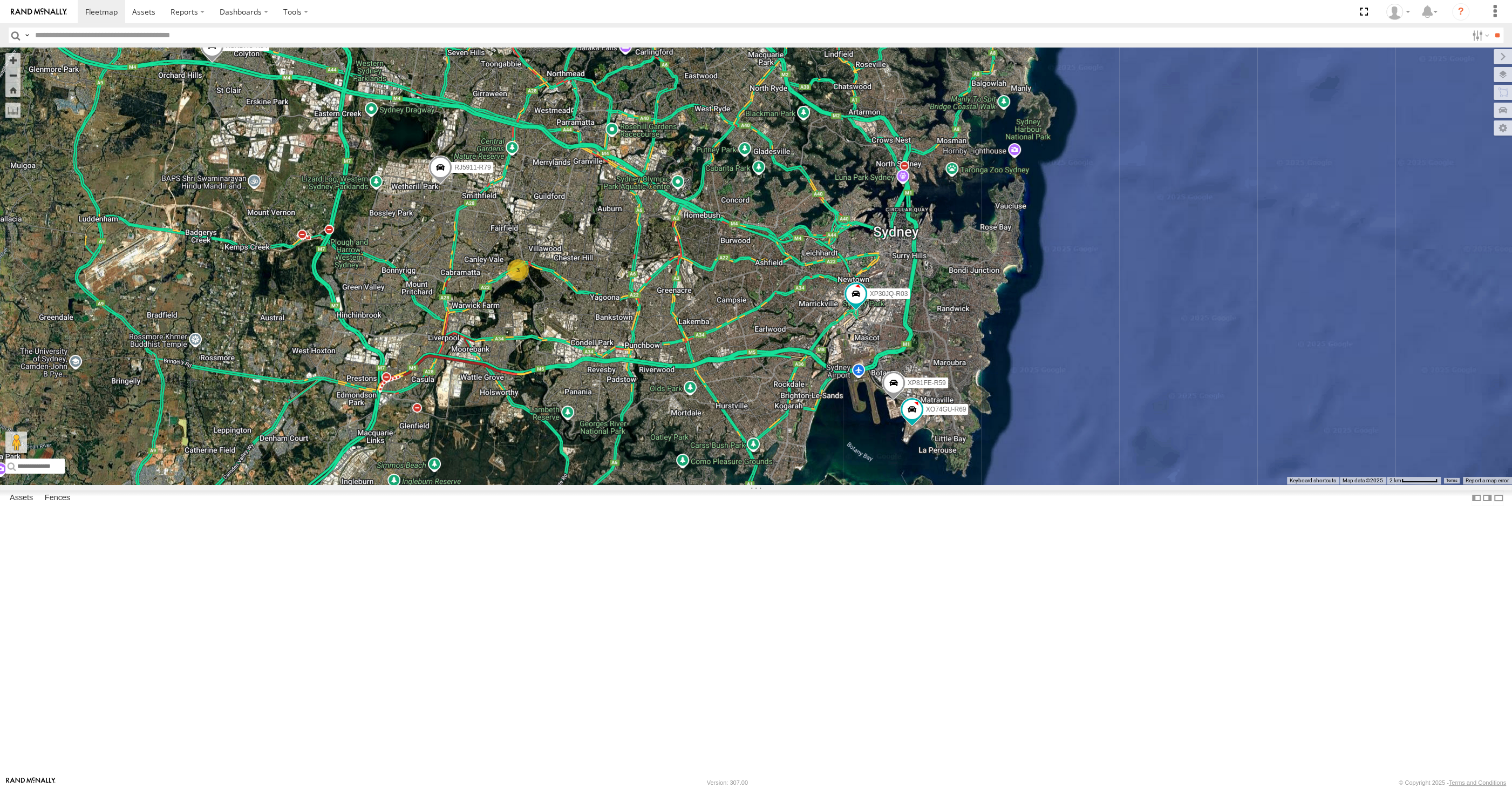
drag, startPoint x: 755, startPoint y: 618, endPoint x: 768, endPoint y: 622, distance: 13.6
click at [768, 484] on div "XP30JQ-R03 XSNDHU-R04 RJ5911-R79 XP81FE-R59 XO74GU-R69 3" at bounding box center [756, 266] width 1512 height 437
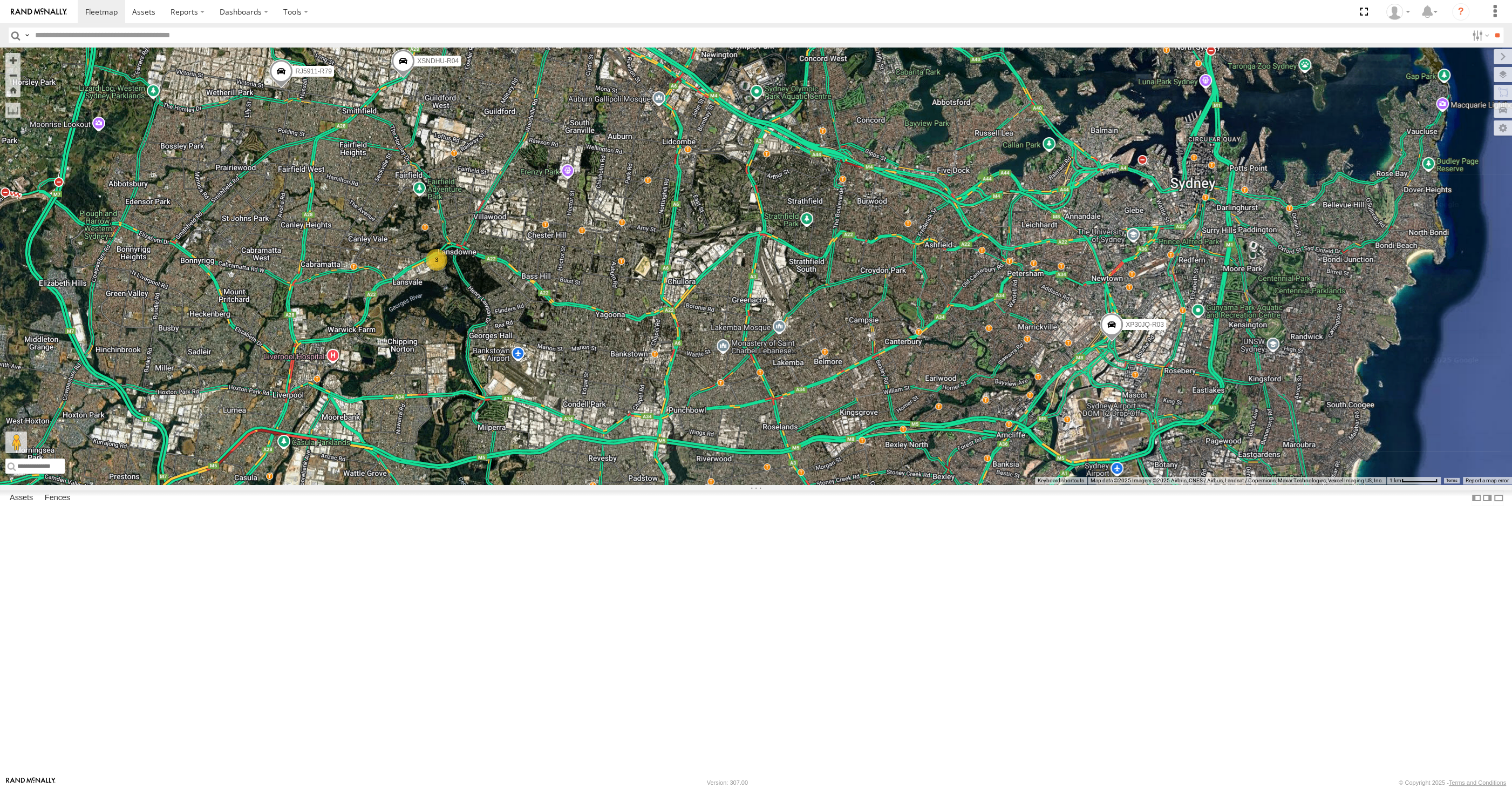
click at [1189, 520] on span at bounding box center [1188, 505] width 23 height 30
click at [1189, 508] on label at bounding box center [1192, 504] width 21 height 8
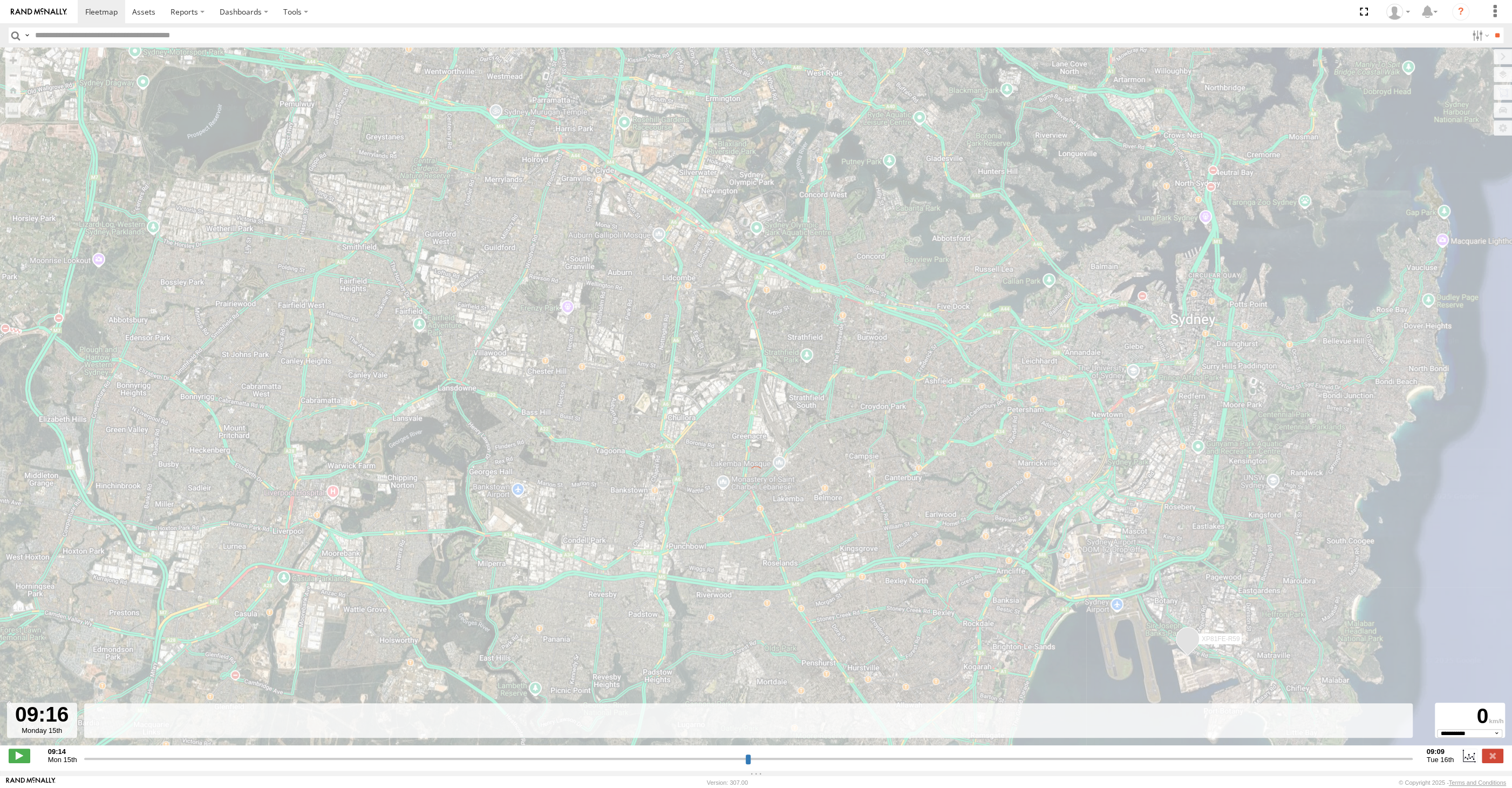
click at [1375, 764] on input "range" at bounding box center [749, 758] width 1329 height 10
click at [1379, 761] on input "range" at bounding box center [749, 758] width 1329 height 10
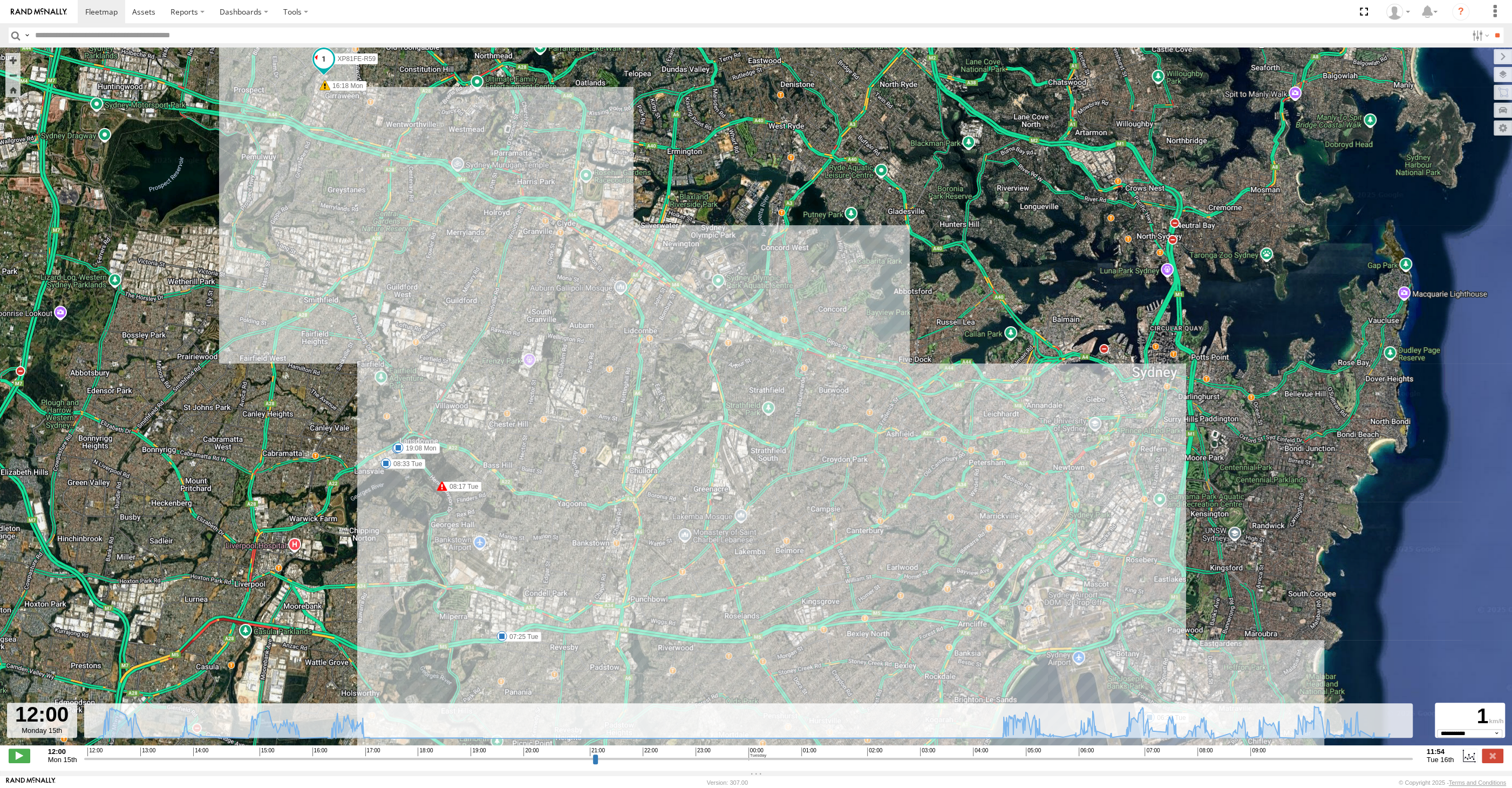
click at [1379, 759] on input "range" at bounding box center [749, 758] width 1329 height 10
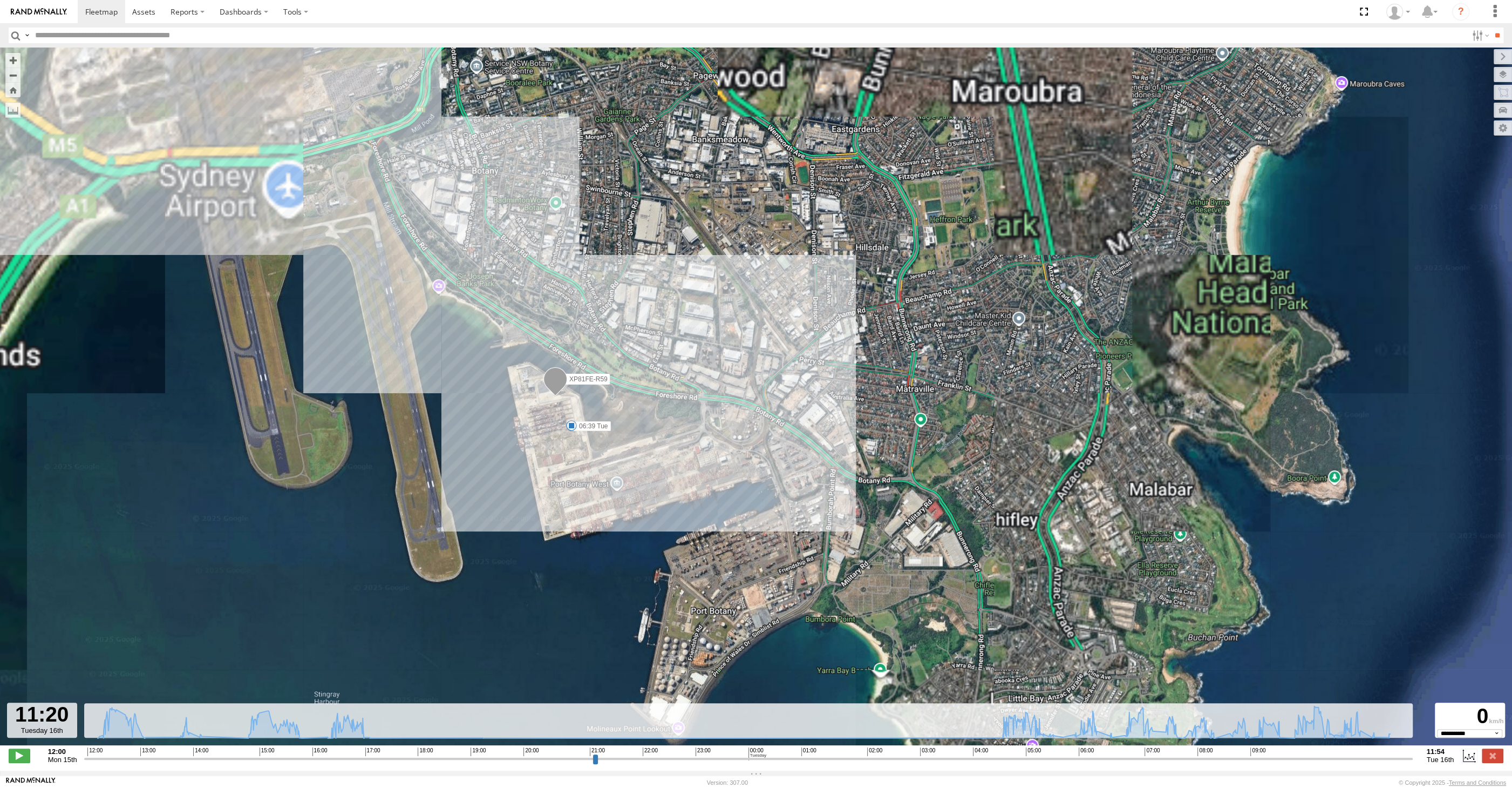
drag, startPoint x: 563, startPoint y: 410, endPoint x: 569, endPoint y: 409, distance: 6.1
click at [569, 409] on div "XP81FE-R59 16:18 Mon 17:03 Mon 19:08 Mon 06:39 Tue 07:25 Tue 08:17 Tue 08:17 Tu…" at bounding box center [756, 402] width 1512 height 709
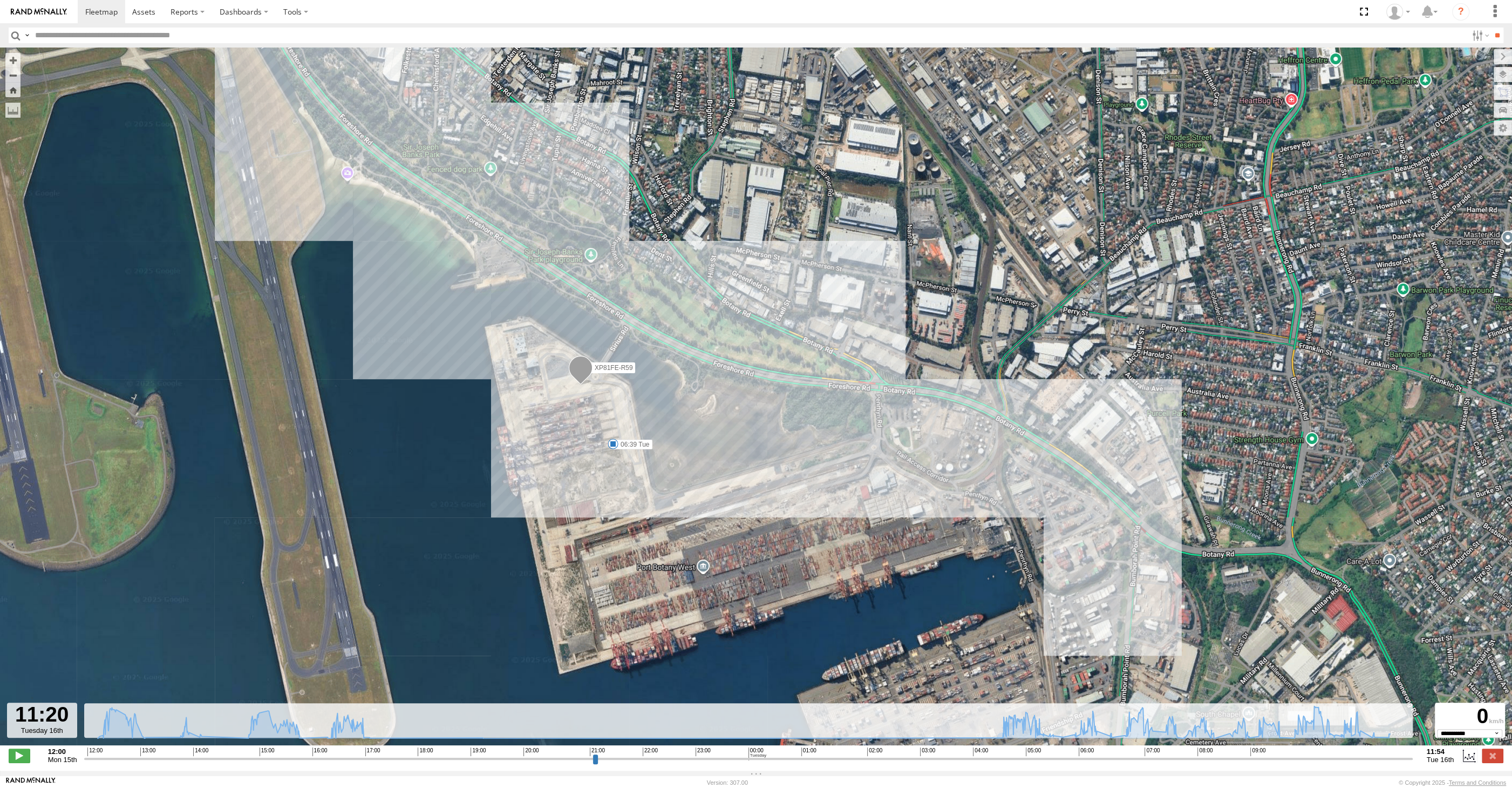
click at [1384, 758] on input "range" at bounding box center [749, 758] width 1329 height 10
click at [1389, 760] on input "range" at bounding box center [749, 758] width 1329 height 10
click at [1391, 759] on input "range" at bounding box center [749, 758] width 1329 height 10
click at [1396, 758] on input "range" at bounding box center [749, 758] width 1329 height 10
click at [1401, 758] on input "range" at bounding box center [749, 758] width 1329 height 10
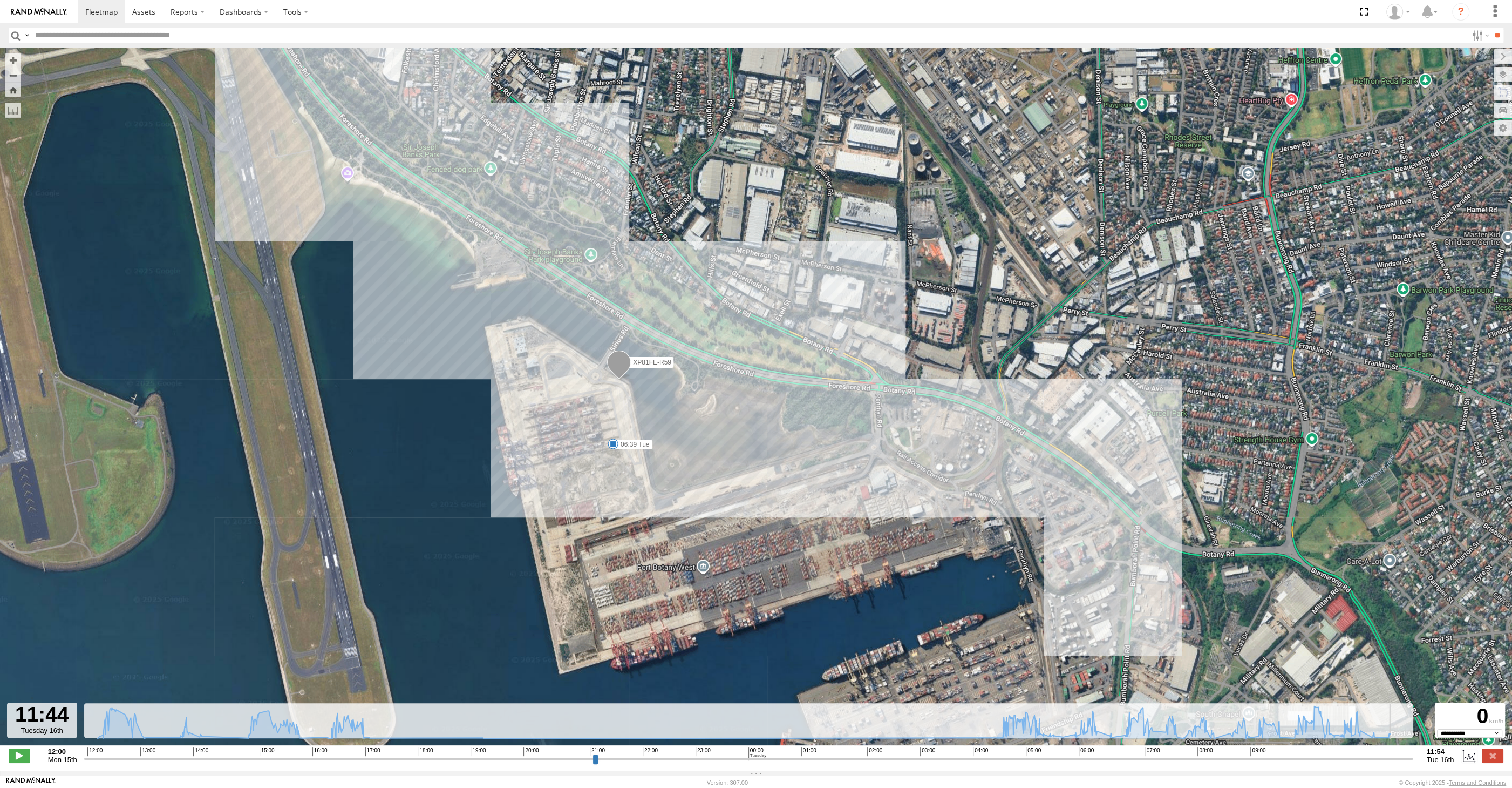
click at [1407, 758] on input "range" at bounding box center [749, 758] width 1329 height 10
drag, startPoint x: 1409, startPoint y: 758, endPoint x: 1426, endPoint y: 758, distance: 17.0
type input "**********"
click at [1413, 758] on input "range" at bounding box center [749, 758] width 1329 height 10
drag, startPoint x: 1494, startPoint y: 756, endPoint x: 1508, endPoint y: 751, distance: 14.9
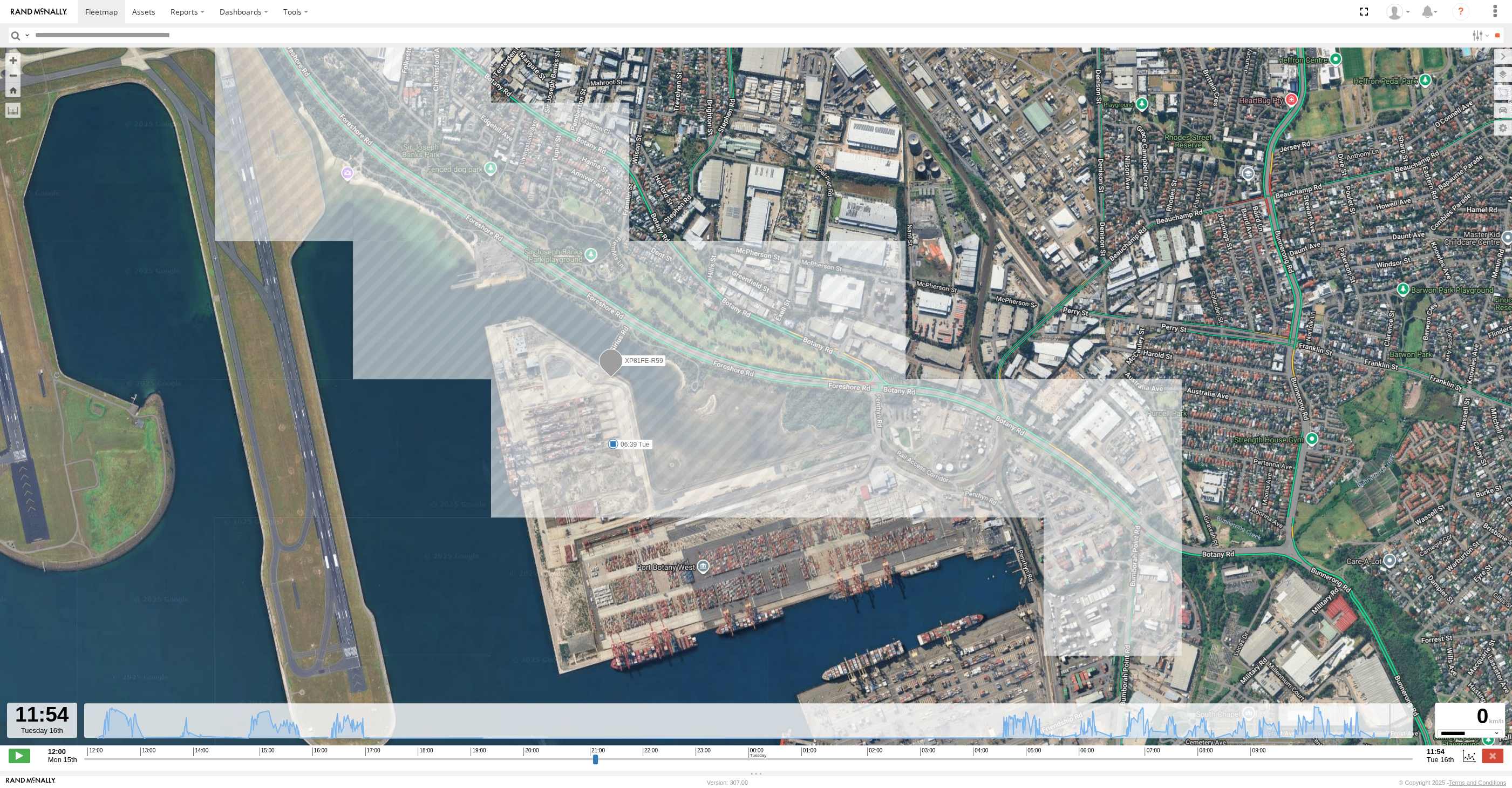
click at [1494, 755] on label at bounding box center [1493, 755] width 22 height 14
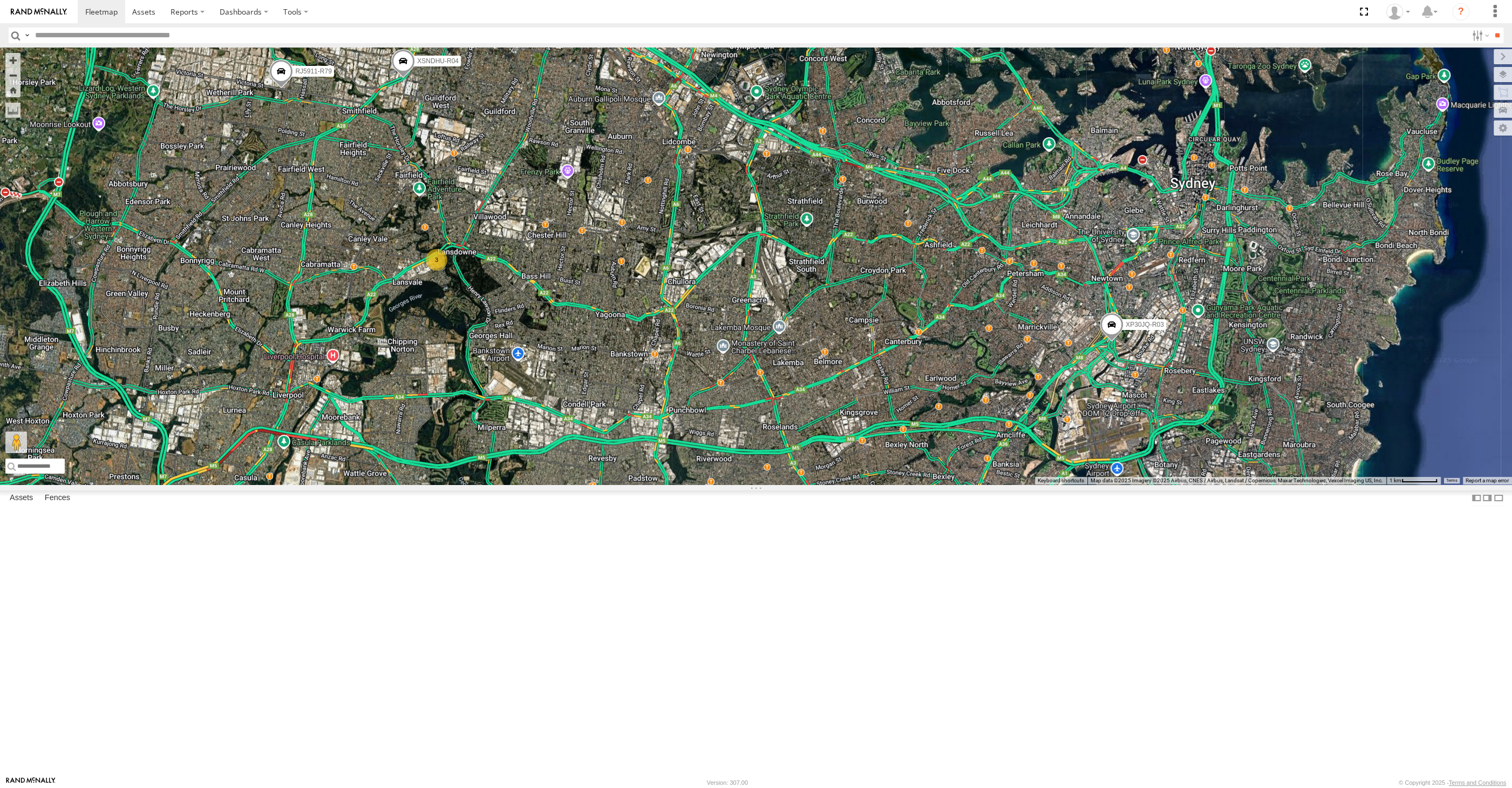
drag, startPoint x: 817, startPoint y: 629, endPoint x: 829, endPoint y: 619, distance: 15.6
click at [821, 484] on div "XP81FE-R59 XO74GU-R69 XP30JQ-R03 XSNDHU-R04 3 RJ5911-R79" at bounding box center [756, 266] width 1512 height 437
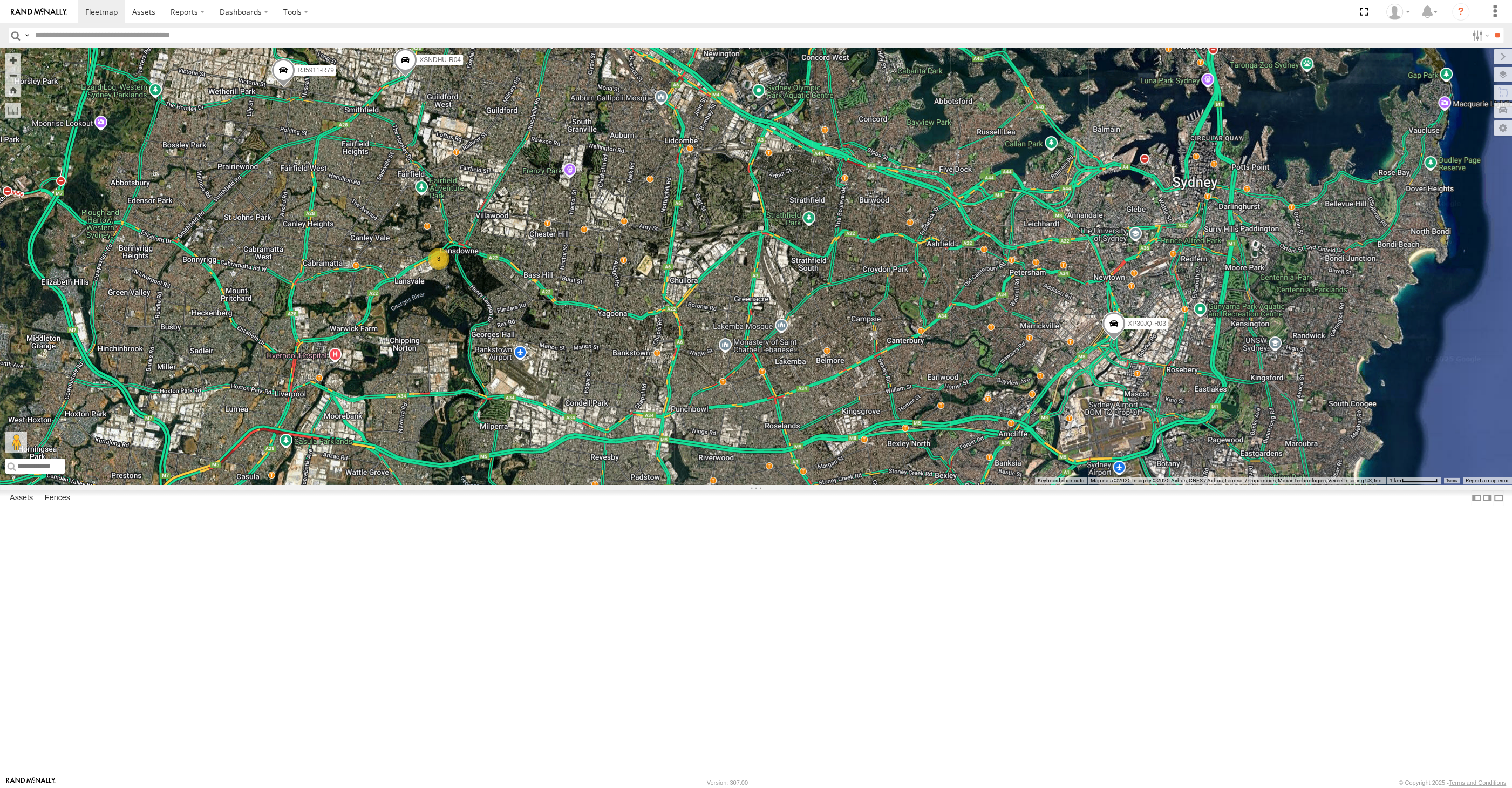
click at [614, 399] on div "XP81FE-R59 XO74GU-R69 XP30JQ-R03 XSNDHU-R04 3 RJ5911-R79" at bounding box center [756, 266] width 1512 height 437
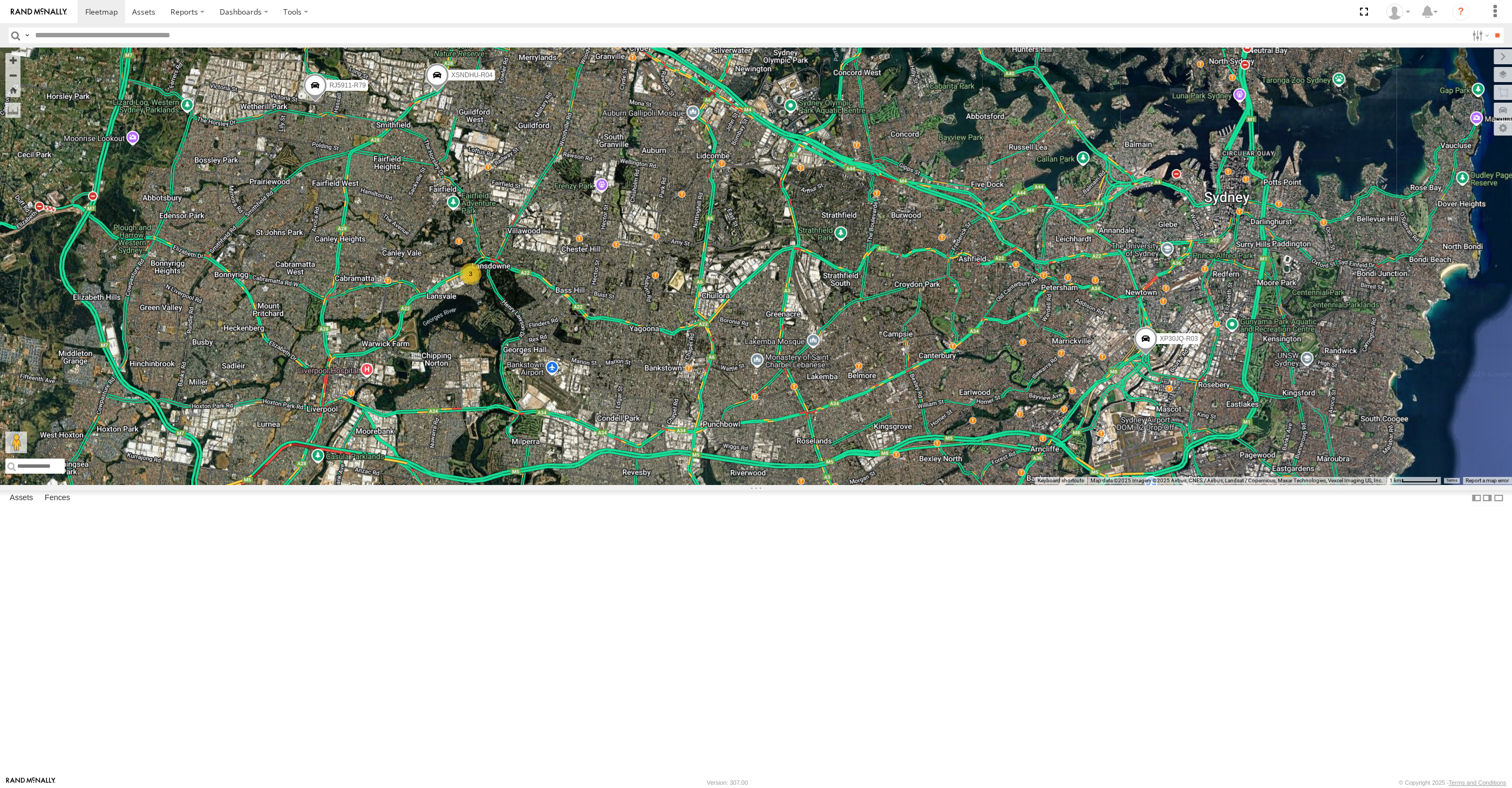
drag, startPoint x: 966, startPoint y: 636, endPoint x: 966, endPoint y: 621, distance: 15.0
click at [966, 484] on div "XP81FE-R59 XO74GU-R69 XP30JQ-R03 XSNDHU-R04 3 RJ5911-R79" at bounding box center [756, 266] width 1512 height 437
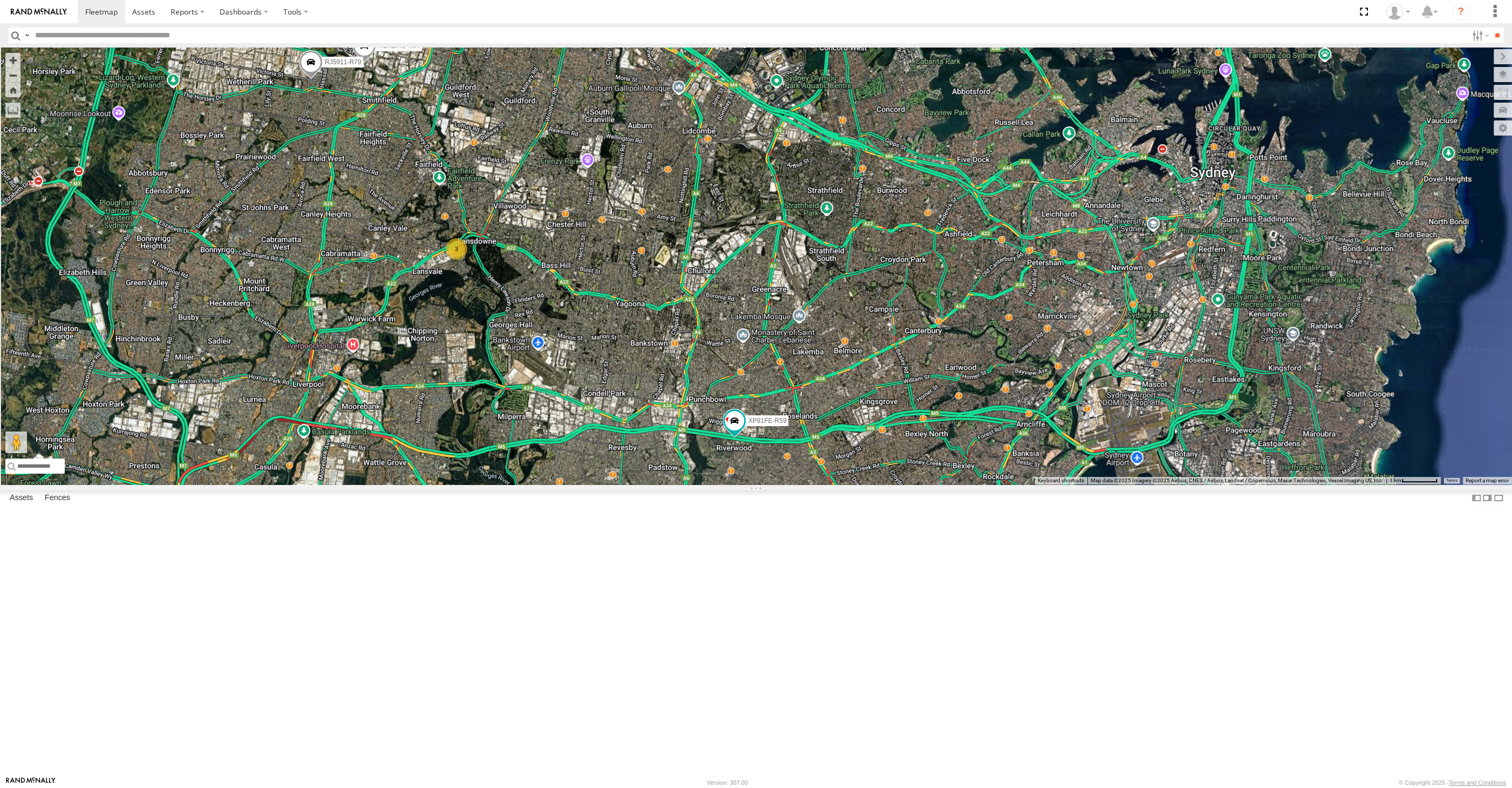
drag, startPoint x: 757, startPoint y: 658, endPoint x: 779, endPoint y: 639, distance: 29.1
click at [779, 484] on div "XP30JQ-R03 XSNDHU-R04 3 RJ5911-R79 XP81FE-R59 XO74GU-R69" at bounding box center [756, 266] width 1512 height 437
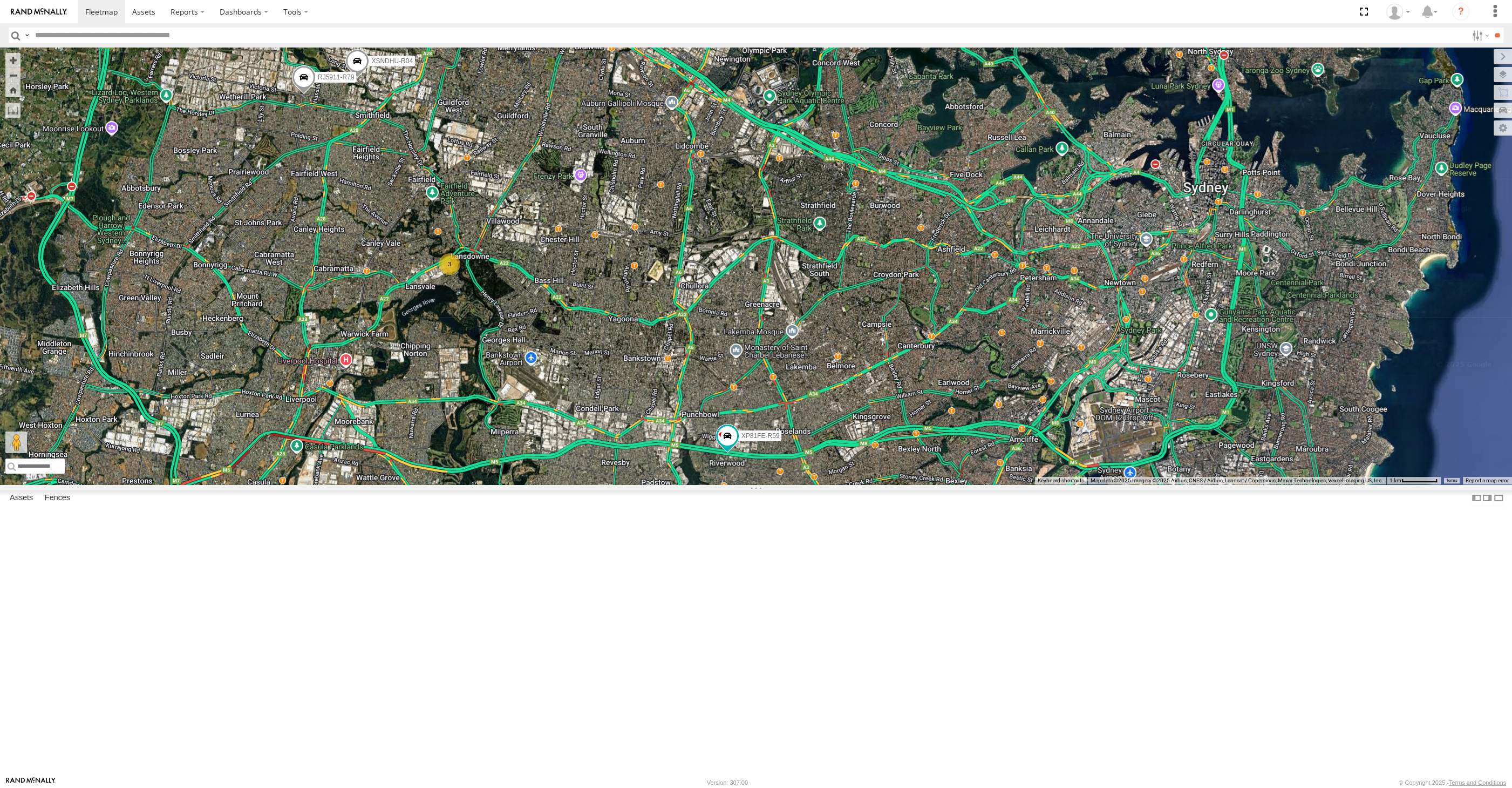
drag, startPoint x: 868, startPoint y: 640, endPoint x: 857, endPoint y: 660, distance: 22.8
click at [857, 484] on div "XP30JQ-R03 XSNDHU-R04 3 RJ5911-R79 XP81FE-R59 XO74GU-R69" at bounding box center [756, 266] width 1512 height 437
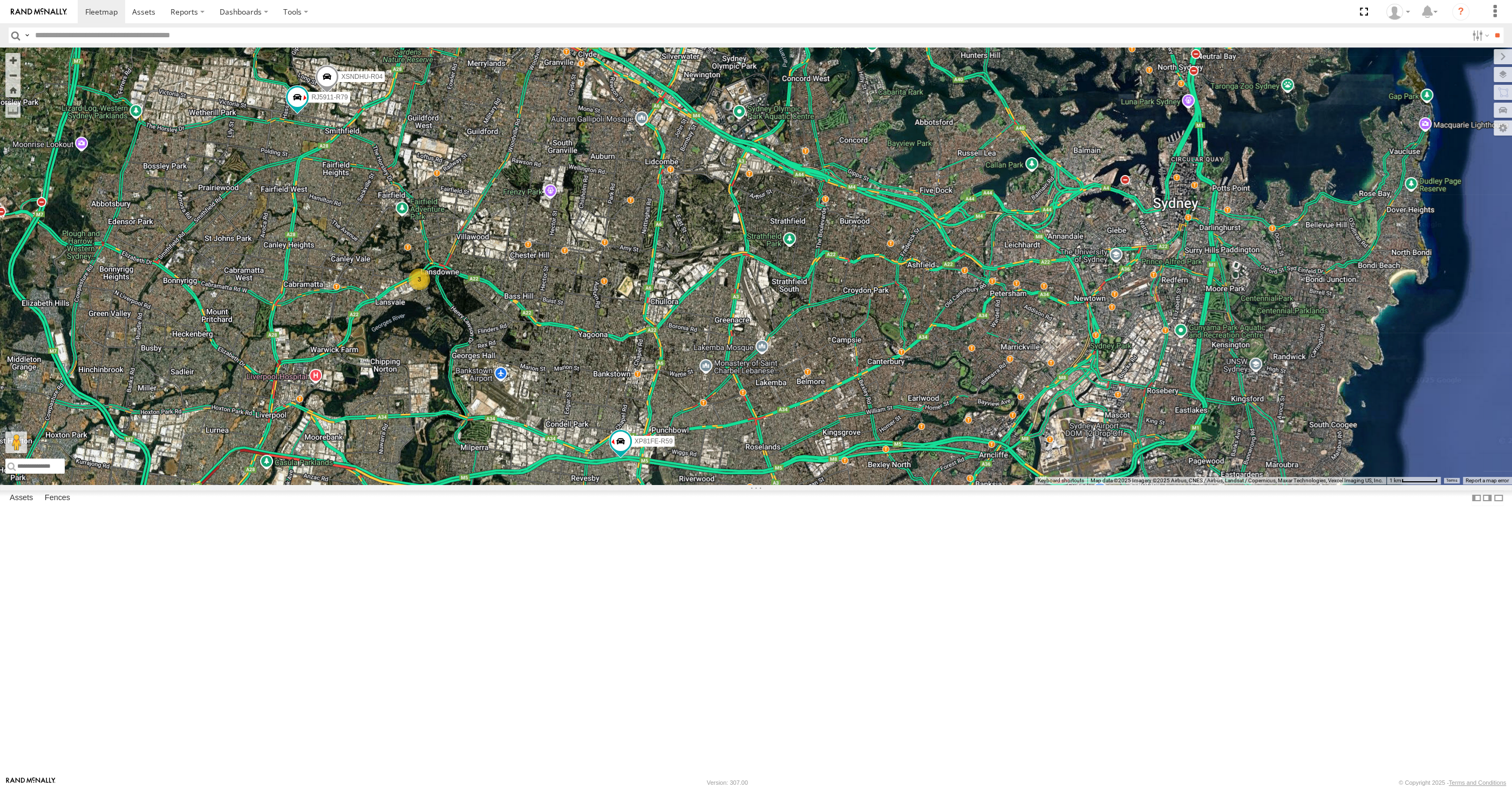
drag, startPoint x: 749, startPoint y: 518, endPoint x: 742, endPoint y: 497, distance: 22.1
click at [742, 484] on div "XP30JQ-R03 XSNDHU-R04 3 RJ5911-R79 XP81FE-R59 XO74GU-R69" at bounding box center [756, 266] width 1512 height 437
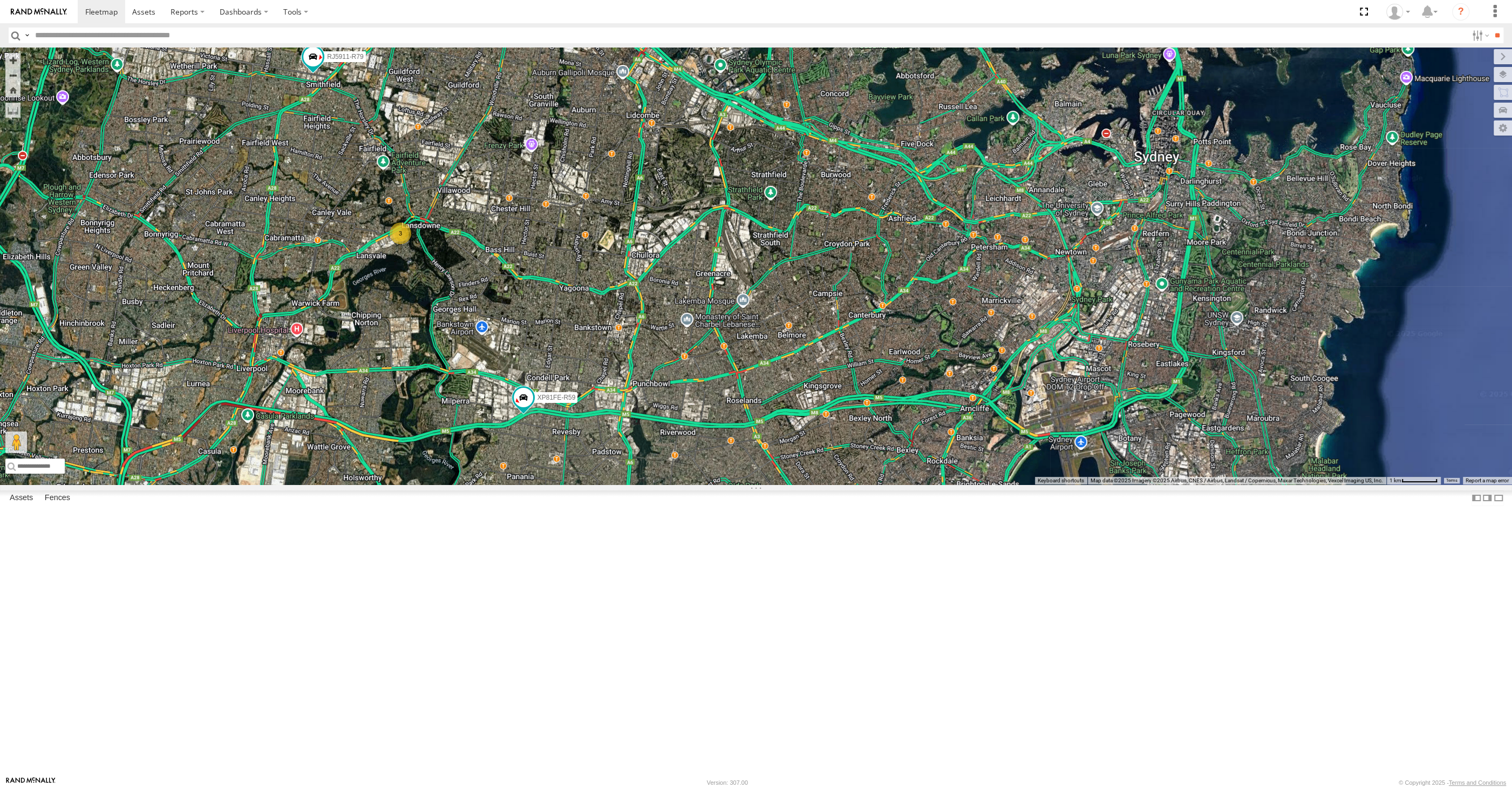
click at [729, 484] on div "XP30JQ-R03 XSNDHU-R04 3 RJ5911-R79 XP81FE-R59 XO74GU-R69" at bounding box center [756, 266] width 1512 height 437
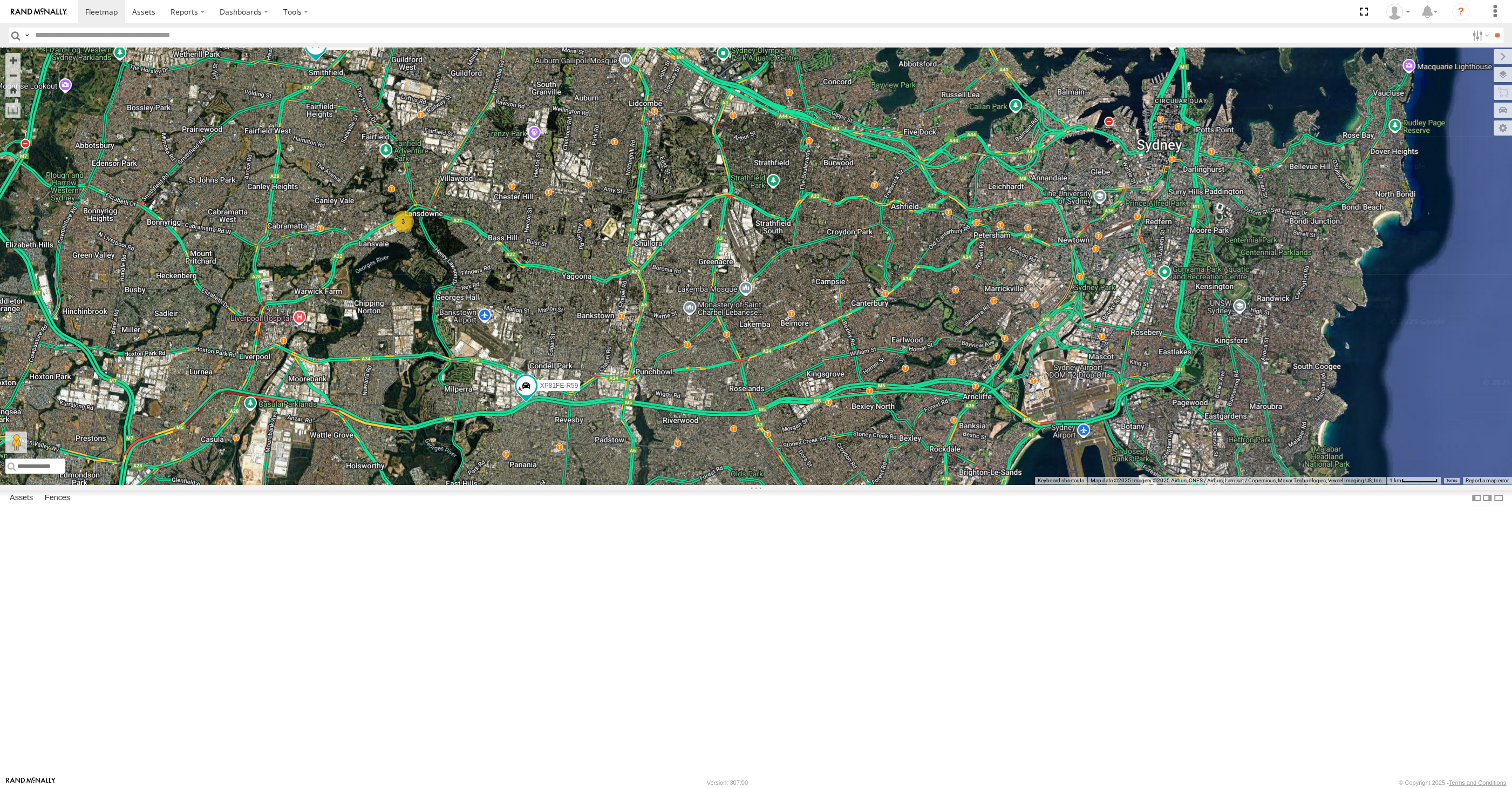
click at [717, 484] on div "XP30JQ-R03 XSNDHU-R04 3 RJ5911-R79 XP81FE-R59 XO74GU-R69" at bounding box center [756, 266] width 1512 height 437
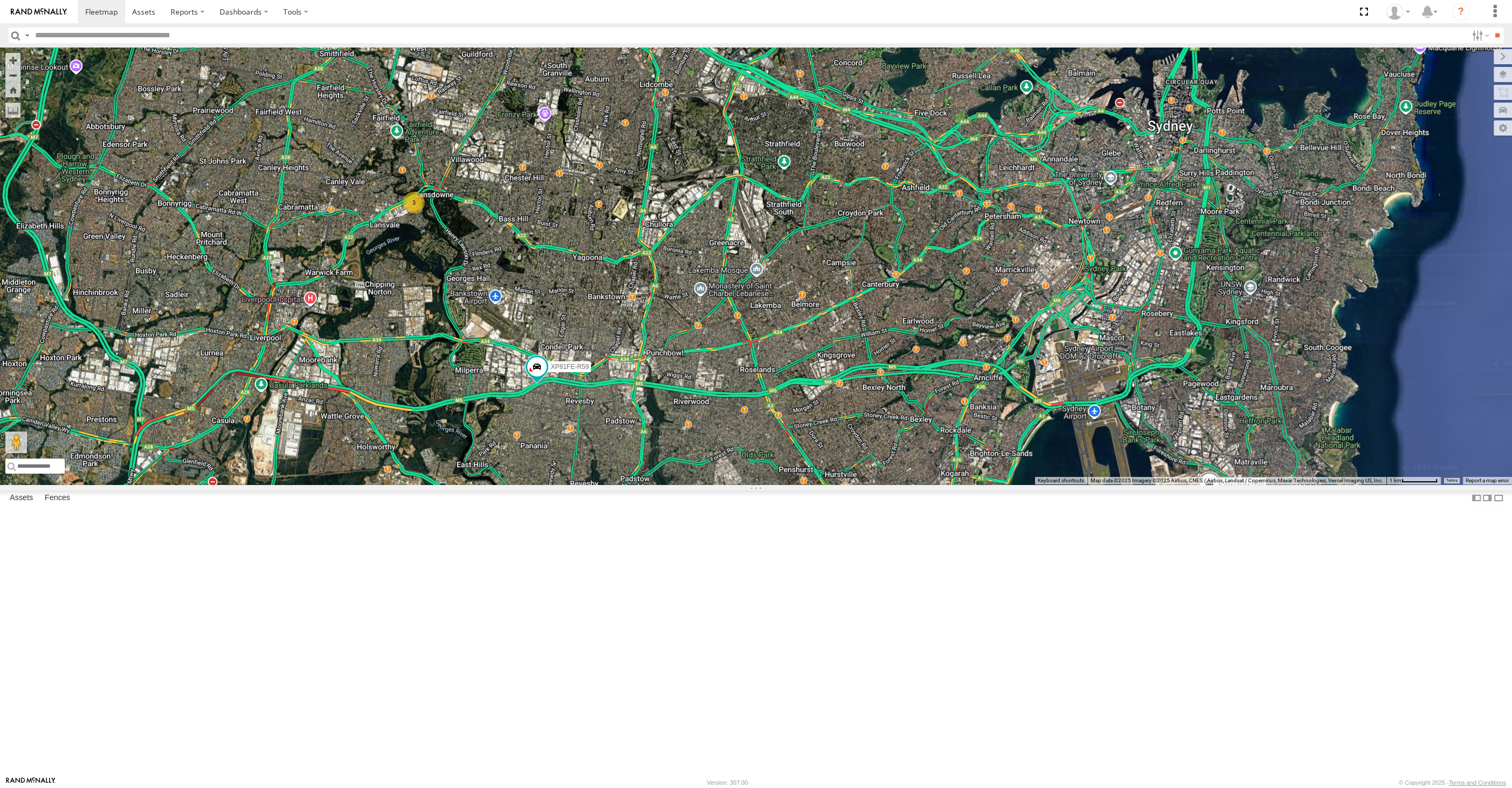
click at [326, 36] on span at bounding box center [326, 26] width 19 height 19
click at [528, 248] on div "XP30JQ-R03 XSNDHU-R04 3 RJ5911-R79 XP81FE-R59 XO74GU-R69 RJ5911-R79 All Assets …" at bounding box center [756, 266] width 1512 height 437
click at [676, 484] on div "XP30JQ-R03 XSNDHU-R04 3 RJ5911-R79 XP81FE-R59 XO74GU-R69" at bounding box center [756, 266] width 1512 height 437
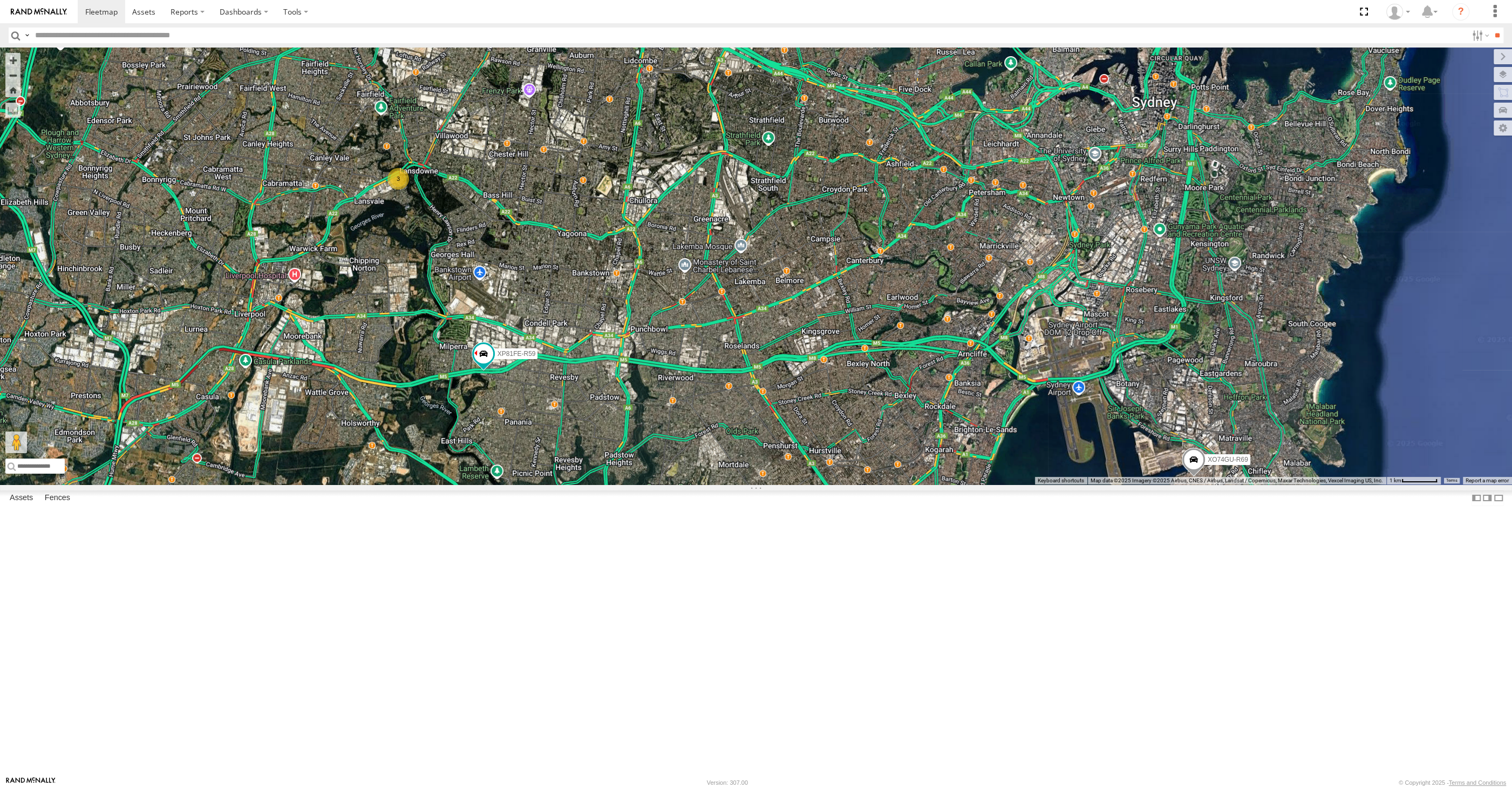
drag, startPoint x: 669, startPoint y: 455, endPoint x: 663, endPoint y: 441, distance: 15.2
click at [663, 441] on div "XP30JQ-R03 XSNDHU-R04 3 RJ5911-R79 XP81FE-R59 XO74GU-R69" at bounding box center [756, 266] width 1512 height 437
drag, startPoint x: 663, startPoint y: 483, endPoint x: 662, endPoint y: 477, distance: 6.1
click at [662, 480] on div "XP30JQ-R03 XSNDHU-R04 3 RJ5911-R79 XP81FE-R59 XO74GU-R69" at bounding box center [756, 266] width 1512 height 437
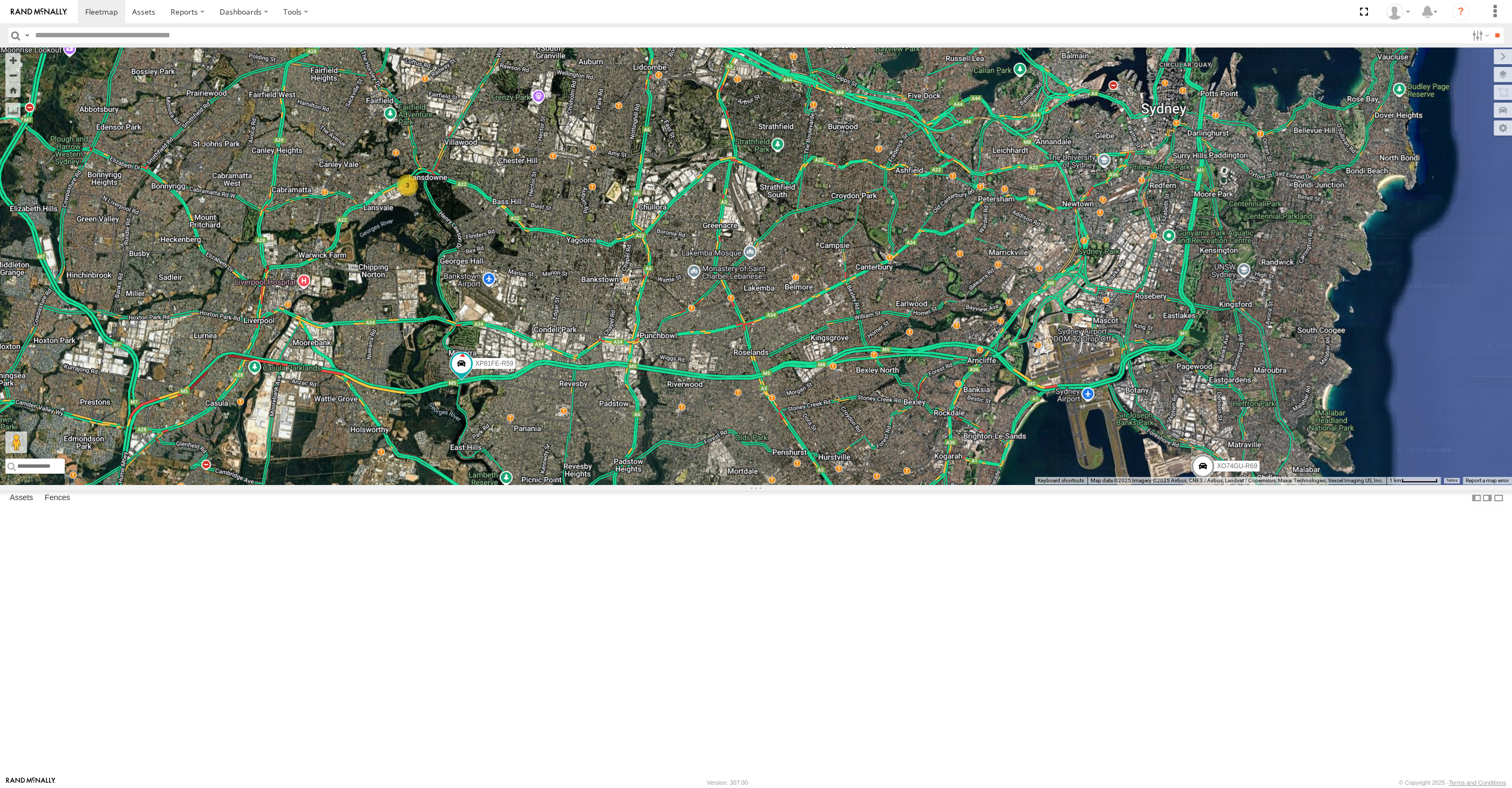
drag, startPoint x: 884, startPoint y: 390, endPoint x: 894, endPoint y: 404, distance: 17.2
click at [892, 401] on div "XP30JQ-R03 XSNDHU-R04 3 RJ5911-R79 XP81FE-R59 XO74GU-R69" at bounding box center [756, 266] width 1512 height 437
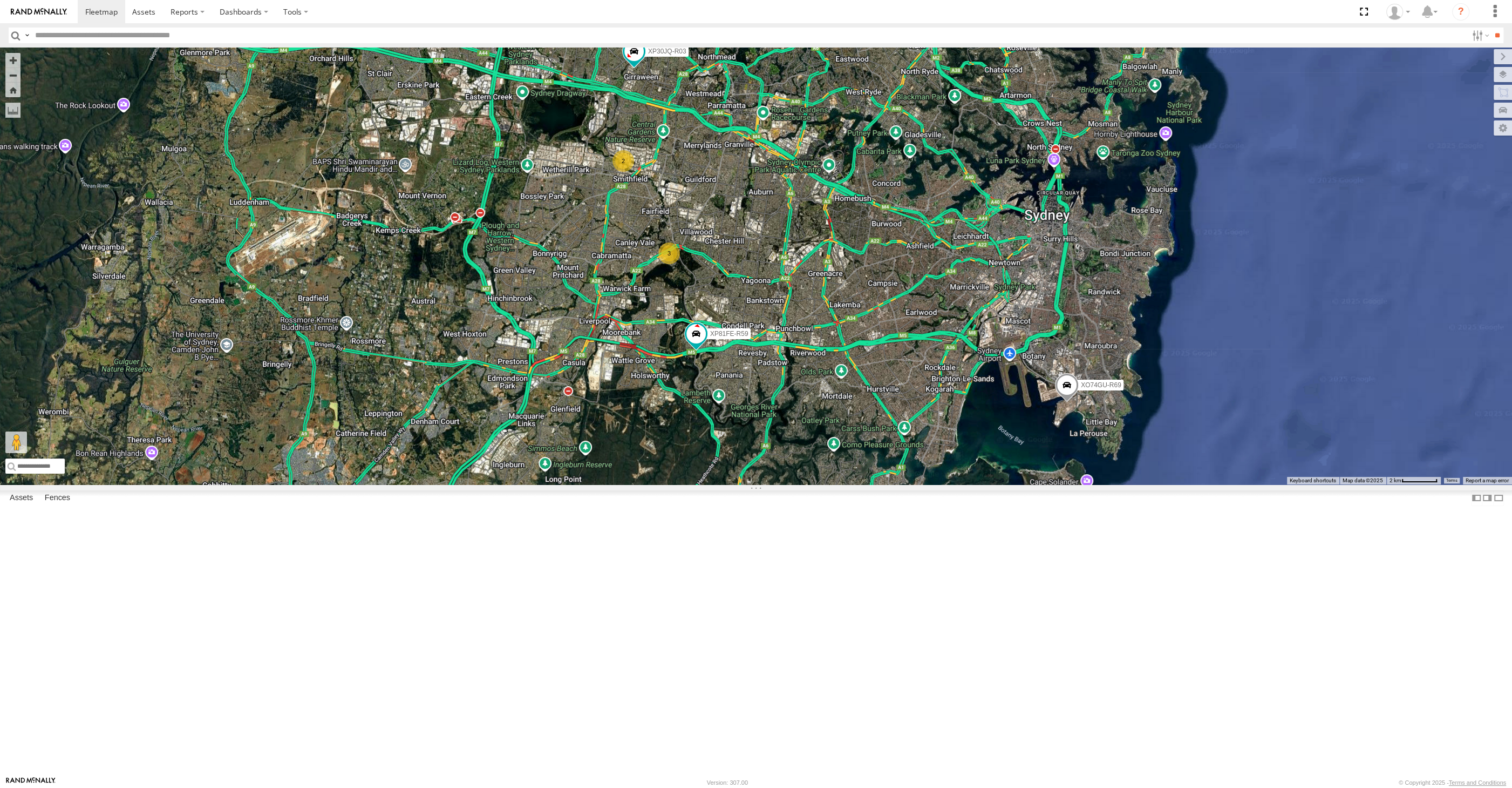
drag, startPoint x: 879, startPoint y: 461, endPoint x: 858, endPoint y: 450, distance: 23.7
click at [859, 451] on div "XP30JQ-R03 XP81FE-R59 XO74GU-R69 2 3" at bounding box center [756, 266] width 1512 height 437
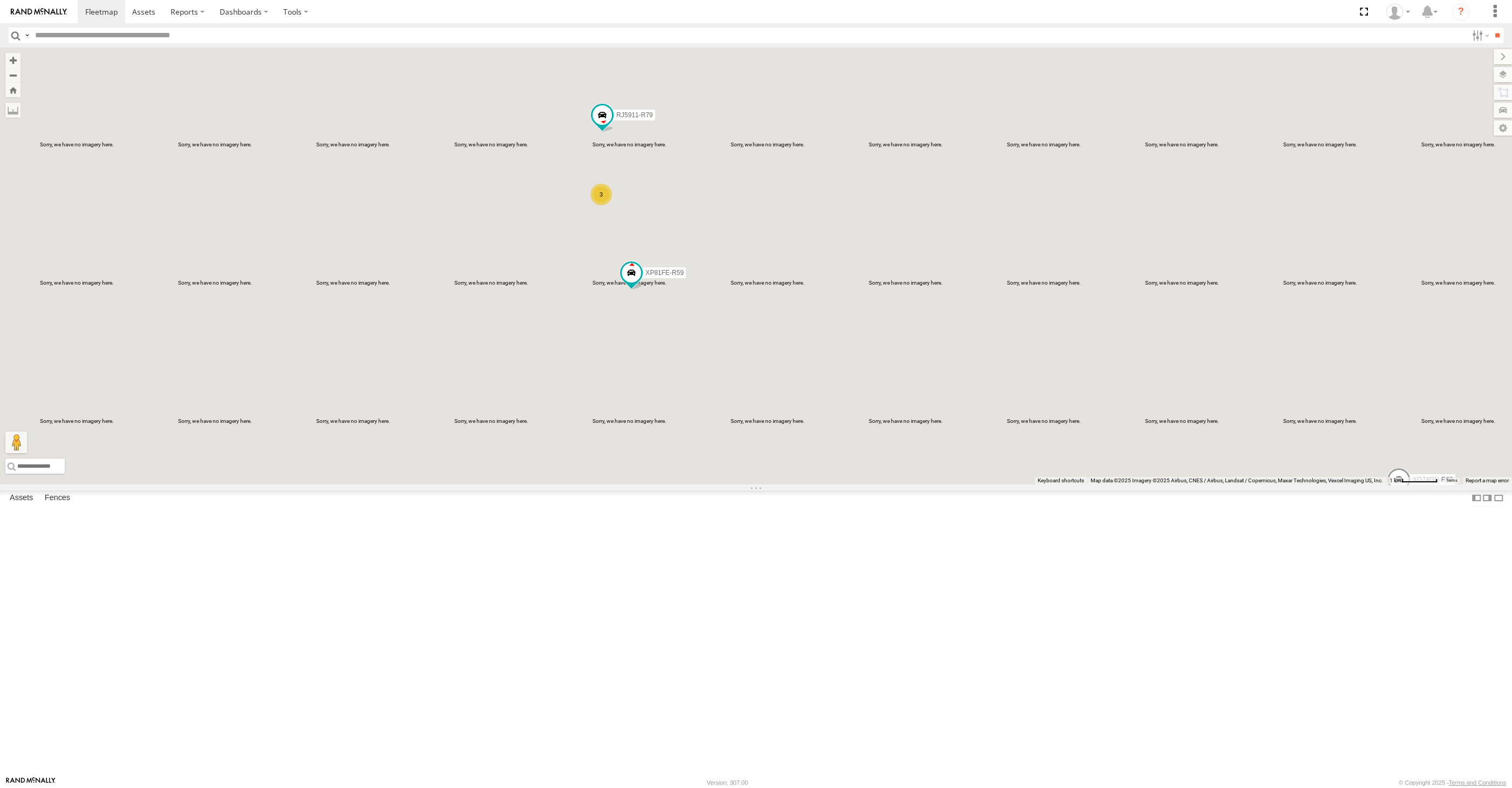
drag, startPoint x: 683, startPoint y: 454, endPoint x: 685, endPoint y: 461, distance: 7.3
click at [685, 459] on div "XP30JQ-R03 XSNDHU-R04 RJ5911-R79 XP81FE-R59 XO74GU-R69 3" at bounding box center [756, 266] width 1512 height 437
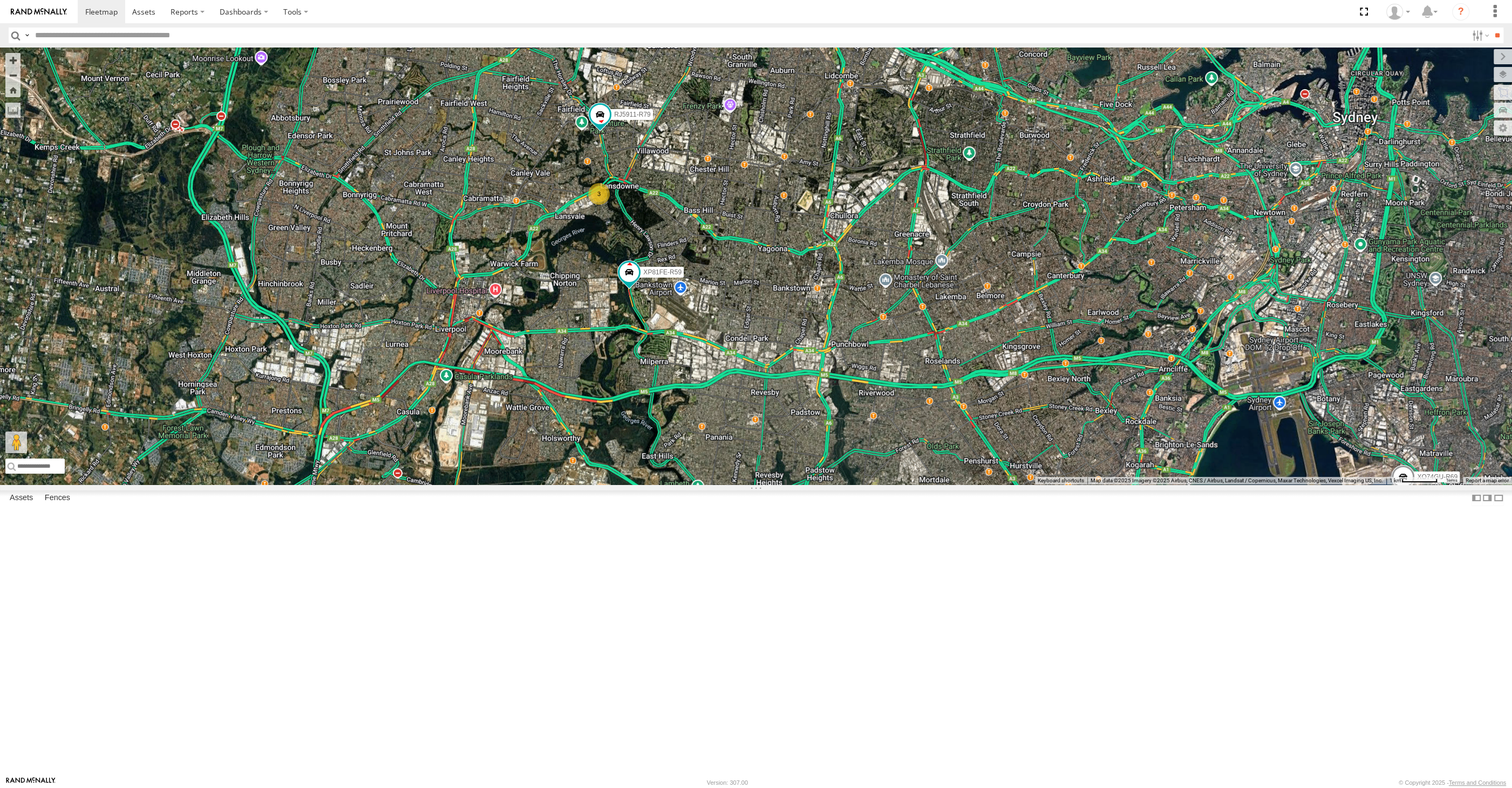
drag, startPoint x: 989, startPoint y: 673, endPoint x: 981, endPoint y: 666, distance: 10.6
click at [981, 484] on div "XP30JQ-R03 XSNDHU-R04 RJ5911-R79 XP81FE-R59 XO74GU-R69 3" at bounding box center [756, 266] width 1512 height 437
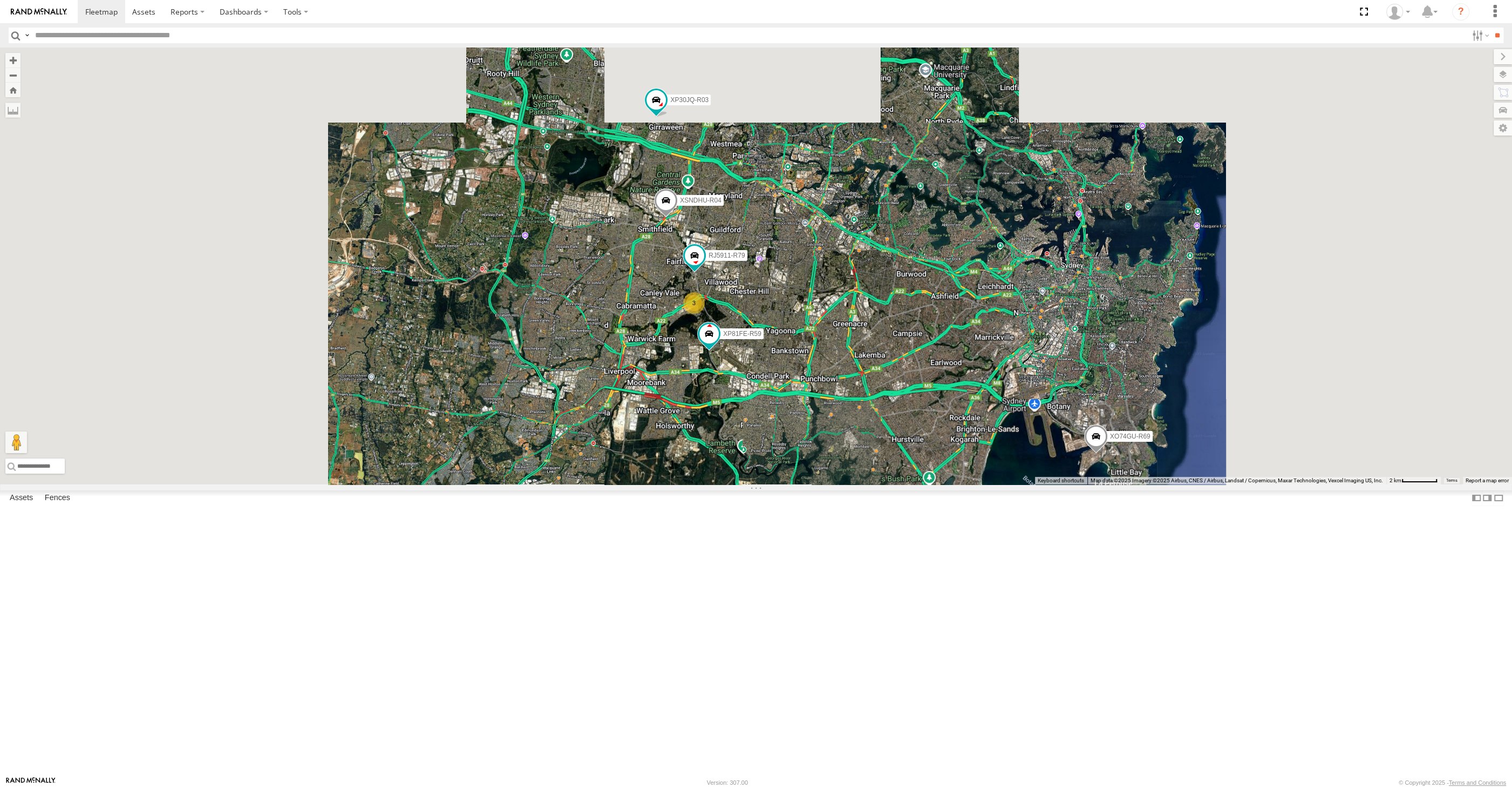
click at [783, 484] on div "XP30JQ-R03 XSNDHU-R04 RJ5911-R79 XP81FE-R59 XO74GU-R69 3" at bounding box center [756, 266] width 1512 height 437
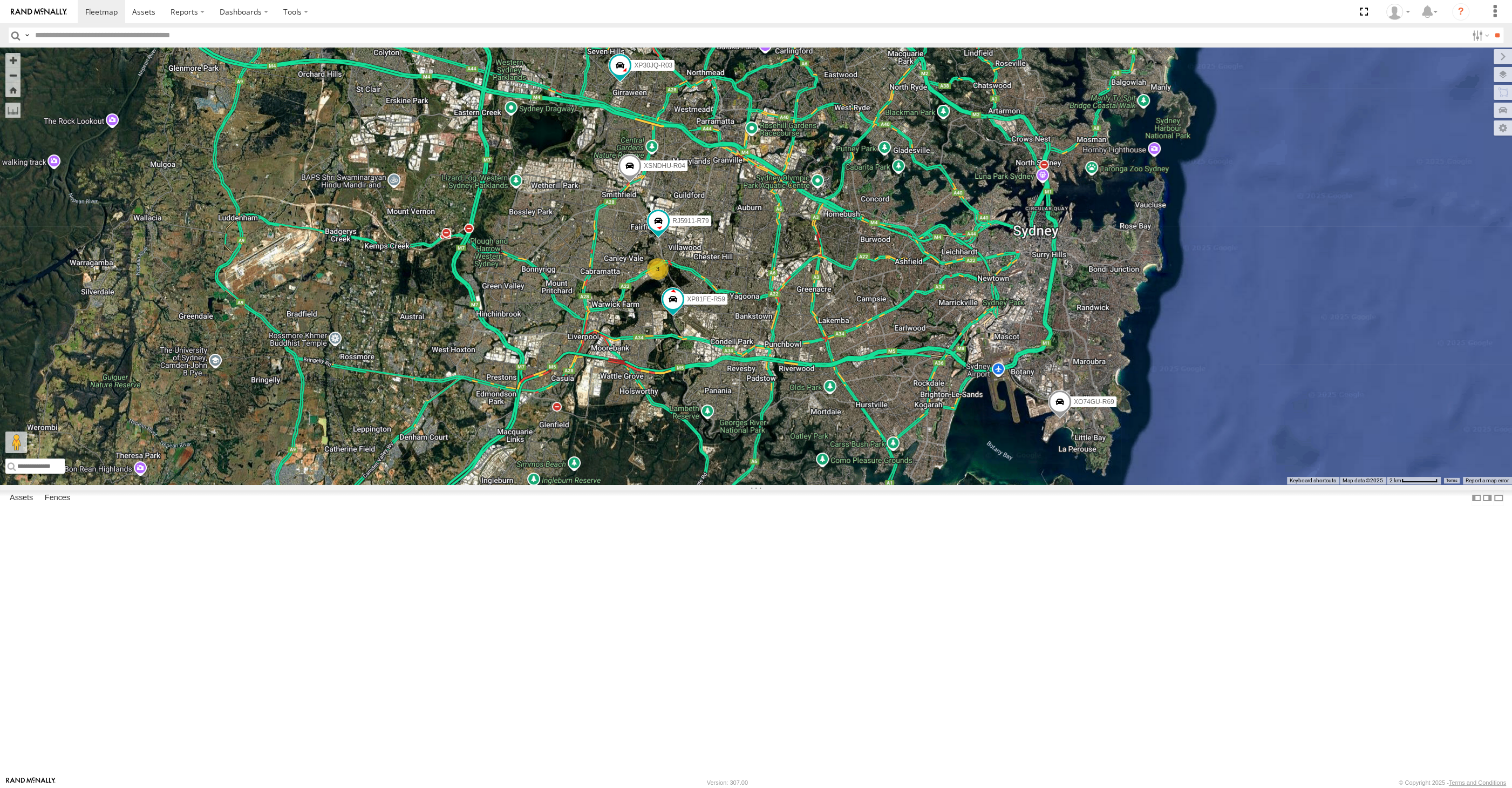
click at [792, 484] on div "XP30JQ-R03 XSNDHU-R04 RJ5911-R79 XP81FE-R59 XO74GU-R69 3" at bounding box center [756, 266] width 1512 height 437
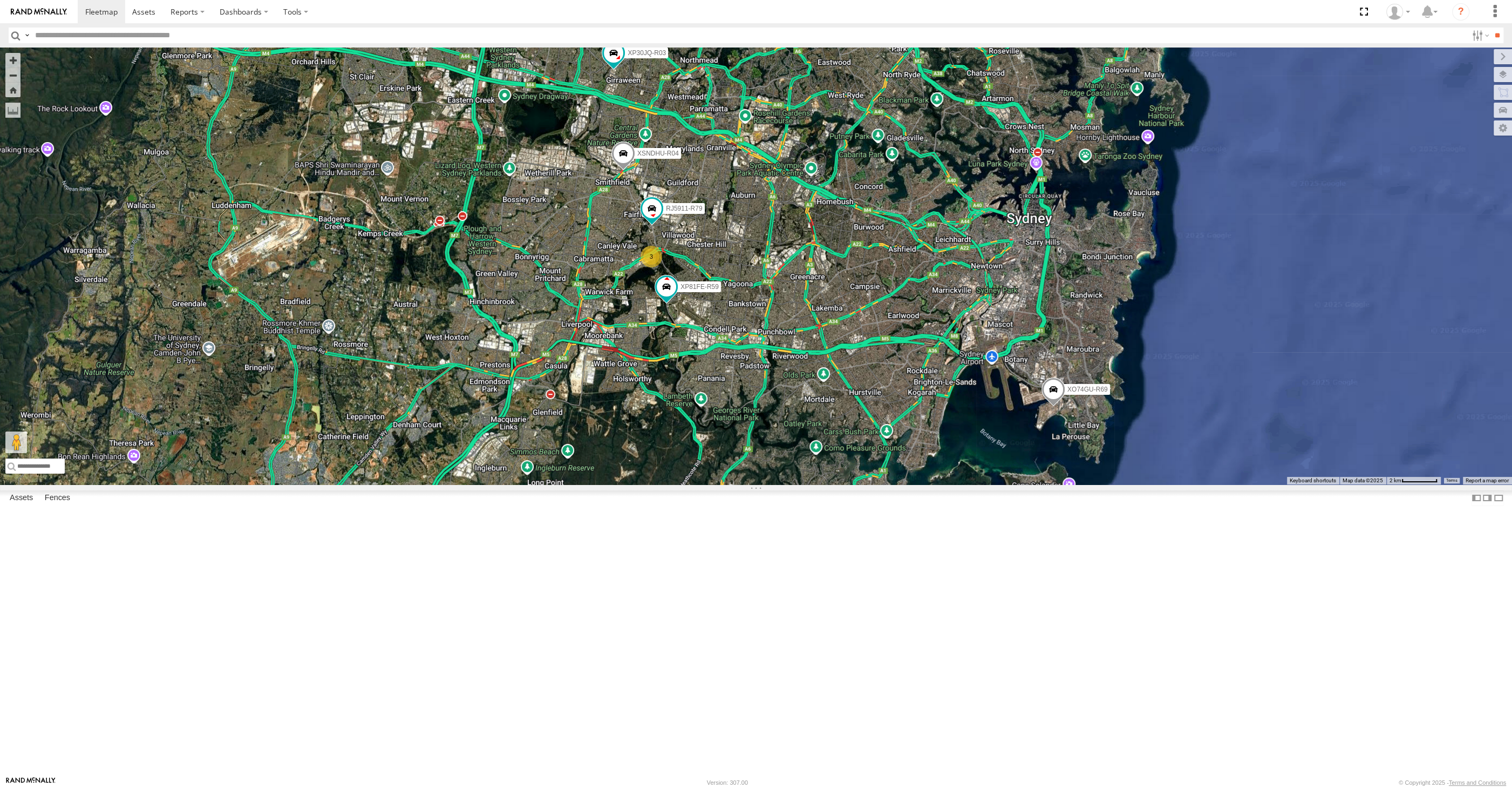
click at [1001, 484] on div "XP30JQ-R03 XSNDHU-R04 RJ5911-R79 XP81FE-R59 XO74GU-R69 3" at bounding box center [756, 266] width 1512 height 437
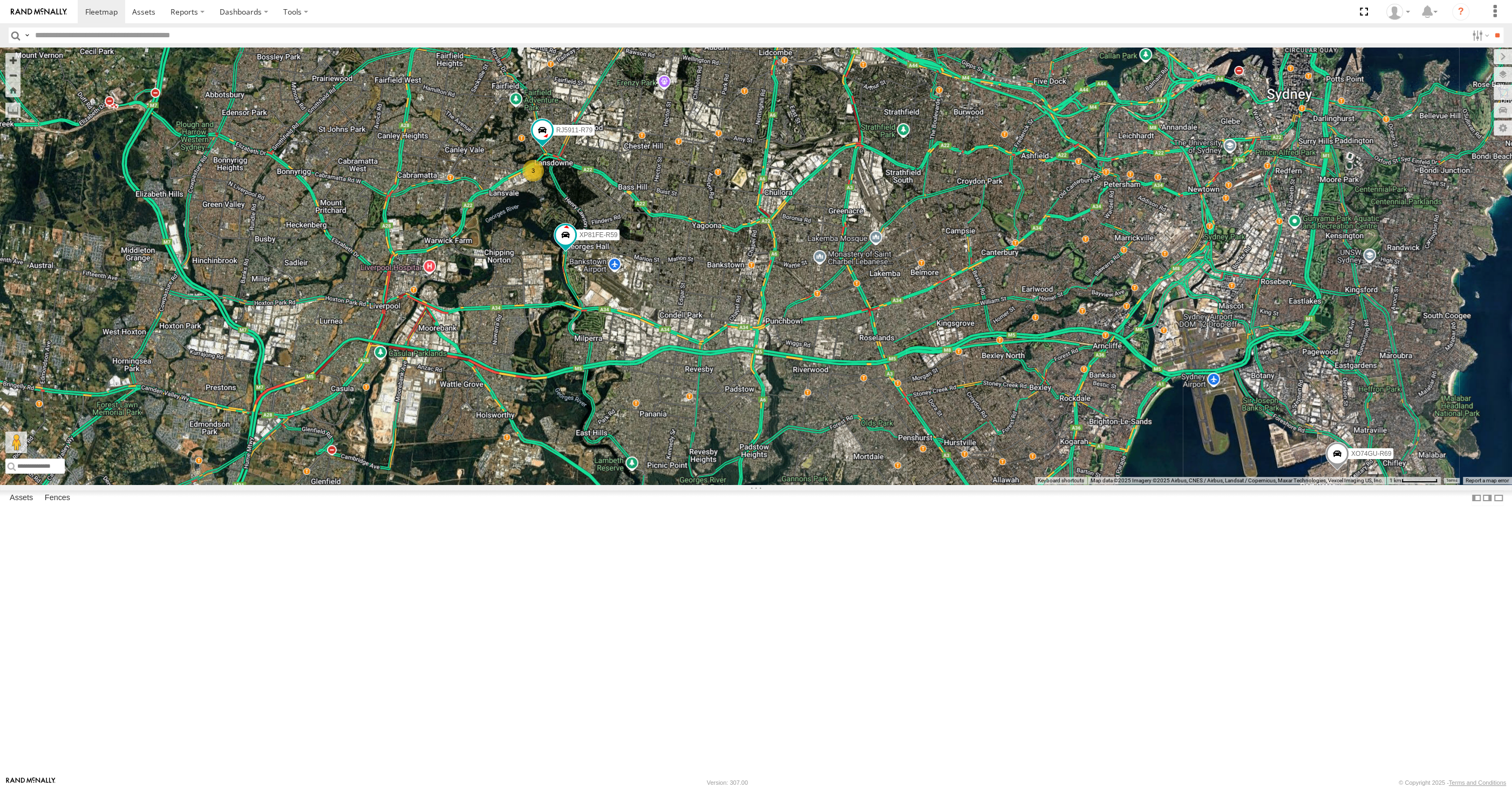
drag, startPoint x: 763, startPoint y: 512, endPoint x: 763, endPoint y: 503, distance: 9.0
click at [770, 484] on div "XP30JQ-R03 XSNDHU-R04 RJ5911-R79 XP81FE-R59 XO74GU-R69 3" at bounding box center [756, 266] width 1512 height 437
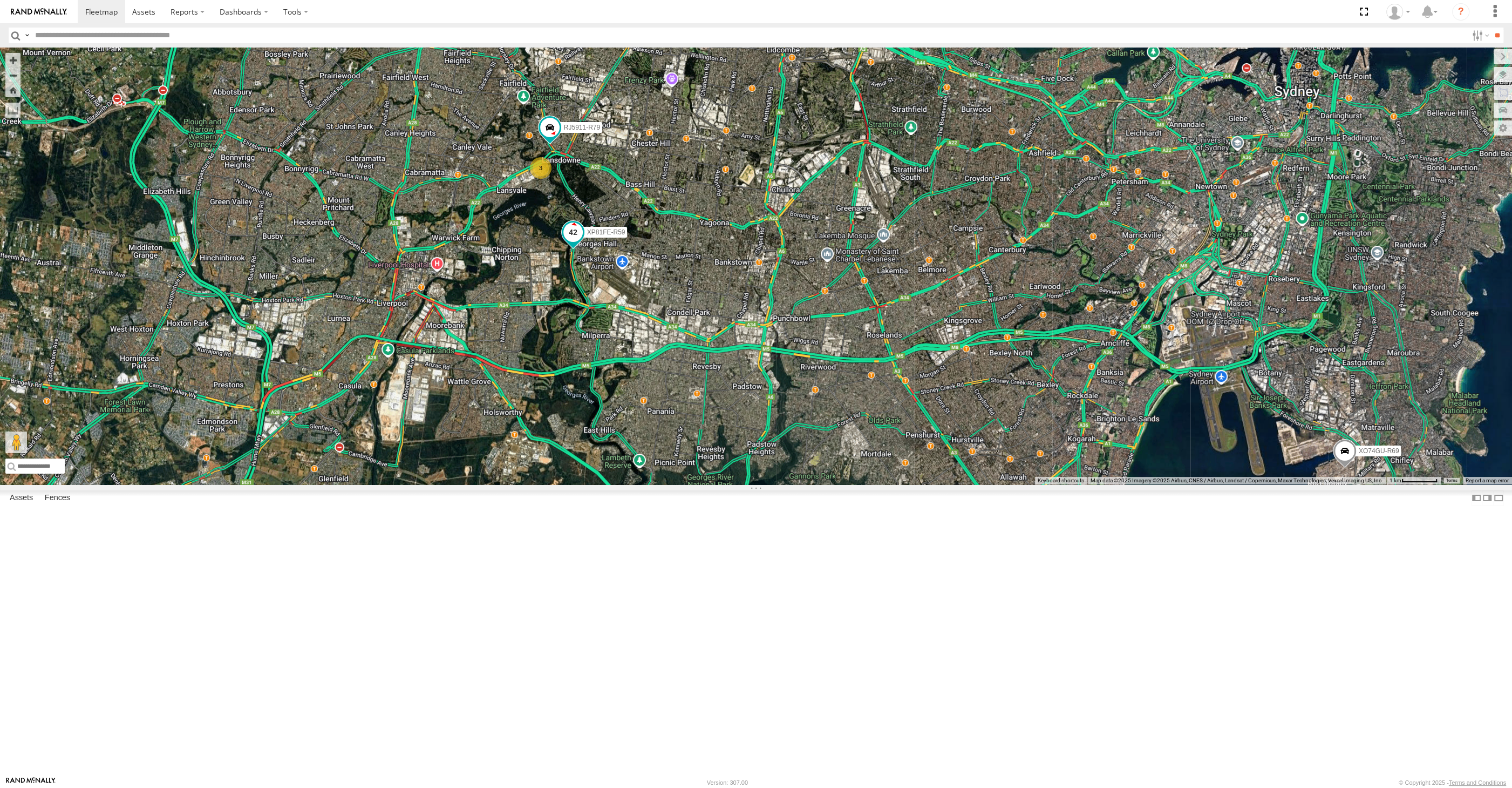
click at [573, 242] on span at bounding box center [573, 232] width 19 height 19
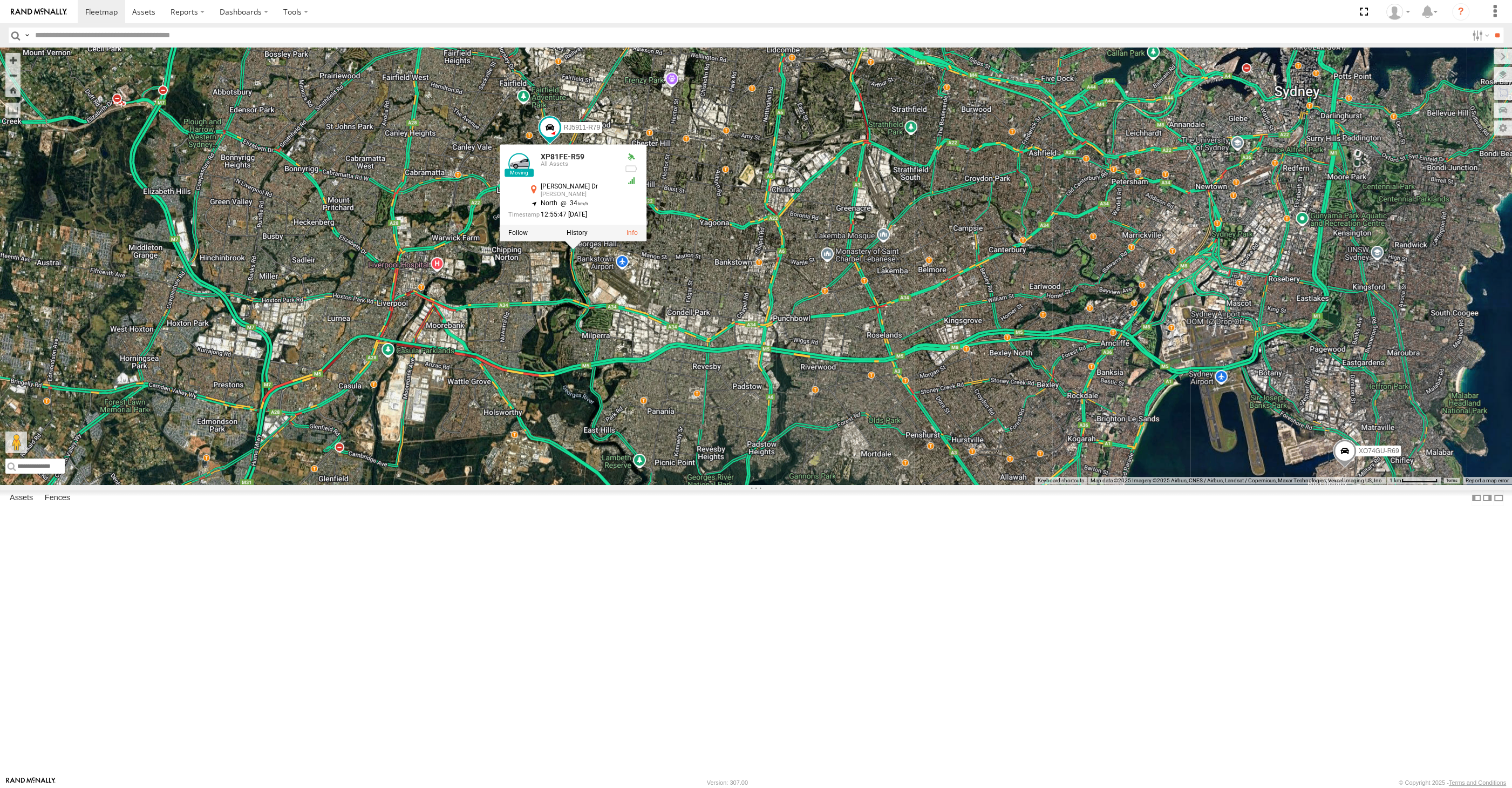
click at [604, 418] on div "XP30JQ-R03 XSNDHU-R04 RJ5911-R79 XP81FE-R59 XO74GU-R69 3 XP81FE-R59 All Assets …" at bounding box center [756, 266] width 1512 height 437
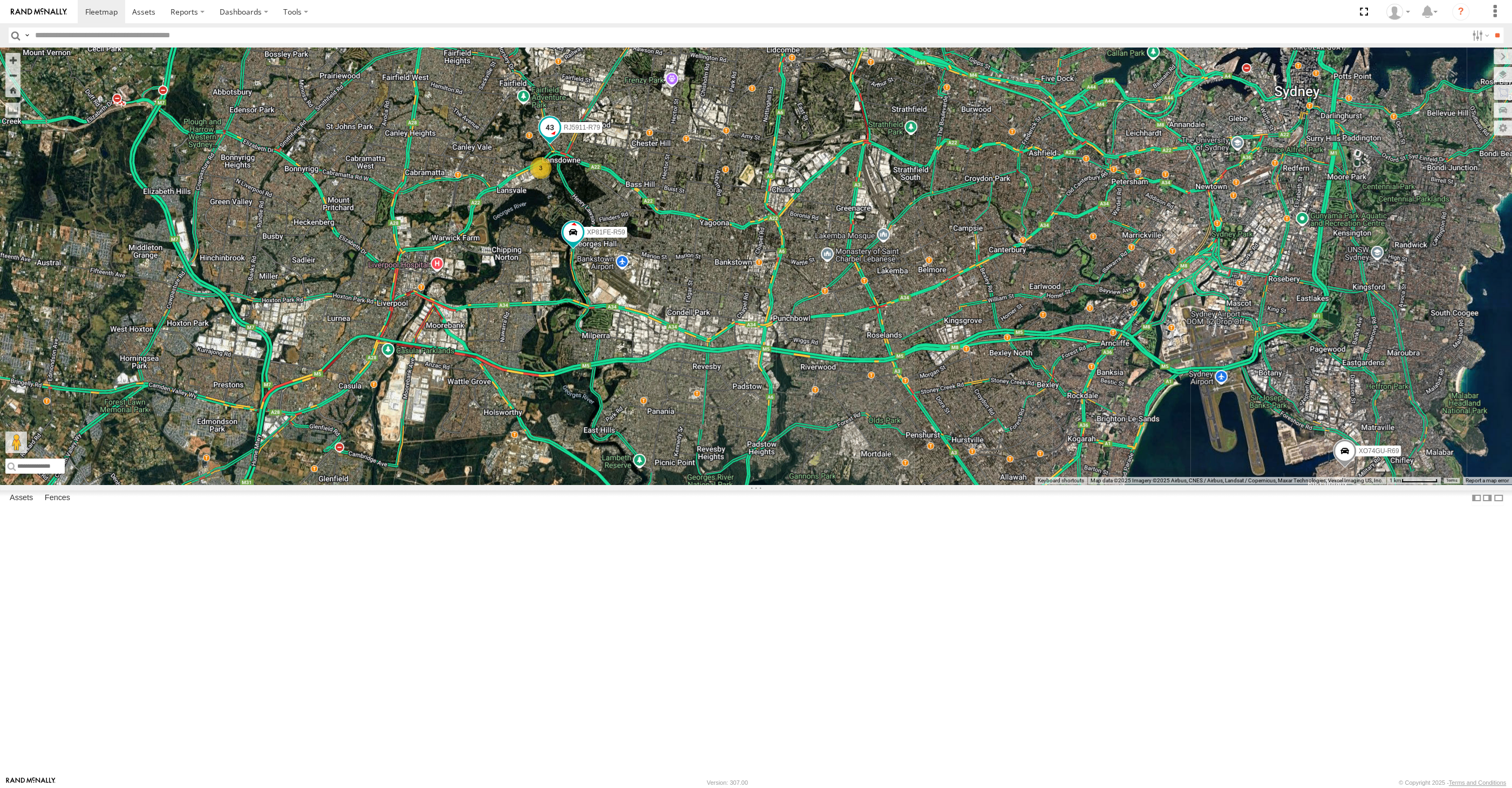
click at [551, 137] on span at bounding box center [550, 127] width 19 height 19
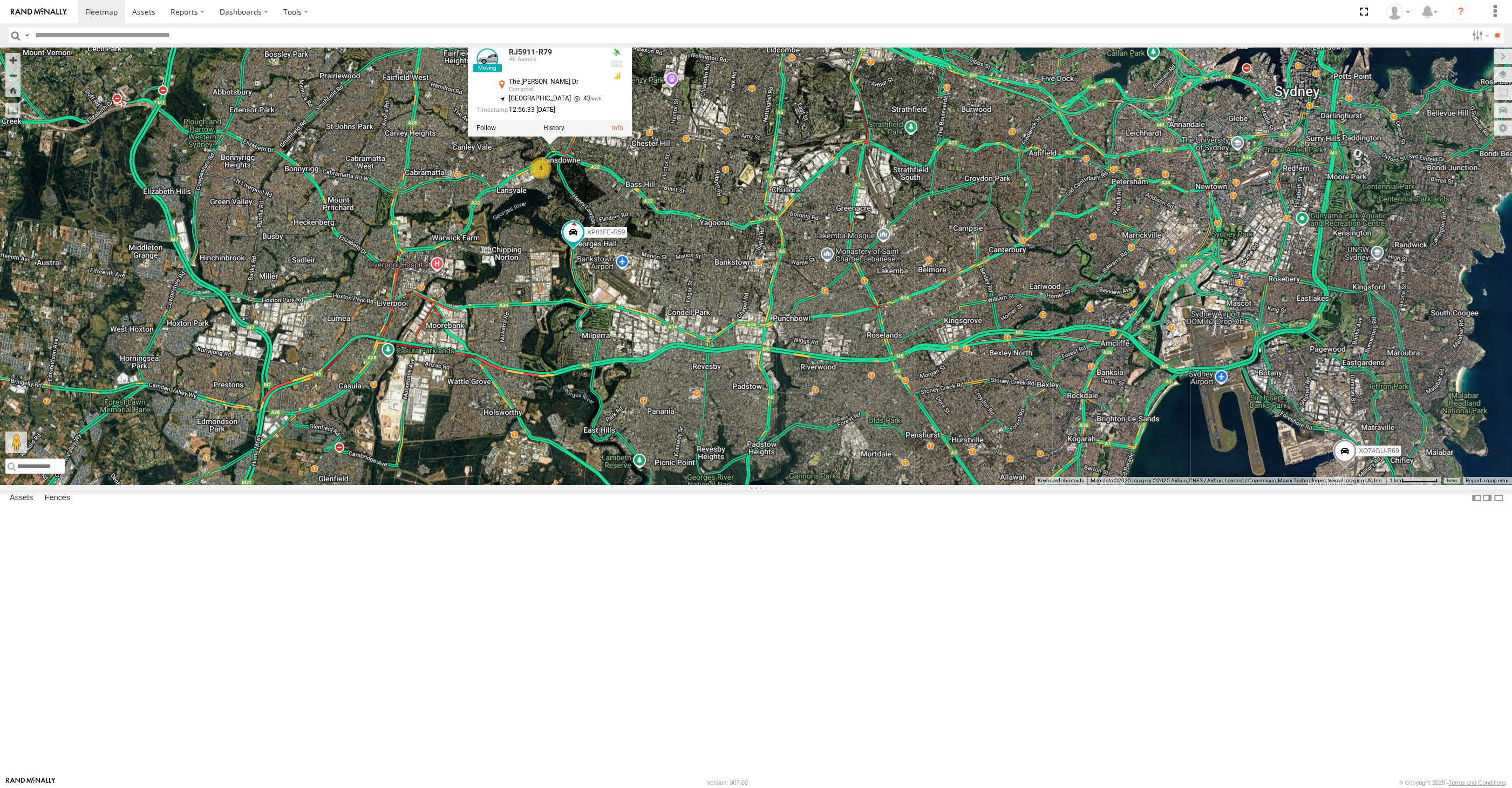
click at [621, 330] on div "XP30JQ-R03 XSNDHU-R04 RJ5911-R79 XP81FE-R59 XO74GU-R69 3 RJ5911-R79 All Assets …" at bounding box center [756, 266] width 1512 height 437
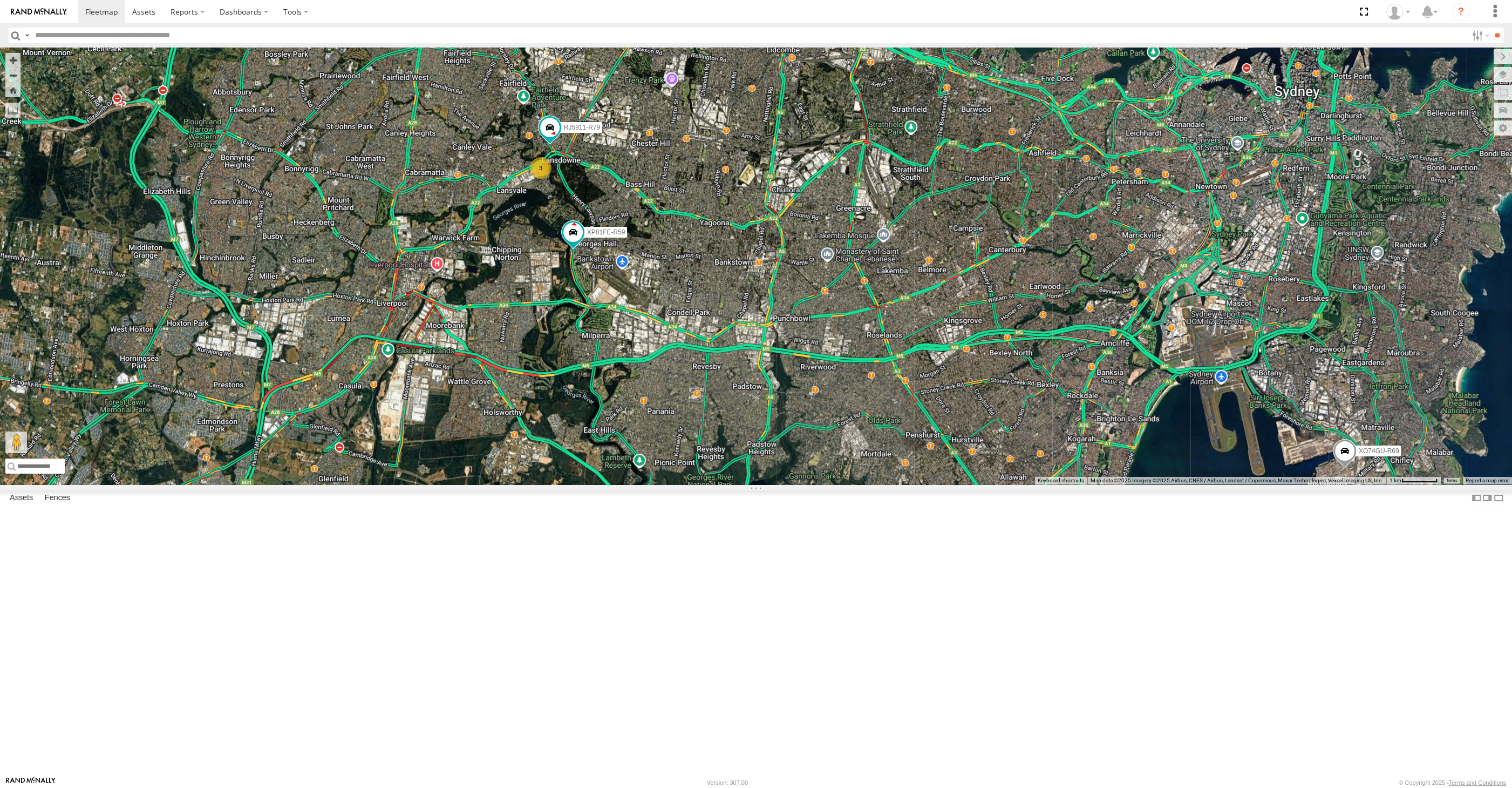
click at [669, 424] on div "XP30JQ-R03 XSNDHU-R04 RJ5911-R79 XP81FE-R59 XO74GU-R69 3" at bounding box center [756, 266] width 1512 height 437
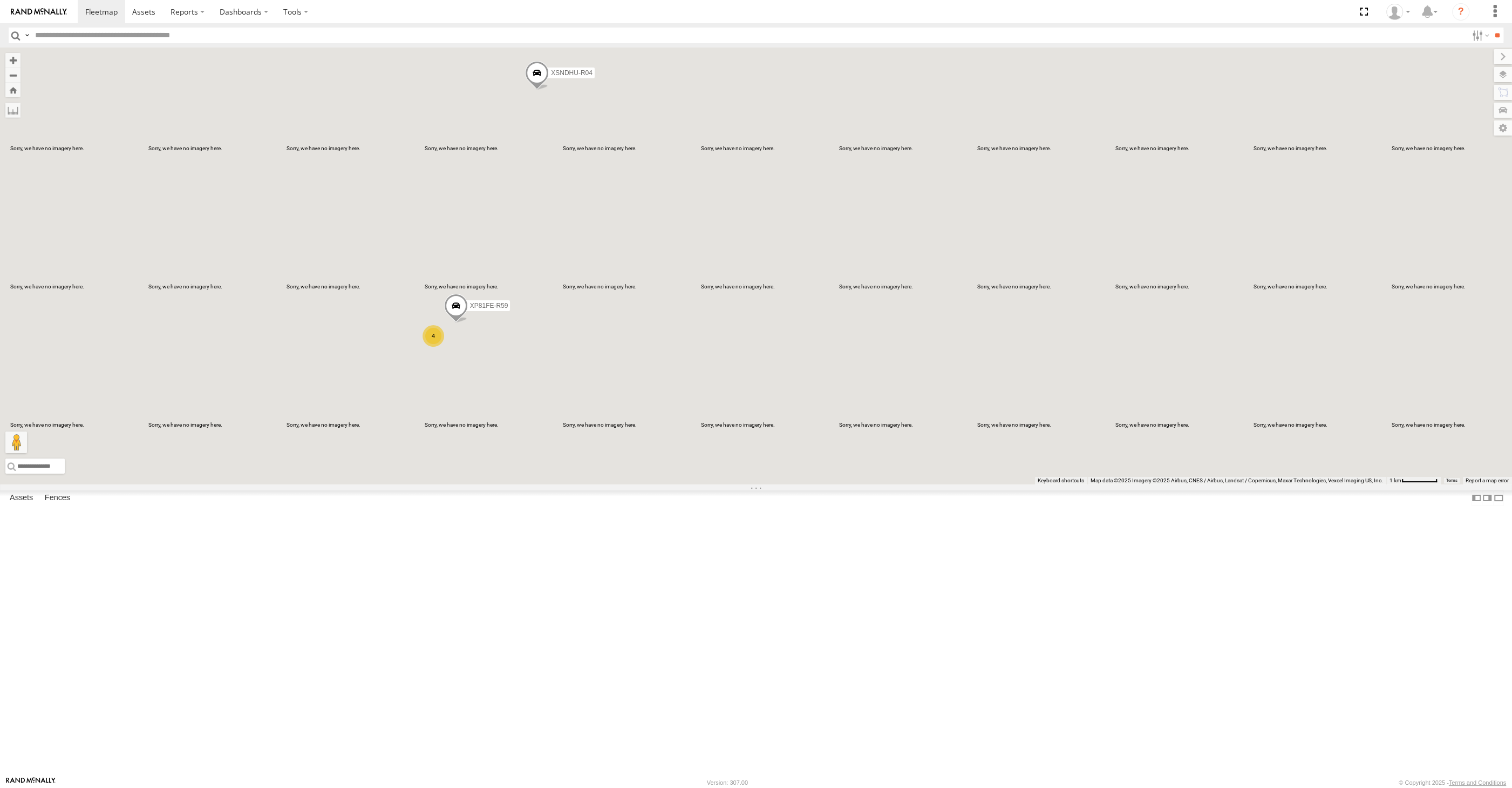
click at [558, 468] on div "XP30JQ-R03 XSNDHU-R04 XP81FE-R59 XO74GU-R69 4" at bounding box center [756, 266] width 1512 height 437
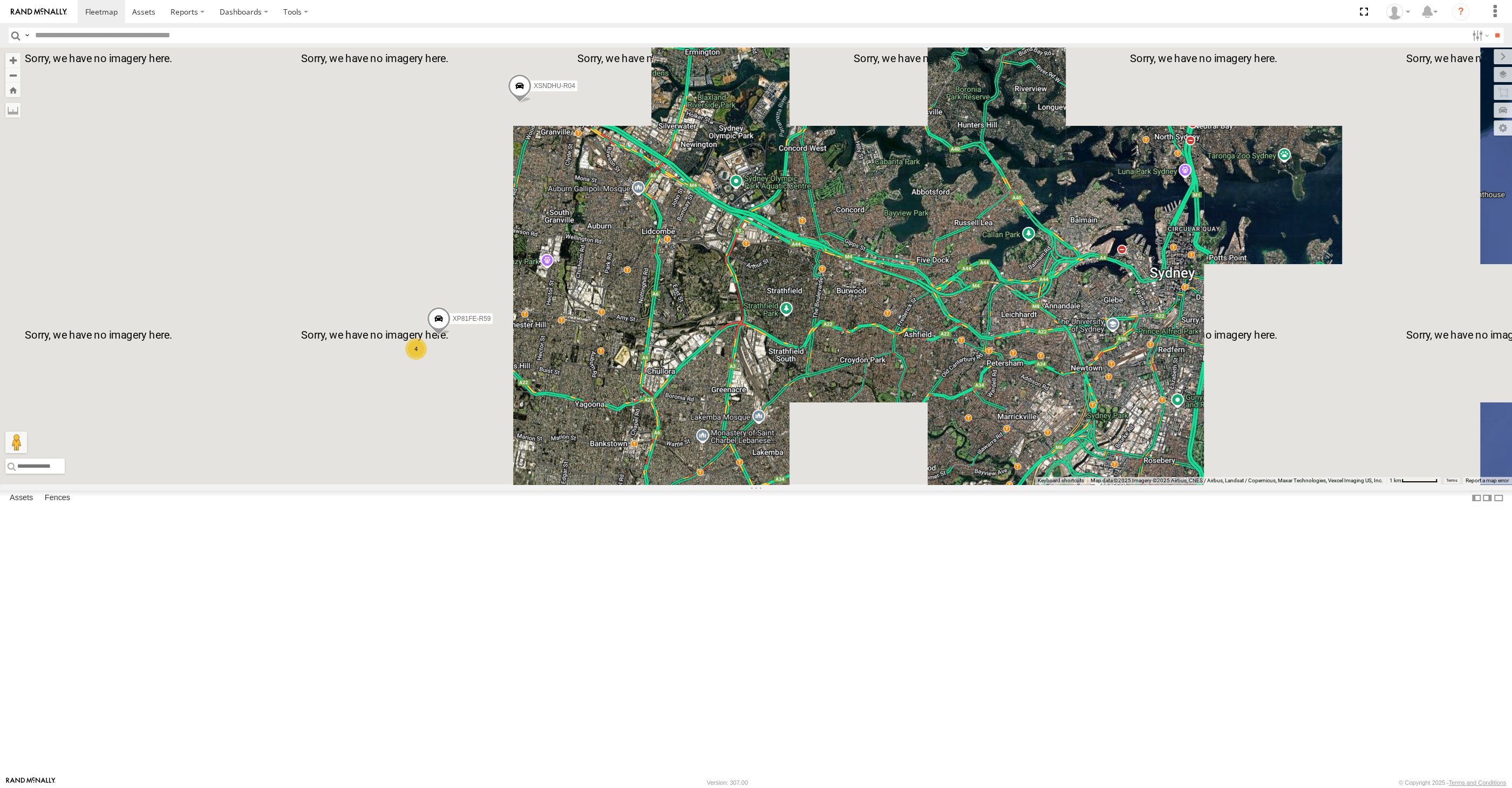
click at [584, 379] on div "XP30JQ-R03 XSNDHU-R04 XO74GU-R69 4 XP81FE-R59" at bounding box center [756, 266] width 1512 height 437
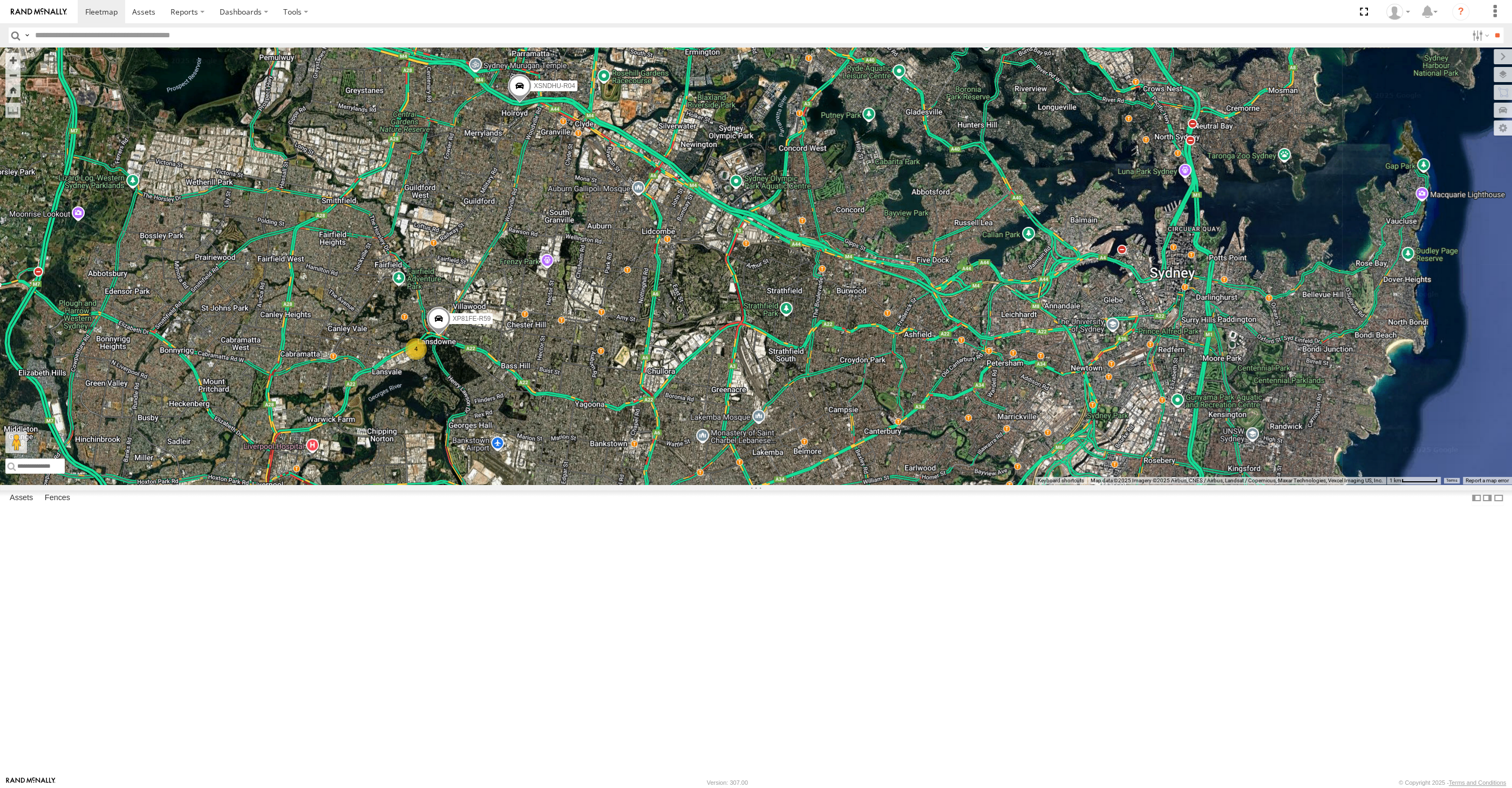
click at [583, 371] on div "XP30JQ-R03 XSNDHU-R04 XO74GU-R69 4 XP81FE-R59" at bounding box center [756, 266] width 1512 height 437
drag, startPoint x: 689, startPoint y: 519, endPoint x: 689, endPoint y: 512, distance: 7.0
click at [689, 484] on div "XP30JQ-R03 XSNDHU-R04 XO74GU-R69 4 XP81FE-R59" at bounding box center [756, 266] width 1512 height 437
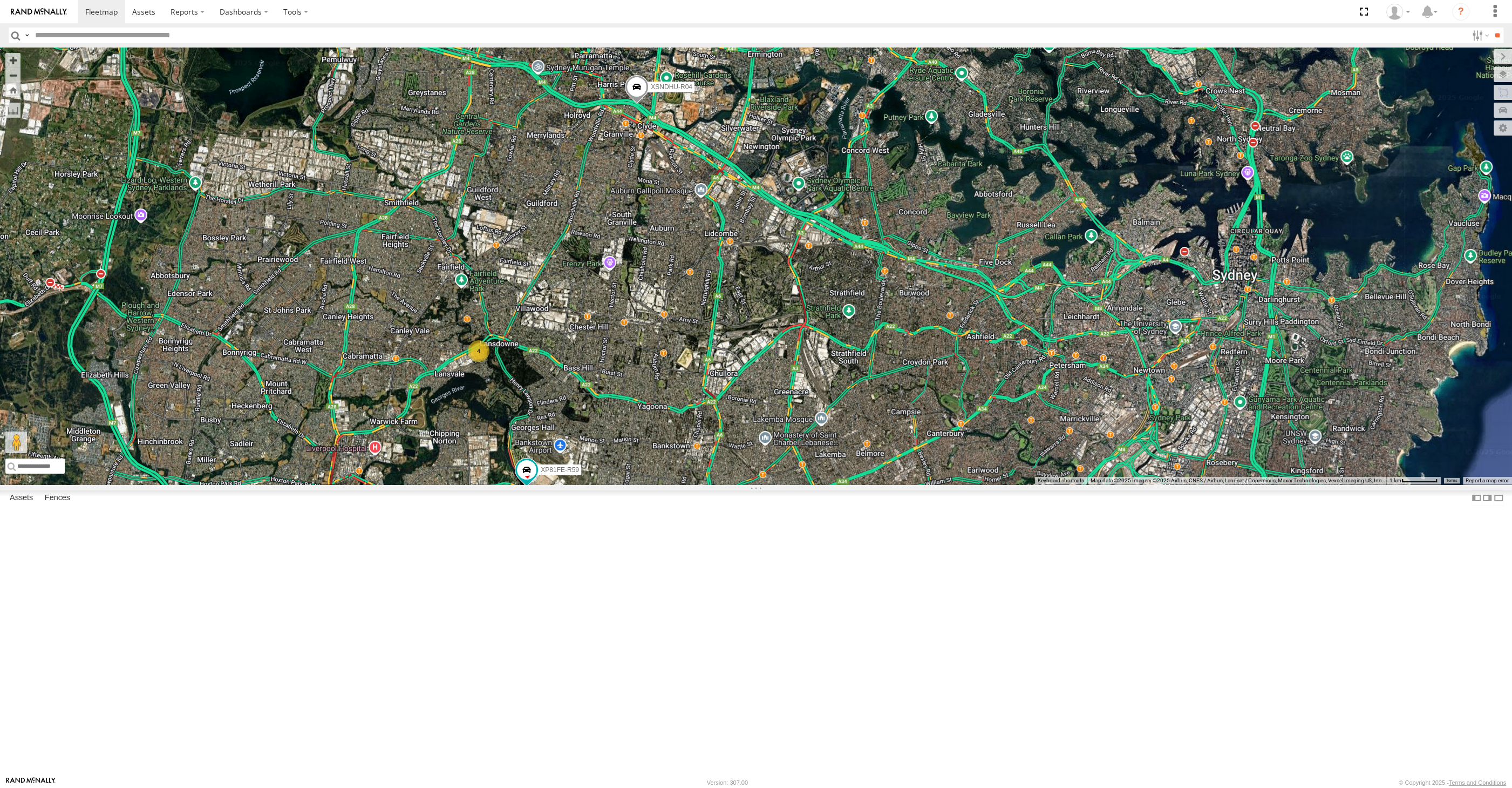
click at [323, 484] on div "XP30JQ-R03 XSNDHU-R04 XP81FE-R59 XO74GU-R69 4" at bounding box center [756, 266] width 1512 height 437
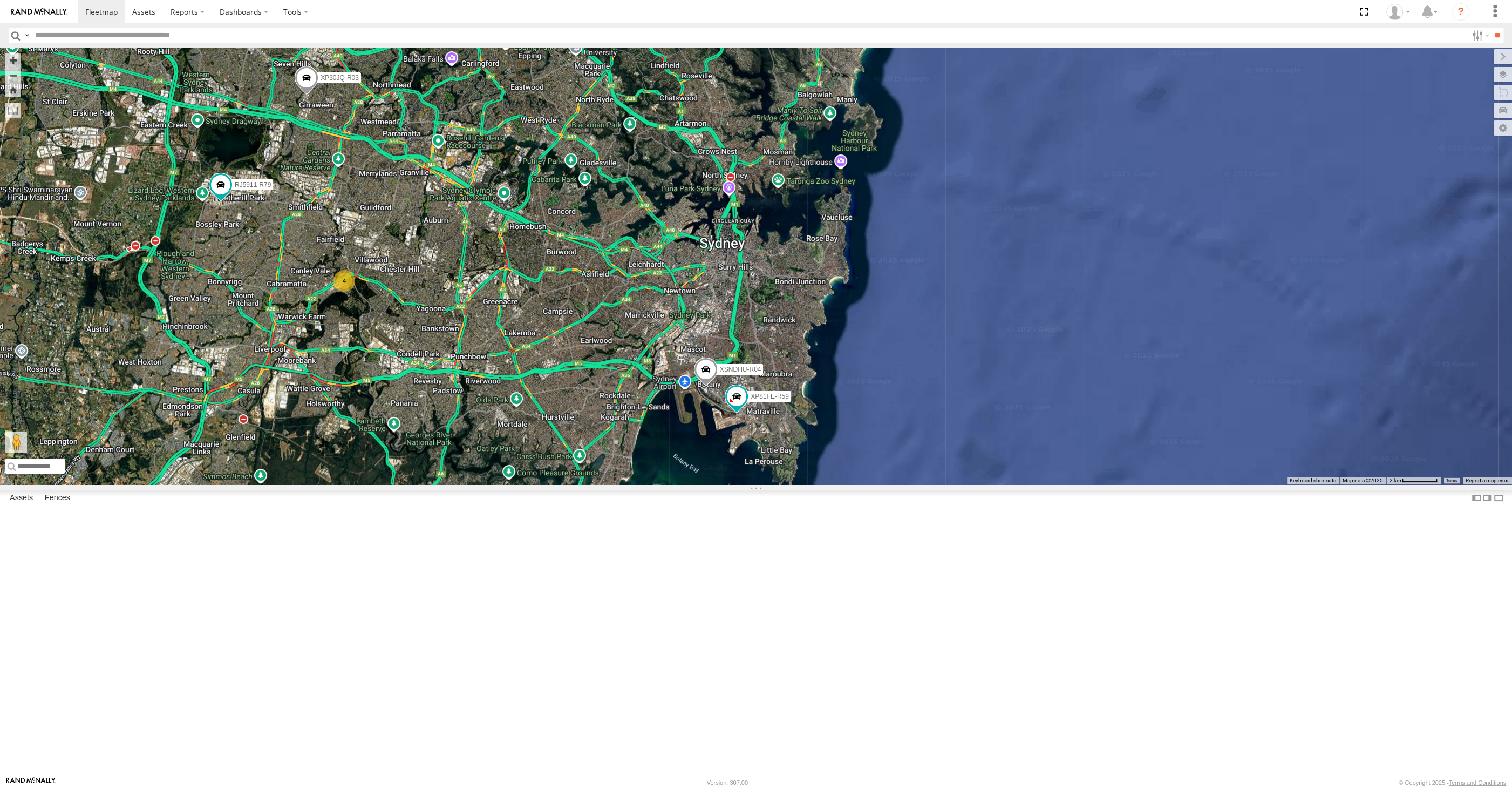
drag, startPoint x: 368, startPoint y: 404, endPoint x: 927, endPoint y: 401, distance: 559.0
click at [368, 405] on div "XP30JQ-R03 XSNDHU-R04 RJ5911-R79 XP81FE-R59 4" at bounding box center [756, 266] width 1512 height 437
click at [694, 484] on div "XP30JQ-R03 XSNDHU-R04 RJ5911-R79 XP81FE-R59 4" at bounding box center [756, 266] width 1512 height 437
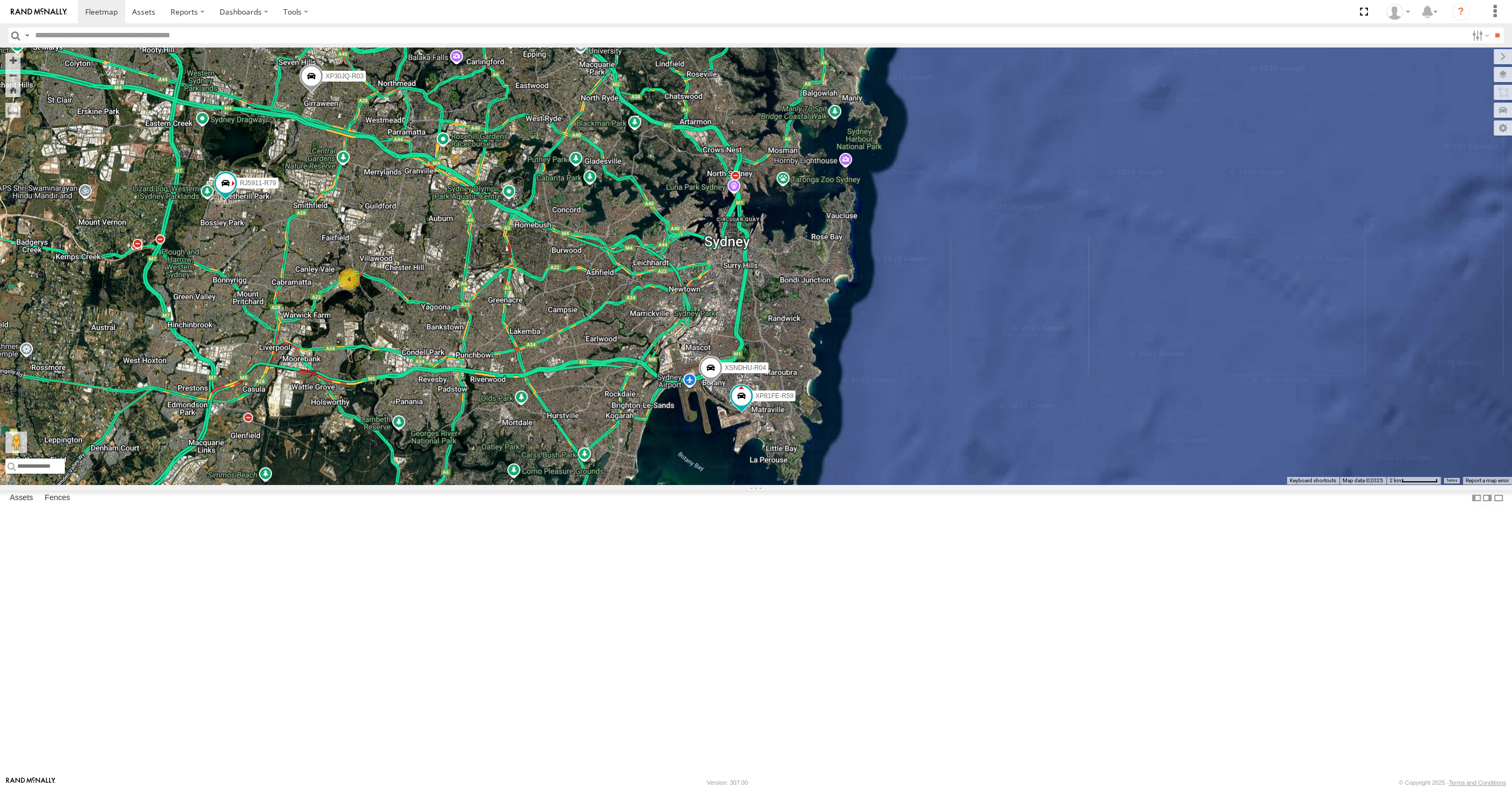
drag, startPoint x: 648, startPoint y: 587, endPoint x: 654, endPoint y: 585, distance: 6.3
click at [654, 484] on div "XP30JQ-R03 XSNDHU-R04 RJ5911-R79 XP81FE-R59 4" at bounding box center [756, 266] width 1512 height 437
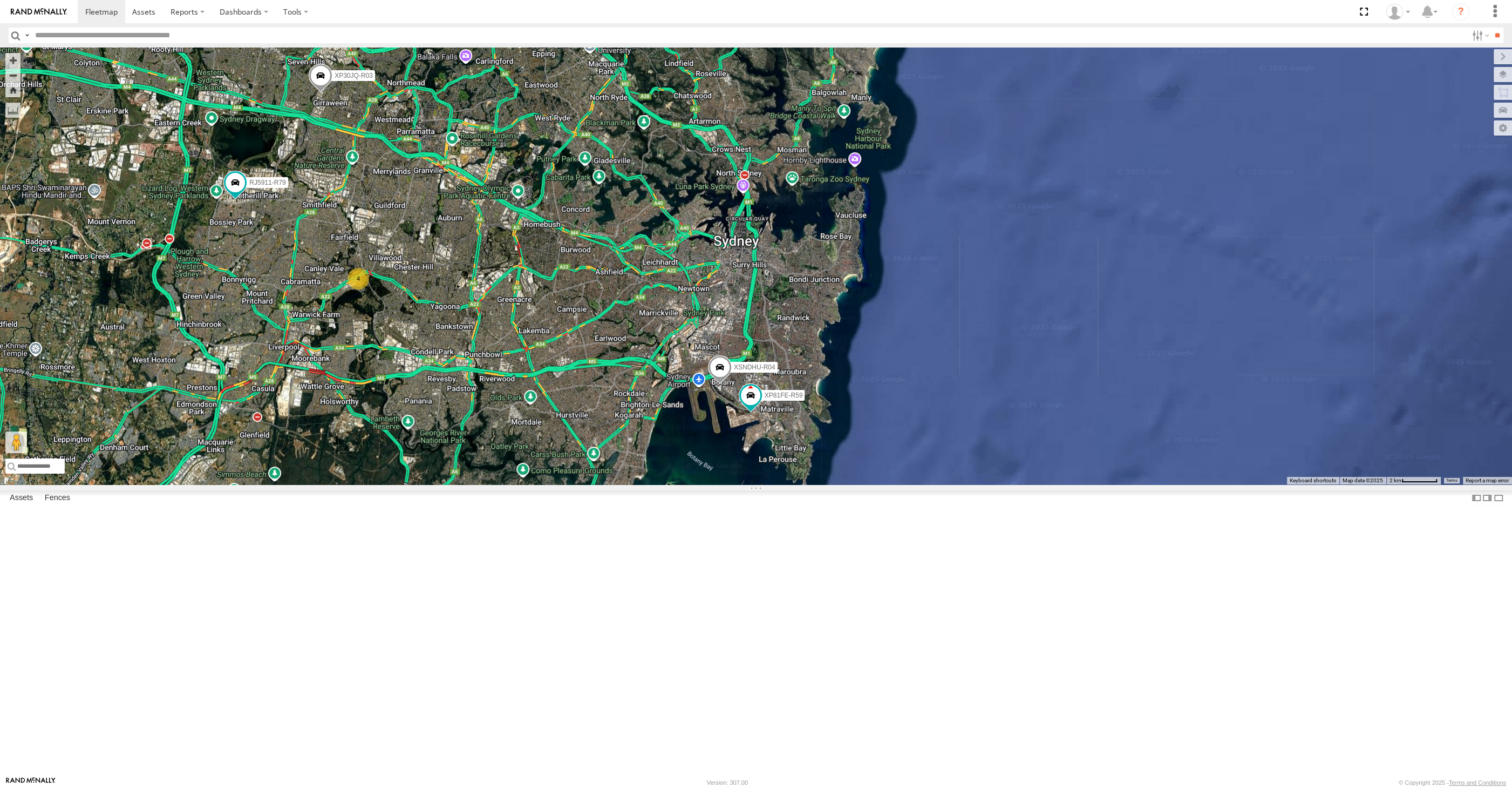
drag, startPoint x: 652, startPoint y: 589, endPoint x: 661, endPoint y: 591, distance: 9.2
click at [661, 484] on div "XP30JQ-R03 XSNDHU-R04 RJ5911-R79 XP81FE-R59 4" at bounding box center [756, 266] width 1512 height 437
